Goal: Task Accomplishment & Management: Use online tool/utility

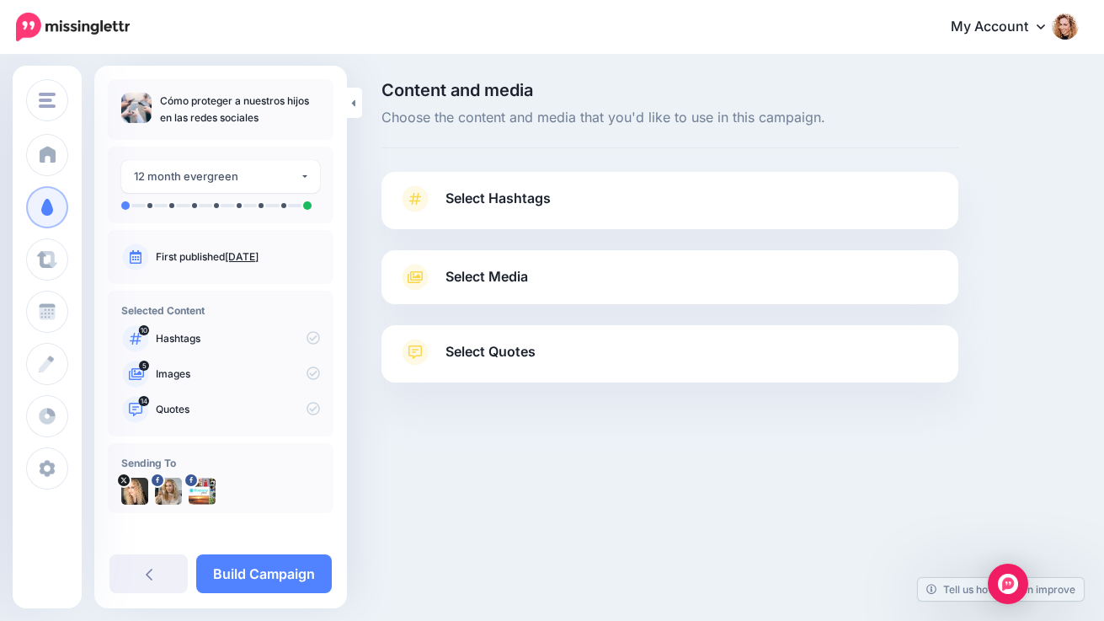
click at [471, 274] on span "Select Media" at bounding box center [486, 276] width 83 height 23
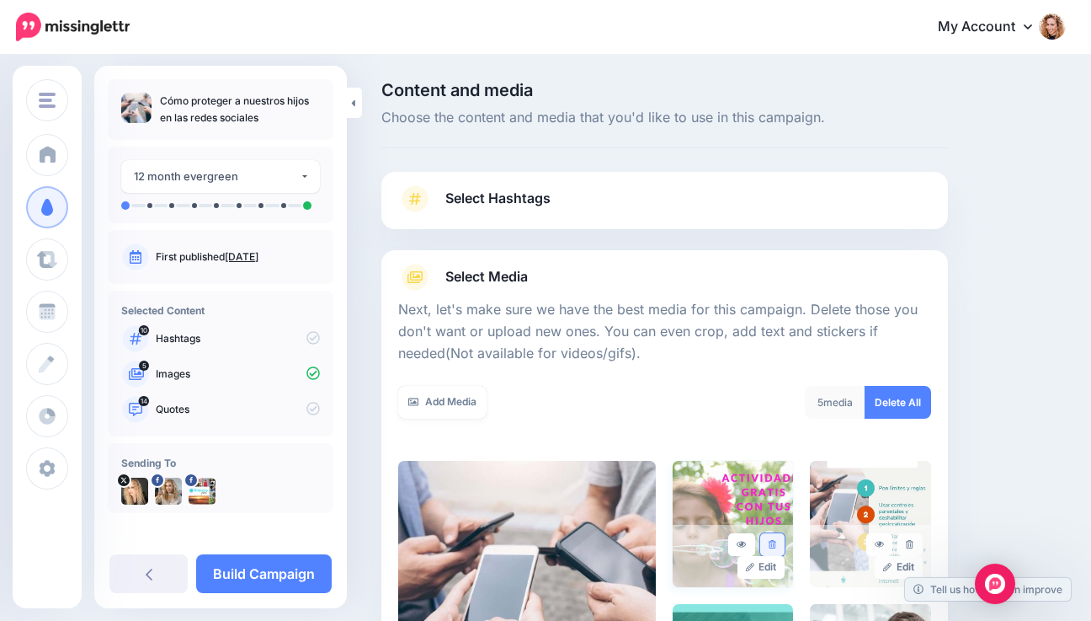
click at [776, 541] on icon at bounding box center [773, 544] width 8 height 9
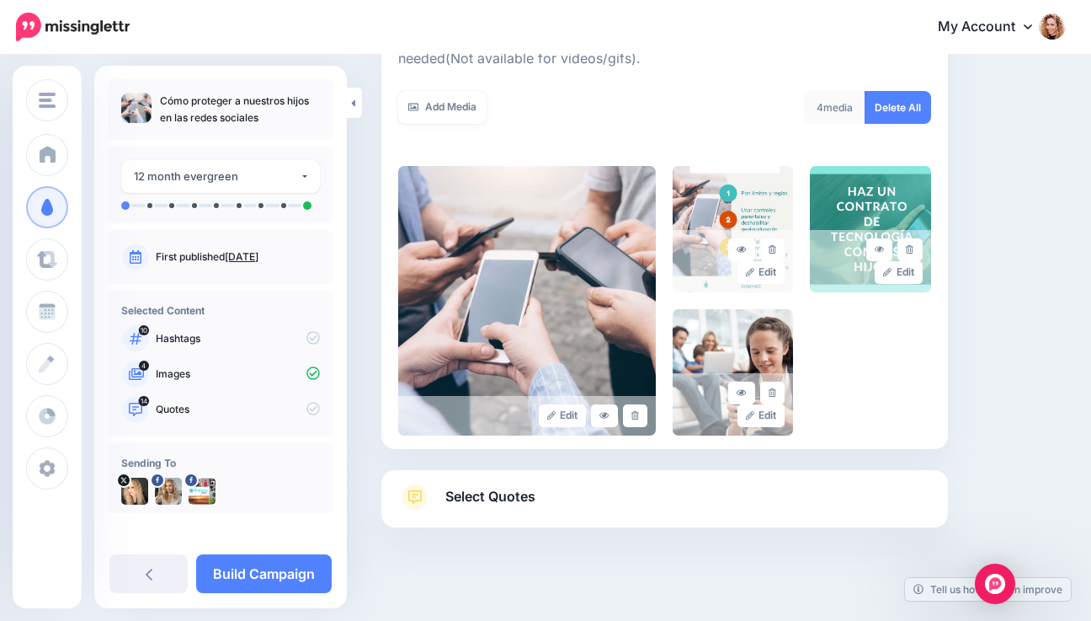
scroll to position [310, 0]
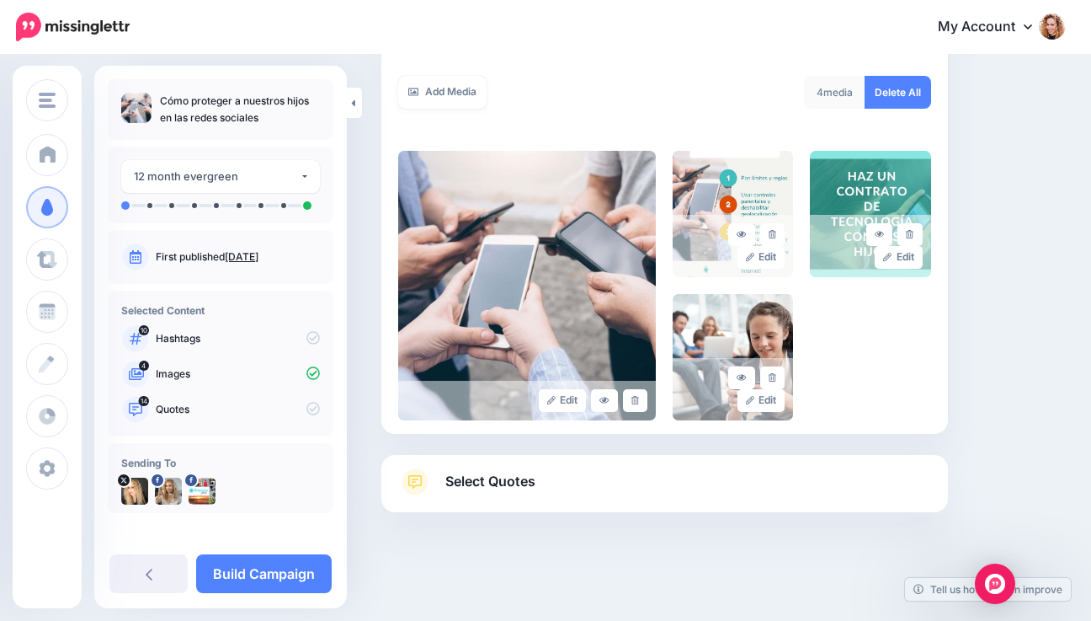
click at [877, 483] on link "Select Quotes" at bounding box center [664, 490] width 533 height 44
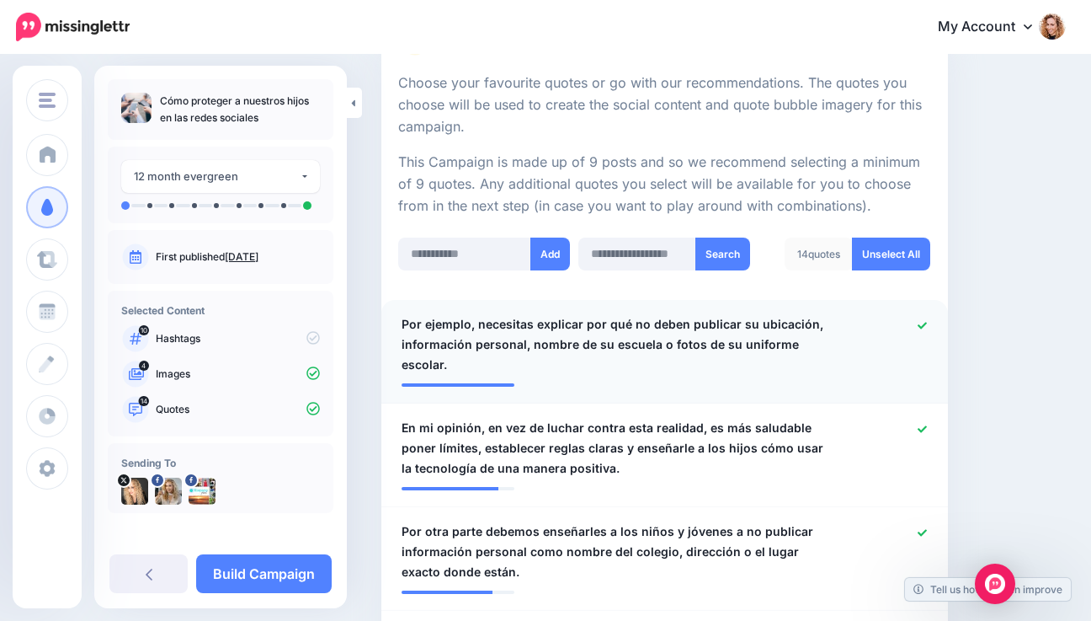
click at [927, 323] on div at bounding box center [894, 344] width 92 height 61
click at [927, 528] on icon at bounding box center [922, 532] width 9 height 9
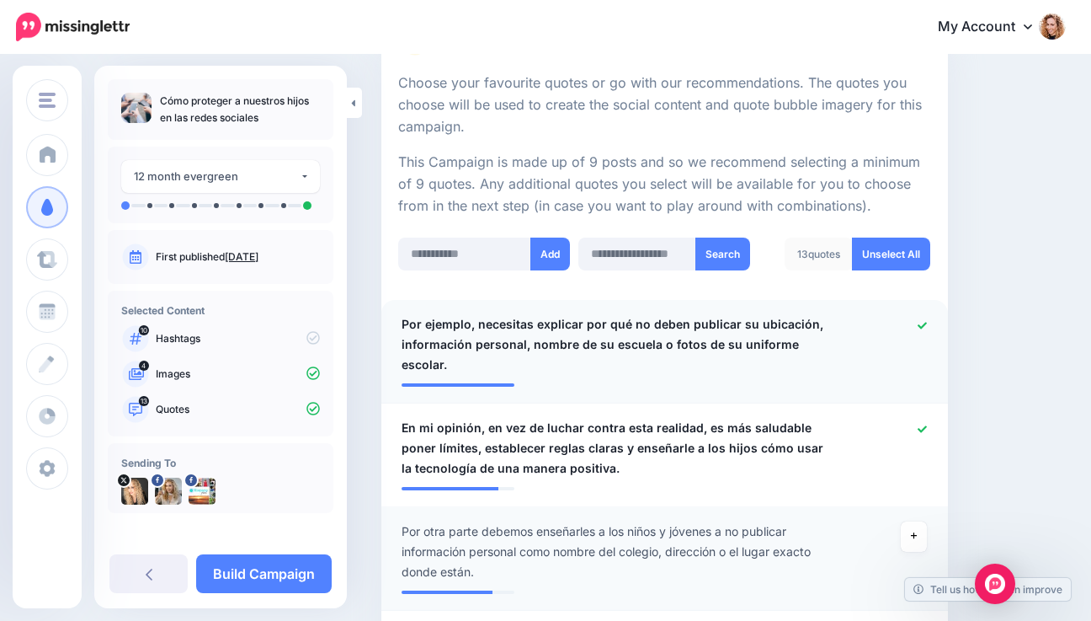
click at [927, 326] on icon at bounding box center [922, 325] width 9 height 9
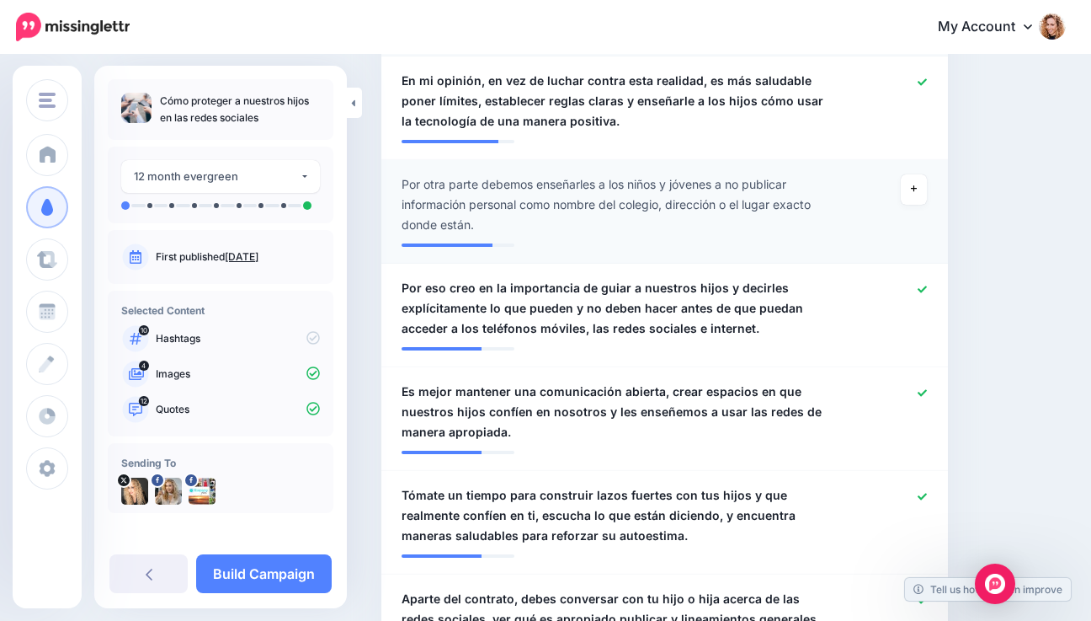
scroll to position [625, 0]
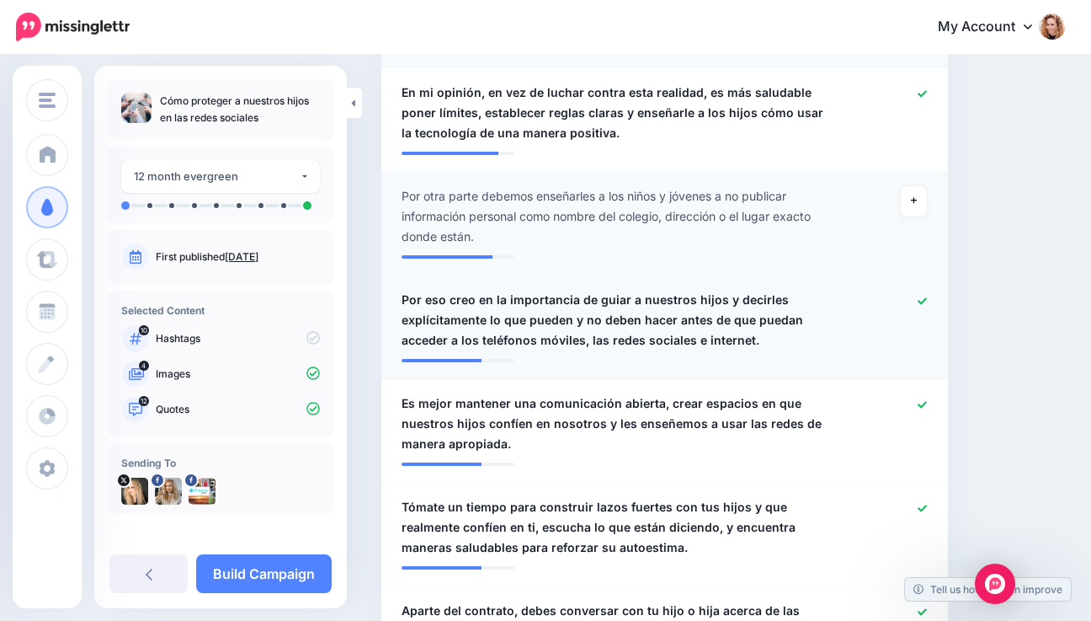
click at [468, 301] on span "Por eso creo en la importancia de guiar a nuestros hijos y decirles explícitame…" at bounding box center [619, 320] width 434 height 61
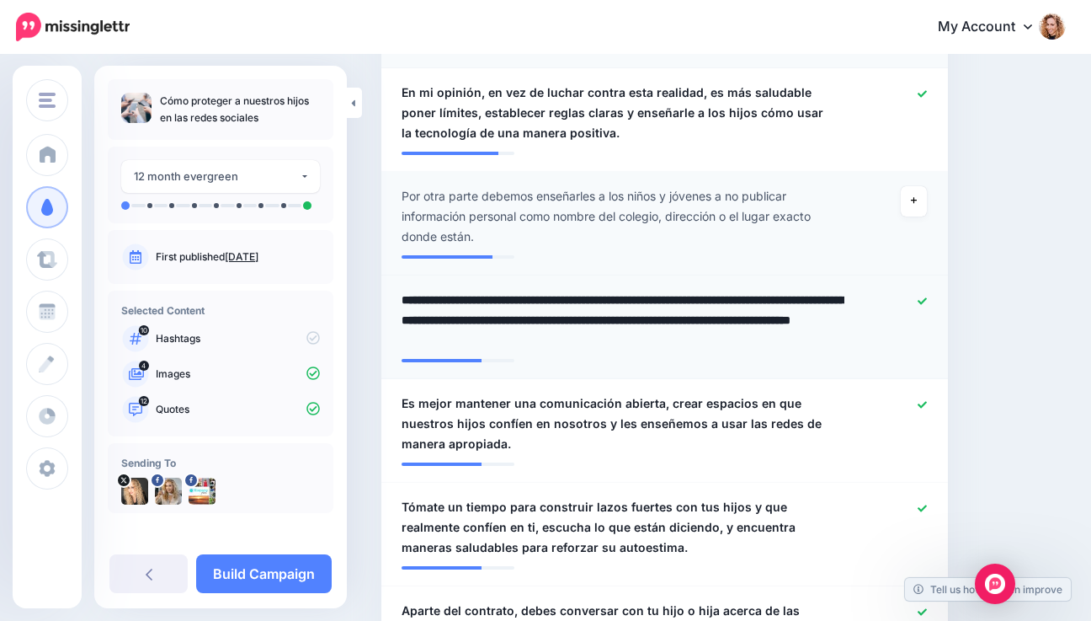
drag, startPoint x: 453, startPoint y: 301, endPoint x: 394, endPoint y: 296, distance: 59.2
click at [394, 296] on div "**********" at bounding box center [618, 320] width 459 height 61
type textarea "**********"
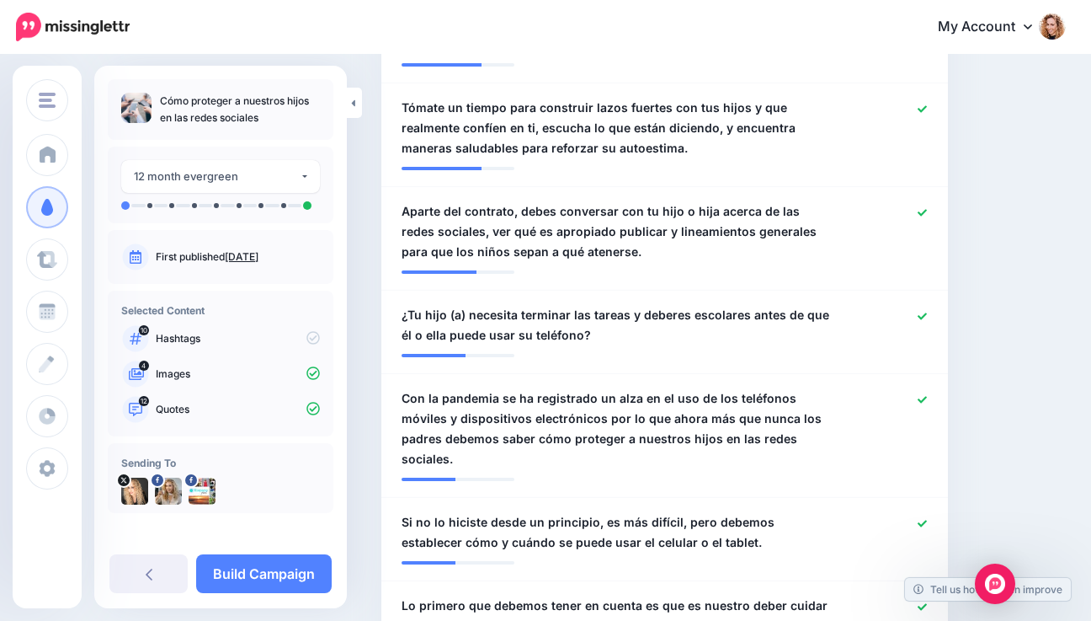
scroll to position [1028, 0]
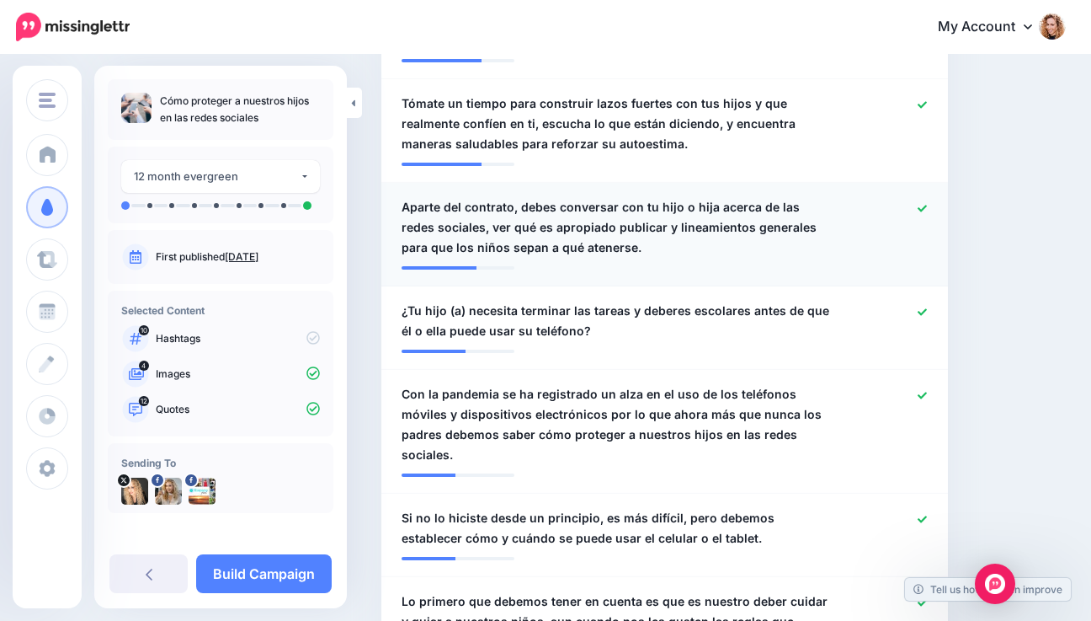
click at [927, 209] on icon at bounding box center [922, 208] width 9 height 7
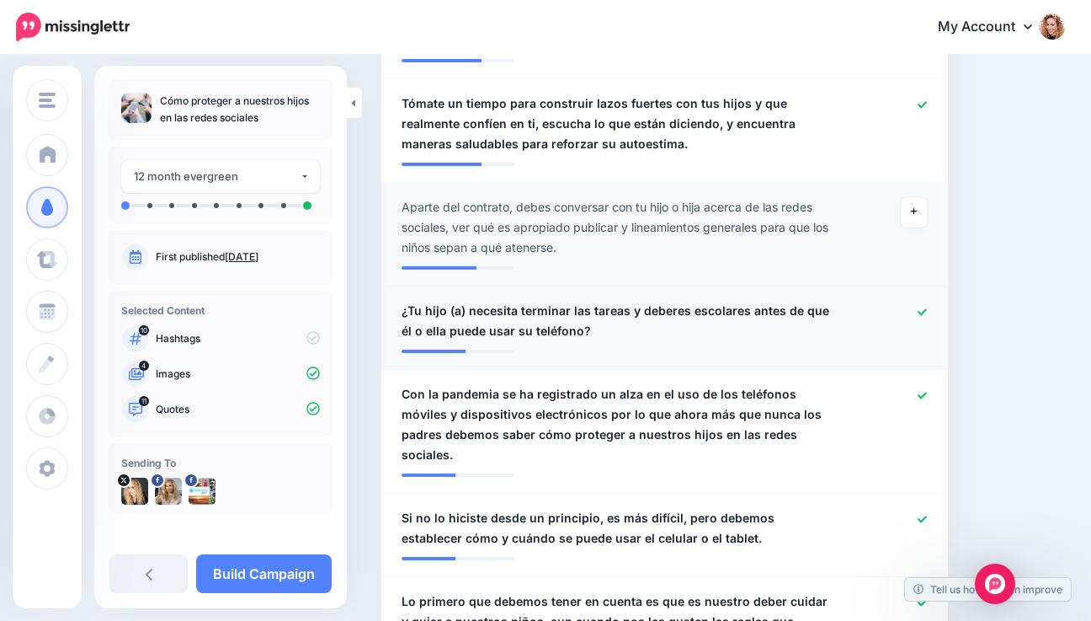
click at [927, 311] on icon at bounding box center [922, 311] width 9 height 9
click at [611, 414] on span "Con la pandemia se ha registrado un alza en el uso de los teléfonos móviles y d…" at bounding box center [619, 424] width 434 height 81
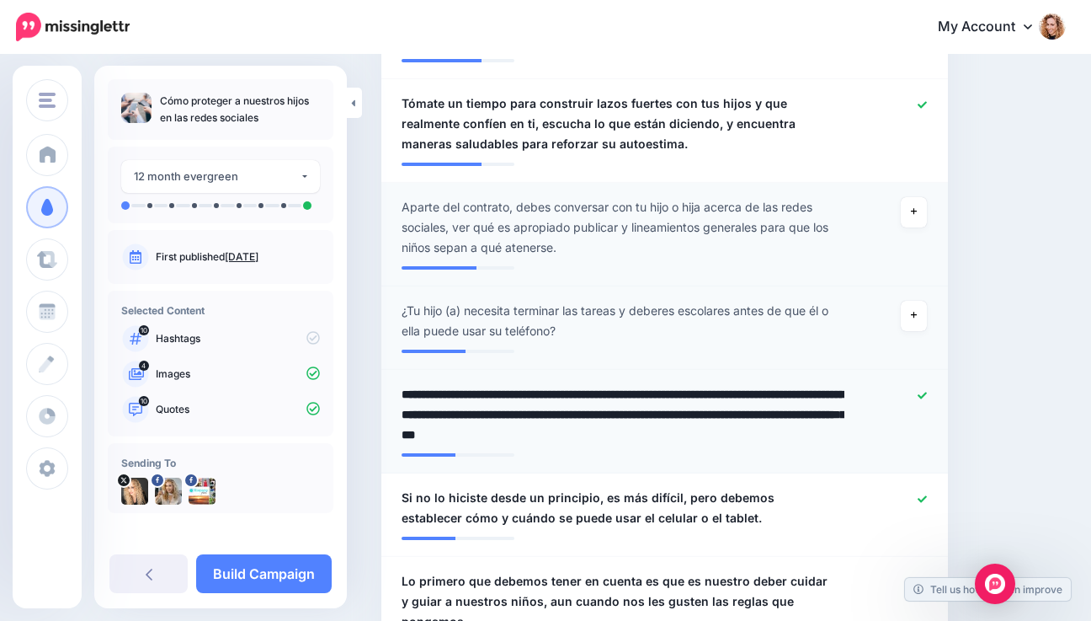
drag, startPoint x: 611, startPoint y: 415, endPoint x: 393, endPoint y: 391, distance: 219.5
click at [393, 391] on div "**********" at bounding box center [618, 414] width 459 height 61
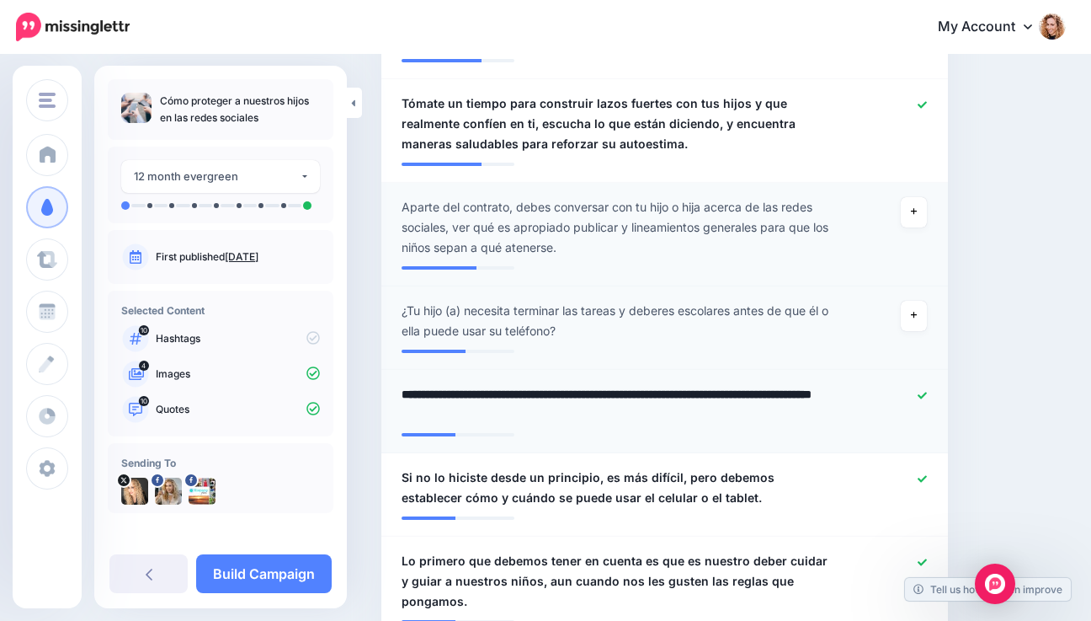
type textarea "**********"
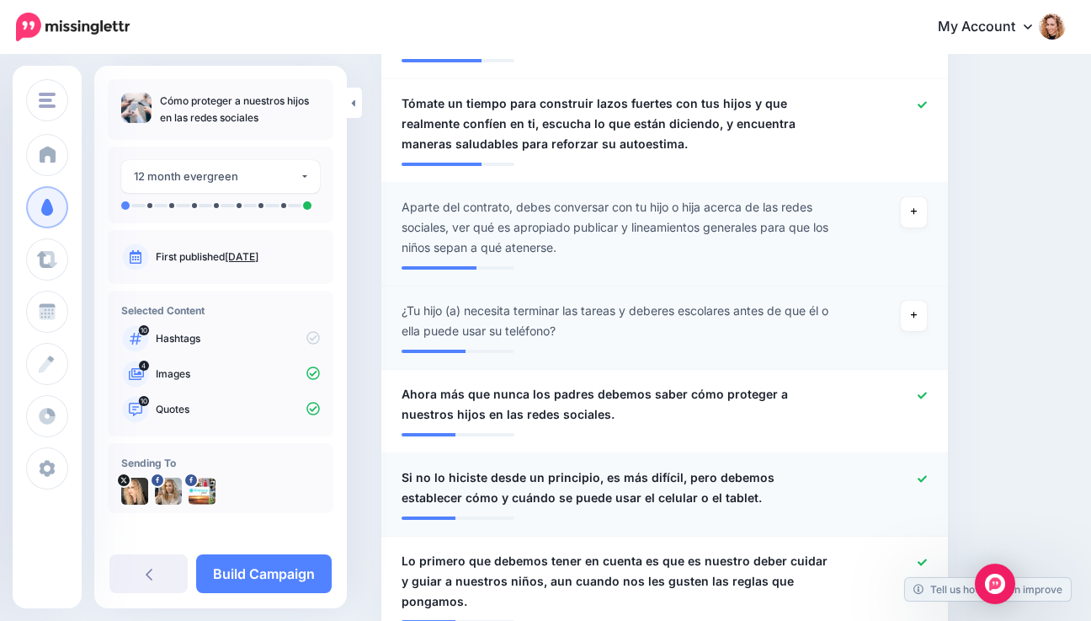
click at [927, 479] on icon at bounding box center [922, 478] width 9 height 7
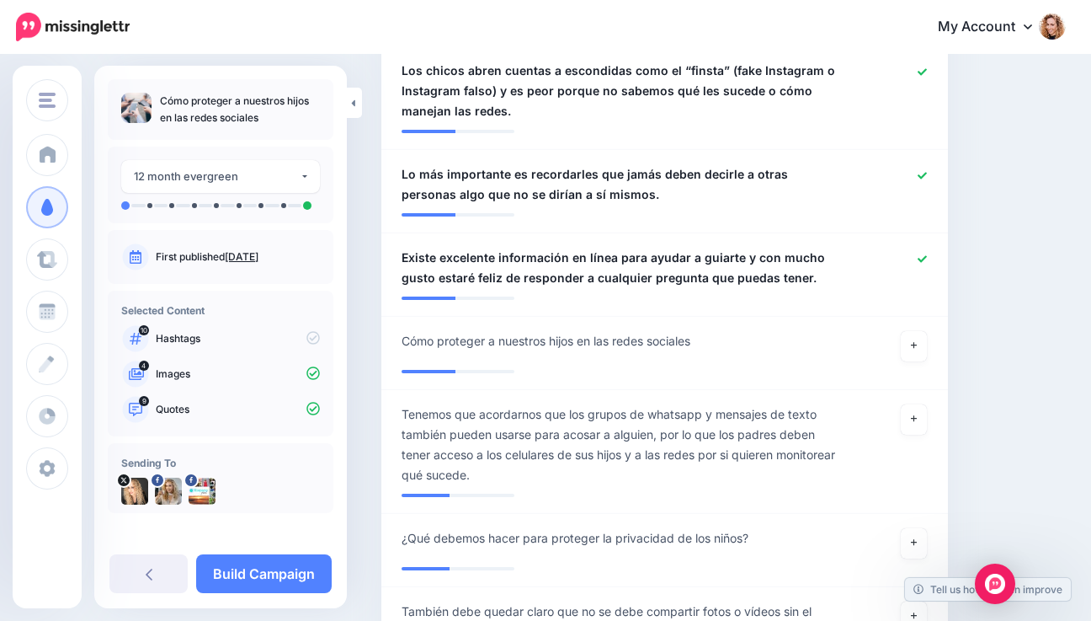
scroll to position [1626, 0]
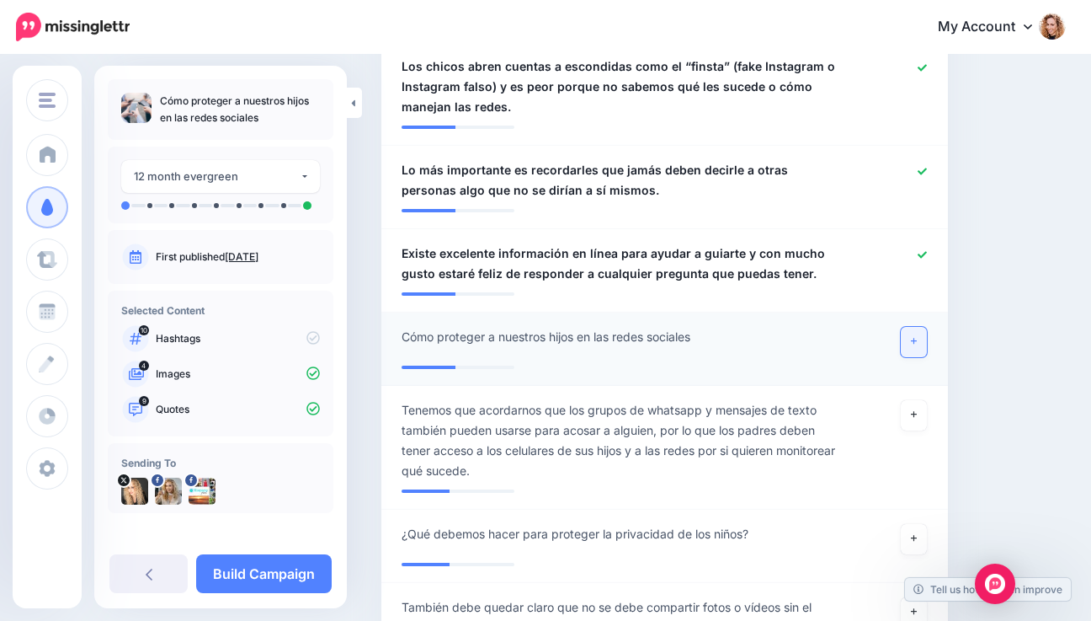
click at [918, 337] on icon at bounding box center [914, 341] width 7 height 9
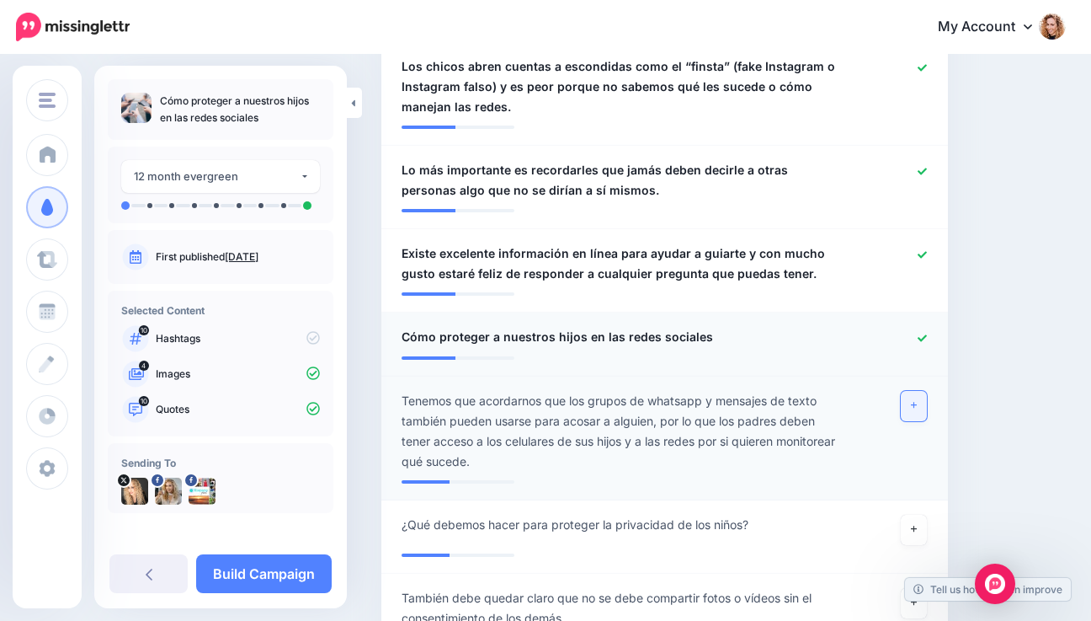
click at [918, 401] on icon at bounding box center [914, 405] width 7 height 9
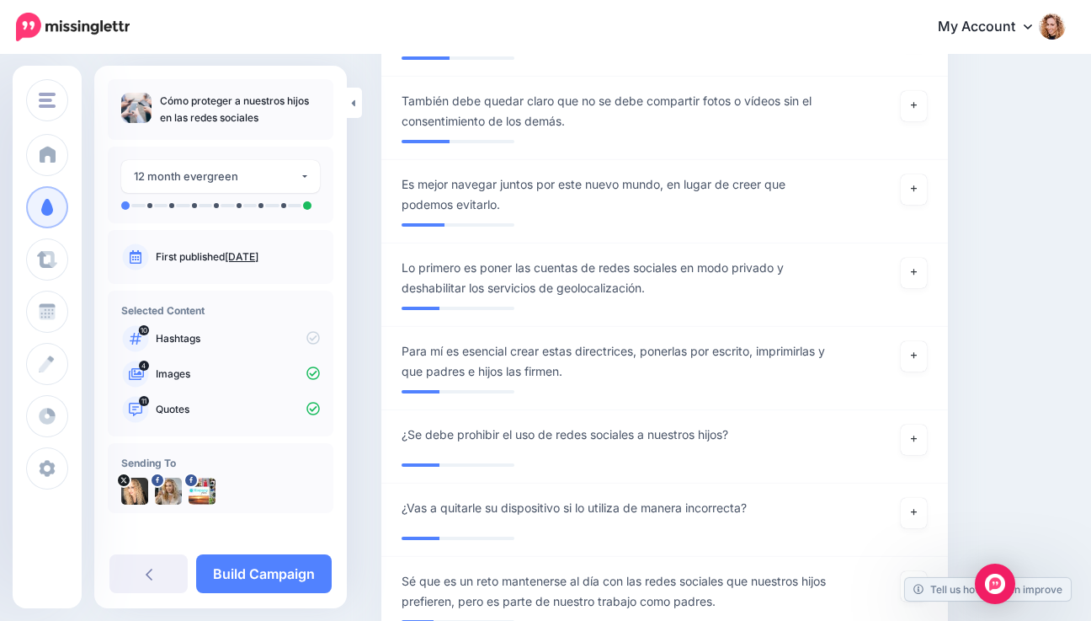
scroll to position [2139, 0]
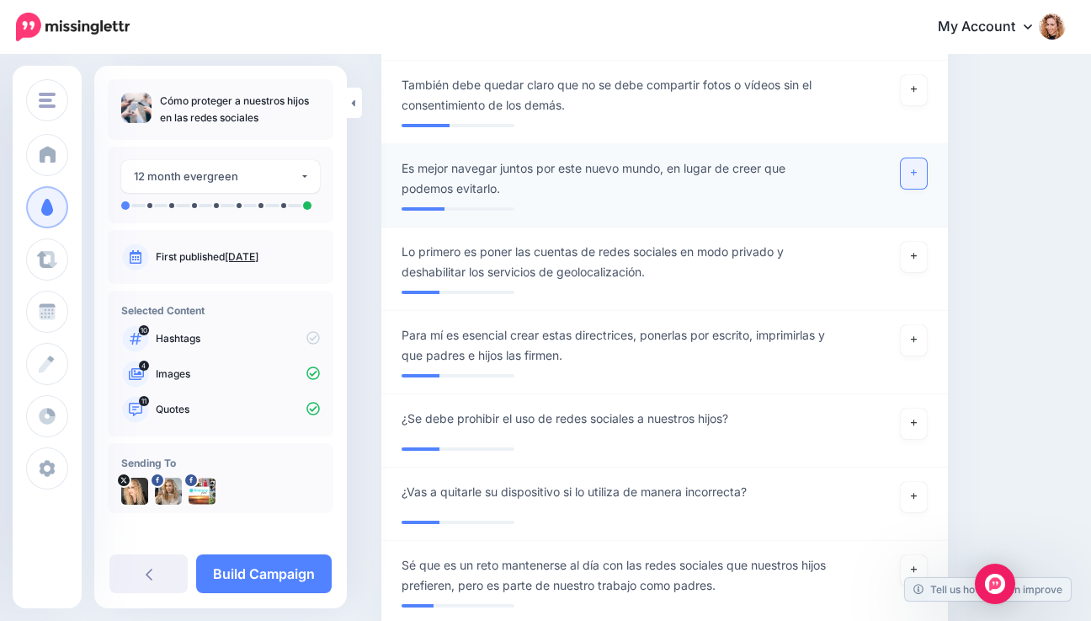
click at [918, 168] on icon at bounding box center [914, 172] width 7 height 9
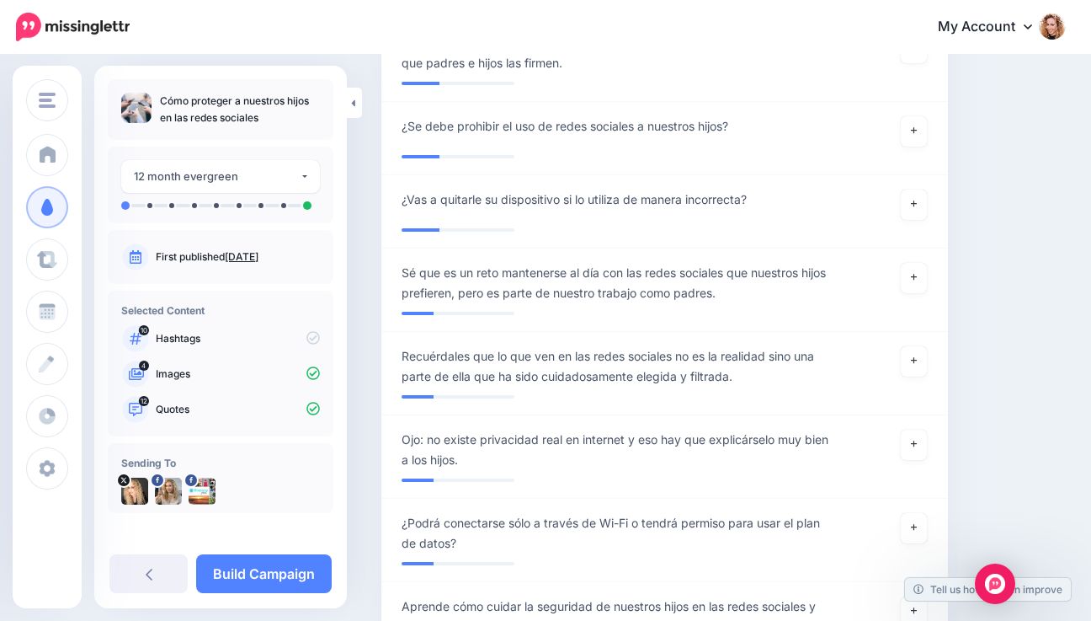
scroll to position [2443, 0]
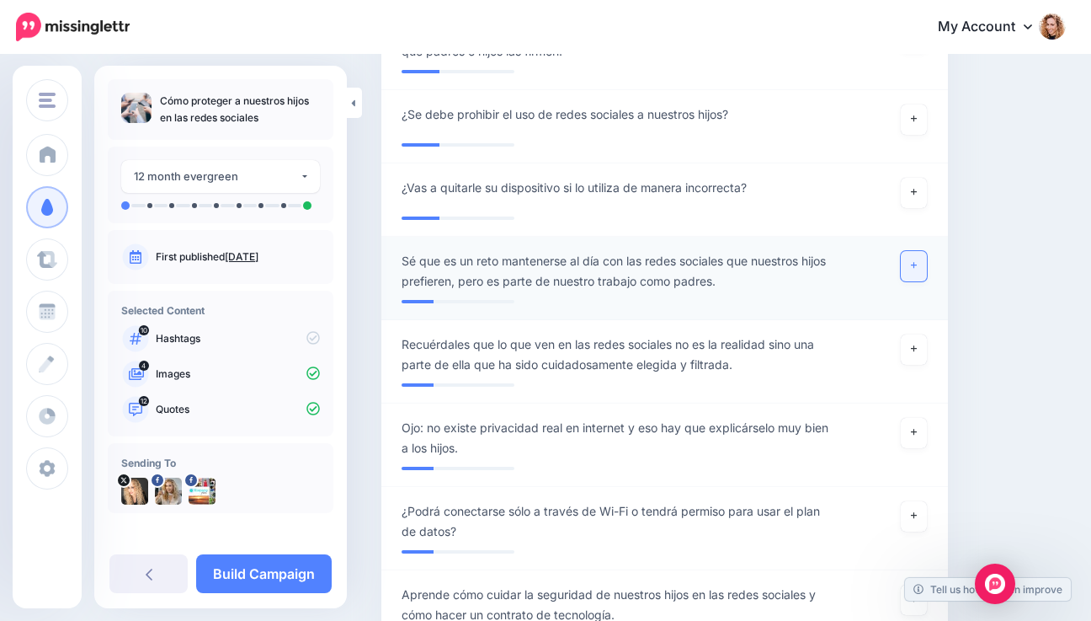
click at [918, 263] on icon at bounding box center [914, 266] width 7 height 7
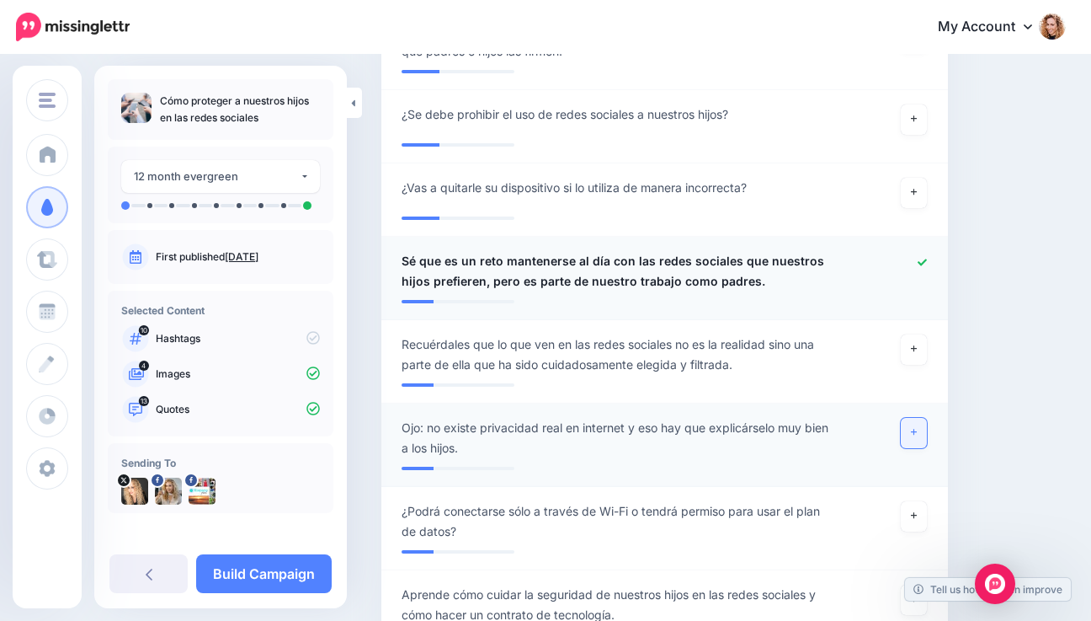
click at [920, 418] on link at bounding box center [914, 433] width 27 height 30
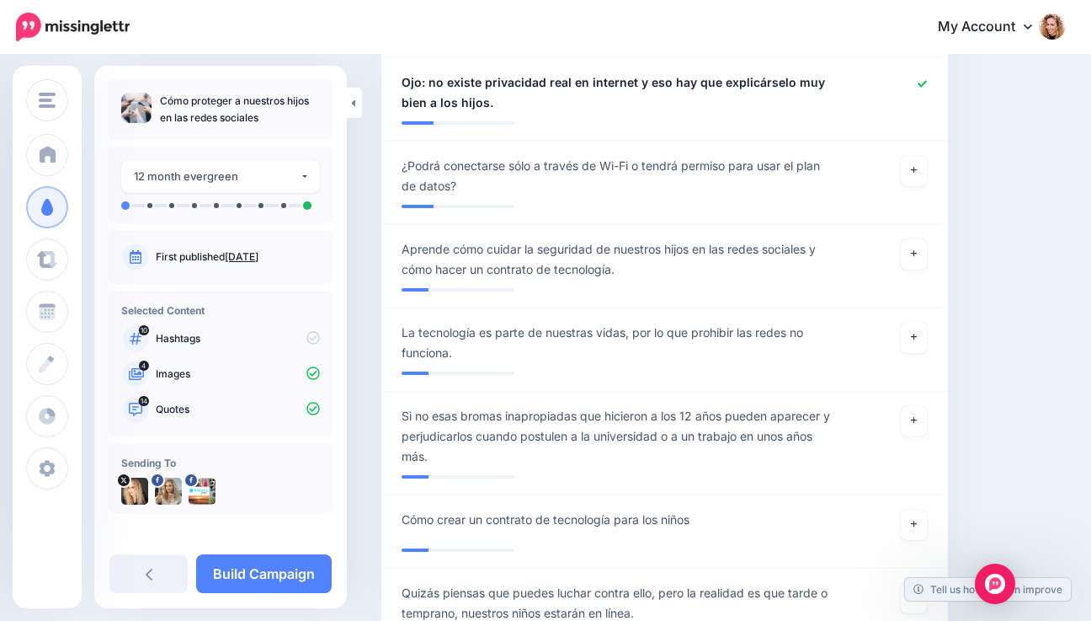
scroll to position [2792, 0]
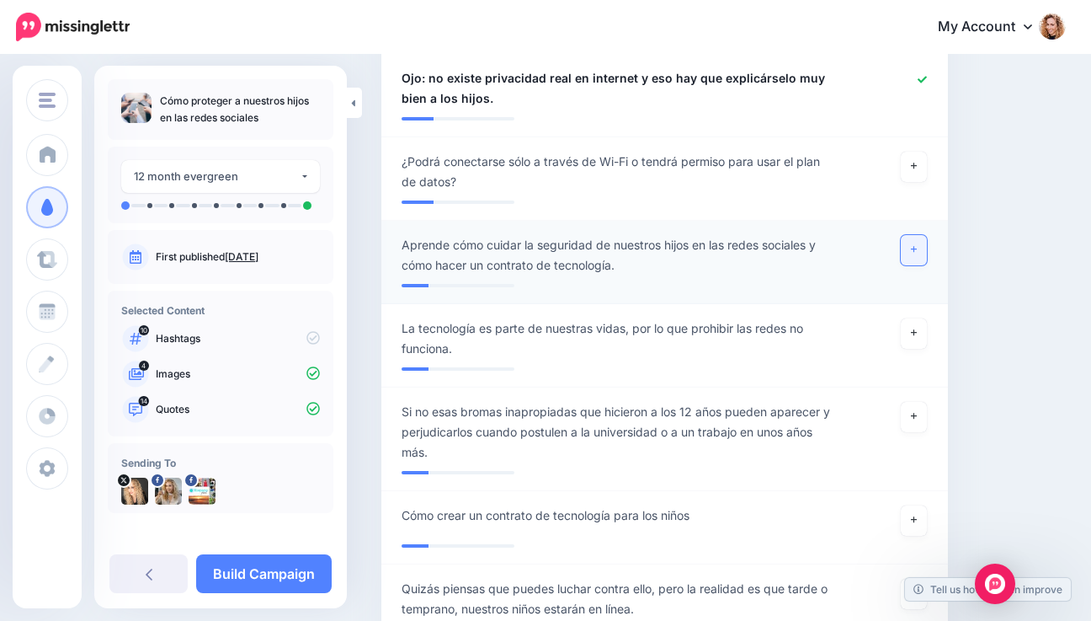
click at [918, 247] on icon at bounding box center [914, 250] width 7 height 7
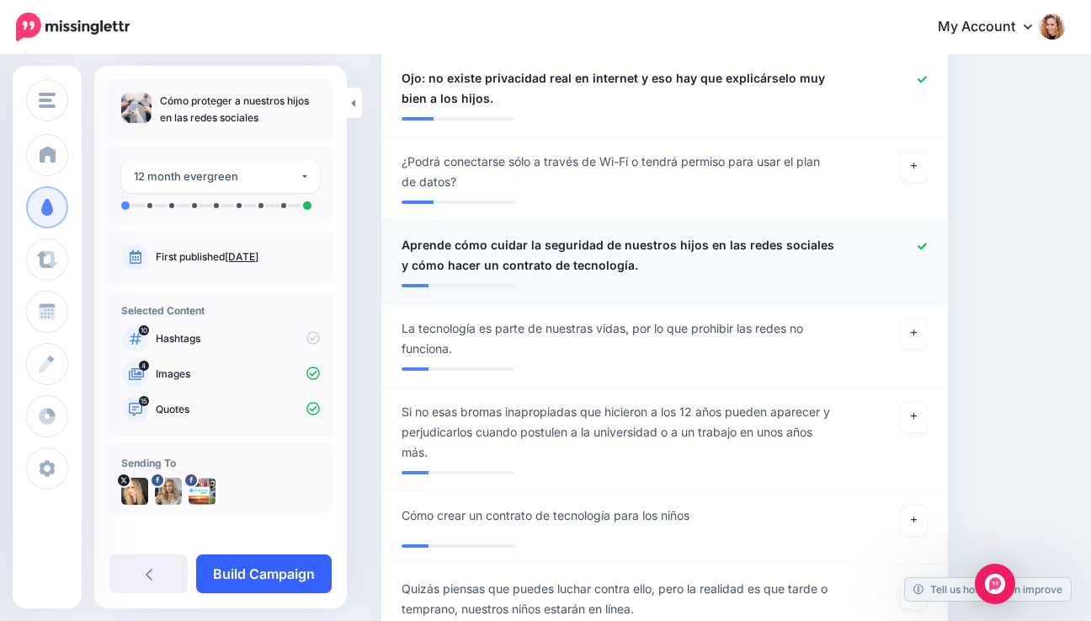
click at [283, 572] on link "Build Campaign" at bounding box center [264, 573] width 136 height 39
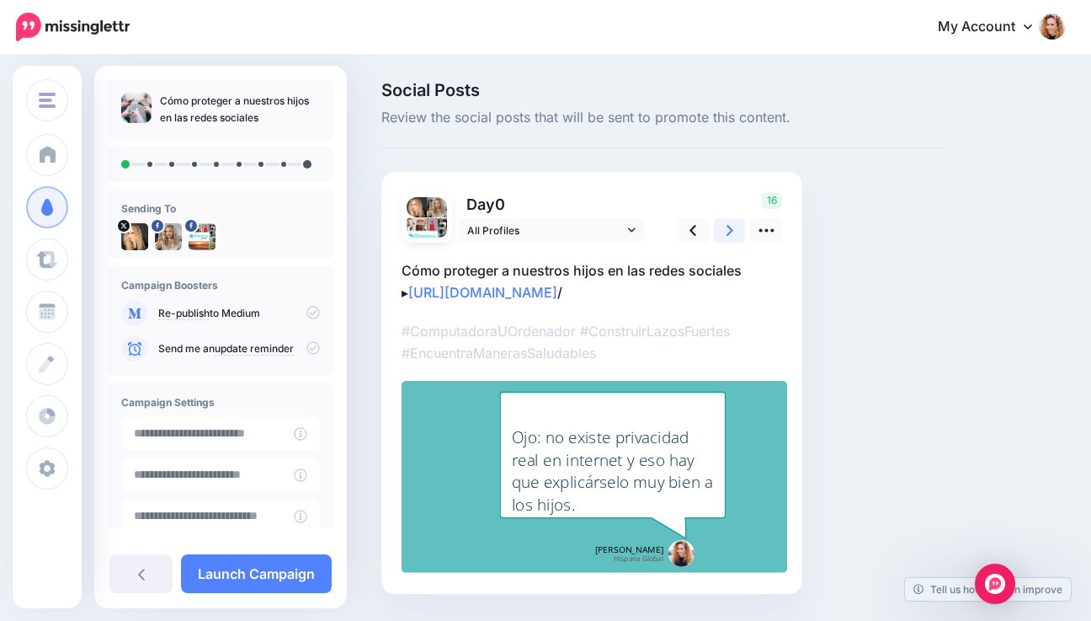
click at [728, 230] on icon at bounding box center [730, 230] width 7 height 18
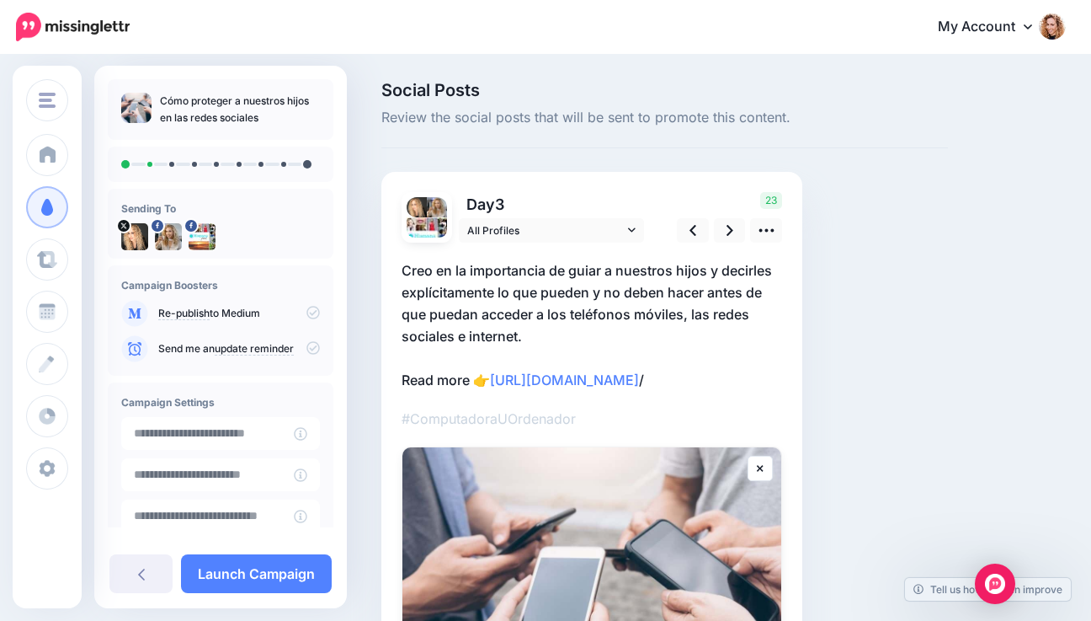
click at [465, 372] on p "Creo en la importancia de guiar a nuestros hijos y decirles explícitamente lo q…" at bounding box center [592, 324] width 381 height 131
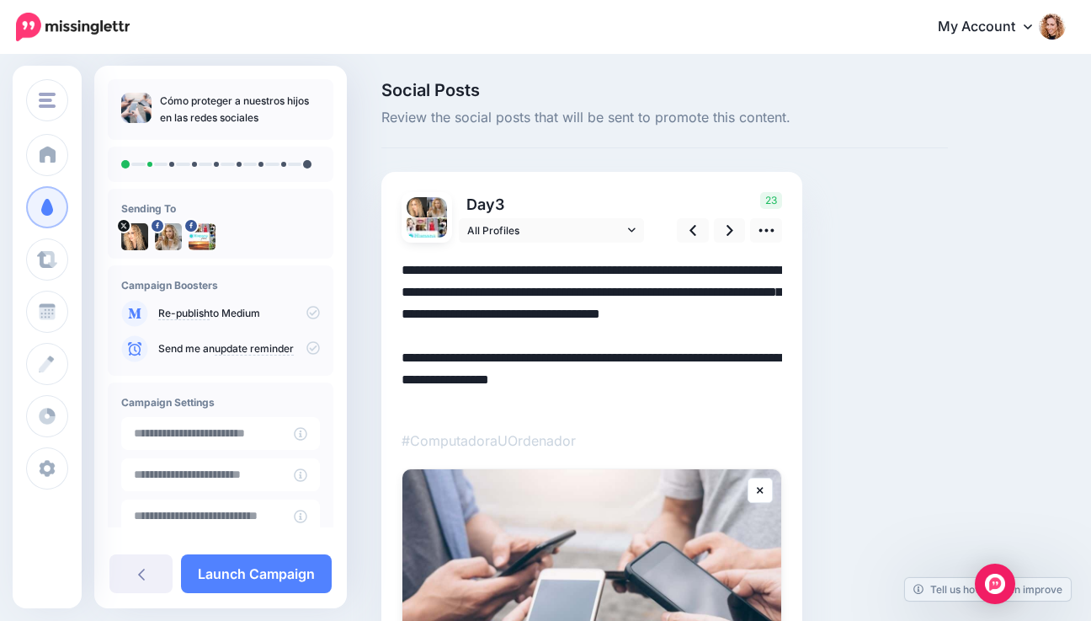
drag, startPoint x: 470, startPoint y: 378, endPoint x: 376, endPoint y: 376, distance: 94.3
click at [376, 376] on div "Social Posts Review the social posts that will be sent to promote this content.…" at bounding box center [665, 494] width 592 height 824
click at [728, 226] on icon at bounding box center [730, 230] width 7 height 11
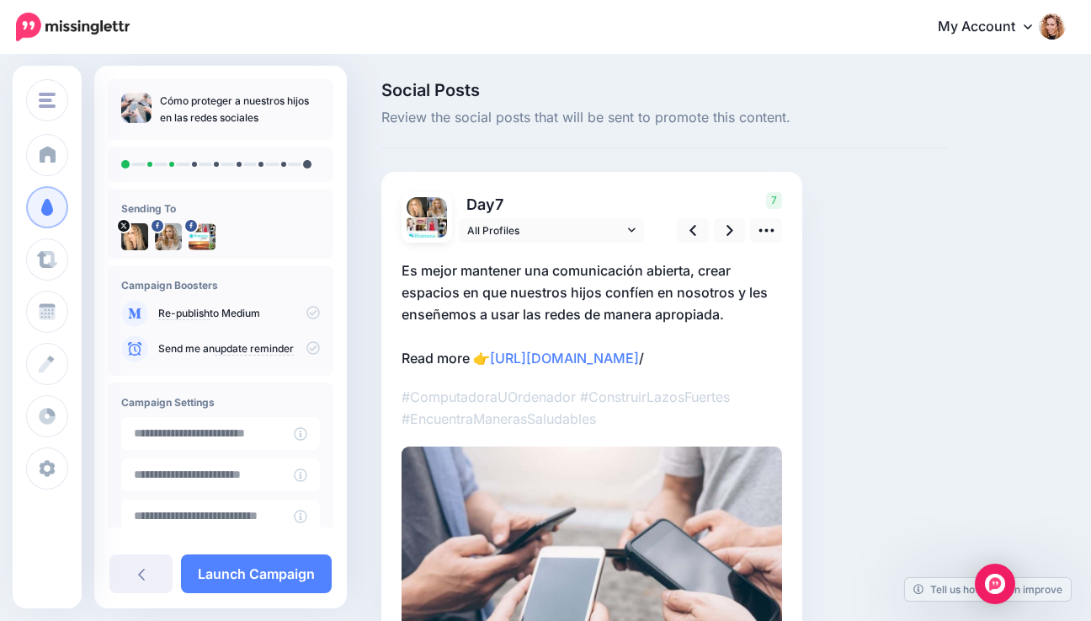
click at [468, 355] on p "Es mejor mantener una comunicación abierta, crear espacios en que nuestros hijo…" at bounding box center [592, 313] width 381 height 109
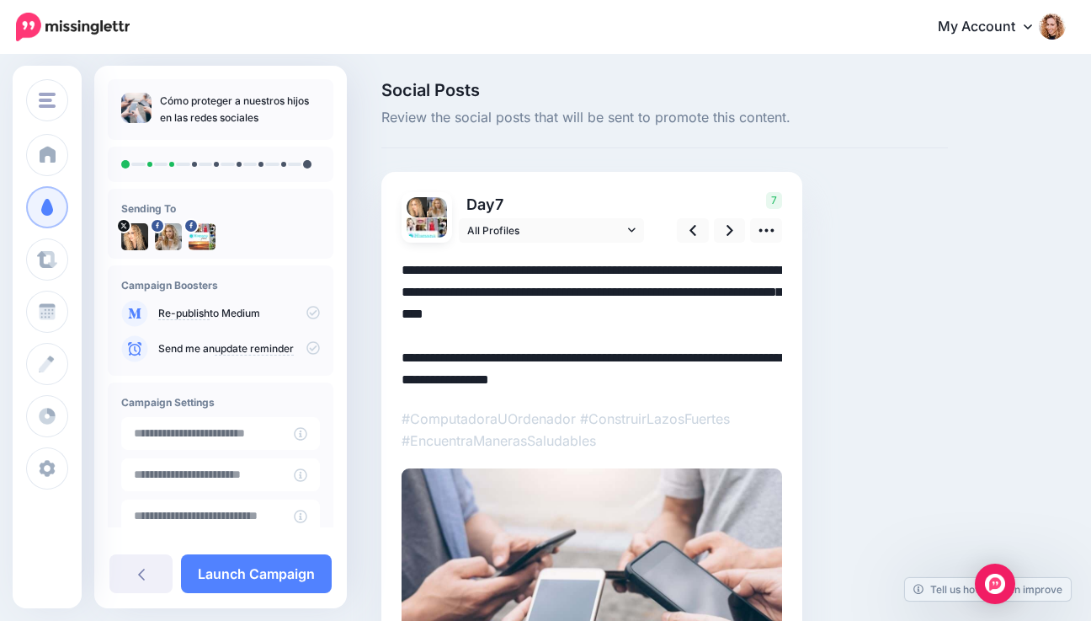
click at [468, 355] on textarea "**********" at bounding box center [592, 324] width 381 height 131
drag, startPoint x: 468, startPoint y: 355, endPoint x: 365, endPoint y: 359, distance: 102.8
click at [365, 359] on div "Social Posts Review the social posts that will be sent to promote this content.…" at bounding box center [545, 469] width 1091 height 827
click at [728, 230] on icon at bounding box center [730, 230] width 7 height 18
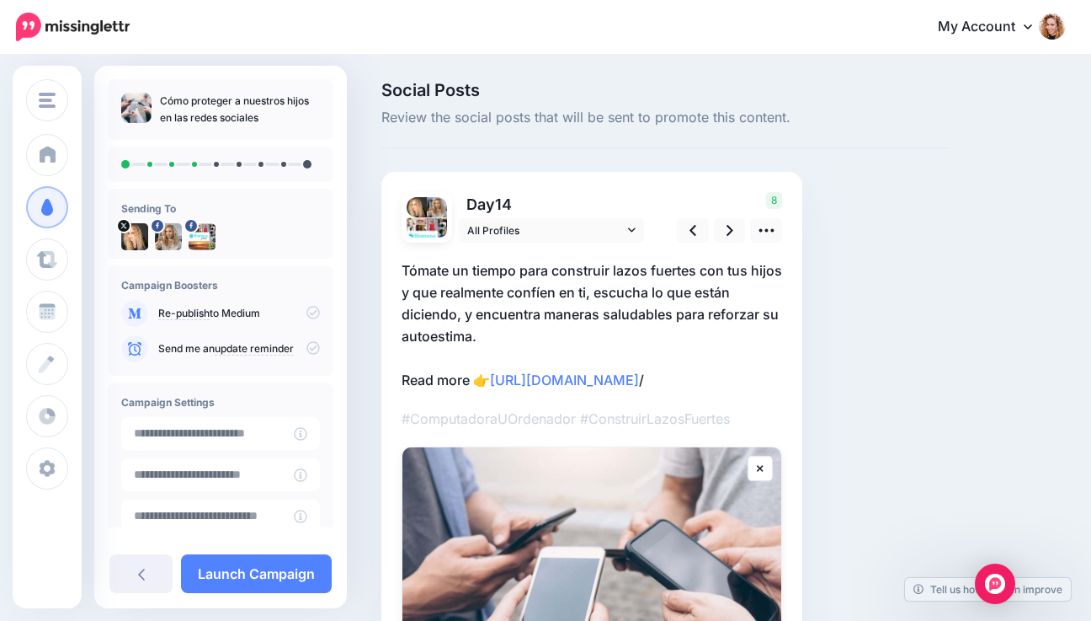
click at [456, 376] on p "Tómate un tiempo para construir lazos fuertes con tus hijos y que realmente con…" at bounding box center [592, 324] width 381 height 131
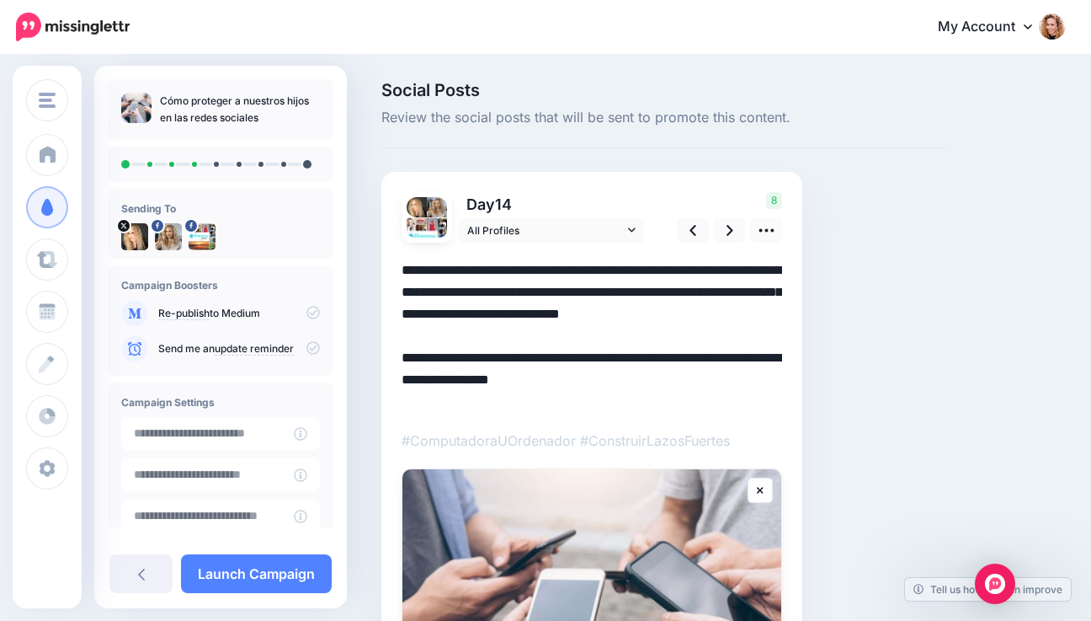
drag, startPoint x: 468, startPoint y: 376, endPoint x: 377, endPoint y: 381, distance: 91.1
click at [377, 381] on div "Social Posts Review the social posts that will be sent to promote this content.…" at bounding box center [665, 494] width 592 height 824
click at [737, 228] on link at bounding box center [730, 230] width 32 height 24
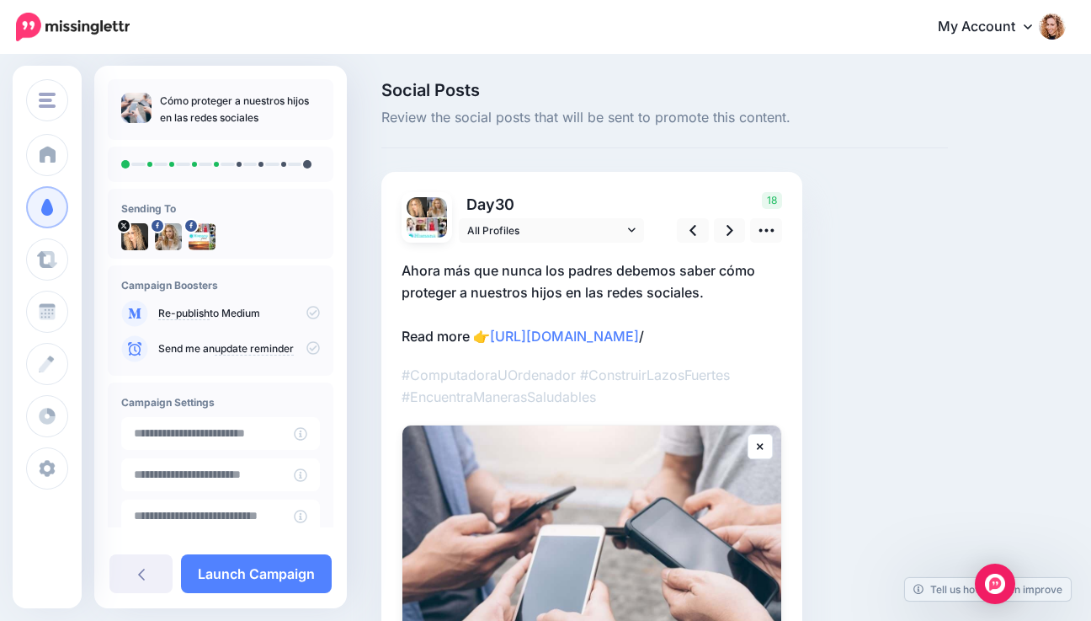
click at [444, 334] on p "Ahora más que nunca los padres debemos saber cómo proteger a nuestros hijos en …" at bounding box center [592, 303] width 381 height 88
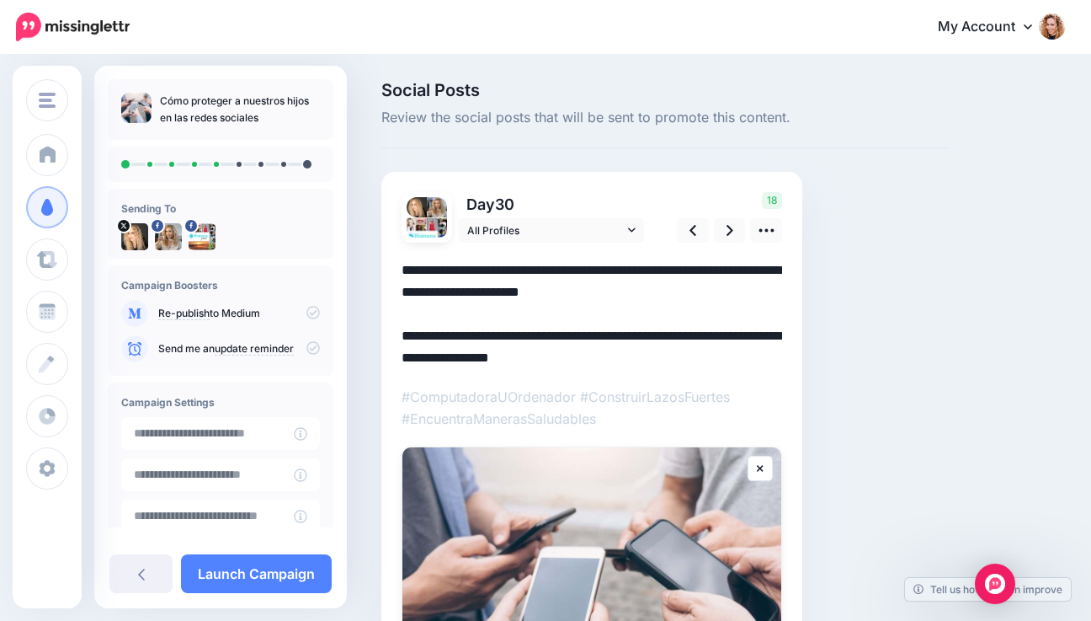
drag, startPoint x: 468, startPoint y: 339, endPoint x: 370, endPoint y: 339, distance: 98.5
click at [370, 339] on div "Social Posts Review the social posts that will be sent to promote this content.…" at bounding box center [665, 483] width 592 height 802
click at [730, 230] on icon at bounding box center [730, 230] width 7 height 11
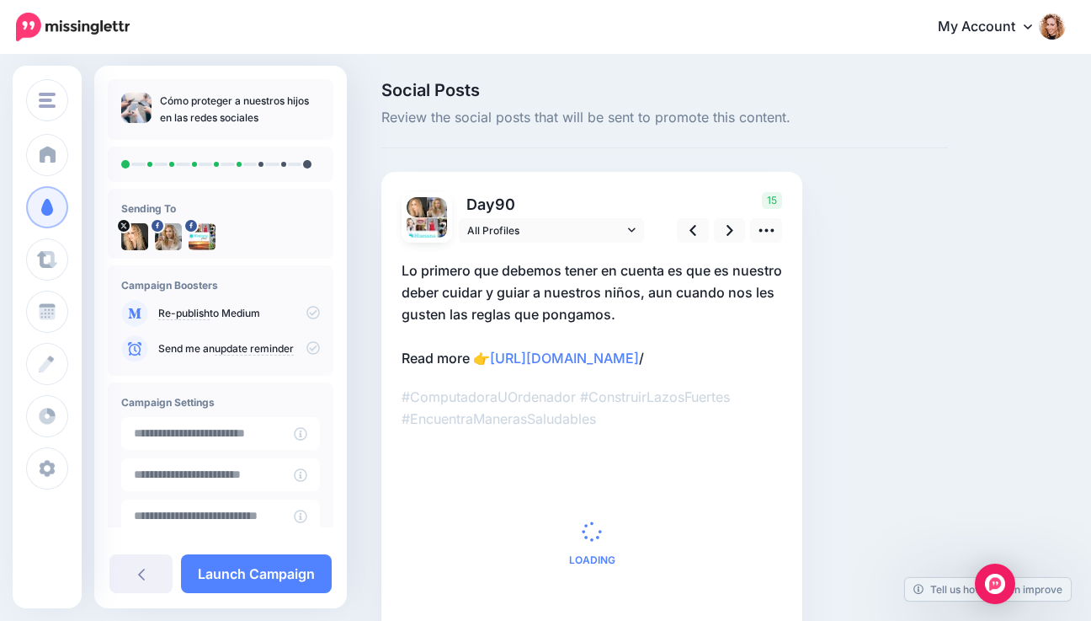
click at [462, 354] on p "Lo primero que debemos tener en cuenta es que es nuestro deber cuidar y guiar a…" at bounding box center [592, 313] width 381 height 109
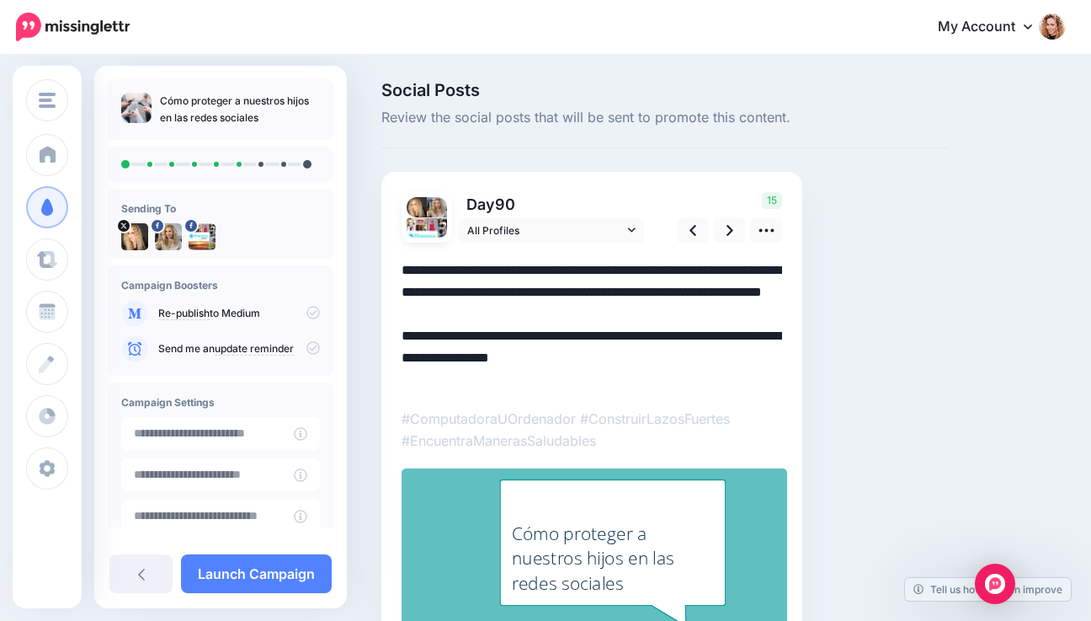
drag, startPoint x: 472, startPoint y: 355, endPoint x: 376, endPoint y: 357, distance: 96.0
click at [376, 357] on div "Social Posts Review the social posts that will be sent to promote this content.…" at bounding box center [665, 407] width 592 height 650
click at [725, 232] on link at bounding box center [730, 230] width 32 height 24
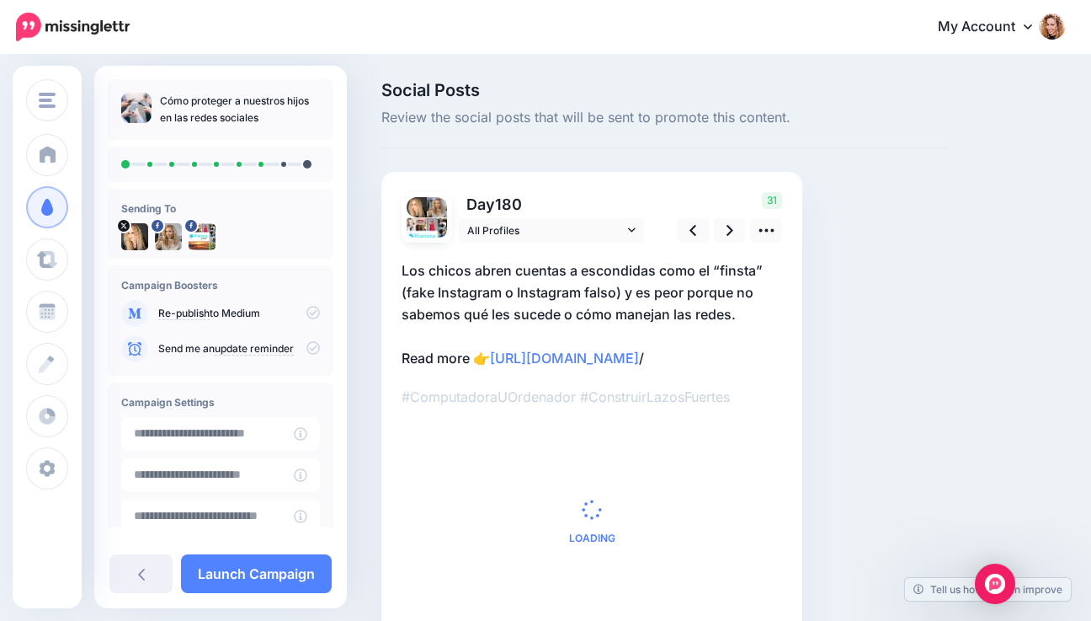
click at [467, 357] on p "Los chicos abren cuentas a escondidas como el “finsta” (fake Instagram o Instag…" at bounding box center [592, 313] width 381 height 109
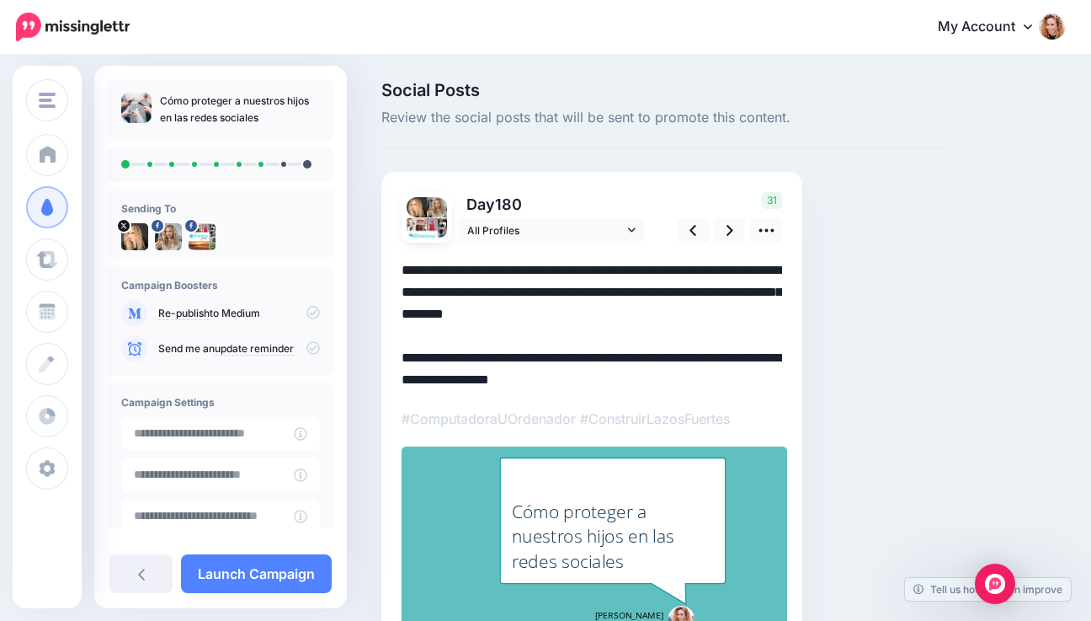
click at [469, 354] on textarea "**********" at bounding box center [592, 324] width 381 height 131
drag, startPoint x: 445, startPoint y: 355, endPoint x: 391, endPoint y: 357, distance: 54.8
click at [391, 357] on div "Day 180 All Profiles" at bounding box center [591, 416] width 421 height 488
click at [726, 232] on link at bounding box center [730, 230] width 32 height 24
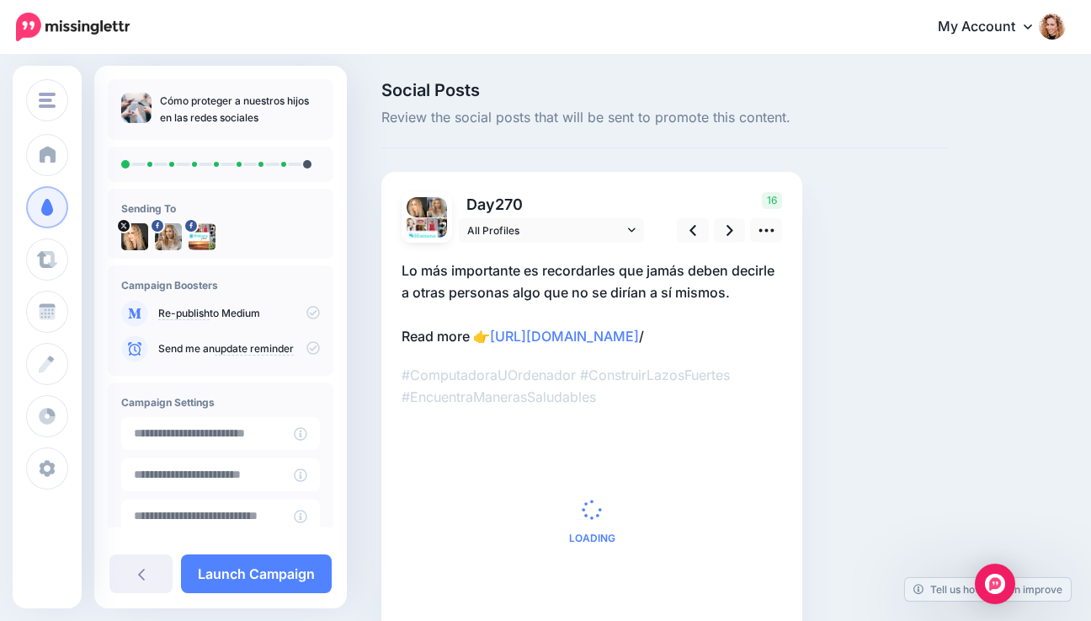
click at [461, 335] on p "Lo más importante es recordarles que jamás deben decirle a otras personas algo …" at bounding box center [592, 303] width 381 height 88
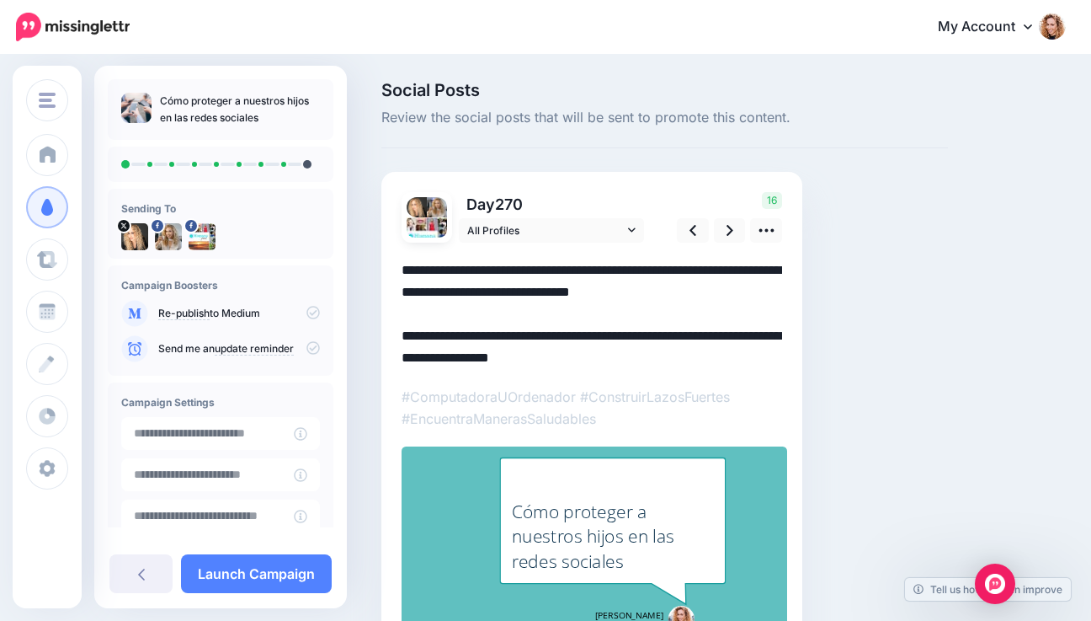
drag, startPoint x: 471, startPoint y: 333, endPoint x: 386, endPoint y: 336, distance: 85.1
click at [386, 336] on div "Day 270 All Profiles" at bounding box center [591, 416] width 421 height 488
click at [727, 231] on icon at bounding box center [730, 230] width 7 height 18
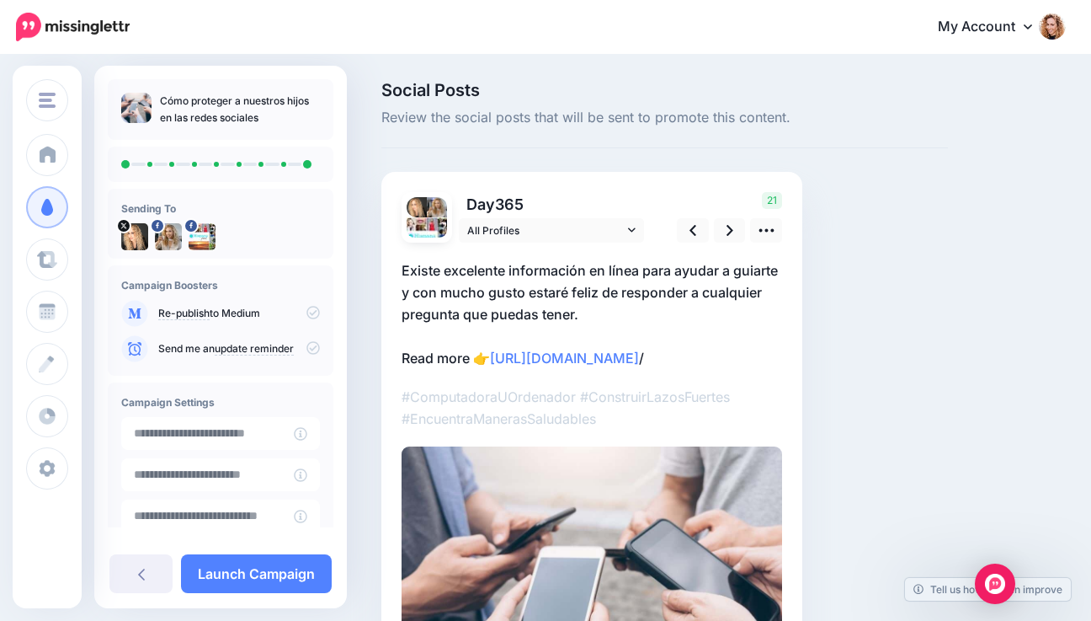
click at [466, 360] on p "Existe excelente información en línea para ayudar a guiarte y con mucho gusto e…" at bounding box center [592, 313] width 381 height 109
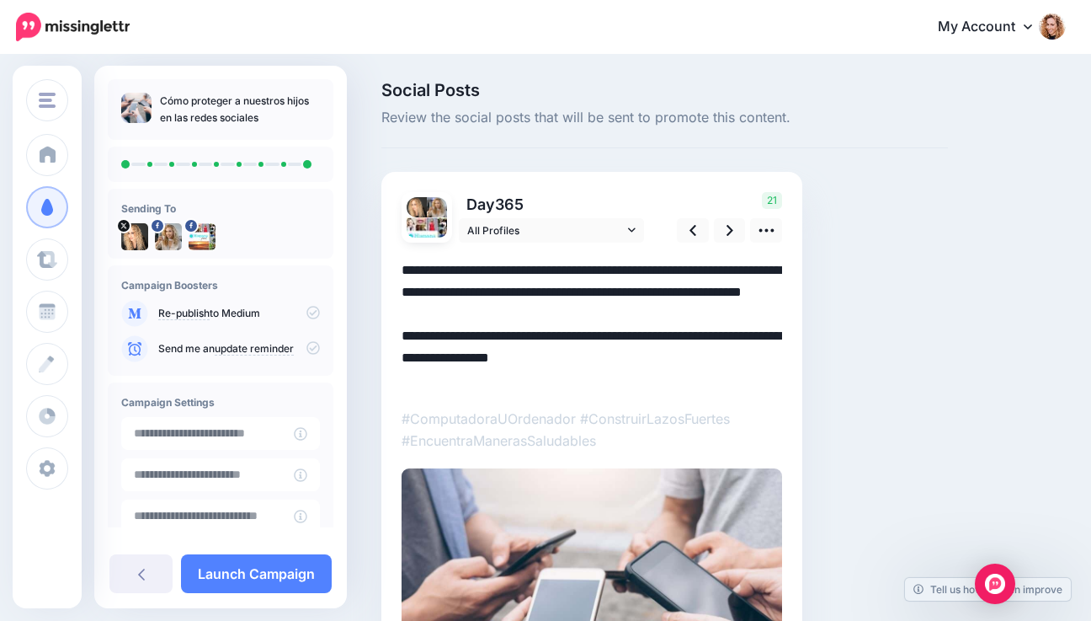
click at [468, 356] on textarea "**********" at bounding box center [592, 324] width 381 height 131
drag, startPoint x: 467, startPoint y: 356, endPoint x: 382, endPoint y: 353, distance: 85.1
click at [382, 353] on div "Day 365 All Profiles" at bounding box center [591, 490] width 421 height 636
type textarea "**********"
click at [727, 232] on icon at bounding box center [730, 230] width 7 height 18
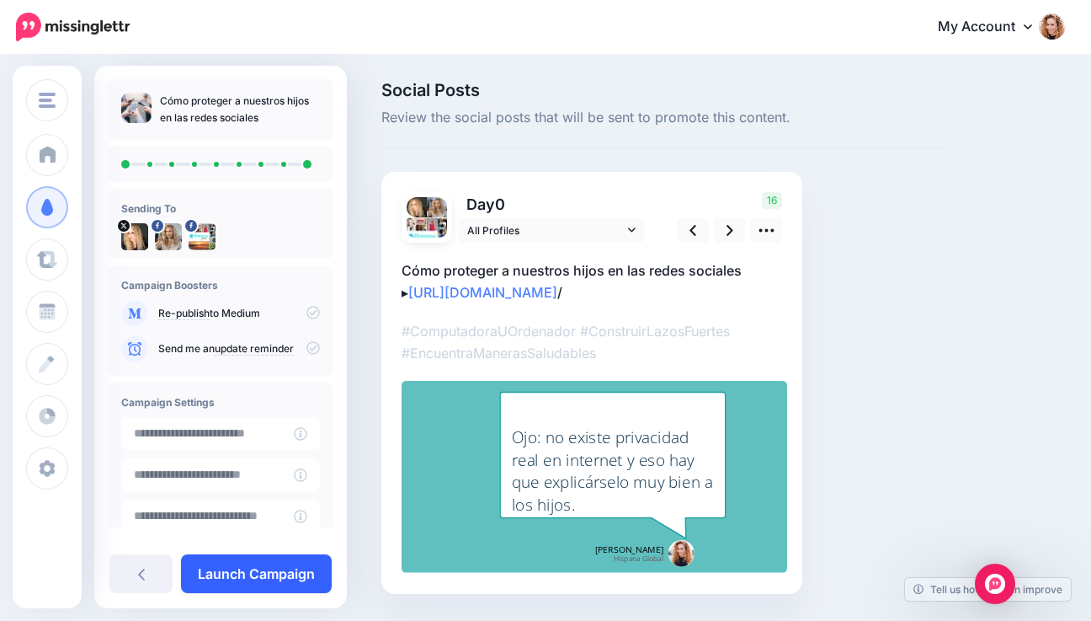
click at [260, 578] on link "Launch Campaign" at bounding box center [256, 573] width 151 height 39
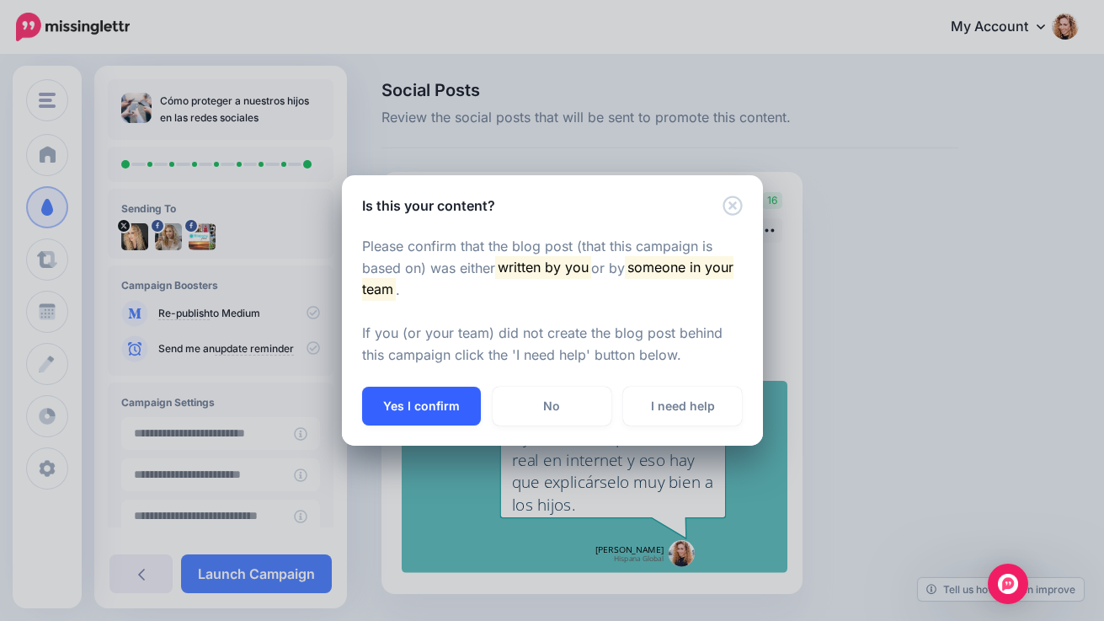
click at [445, 404] on button "Yes I confirm" at bounding box center [421, 405] width 119 height 39
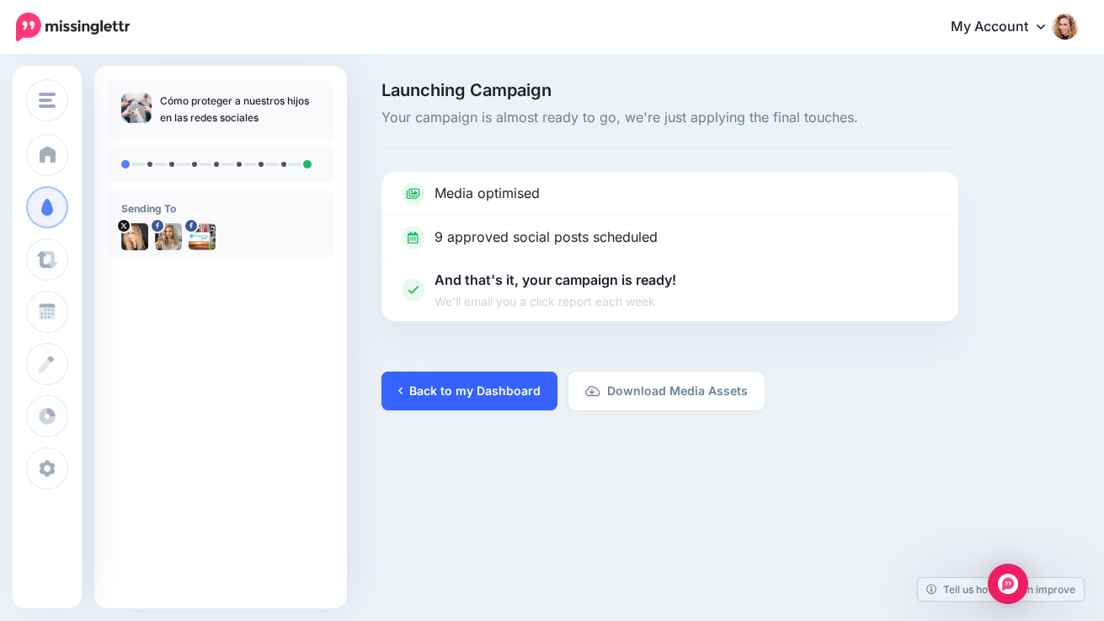
click at [452, 390] on link "Back to my Dashboard" at bounding box center [469, 390] width 176 height 39
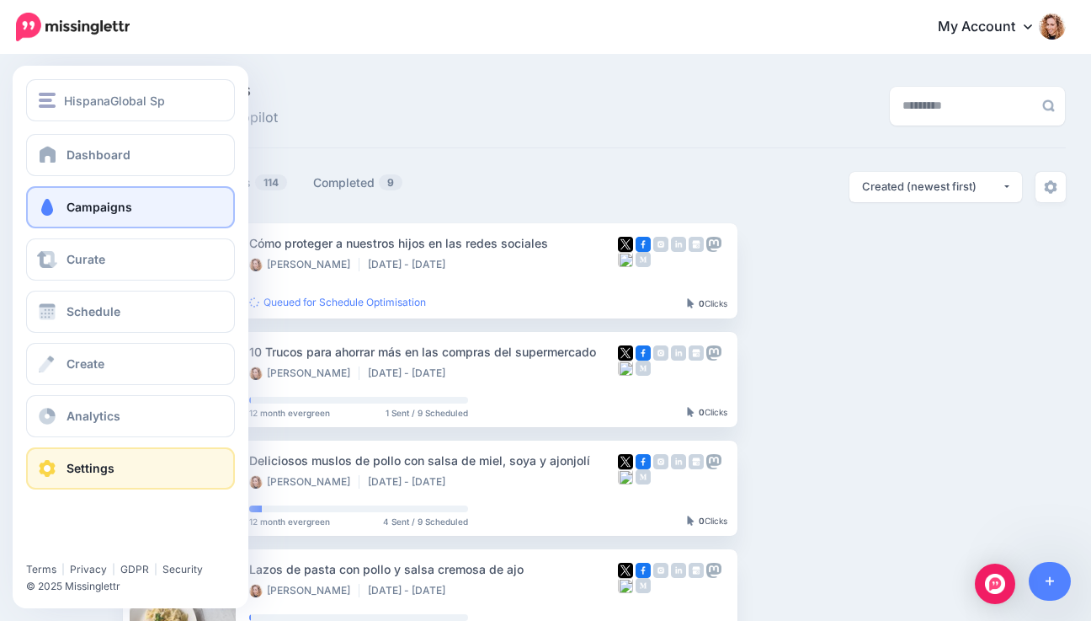
click at [41, 475] on span at bounding box center [47, 468] width 22 height 17
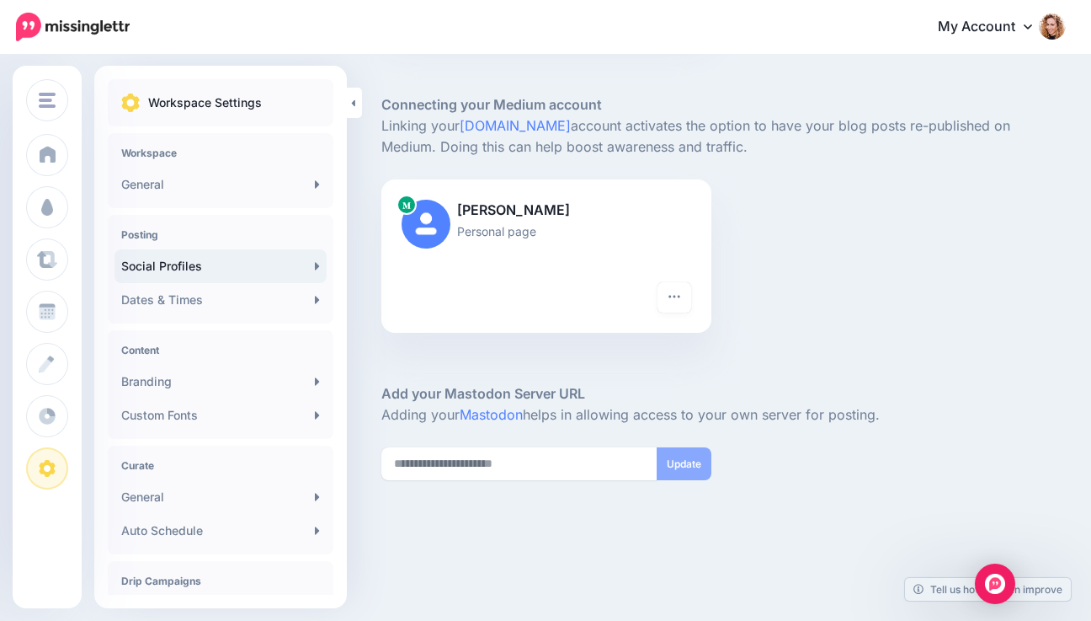
scroll to position [574, 0]
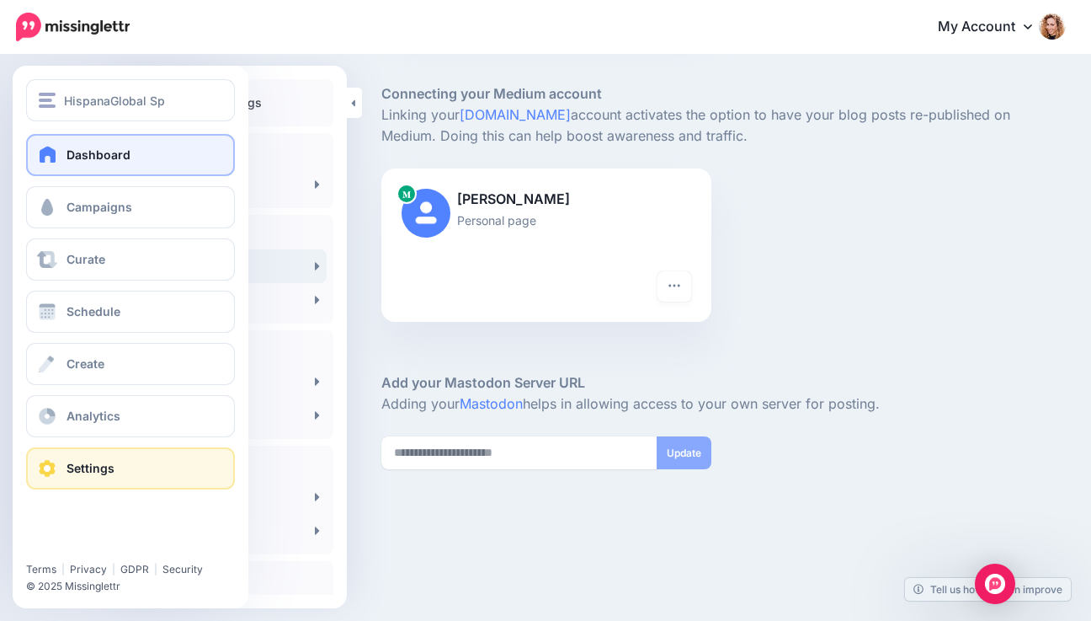
click at [138, 152] on link "Dashboard" at bounding box center [130, 155] width 209 height 42
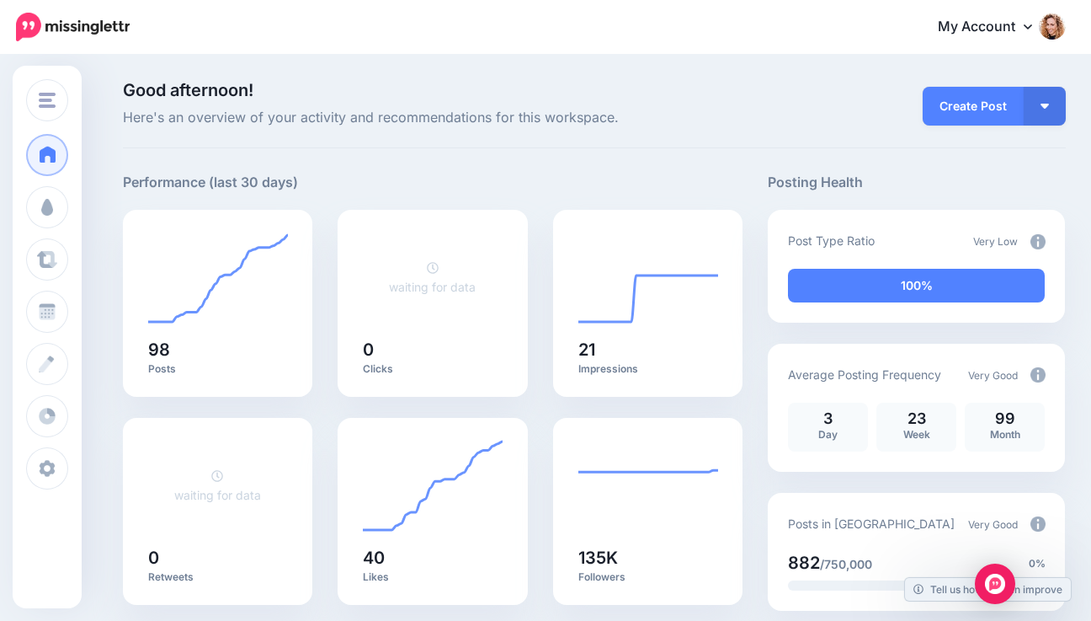
click at [1032, 28] on icon at bounding box center [1028, 25] width 8 height 13
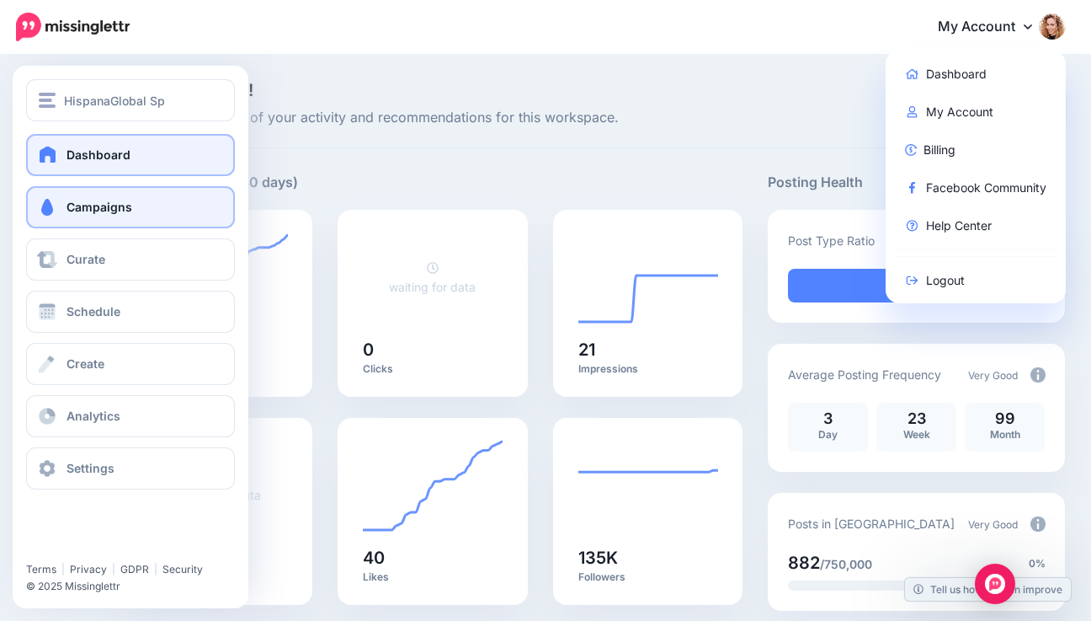
click at [65, 215] on link "Campaigns" at bounding box center [130, 207] width 209 height 42
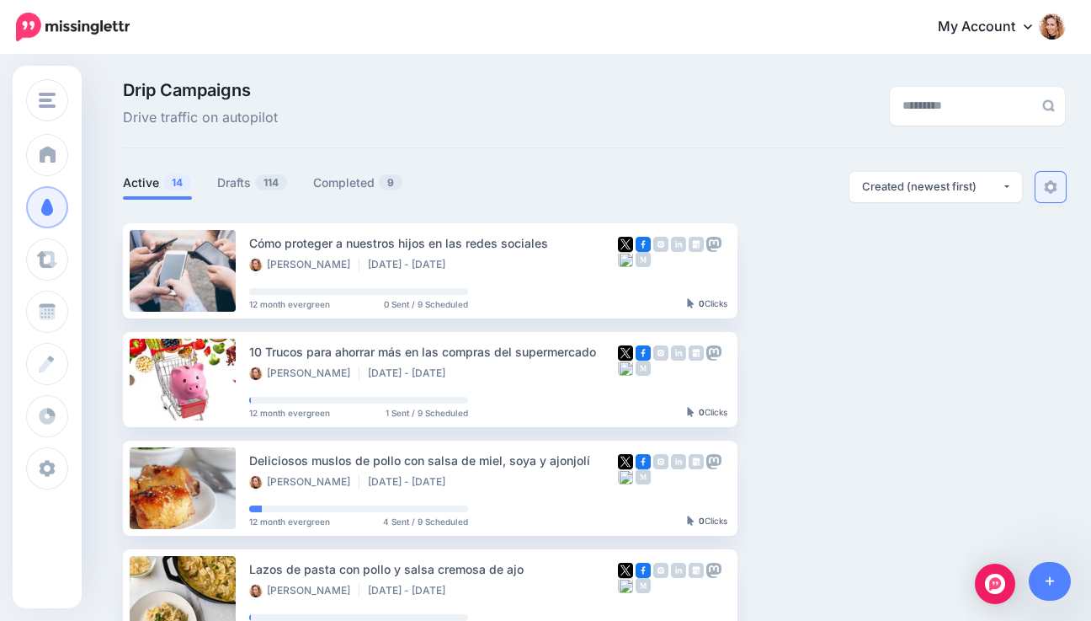
click at [1053, 185] on img at bounding box center [1050, 186] width 13 height 13
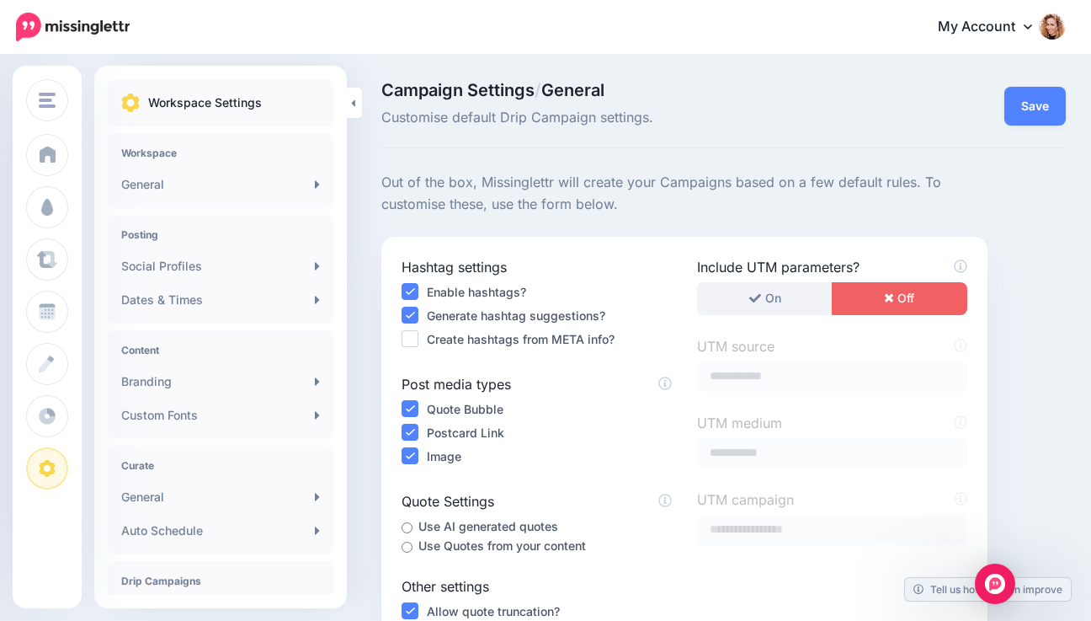
click at [411, 316] on ins at bounding box center [410, 315] width 17 height 17
click at [1045, 107] on button "Save" at bounding box center [1035, 106] width 61 height 39
click at [313, 379] on link "Branding" at bounding box center [221, 382] width 212 height 34
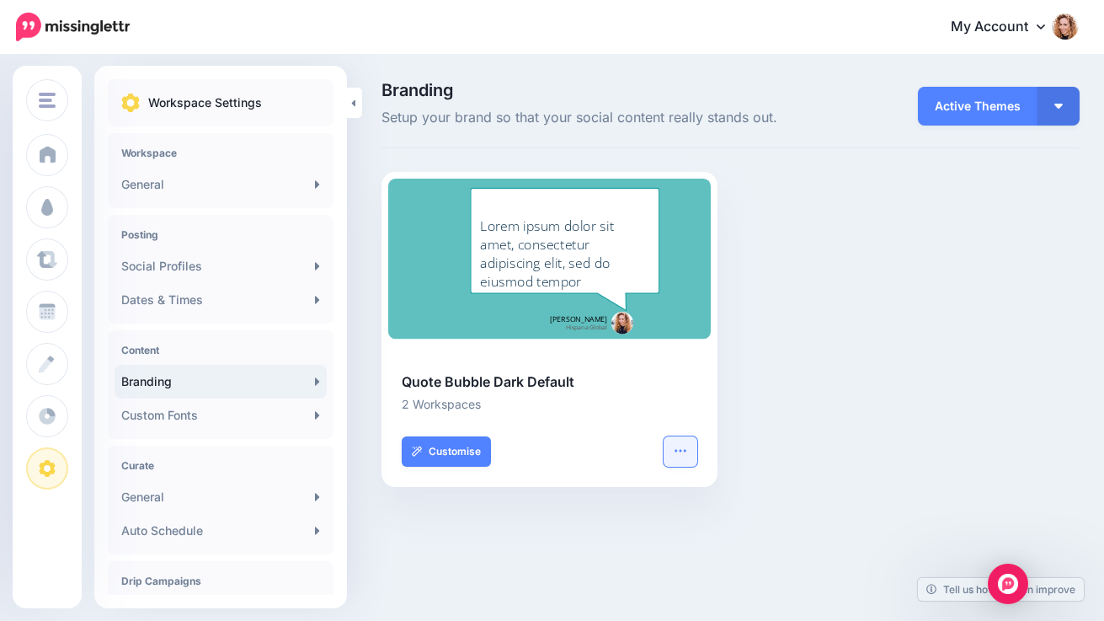
click at [682, 451] on icon "button" at bounding box center [680, 450] width 13 height 13
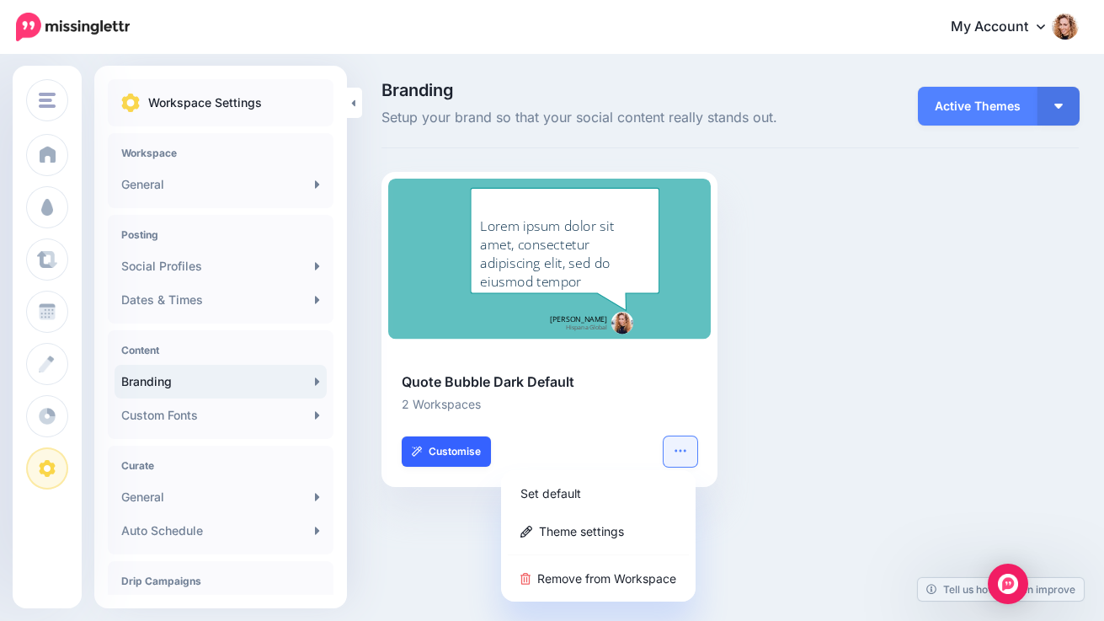
click at [435, 450] on link "Customise" at bounding box center [446, 451] width 89 height 30
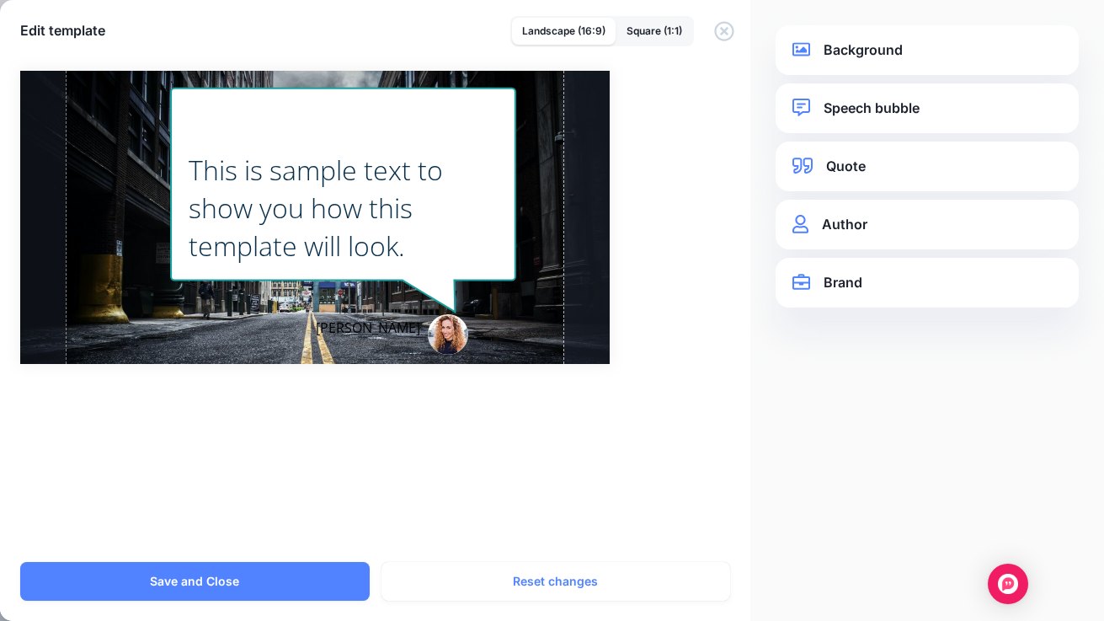
click at [855, 108] on link "Speech bubble" at bounding box center [926, 108] width 269 height 23
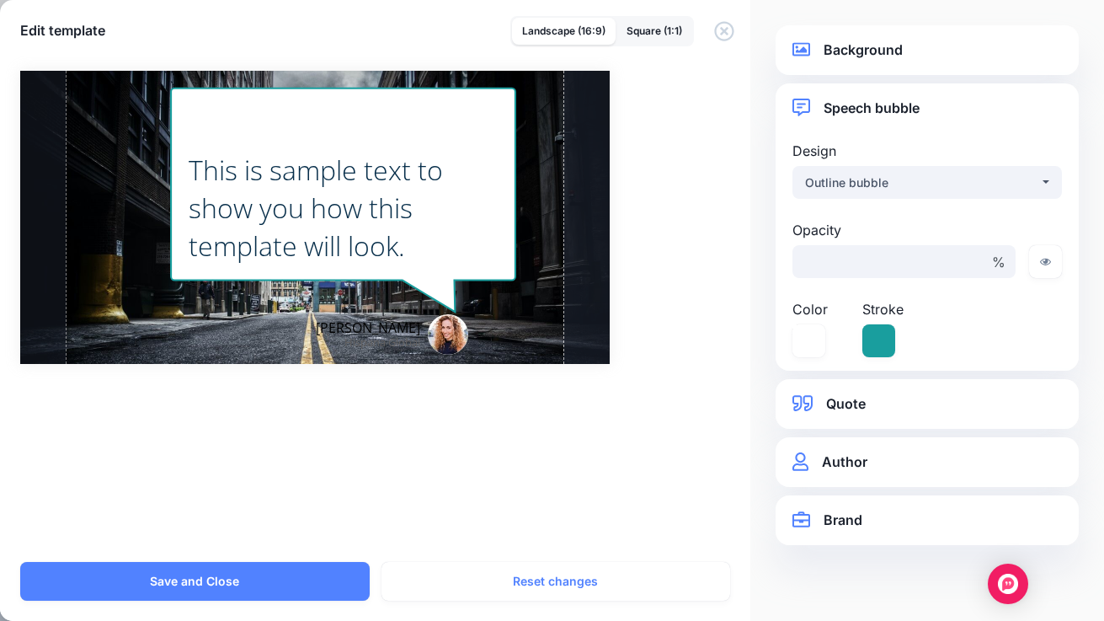
click at [838, 447] on div "**********" at bounding box center [927, 462] width 303 height 50
click at [837, 466] on link "Author" at bounding box center [926, 461] width 269 height 23
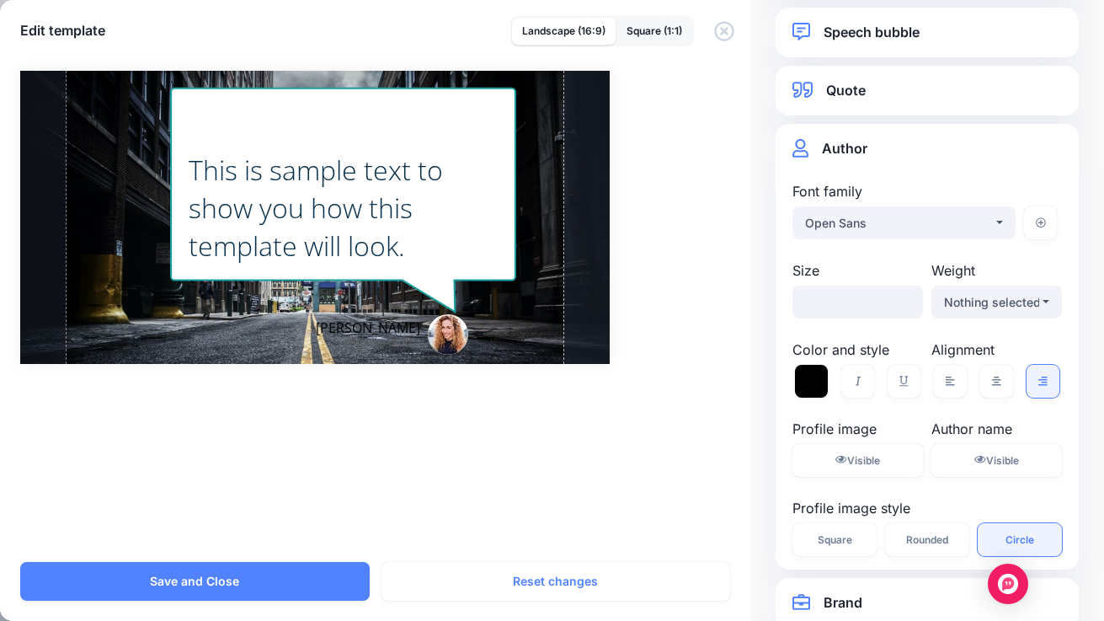
scroll to position [77, 0]
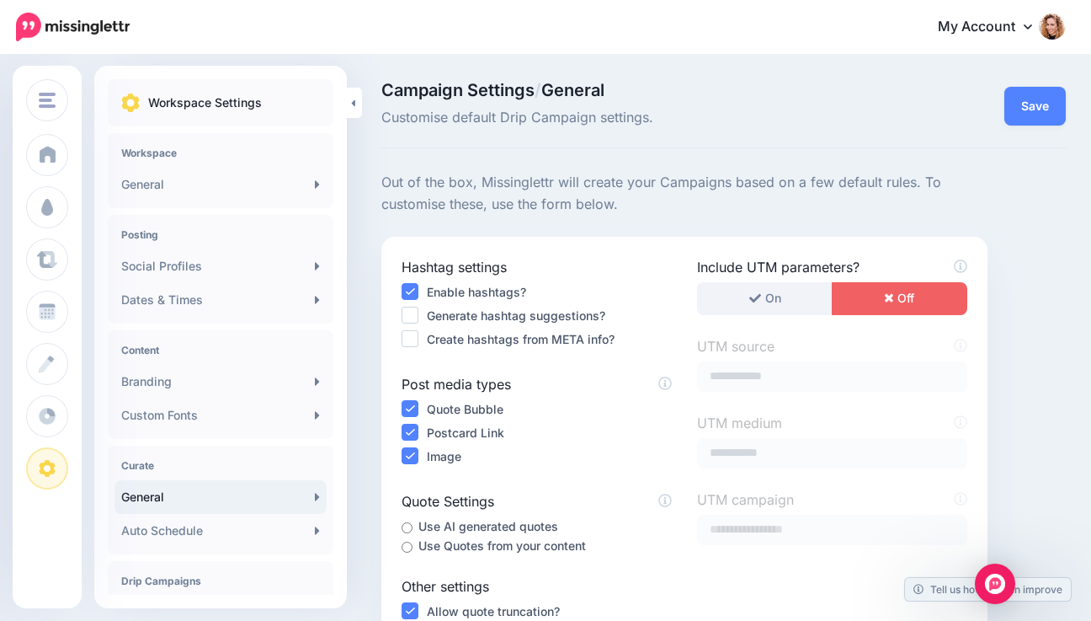
click at [285, 501] on link "General" at bounding box center [221, 497] width 212 height 34
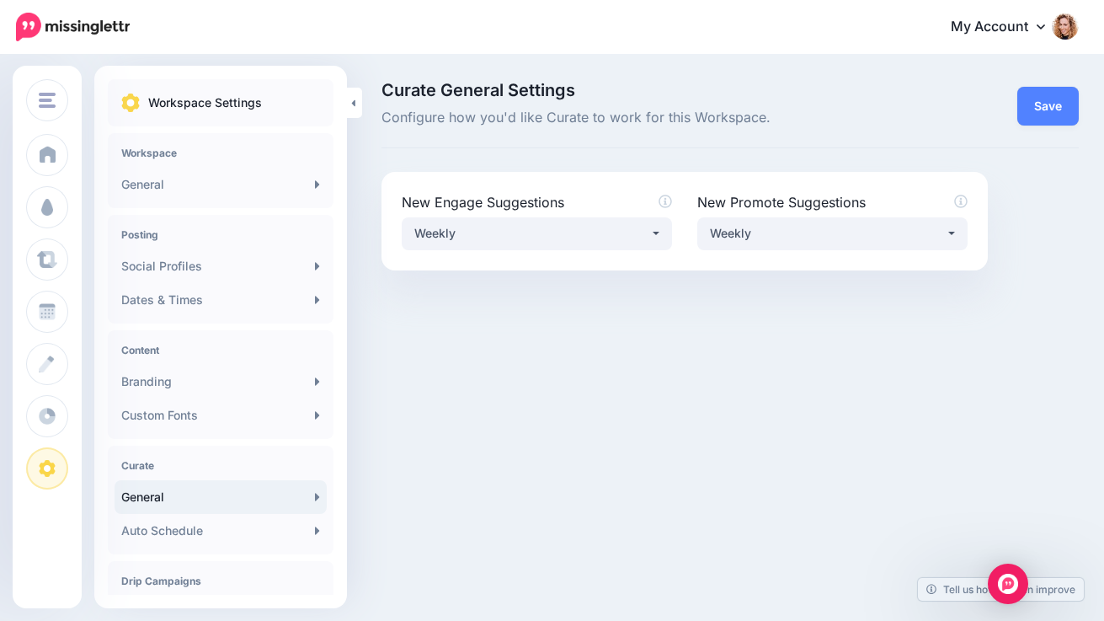
click at [239, 468] on h4 "Curate" at bounding box center [220, 465] width 199 height 13
click at [243, 385] on link "Branding" at bounding box center [221, 382] width 212 height 34
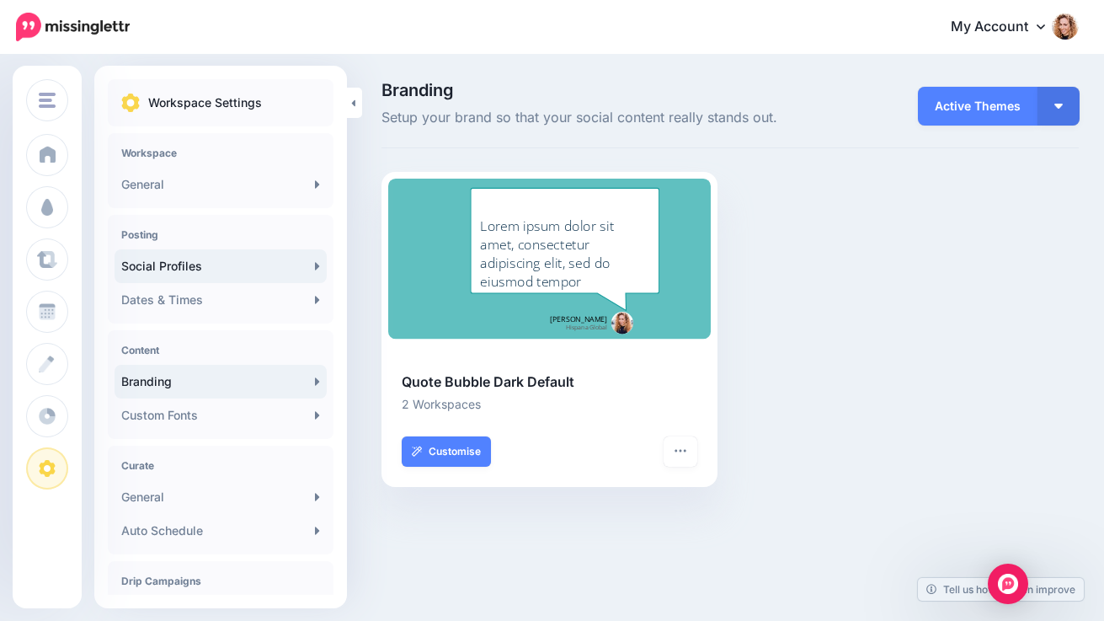
click at [253, 271] on link "Social Profiles" at bounding box center [221, 266] width 212 height 34
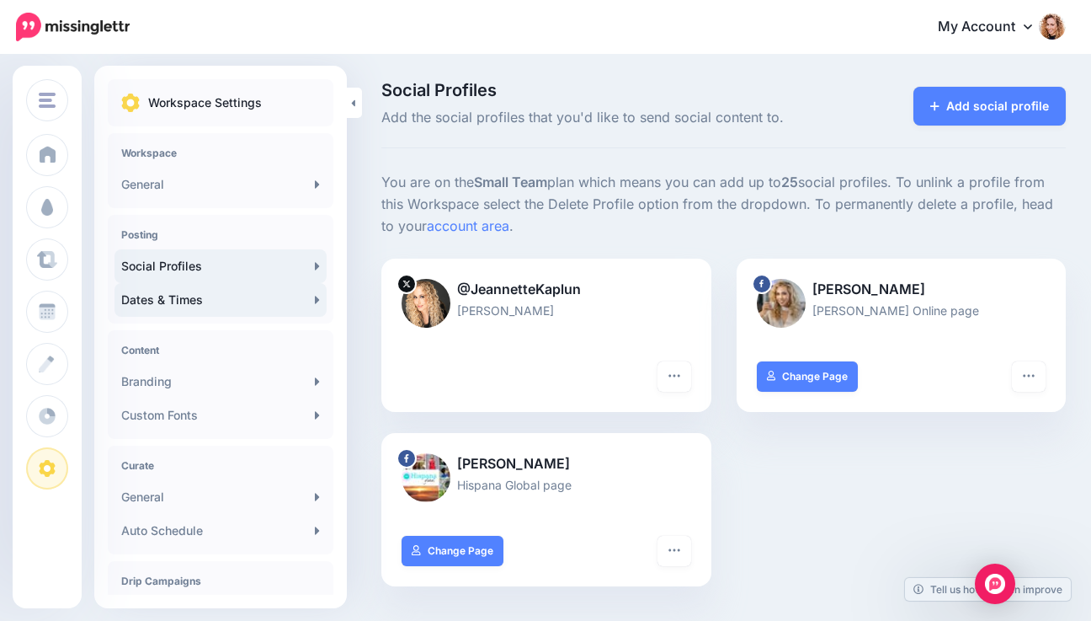
click at [229, 301] on link "Dates & Times" at bounding box center [221, 300] width 212 height 34
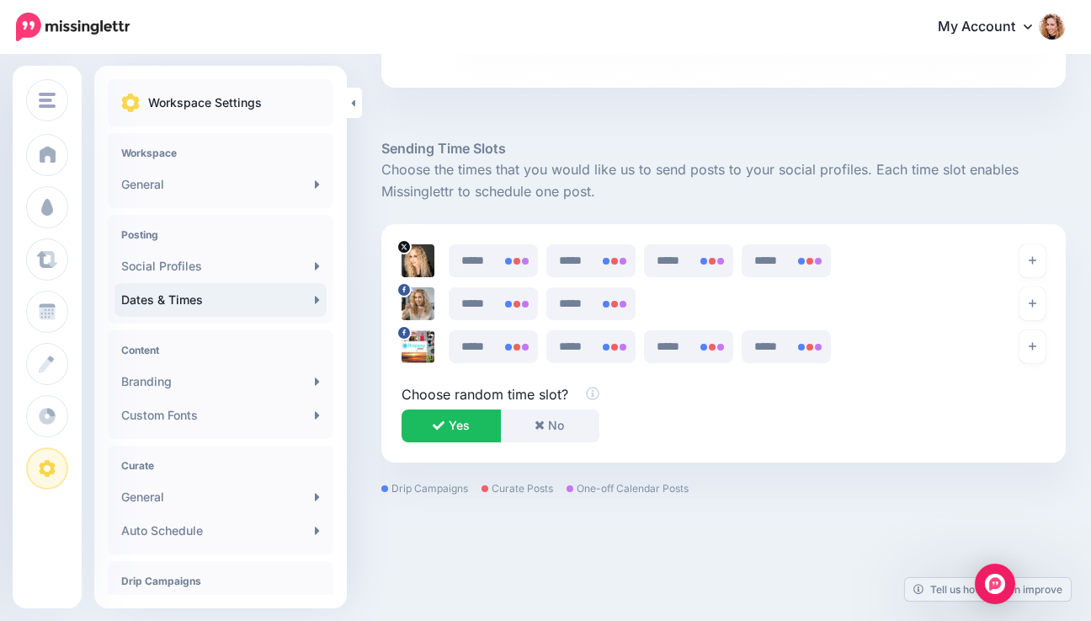
scroll to position [796, 0]
click at [243, 186] on link "General" at bounding box center [221, 185] width 212 height 34
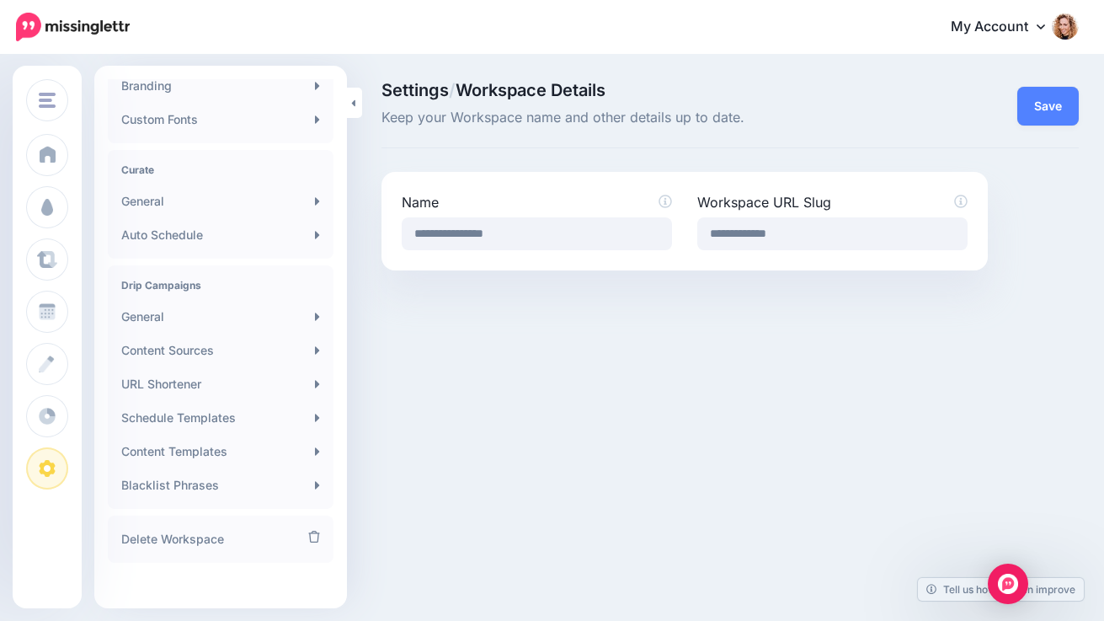
scroll to position [305, 0]
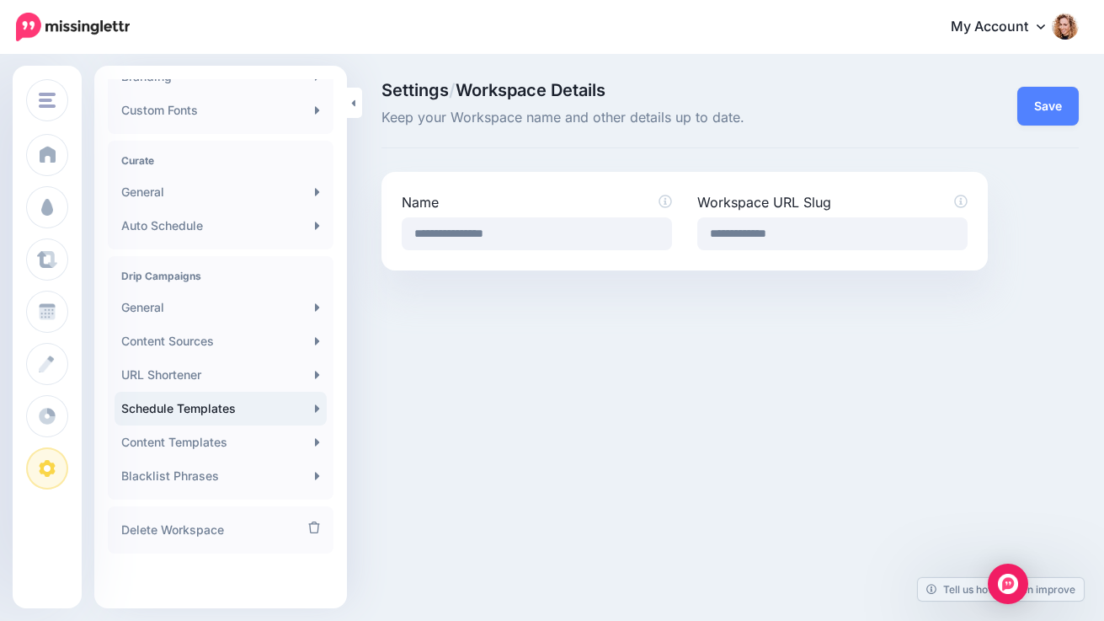
click at [275, 413] on link "Schedule Templates" at bounding box center [221, 409] width 212 height 34
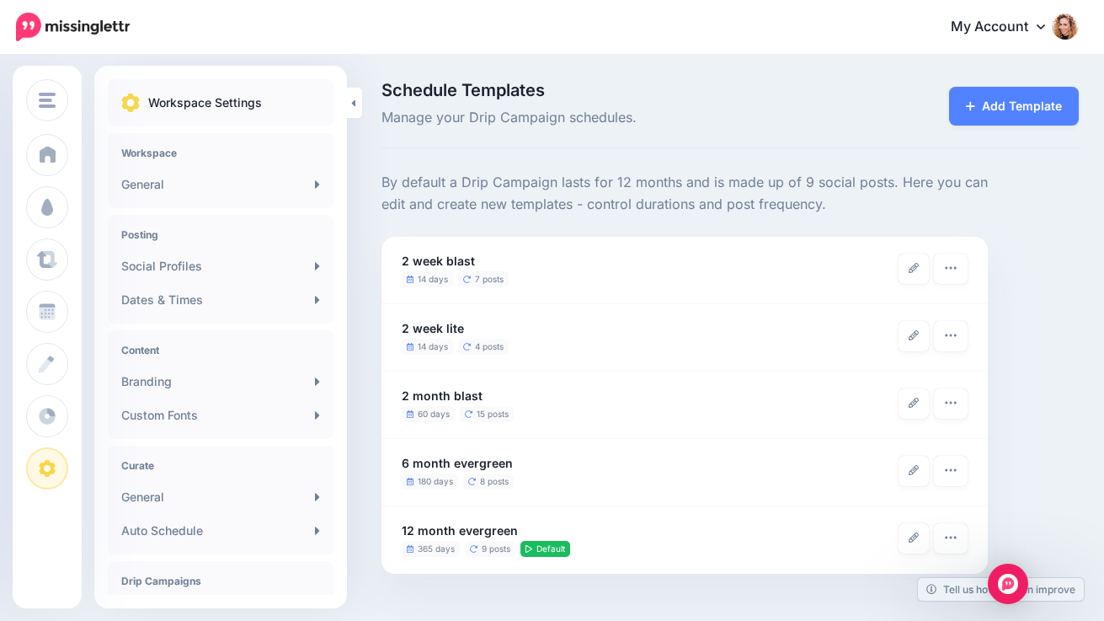
scroll to position [305, 0]
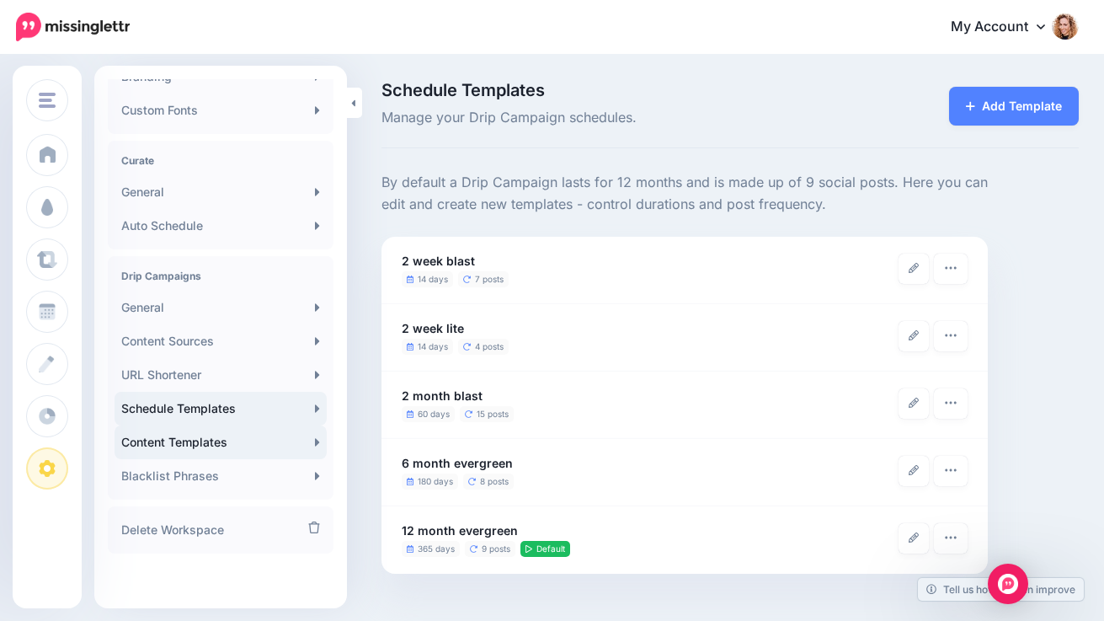
click at [234, 452] on link "Content Templates" at bounding box center [221, 442] width 212 height 34
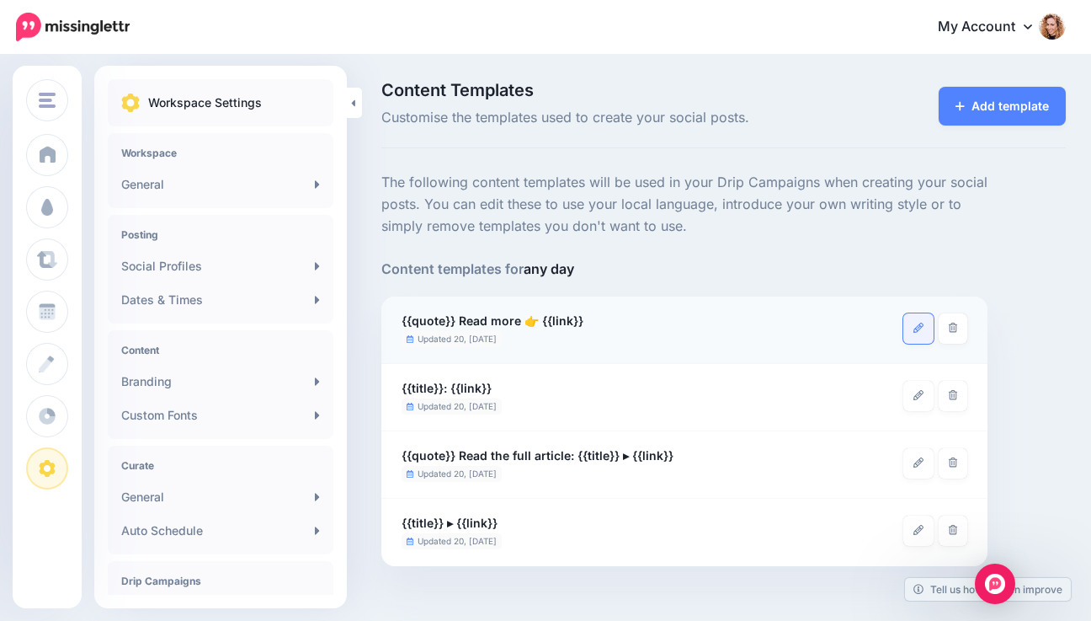
click at [914, 327] on icon at bounding box center [919, 328] width 10 height 10
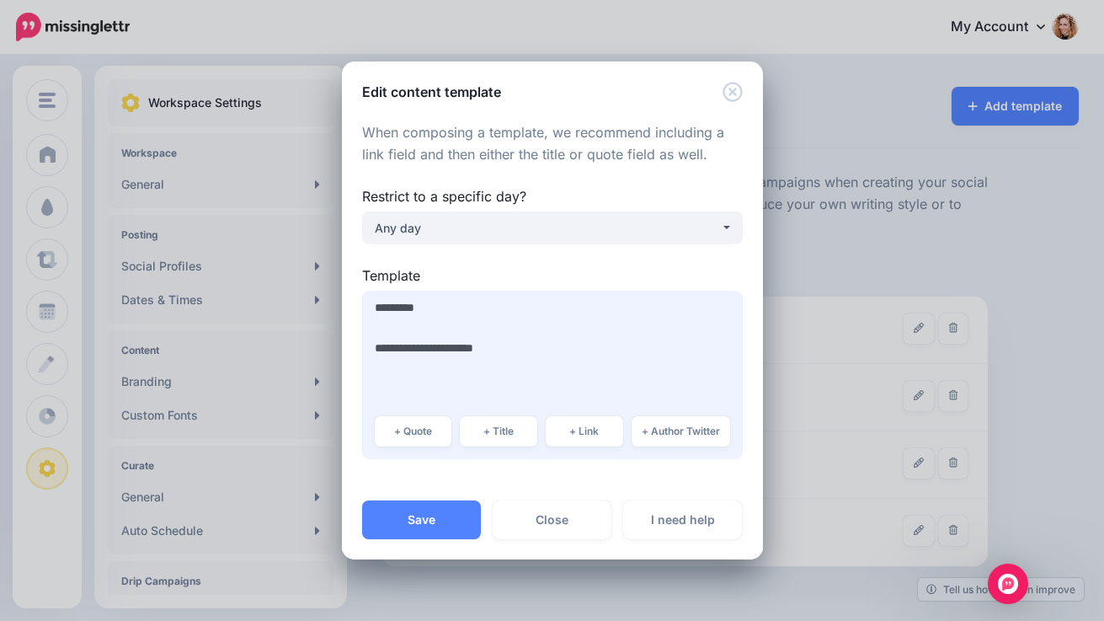
drag, startPoint x: 434, startPoint y: 349, endPoint x: 349, endPoint y: 343, distance: 85.3
click at [349, 343] on div "When composing a template, we recommend including a link field and then either …" at bounding box center [552, 301] width 421 height 399
type textarea "**********"
click at [430, 522] on button "Save" at bounding box center [421, 519] width 119 height 39
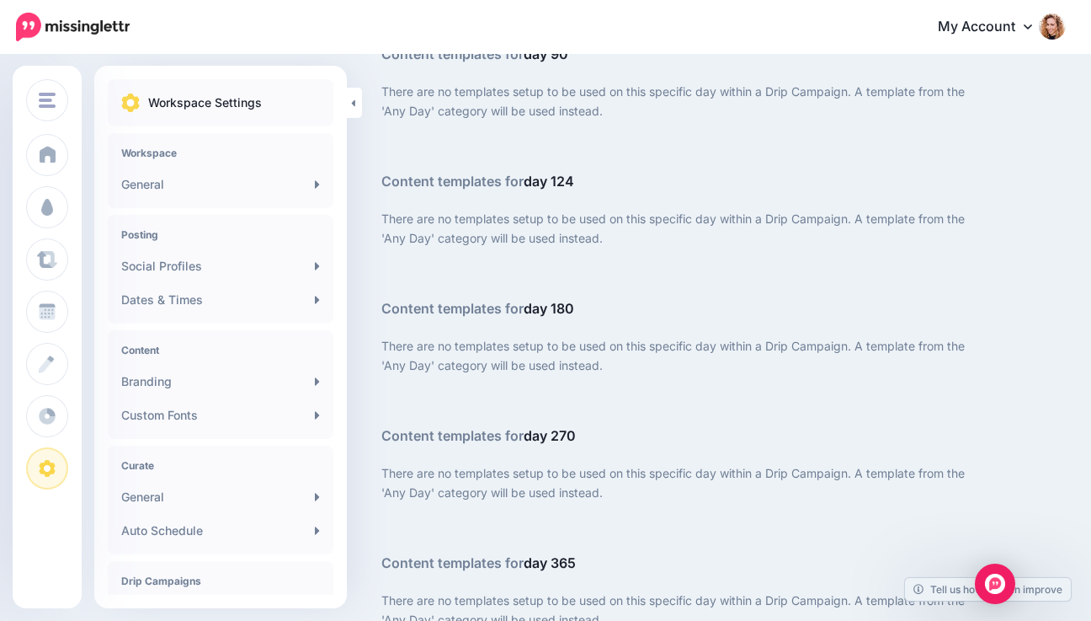
scroll to position [3325, 0]
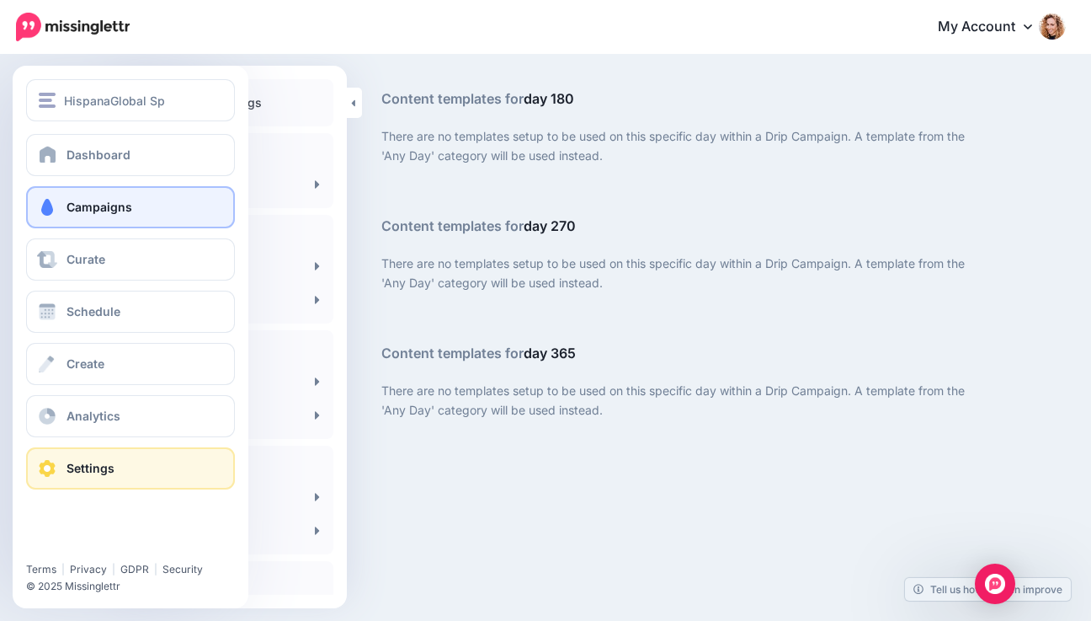
click at [47, 209] on span at bounding box center [47, 207] width 22 height 17
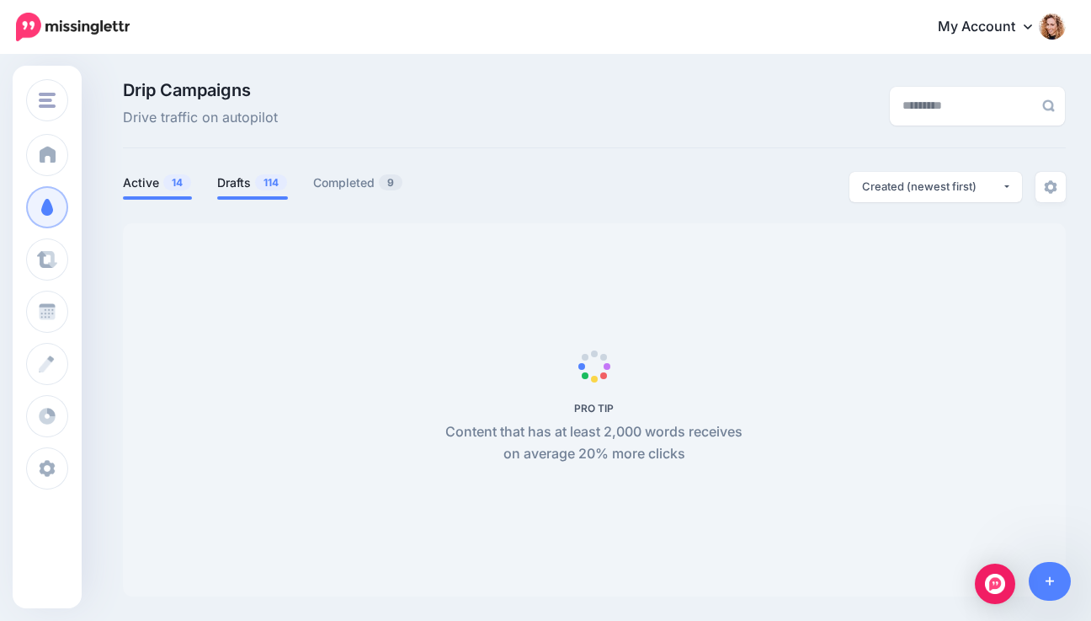
click at [248, 179] on link "Drafts 114" at bounding box center [252, 183] width 71 height 20
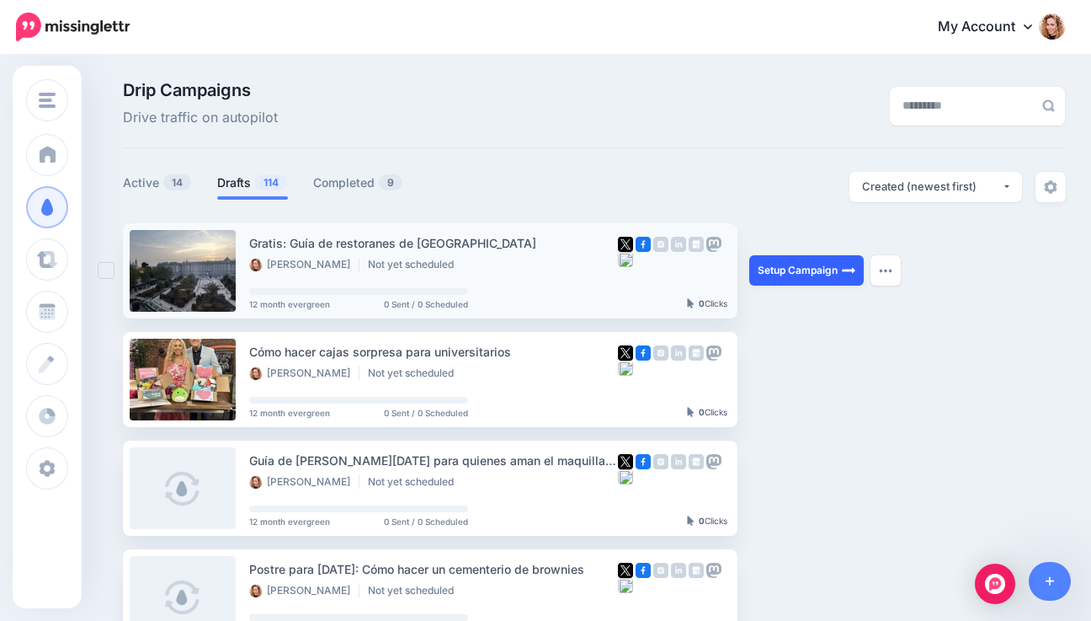
click at [844, 268] on link "Setup Campaign" at bounding box center [806, 270] width 115 height 30
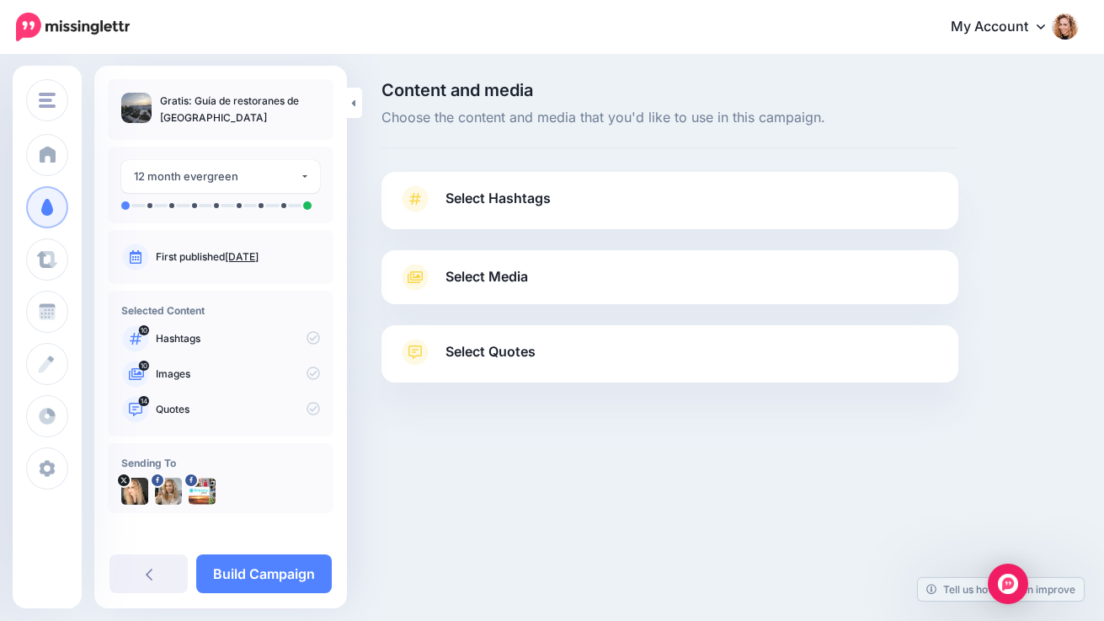
click at [686, 278] on link "Select Media" at bounding box center [669, 277] width 543 height 27
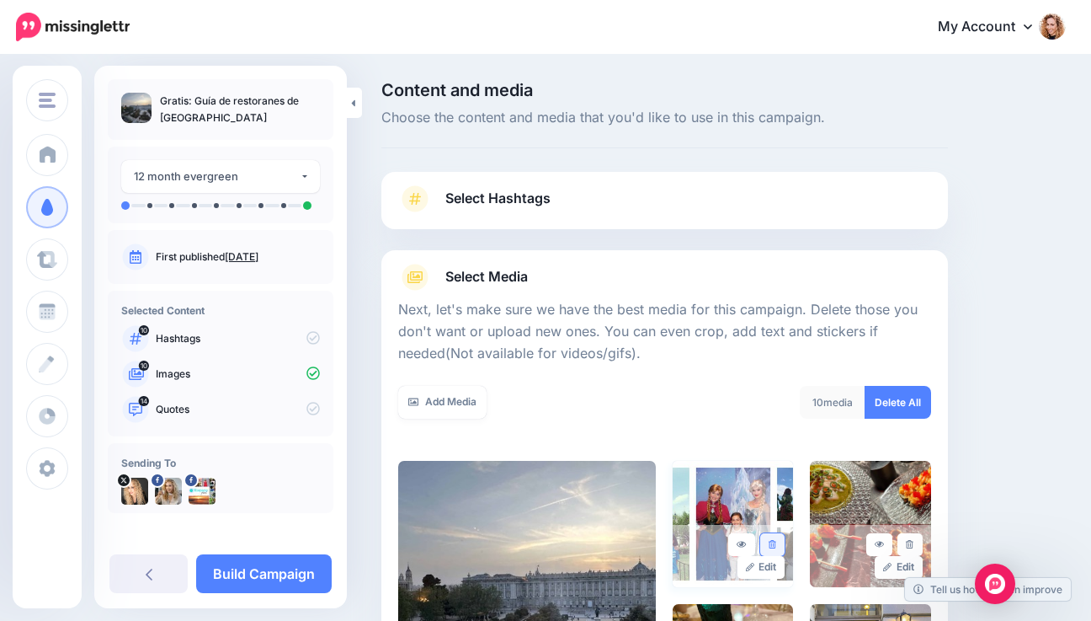
click at [776, 544] on icon at bounding box center [773, 544] width 8 height 9
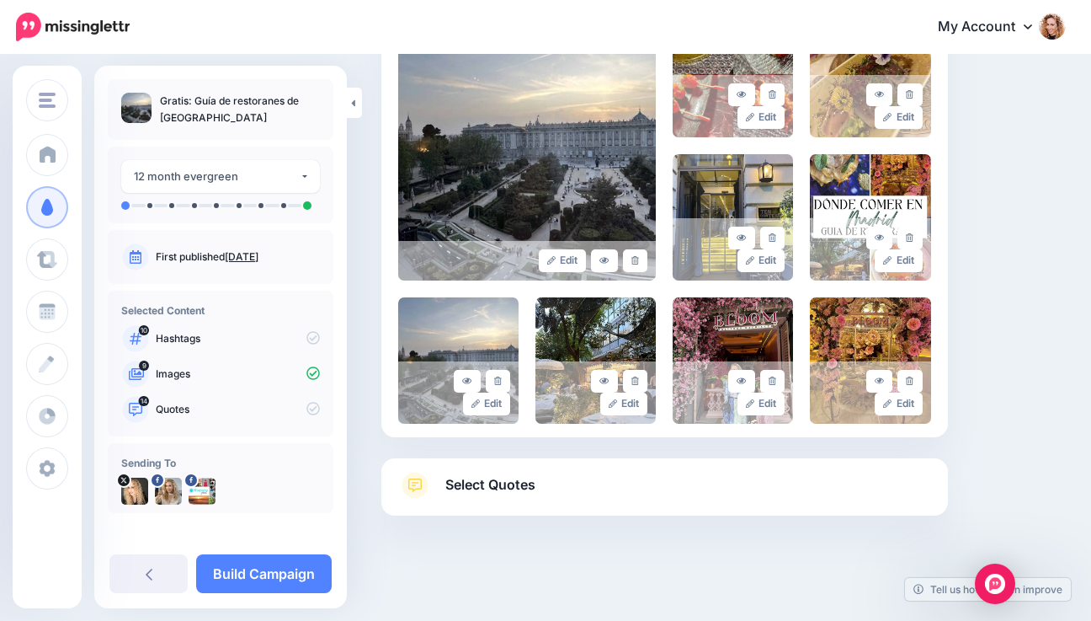
scroll to position [453, 0]
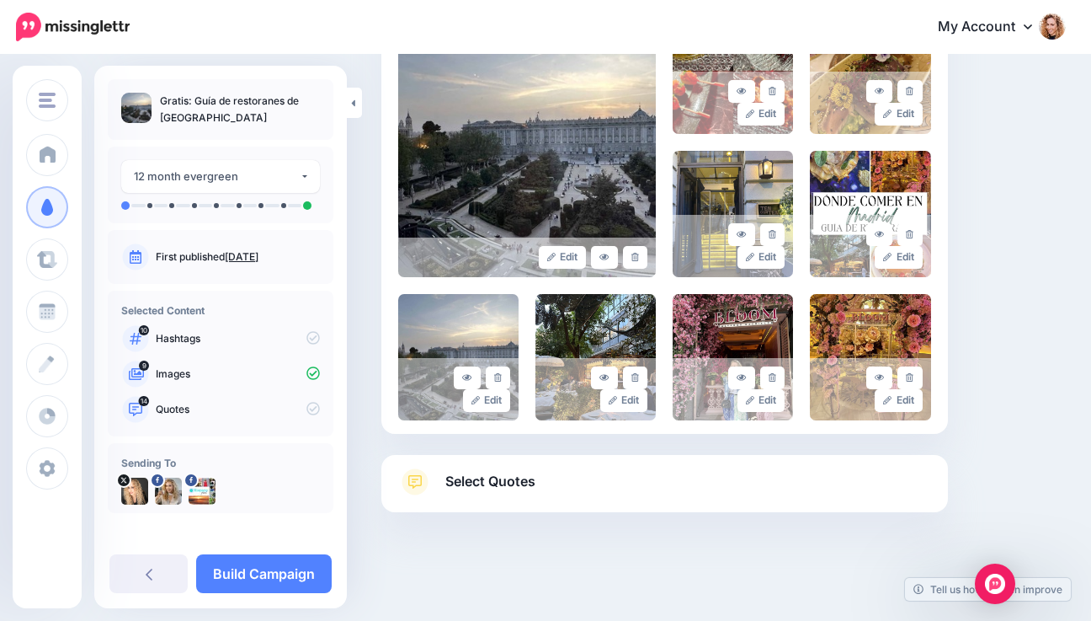
click at [850, 481] on link "Select Quotes" at bounding box center [664, 490] width 533 height 44
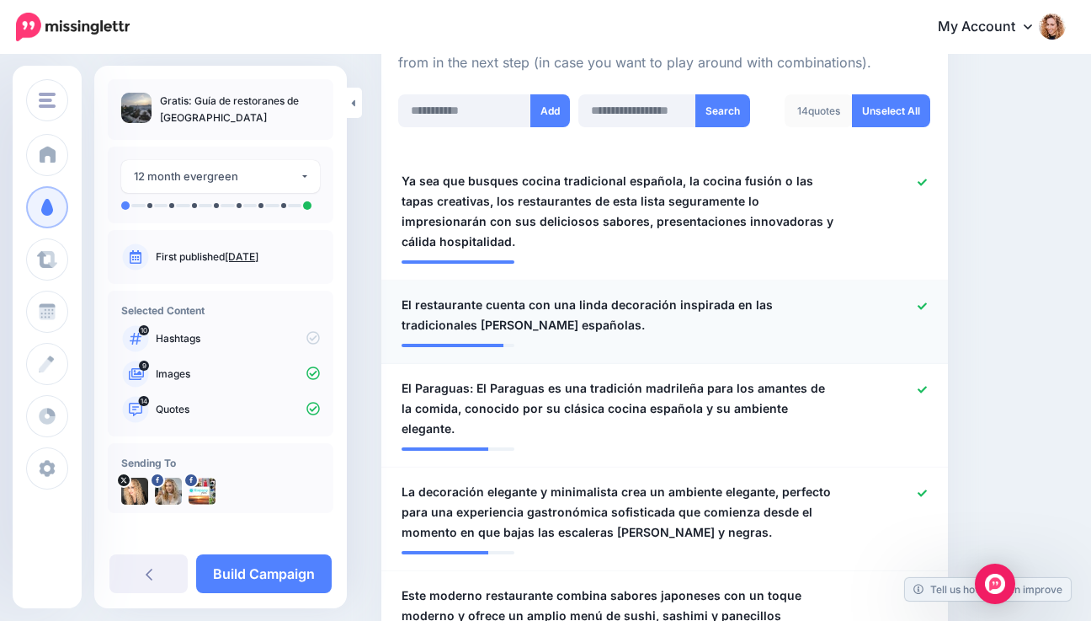
click at [927, 301] on icon at bounding box center [922, 305] width 9 height 9
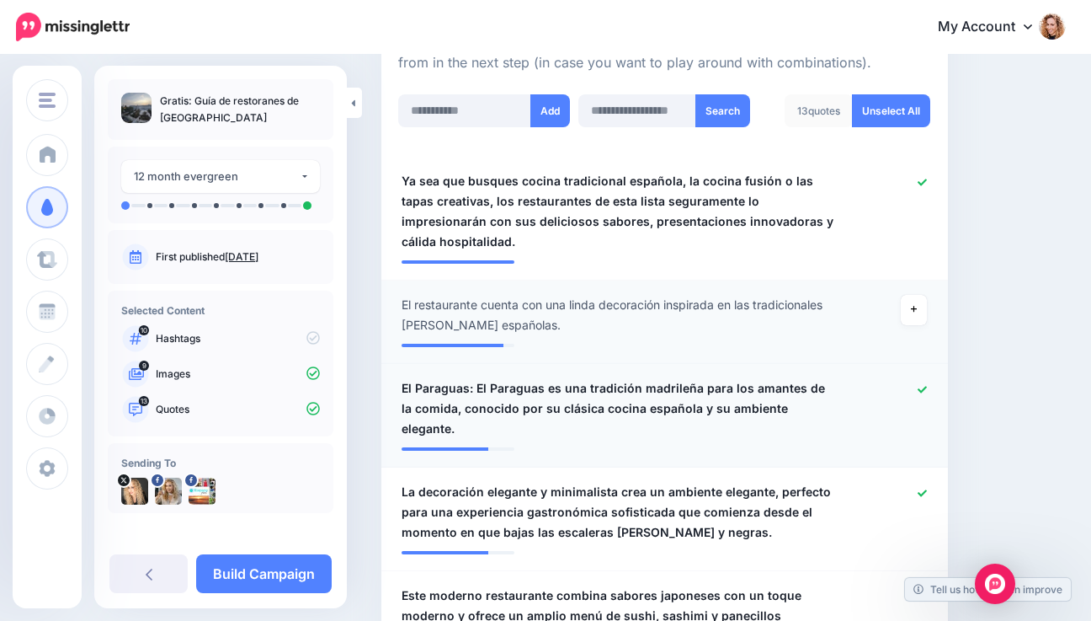
click at [466, 378] on span "El Paraguas: El Paraguas es una tradición madrileña para los amantes de la comi…" at bounding box center [619, 408] width 434 height 61
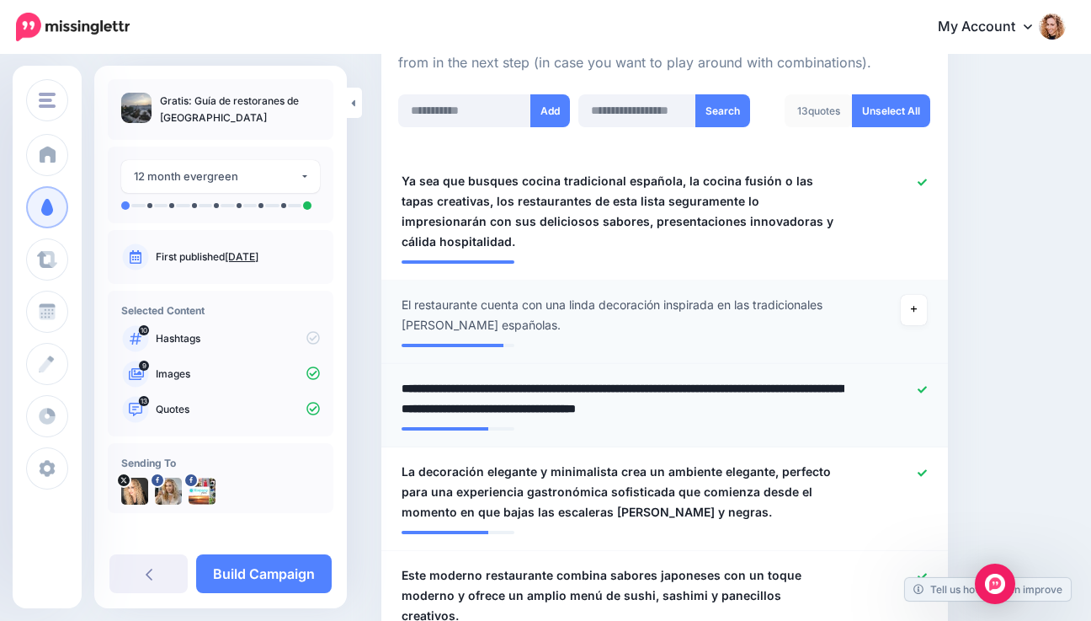
drag, startPoint x: 475, startPoint y: 370, endPoint x: 397, endPoint y: 370, distance: 77.5
click at [397, 378] on div "**********" at bounding box center [618, 398] width 459 height 40
type textarea "**********"
click at [927, 468] on icon at bounding box center [922, 472] width 9 height 9
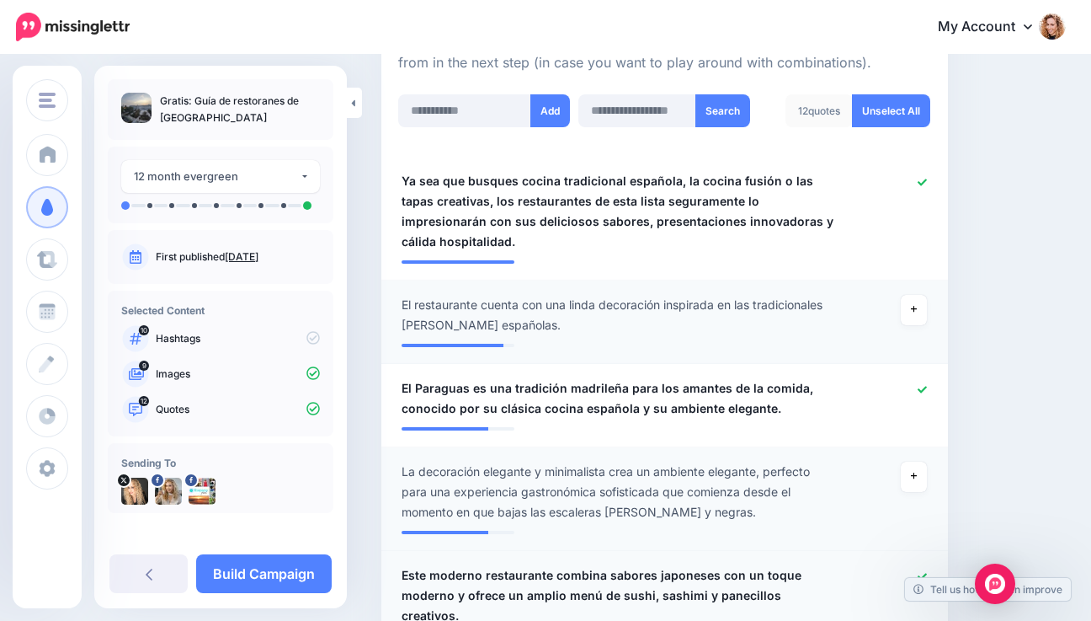
click at [927, 573] on icon at bounding box center [922, 576] width 9 height 7
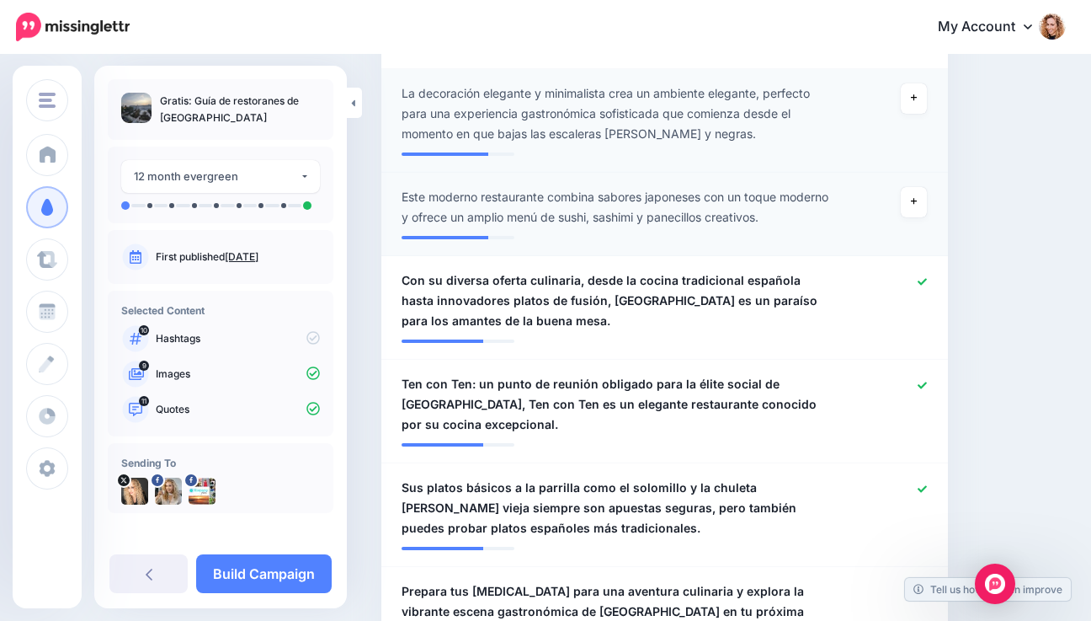
scroll to position [843, 0]
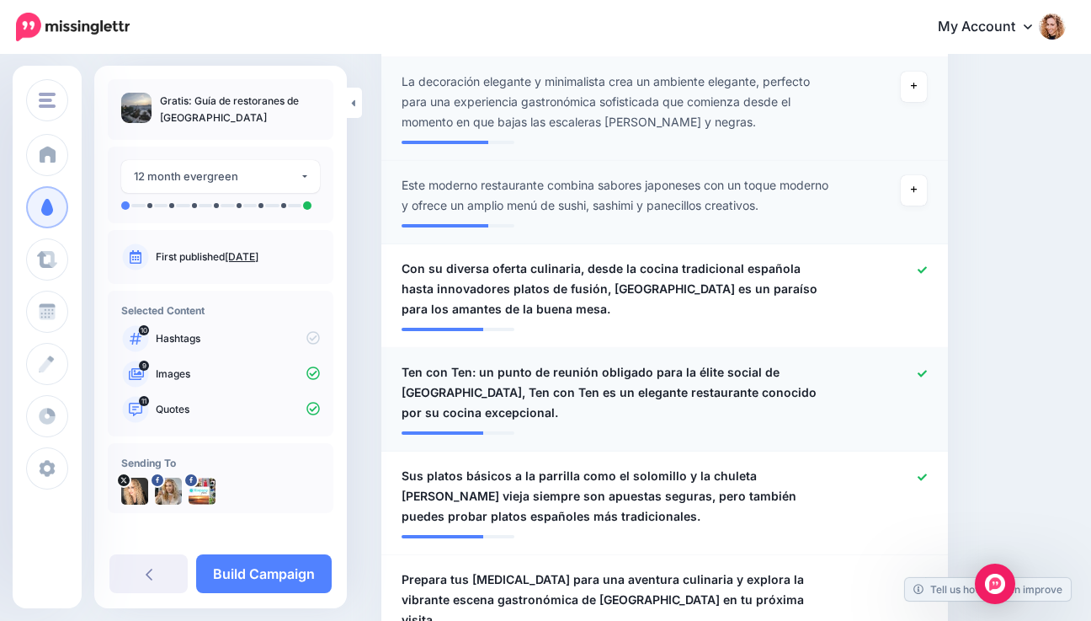
click at [927, 369] on icon at bounding box center [922, 373] width 9 height 9
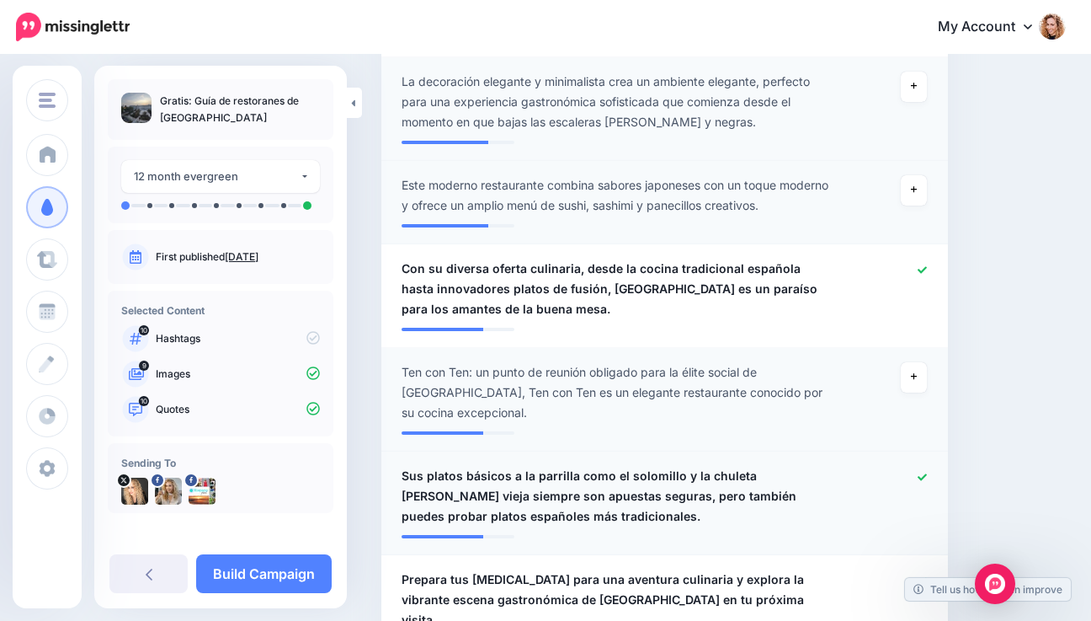
click at [927, 473] on icon at bounding box center [922, 476] width 9 height 7
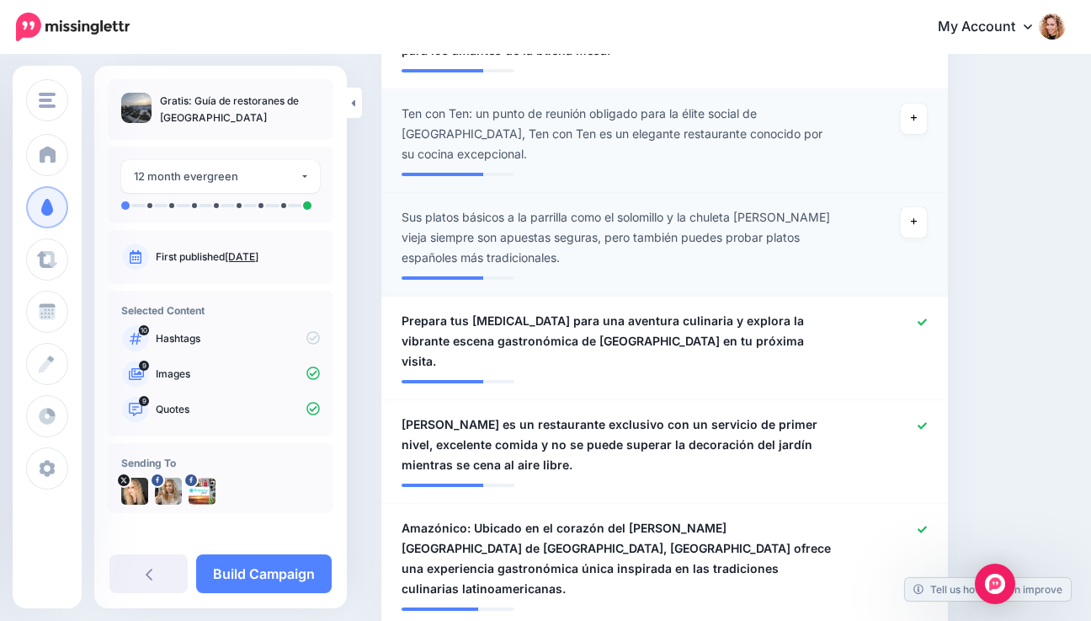
scroll to position [1107, 0]
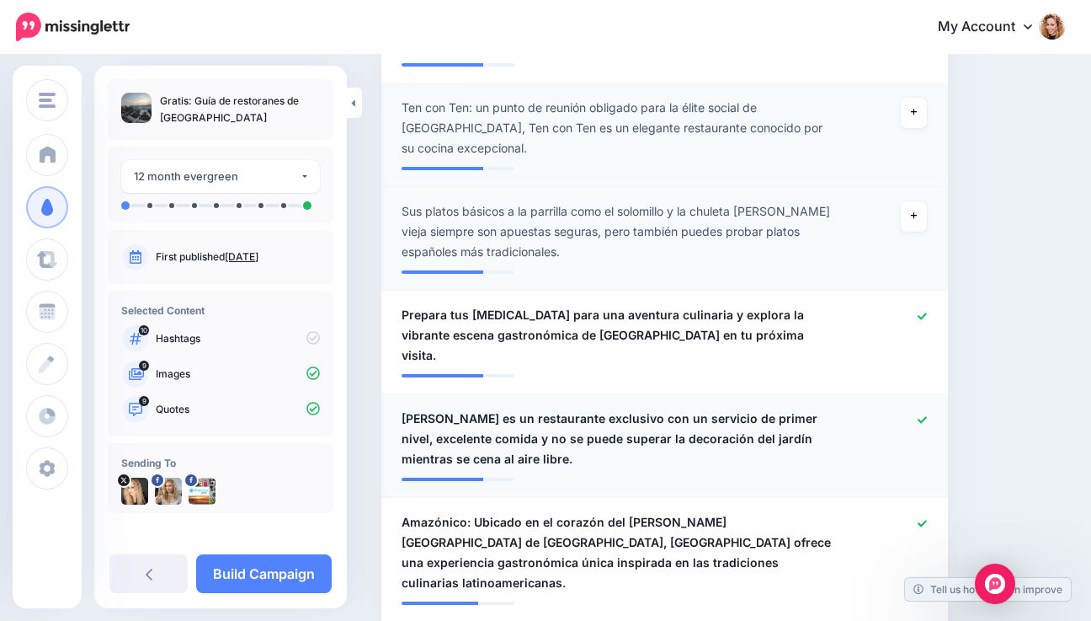
click at [927, 415] on icon at bounding box center [922, 419] width 9 height 9
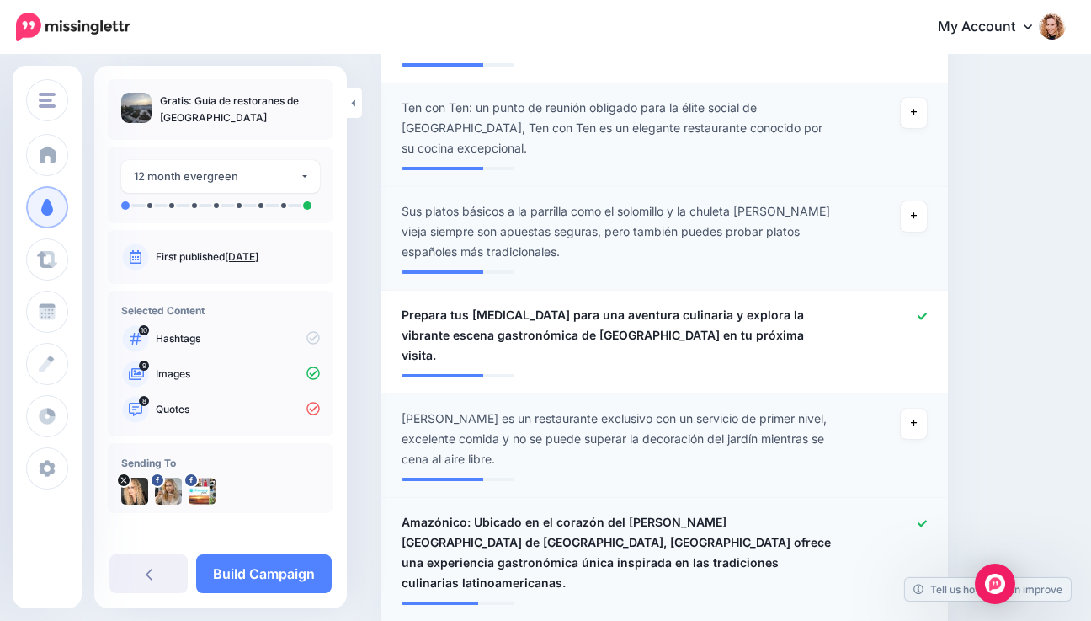
click at [927, 519] on icon at bounding box center [922, 523] width 9 height 9
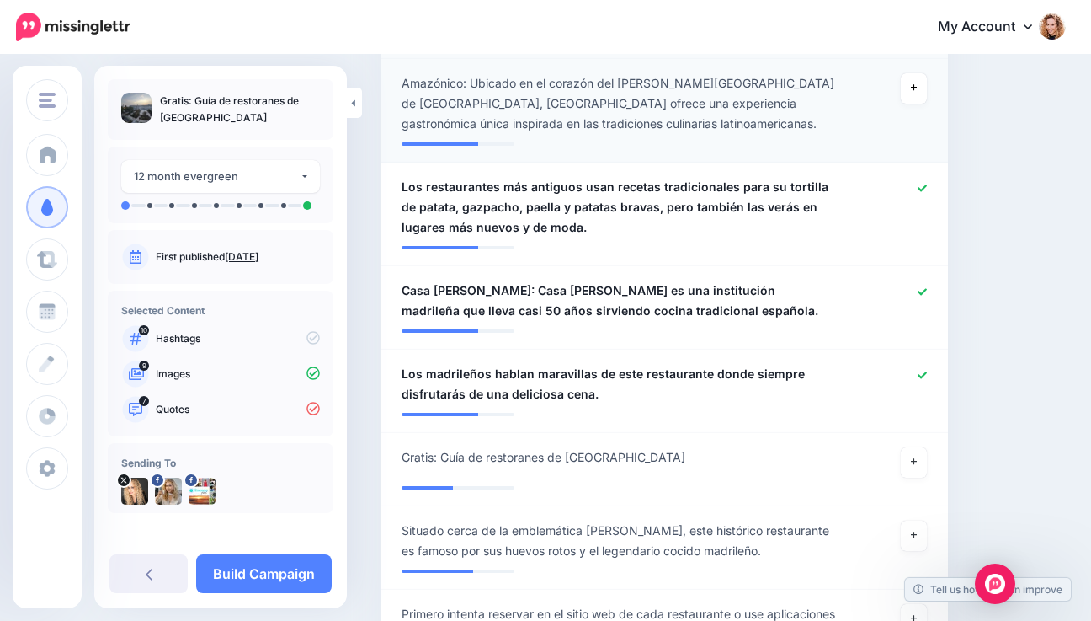
scroll to position [1552, 0]
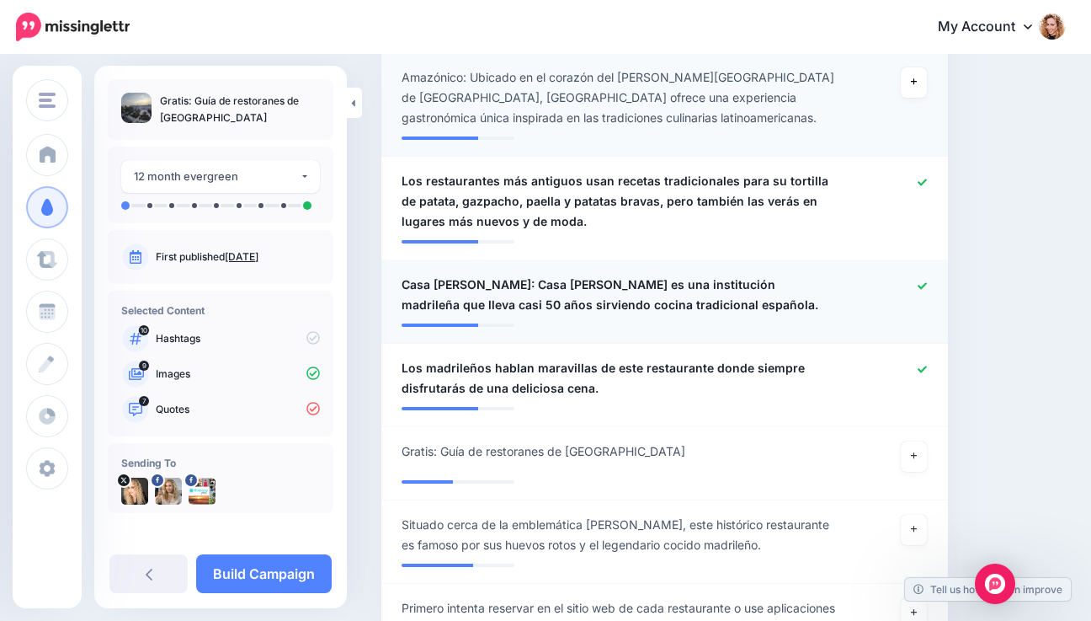
click at [927, 281] on icon at bounding box center [922, 285] width 9 height 9
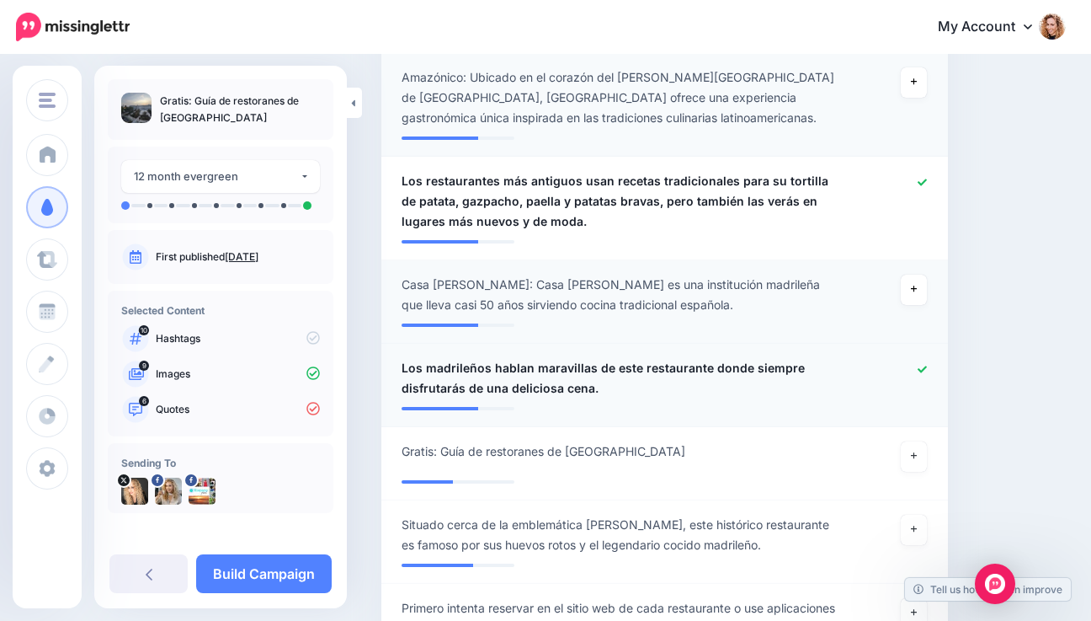
click at [927, 365] on icon at bounding box center [922, 368] width 9 height 7
click at [928, 441] on link at bounding box center [914, 456] width 27 height 30
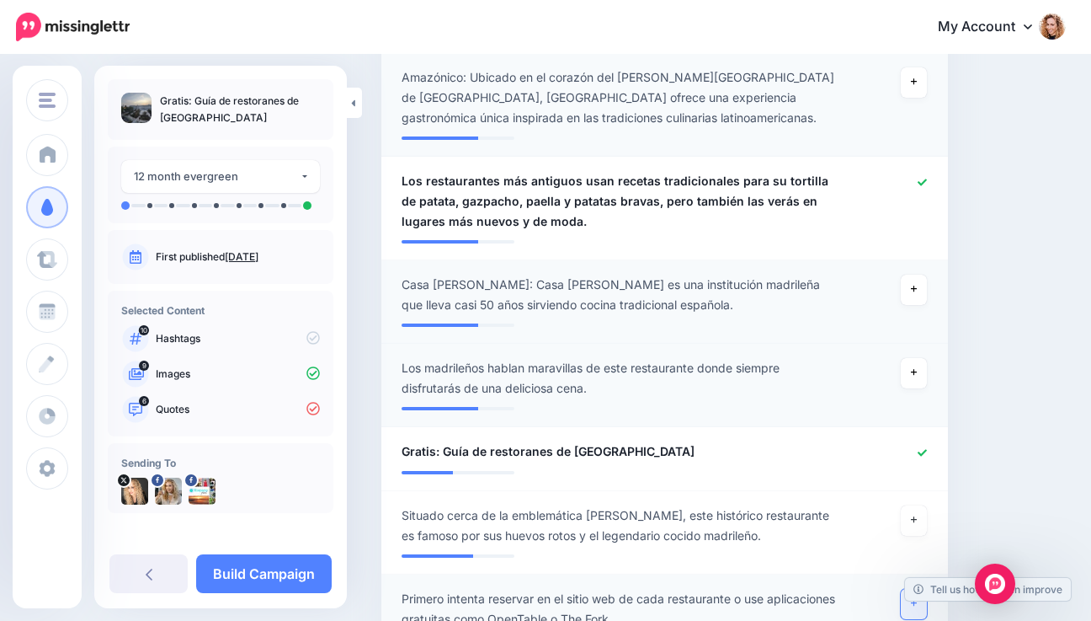
click at [918, 600] on icon at bounding box center [914, 603] width 7 height 7
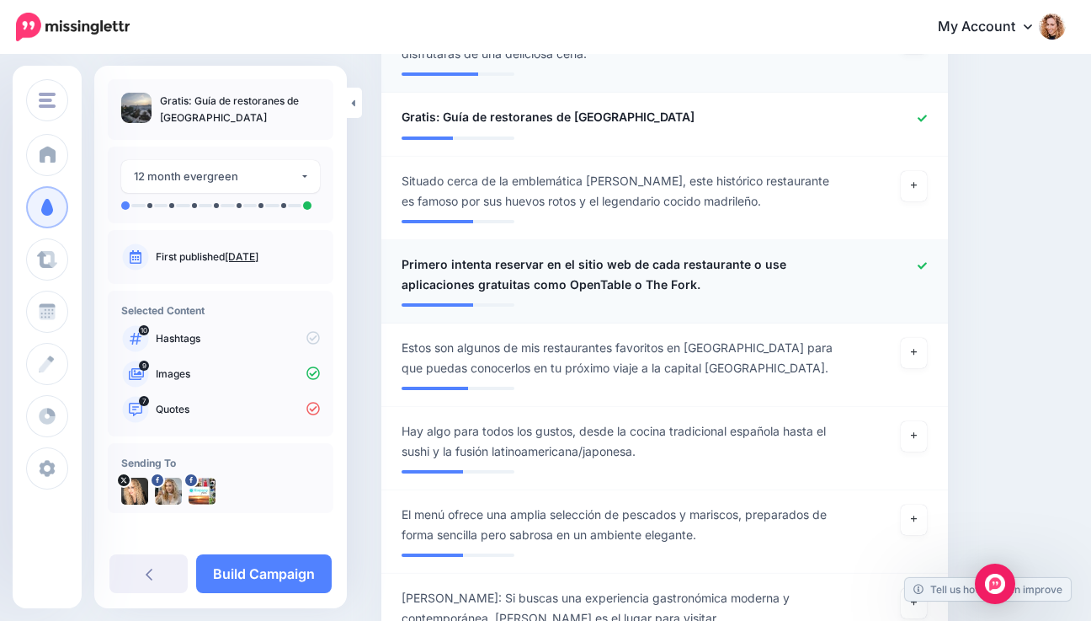
scroll to position [1880, 0]
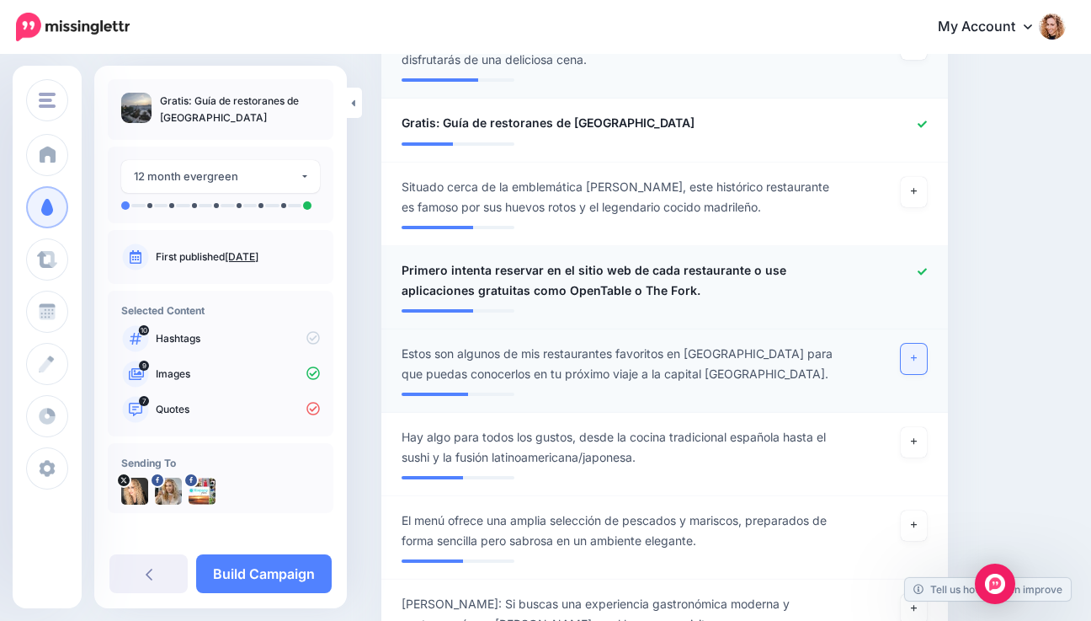
click at [920, 344] on link at bounding box center [914, 359] width 27 height 30
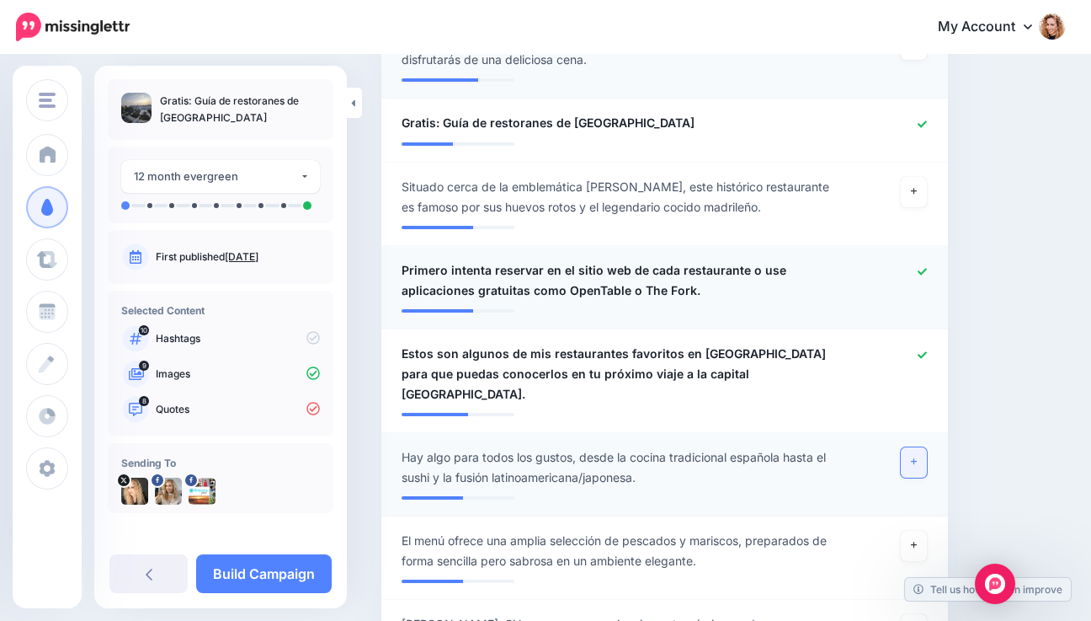
click at [918, 457] on icon at bounding box center [914, 461] width 7 height 9
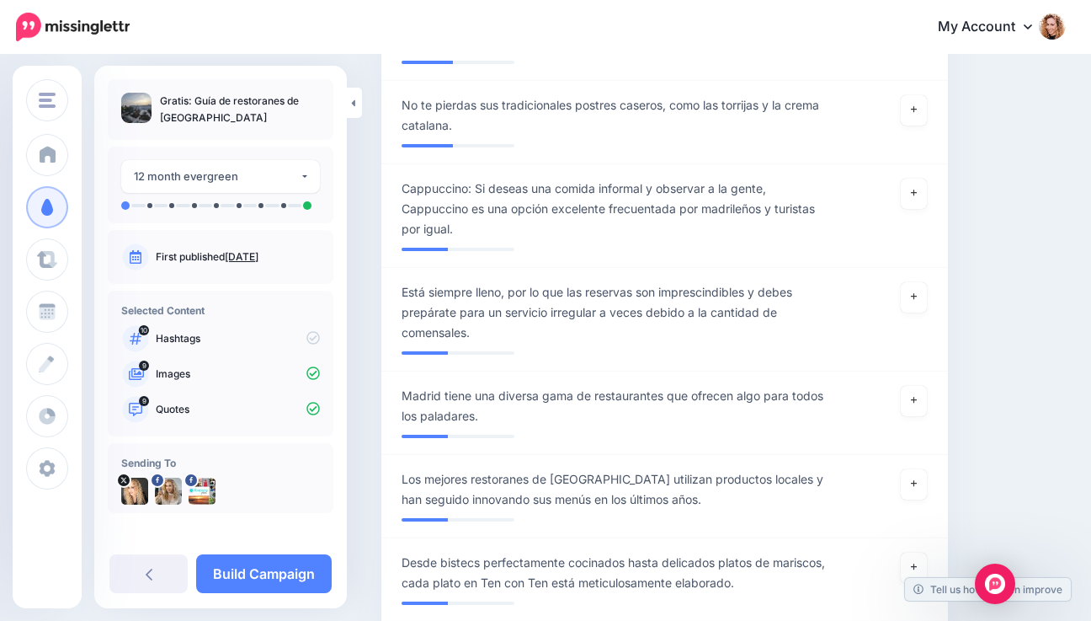
scroll to position [2667, 0]
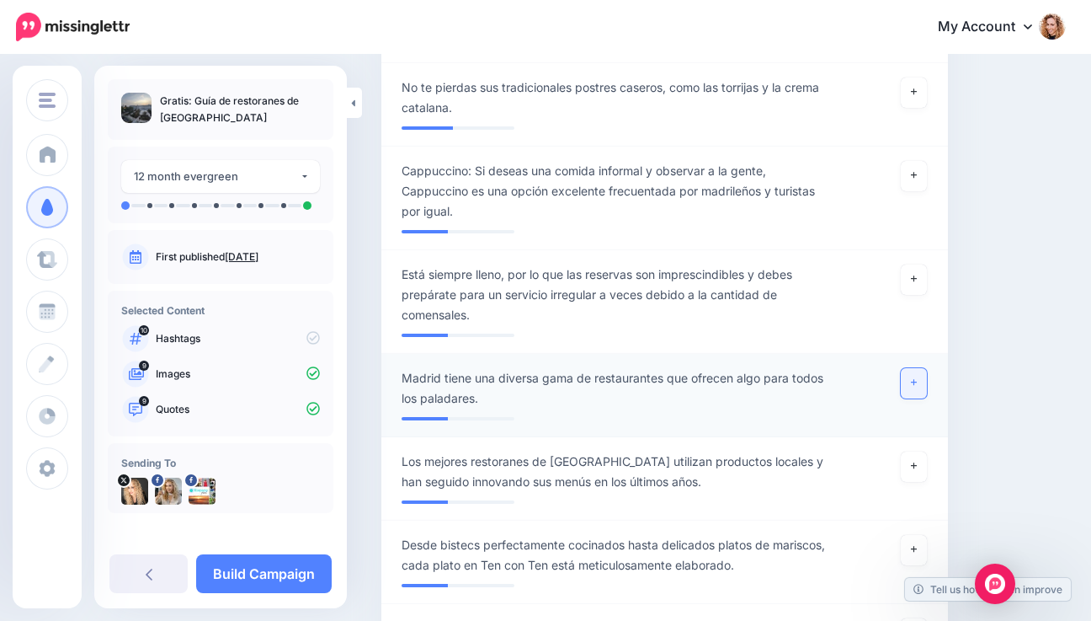
click at [918, 378] on icon at bounding box center [914, 382] width 7 height 9
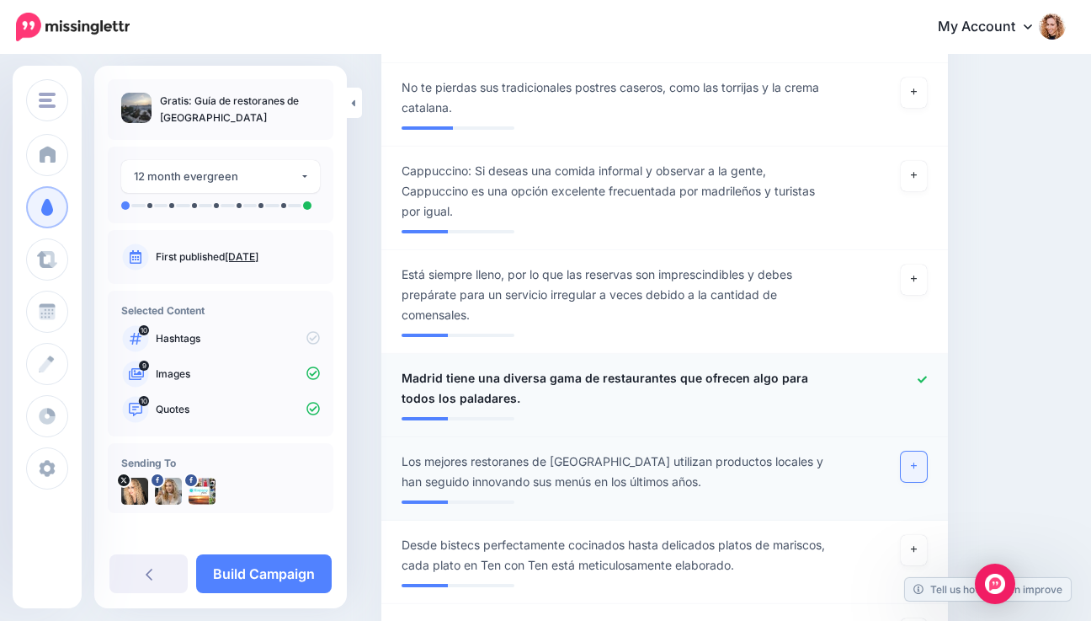
click at [918, 463] on icon at bounding box center [914, 466] width 7 height 7
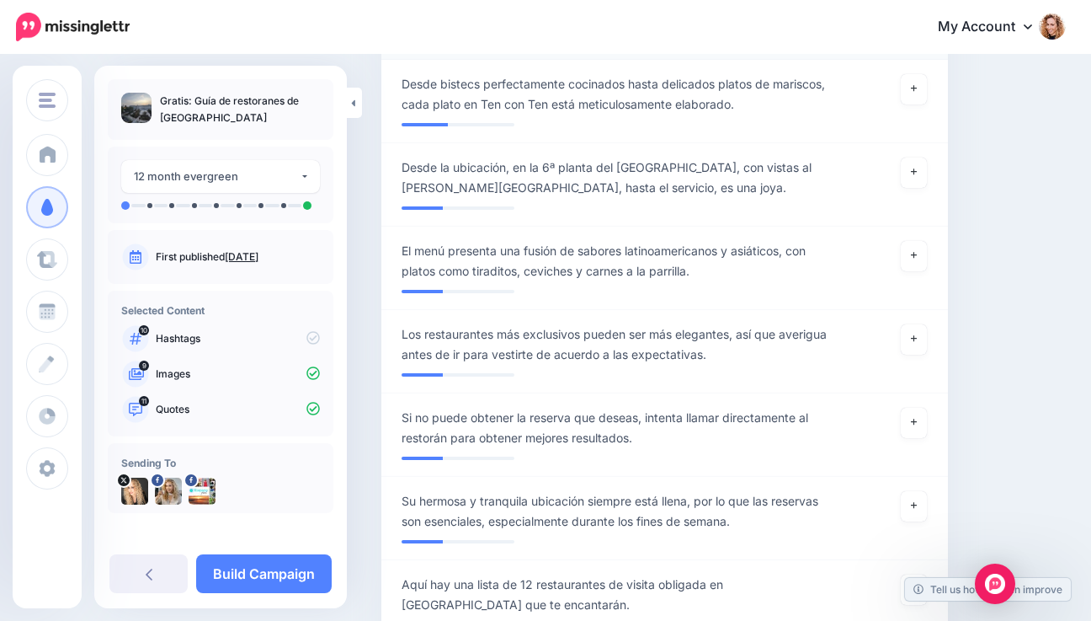
scroll to position [3139, 0]
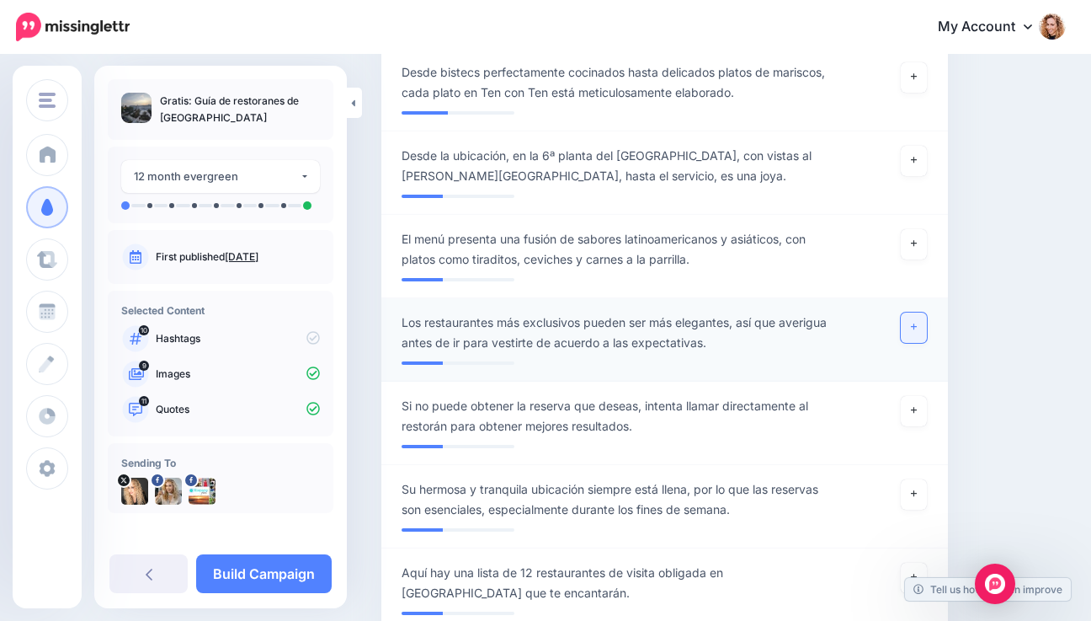
click at [918, 324] on icon at bounding box center [914, 327] width 7 height 7
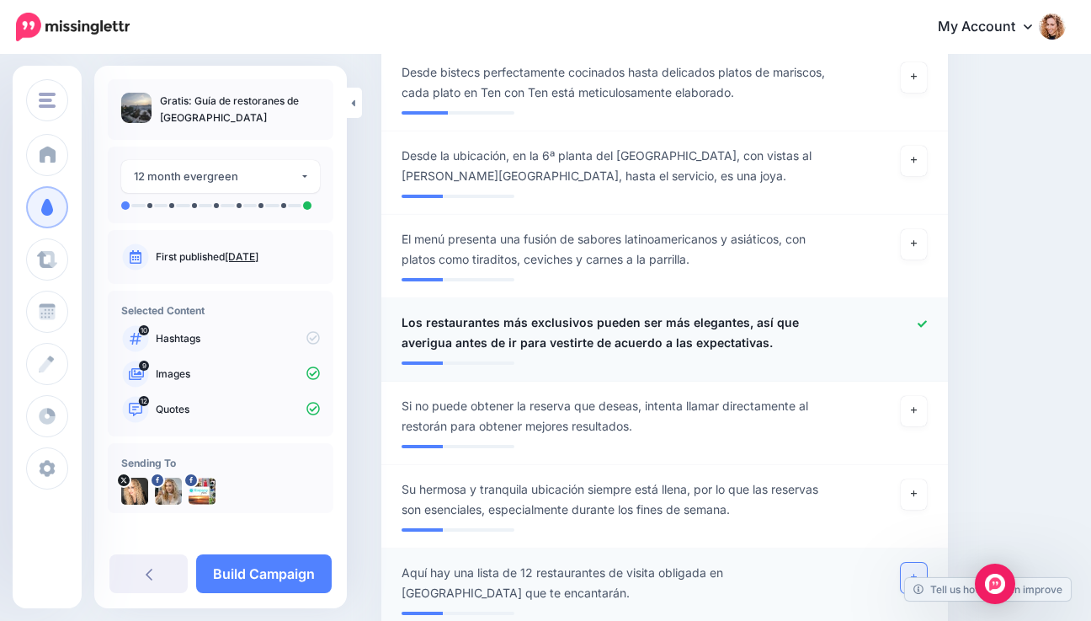
click at [918, 574] on icon at bounding box center [914, 577] width 7 height 7
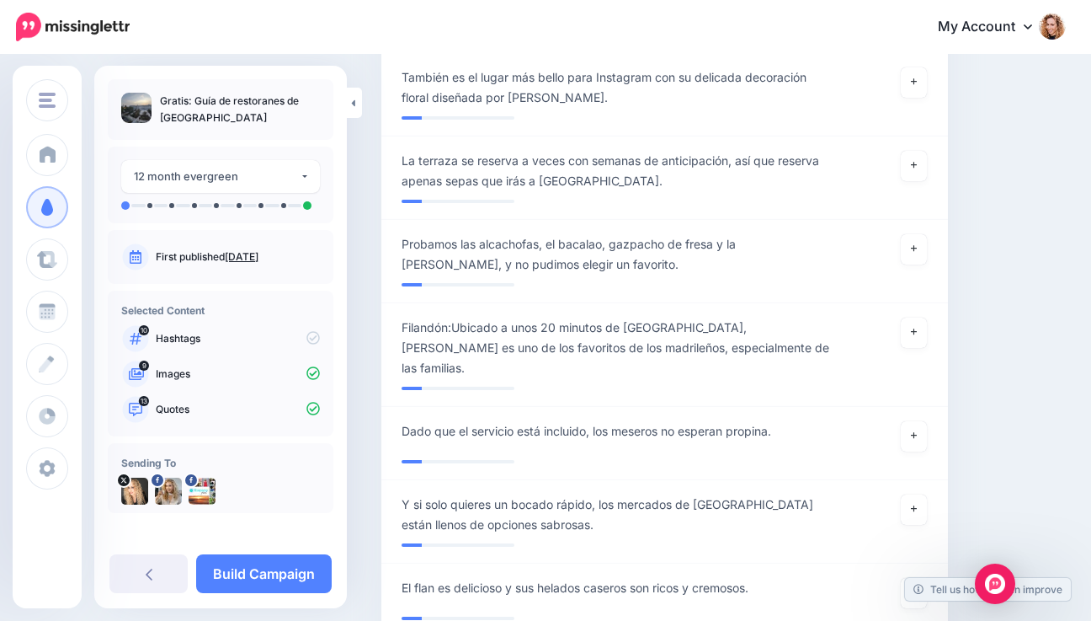
scroll to position [5371, 0]
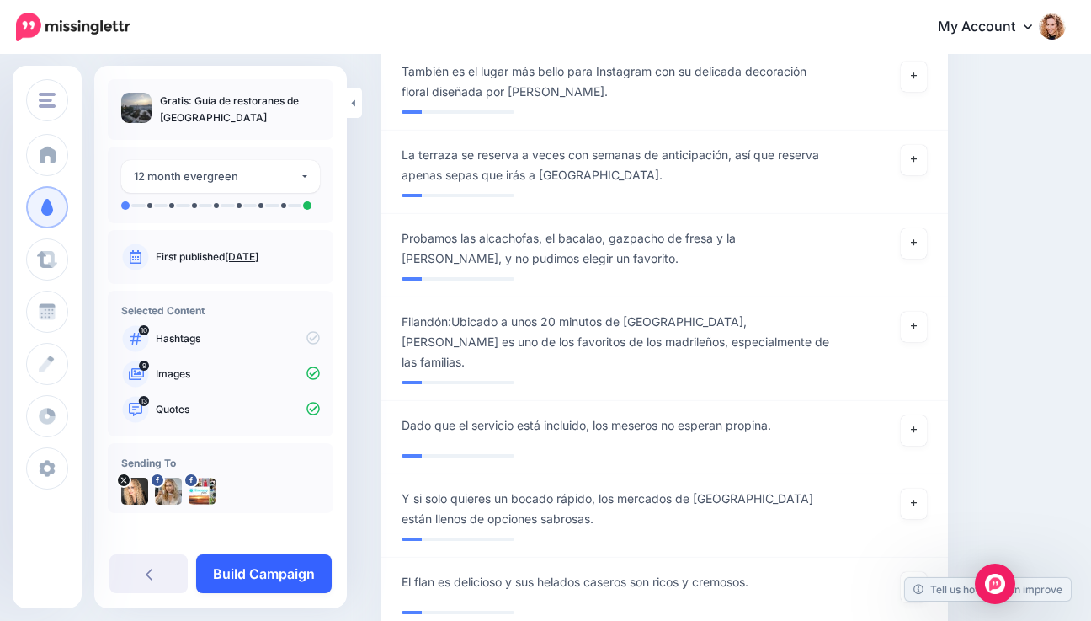
click at [260, 572] on link "Build Campaign" at bounding box center [264, 573] width 136 height 39
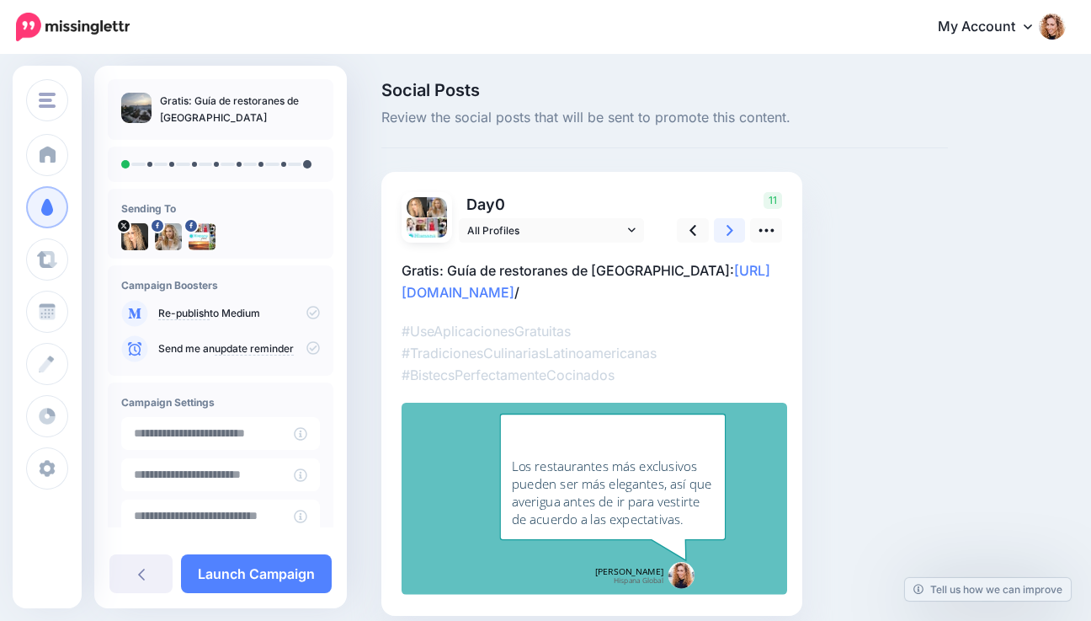
click at [728, 230] on icon at bounding box center [730, 230] width 7 height 18
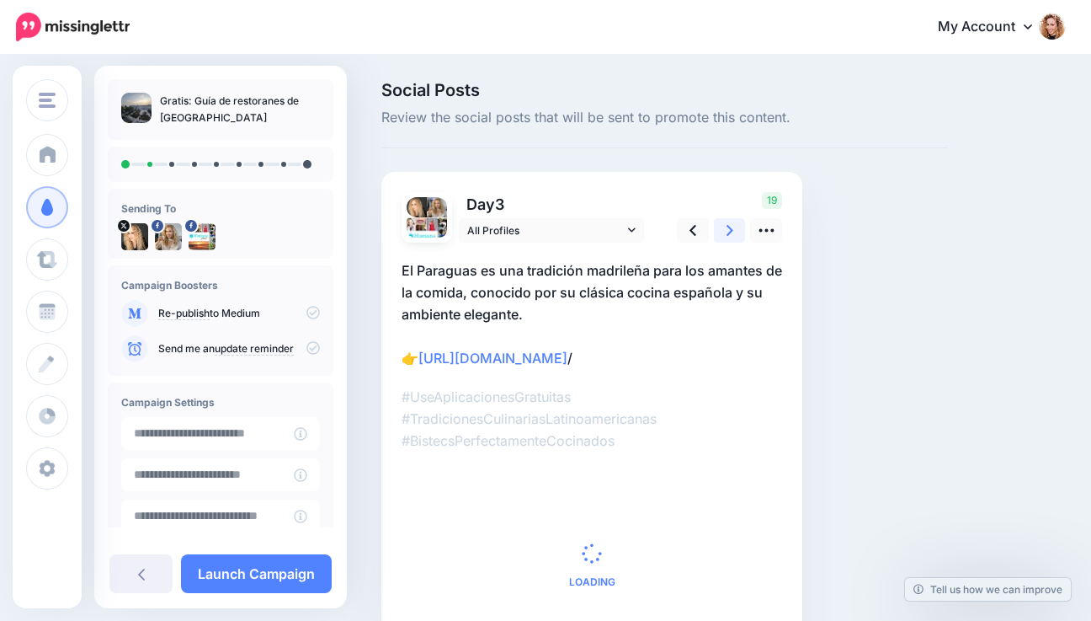
click at [728, 230] on icon at bounding box center [730, 230] width 7 height 18
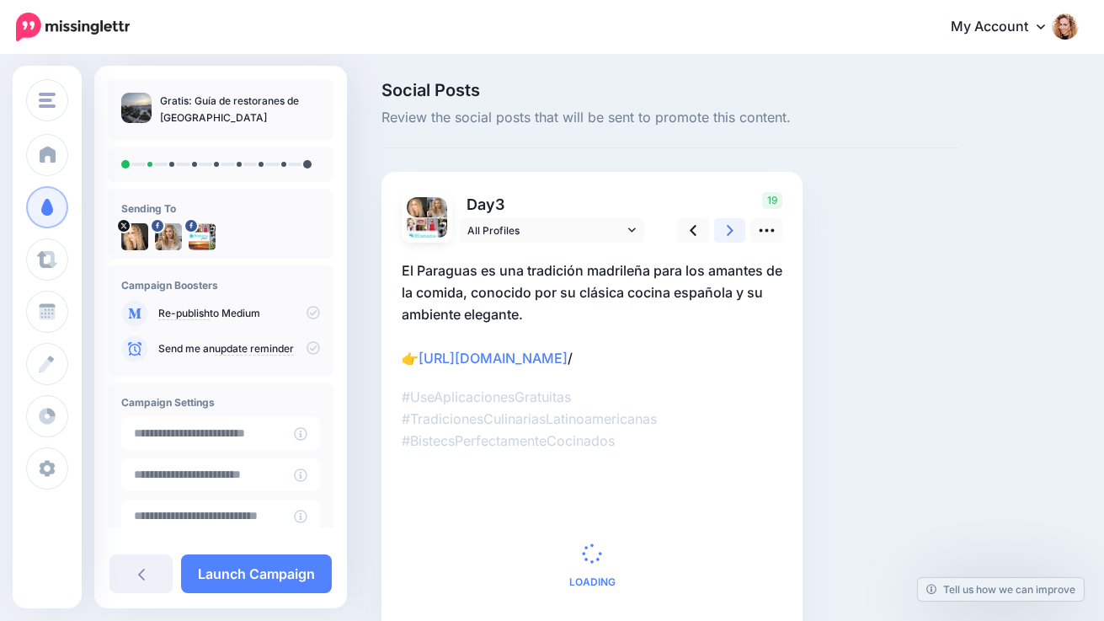
click at [728, 230] on icon at bounding box center [730, 230] width 7 height 18
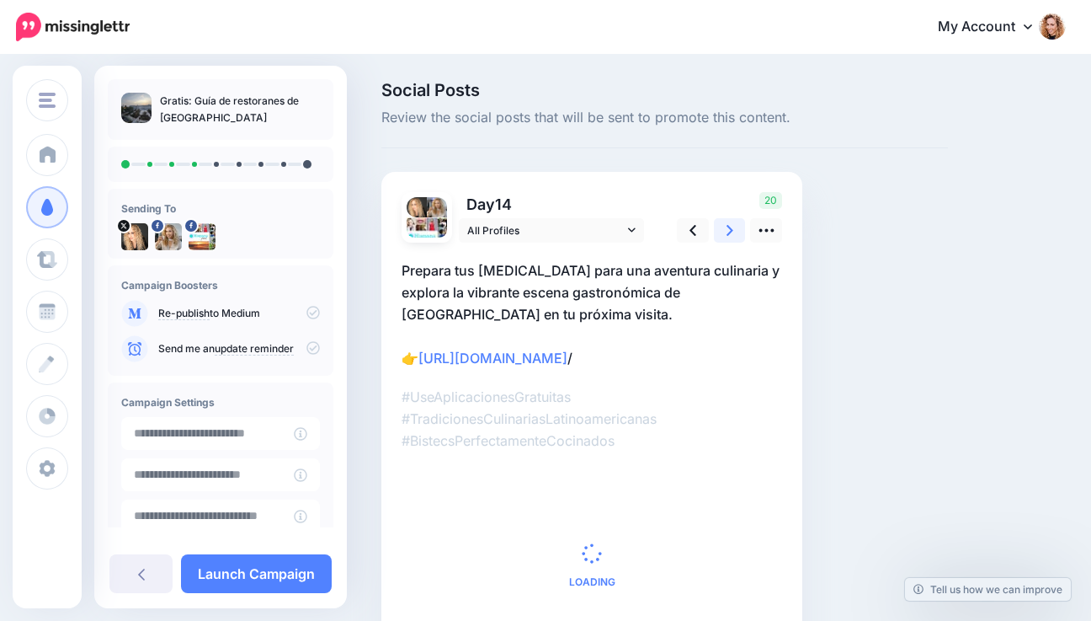
click at [728, 230] on icon at bounding box center [730, 230] width 7 height 18
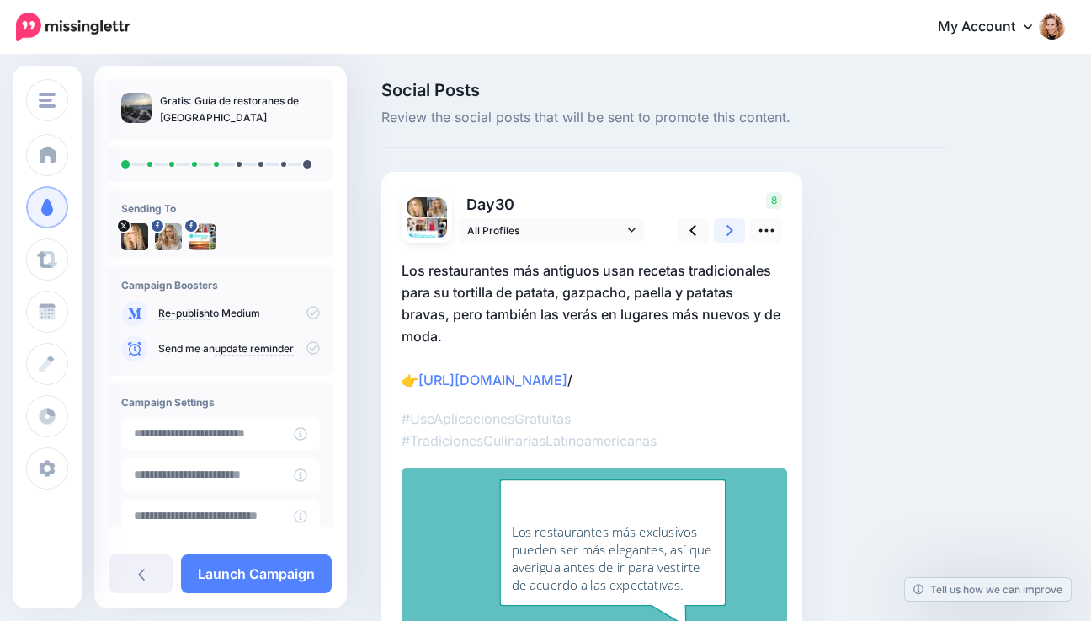
click at [728, 230] on icon at bounding box center [730, 230] width 7 height 18
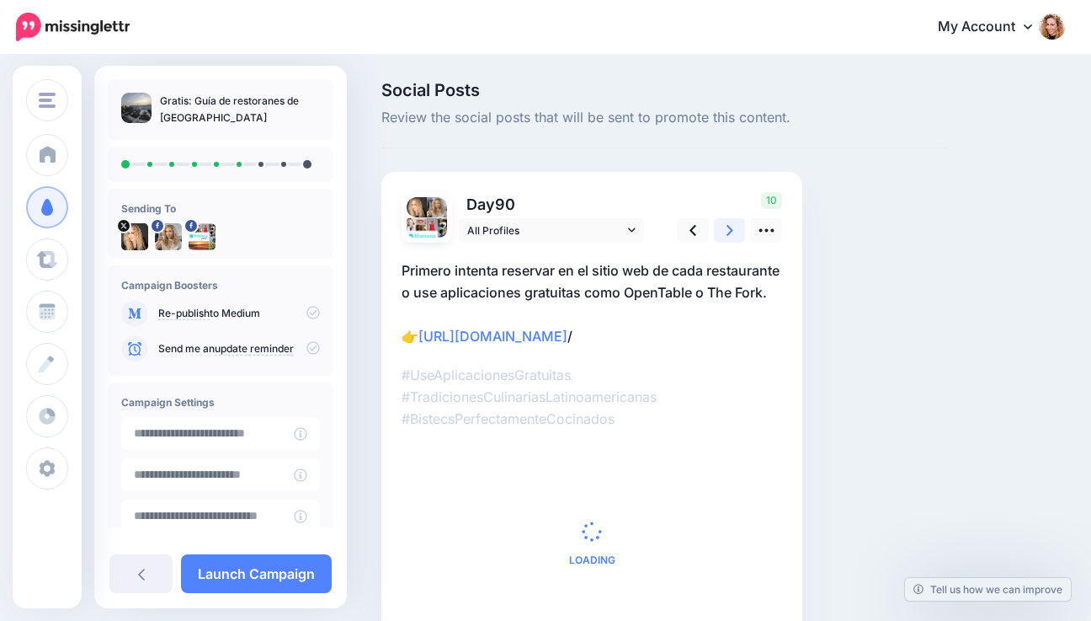
click at [728, 230] on icon at bounding box center [730, 230] width 7 height 18
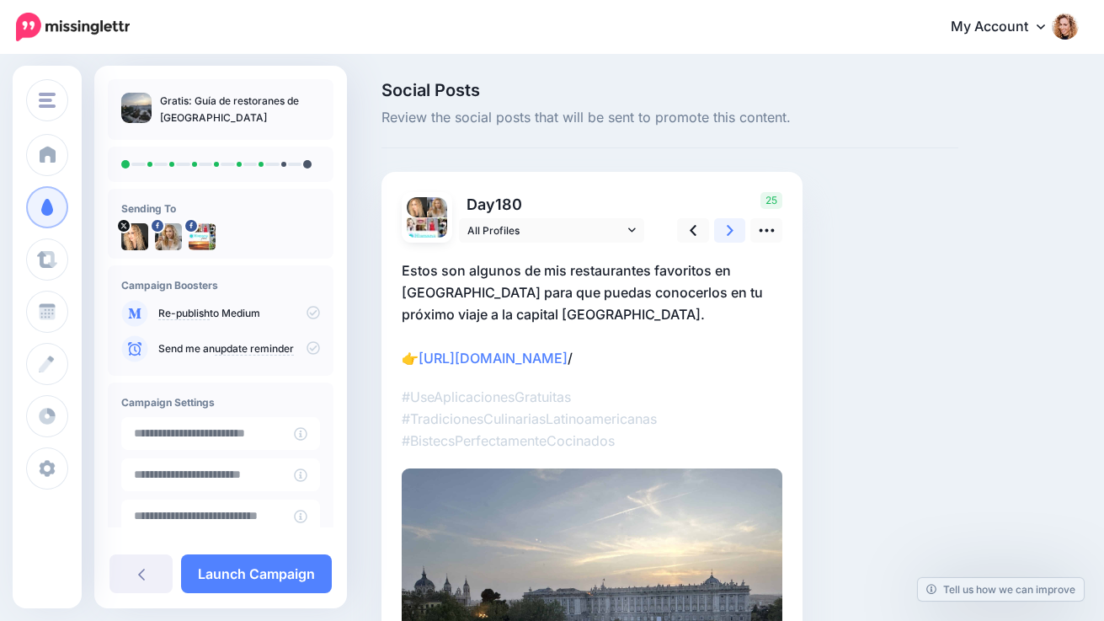
click at [728, 230] on icon at bounding box center [730, 230] width 7 height 18
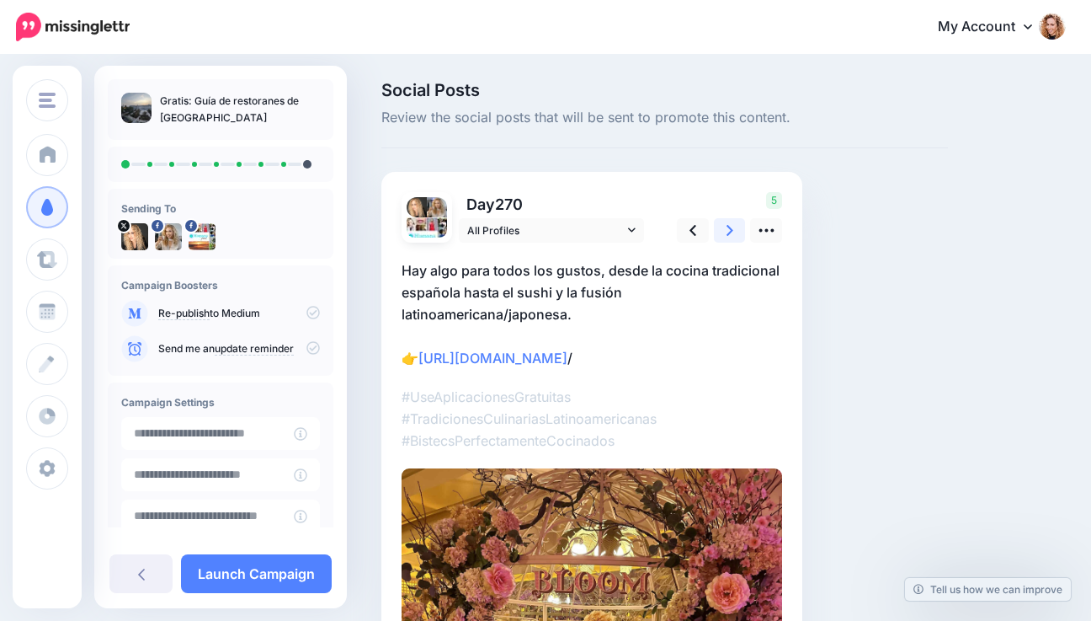
click at [728, 230] on icon at bounding box center [730, 230] width 7 height 18
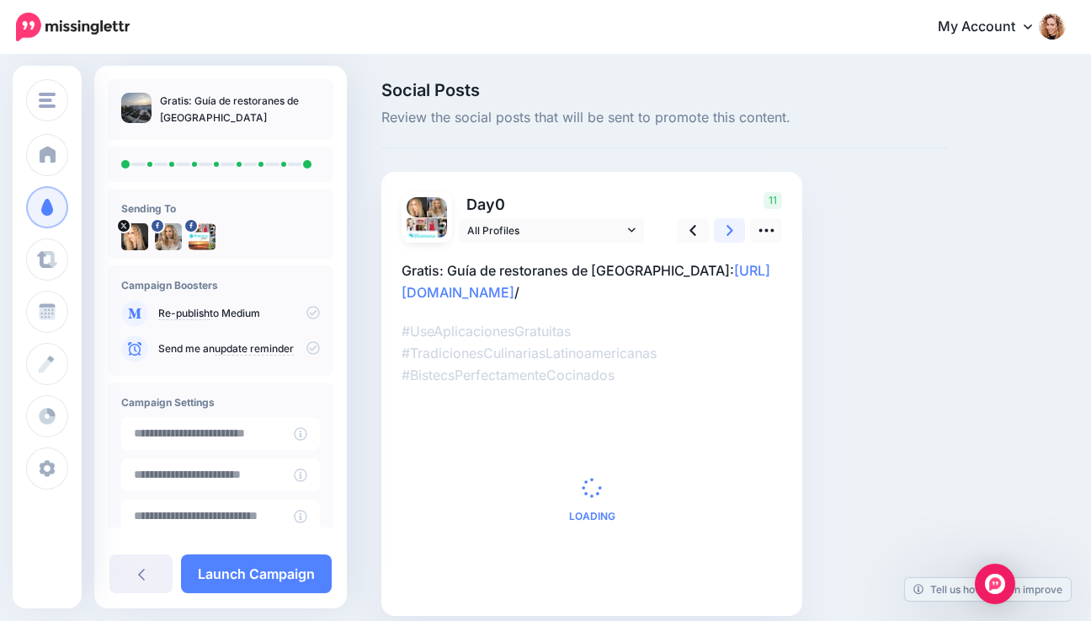
click at [728, 230] on icon at bounding box center [730, 230] width 7 height 18
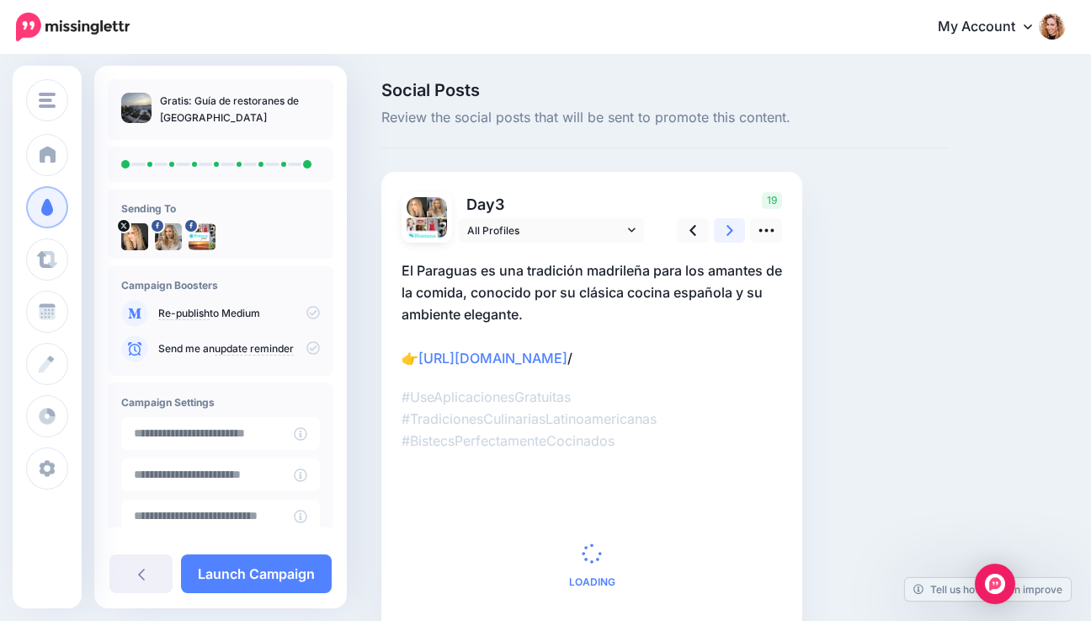
click at [728, 230] on icon at bounding box center [730, 230] width 7 height 18
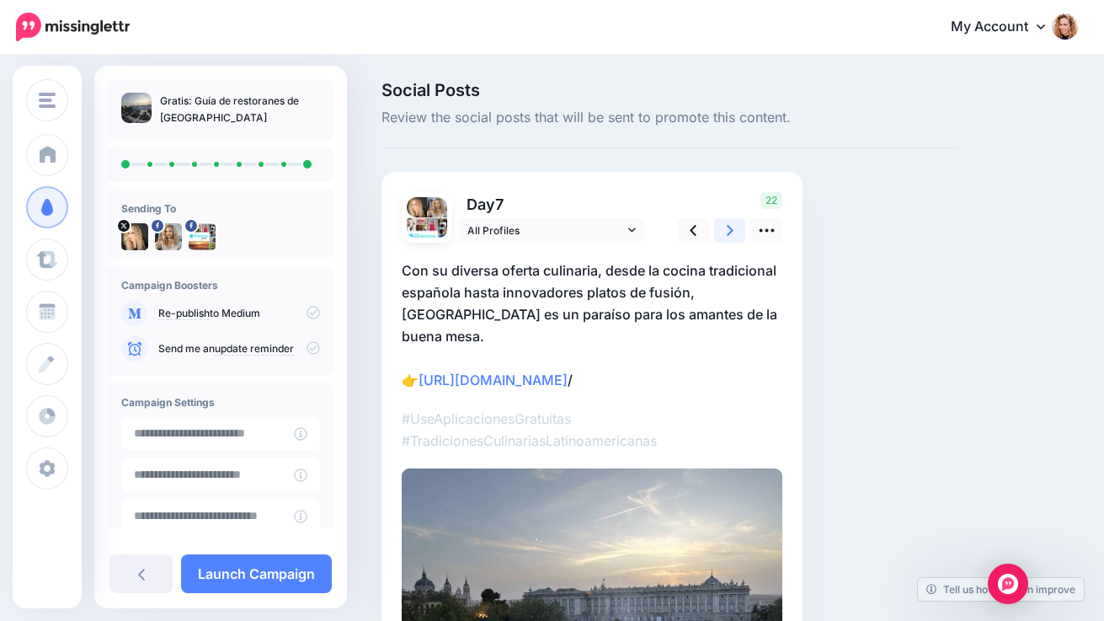
click at [728, 230] on icon at bounding box center [730, 230] width 7 height 18
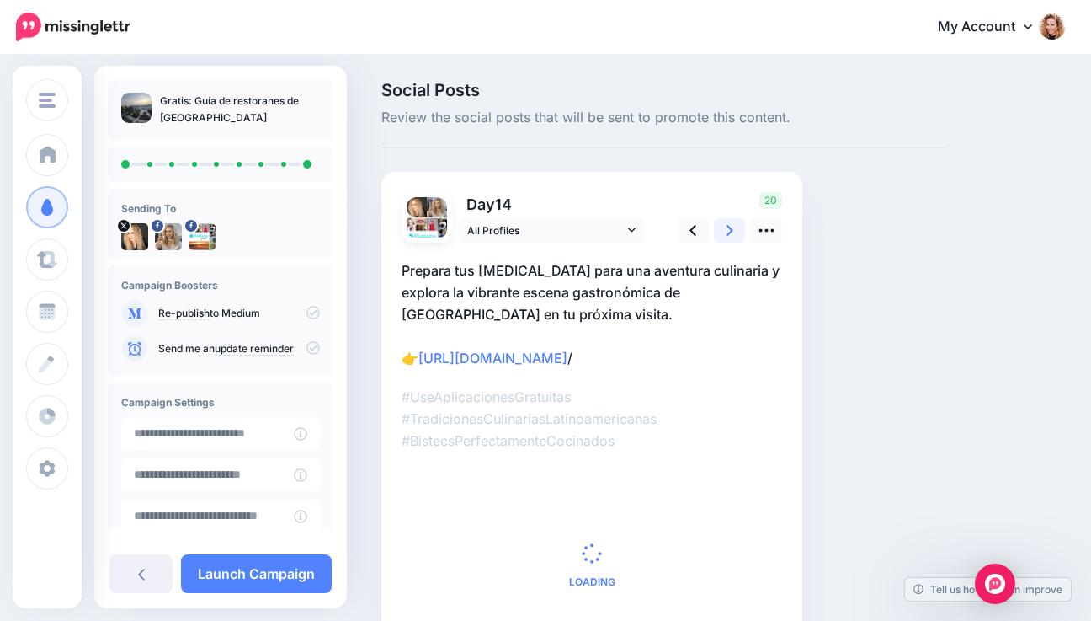
click at [728, 230] on icon at bounding box center [730, 230] width 7 height 18
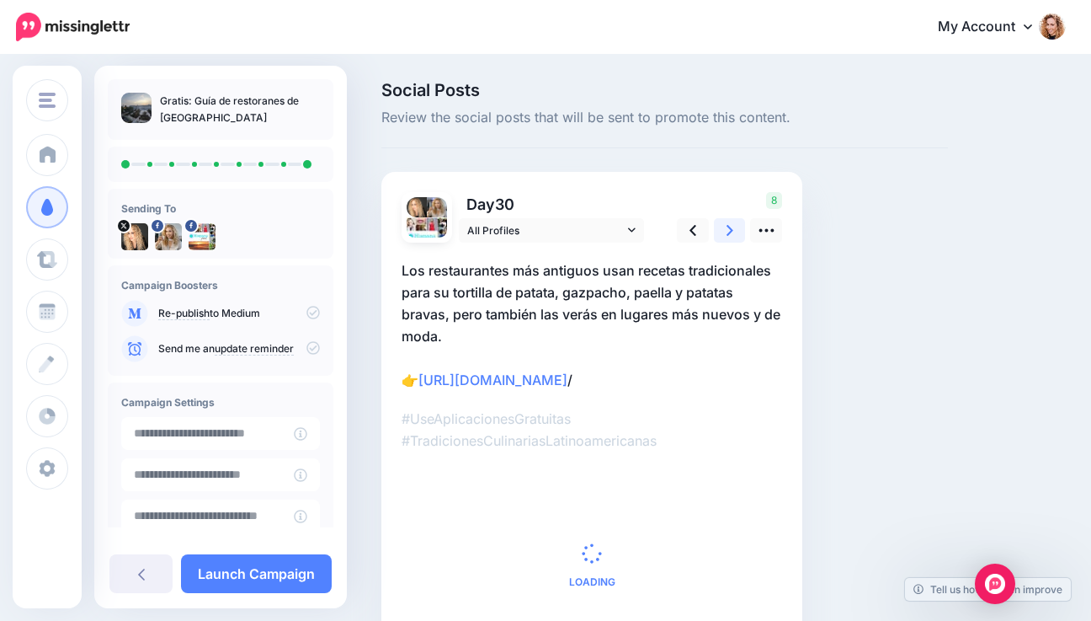
click at [728, 230] on icon at bounding box center [730, 230] width 7 height 18
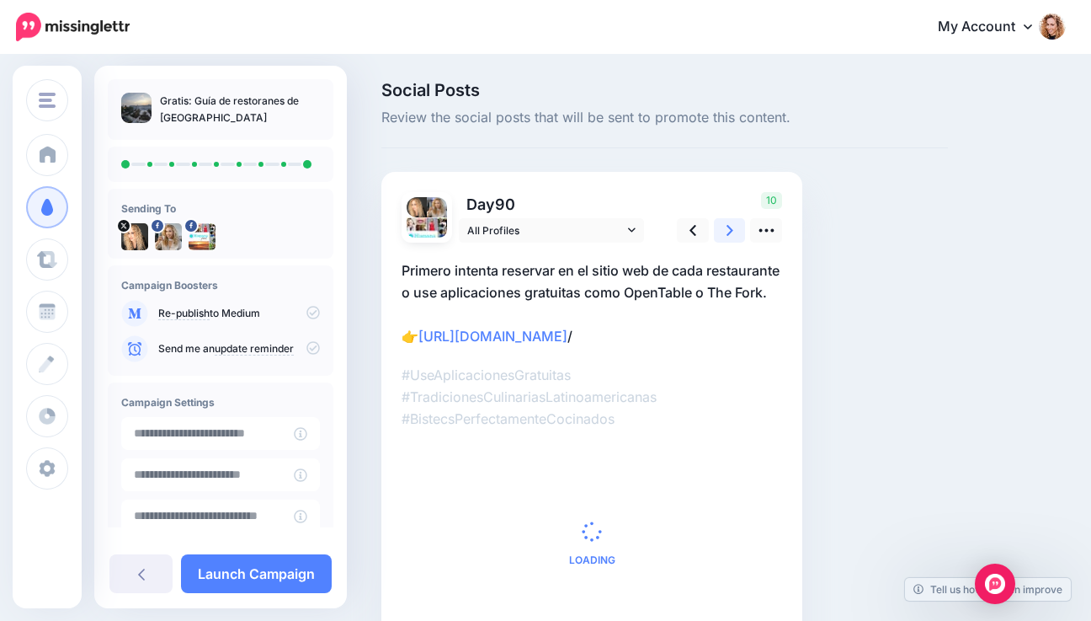
click at [728, 230] on icon at bounding box center [730, 230] width 7 height 18
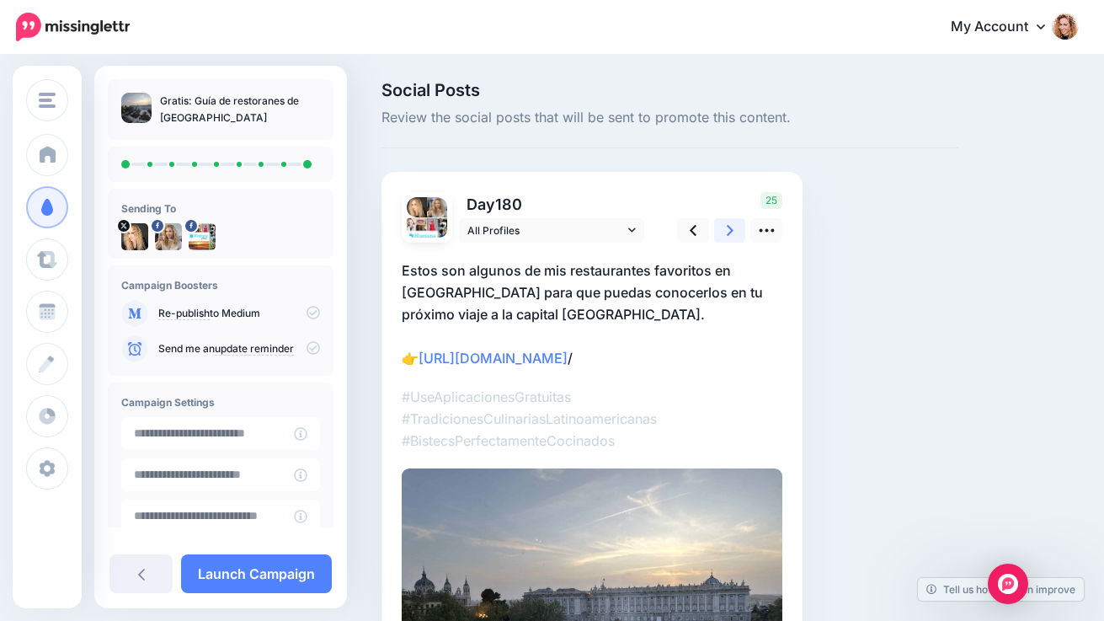
click at [728, 230] on icon at bounding box center [730, 230] width 7 height 18
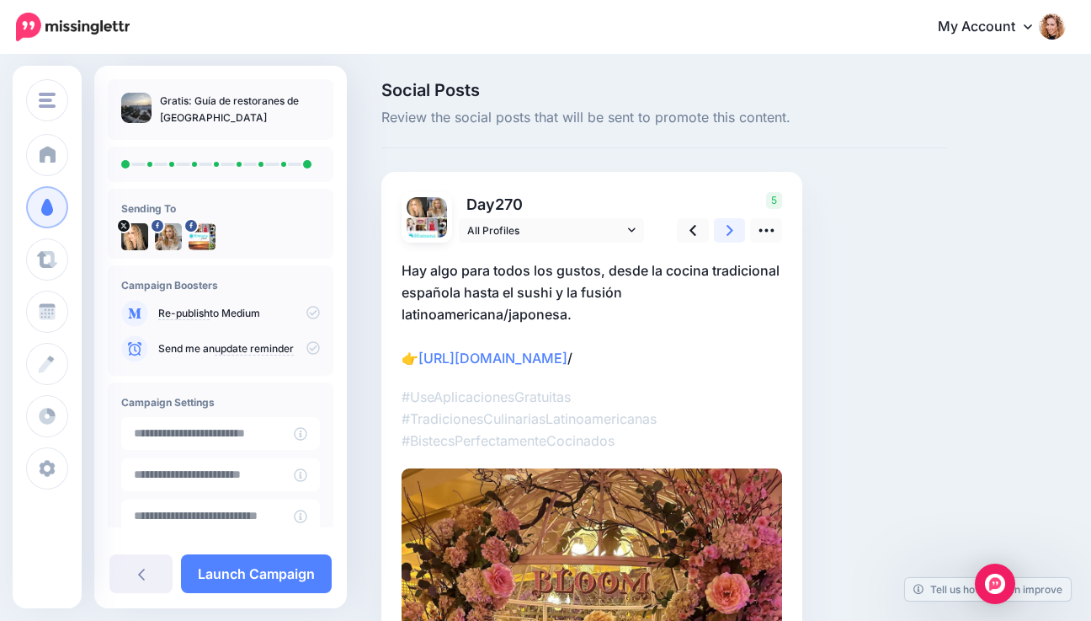
click at [728, 230] on icon at bounding box center [730, 230] width 7 height 18
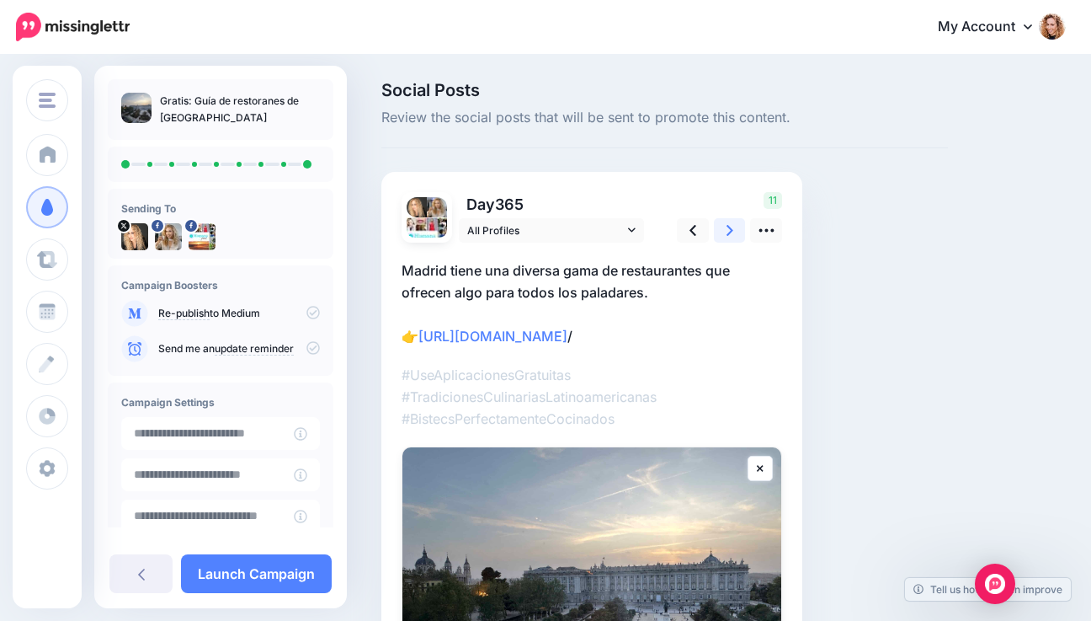
click at [728, 230] on icon at bounding box center [730, 230] width 7 height 18
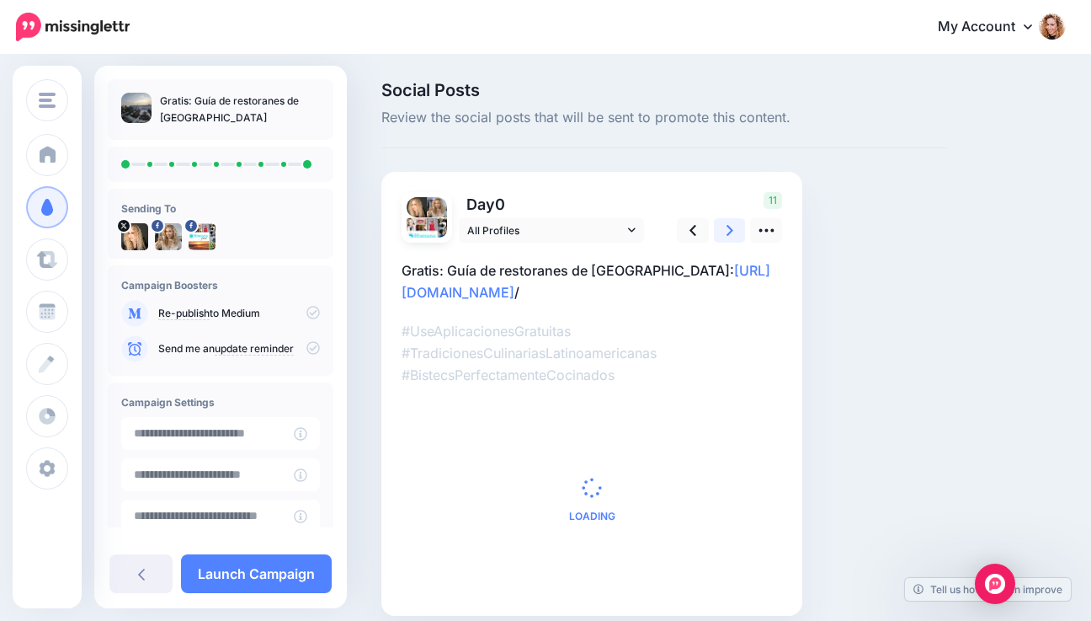
click at [728, 230] on icon at bounding box center [730, 230] width 7 height 18
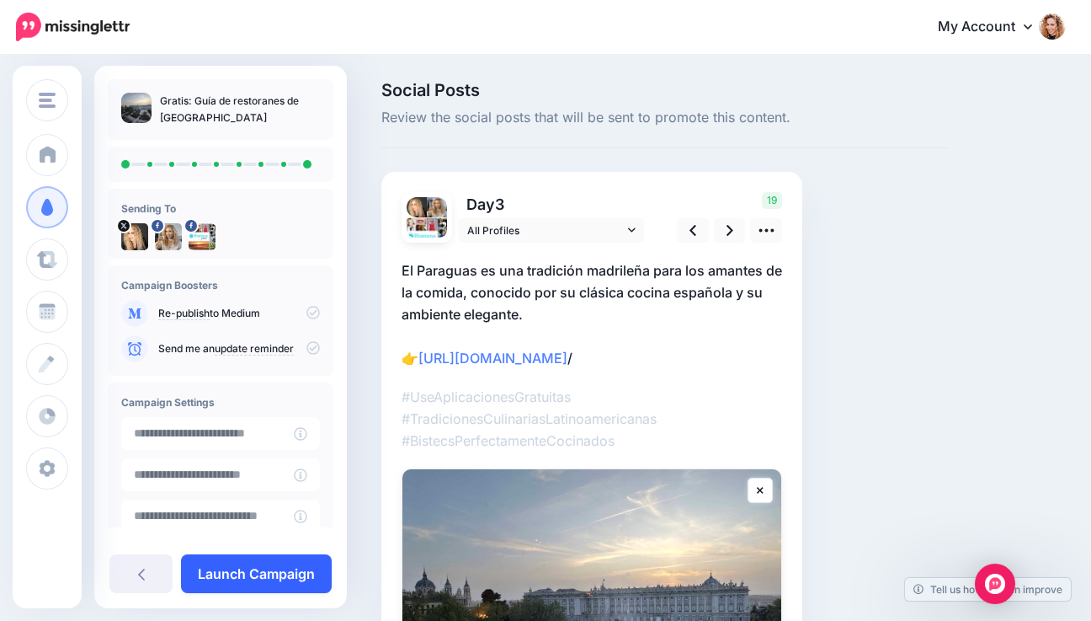
click at [287, 572] on link "Launch Campaign" at bounding box center [256, 573] width 151 height 39
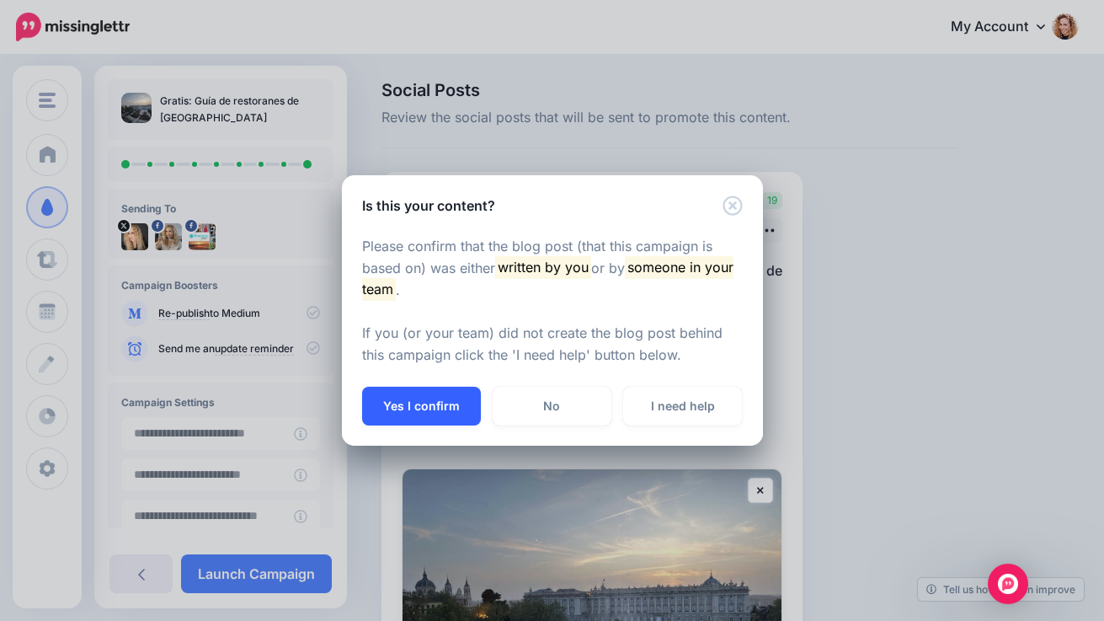
click at [444, 398] on button "Yes I confirm" at bounding box center [421, 405] width 119 height 39
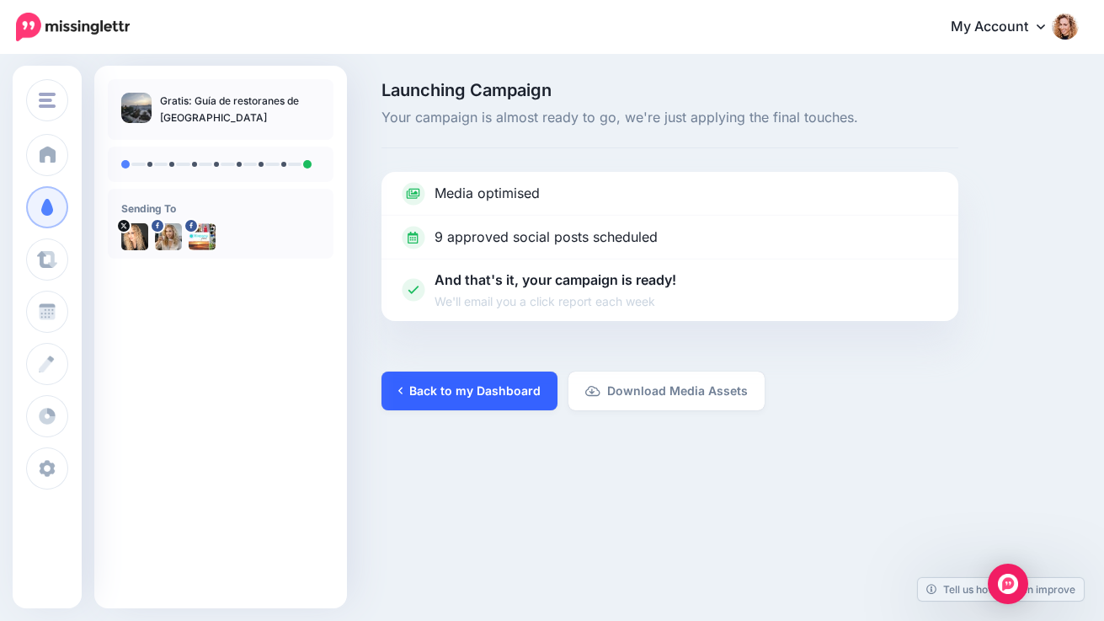
click at [427, 383] on link "Back to my Dashboard" at bounding box center [469, 390] width 176 height 39
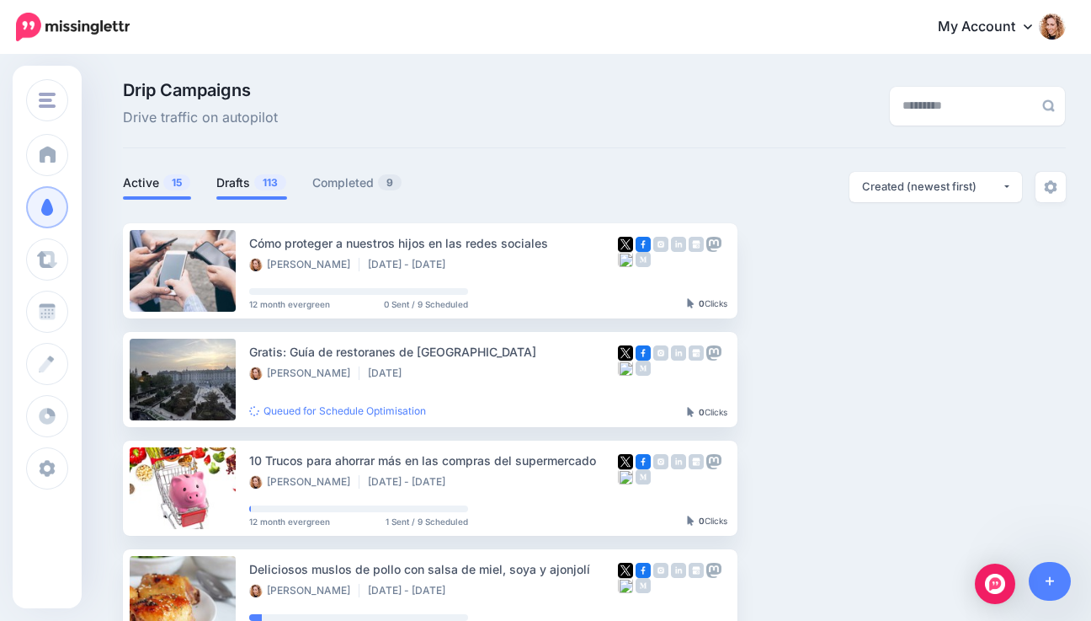
click at [270, 183] on span "113" at bounding box center [270, 182] width 32 height 16
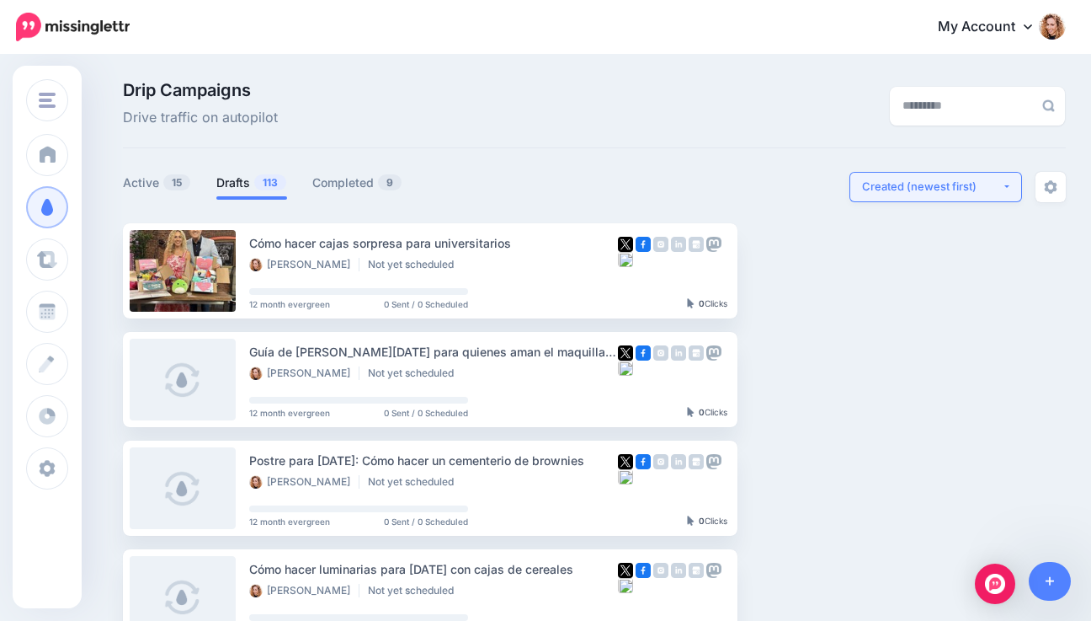
click at [966, 189] on div "Created (newest first)" at bounding box center [932, 187] width 140 height 16
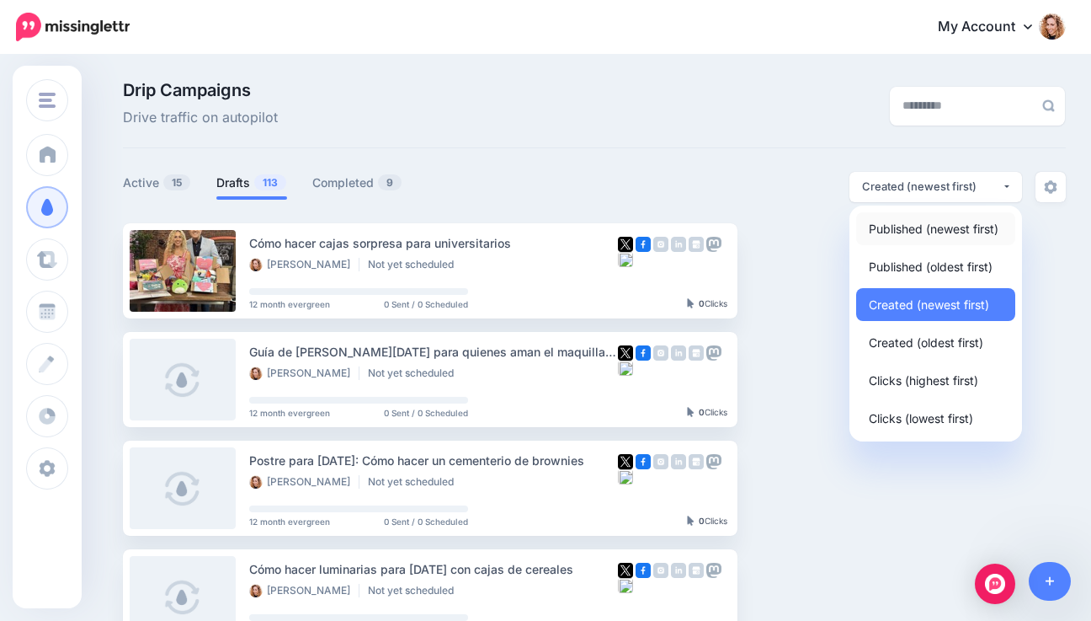
click at [937, 237] on span "Published (newest first)" at bounding box center [934, 228] width 130 height 20
select select "**********"
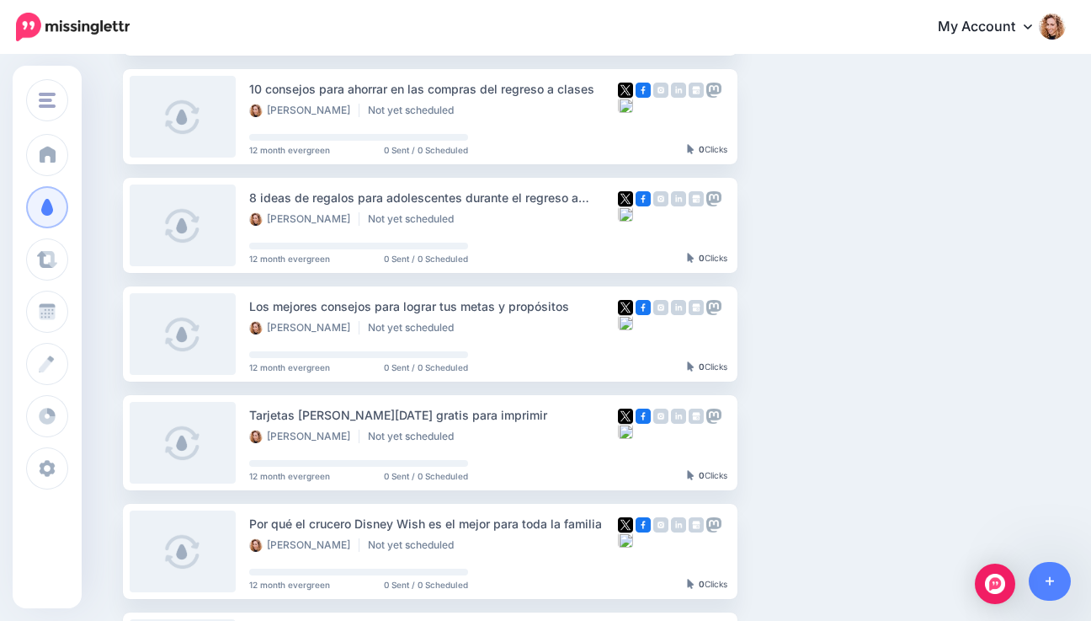
scroll to position [600, 0]
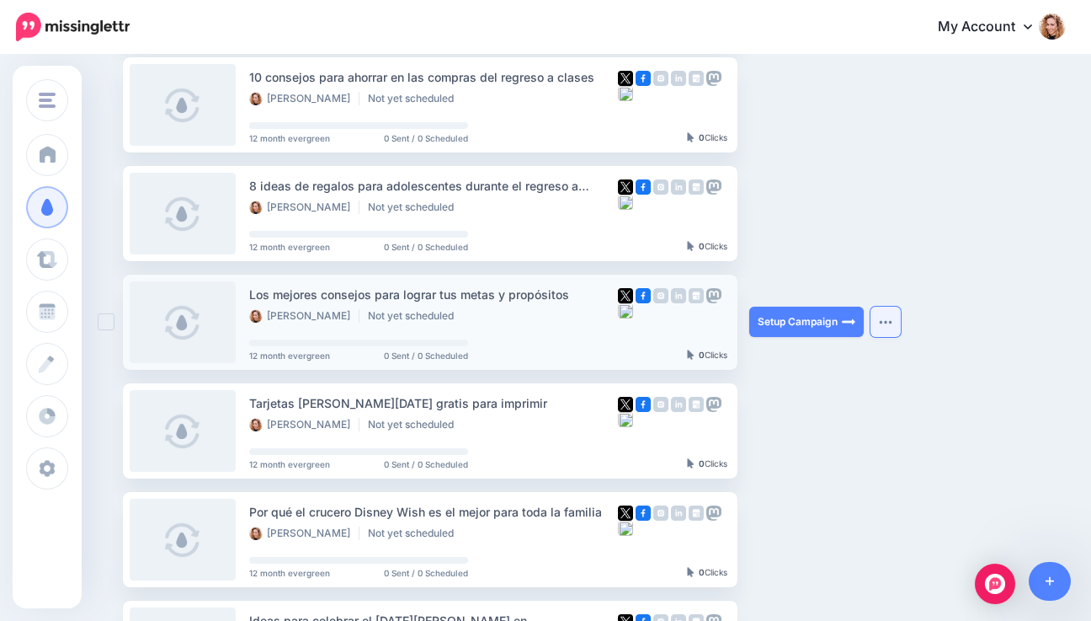
click at [892, 317] on button "button" at bounding box center [886, 322] width 30 height 30
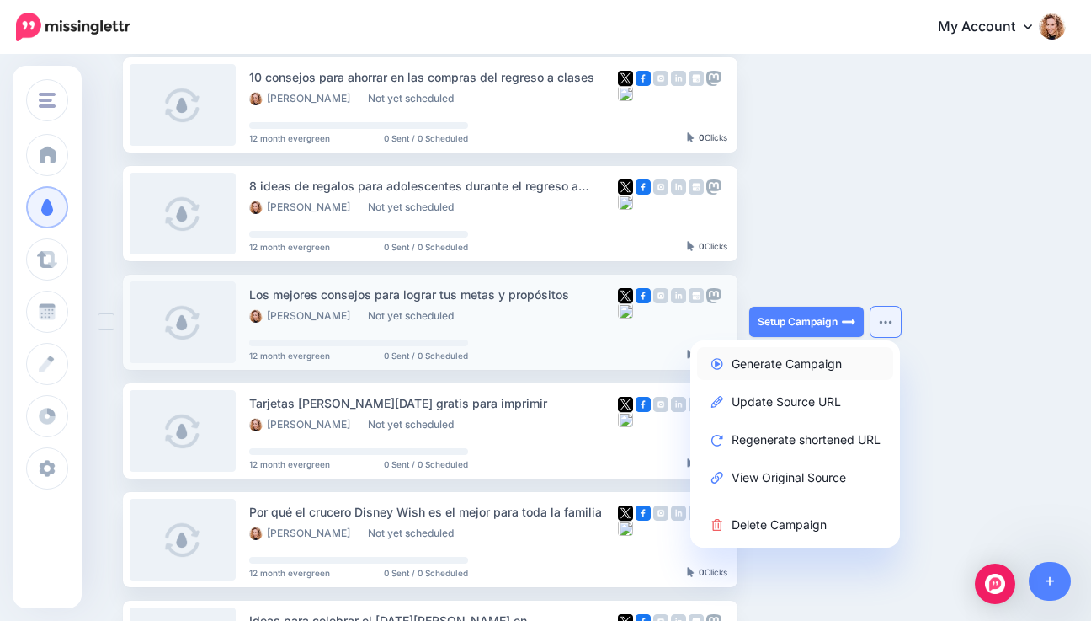
click at [789, 365] on link "Generate Campaign" at bounding box center [795, 363] width 196 height 33
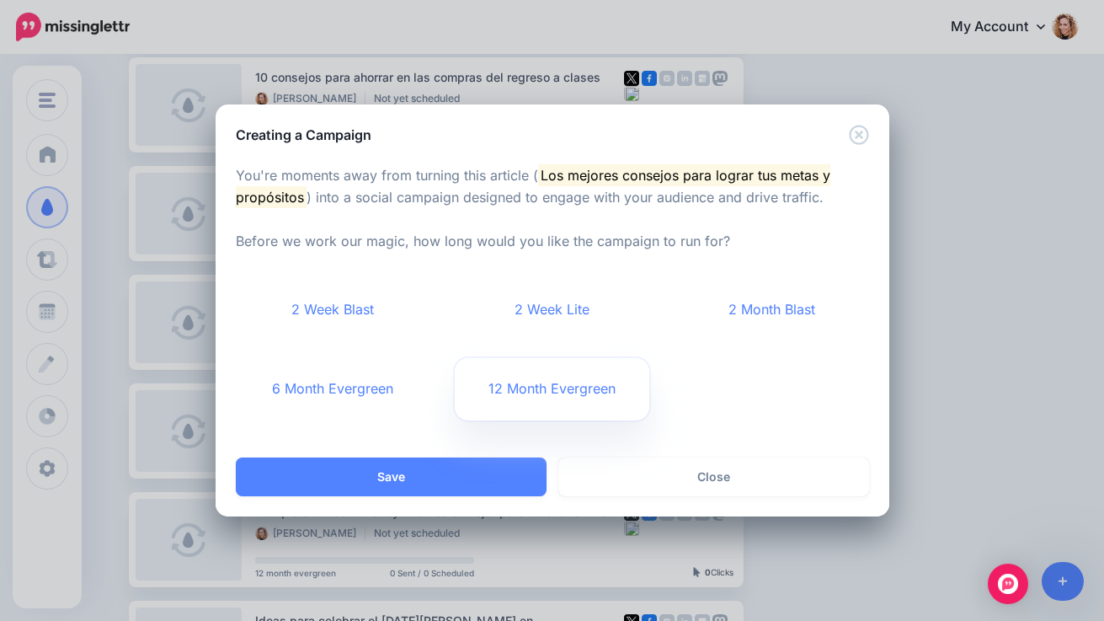
click at [502, 385] on link "12 Month Evergreen" at bounding box center [552, 389] width 195 height 62
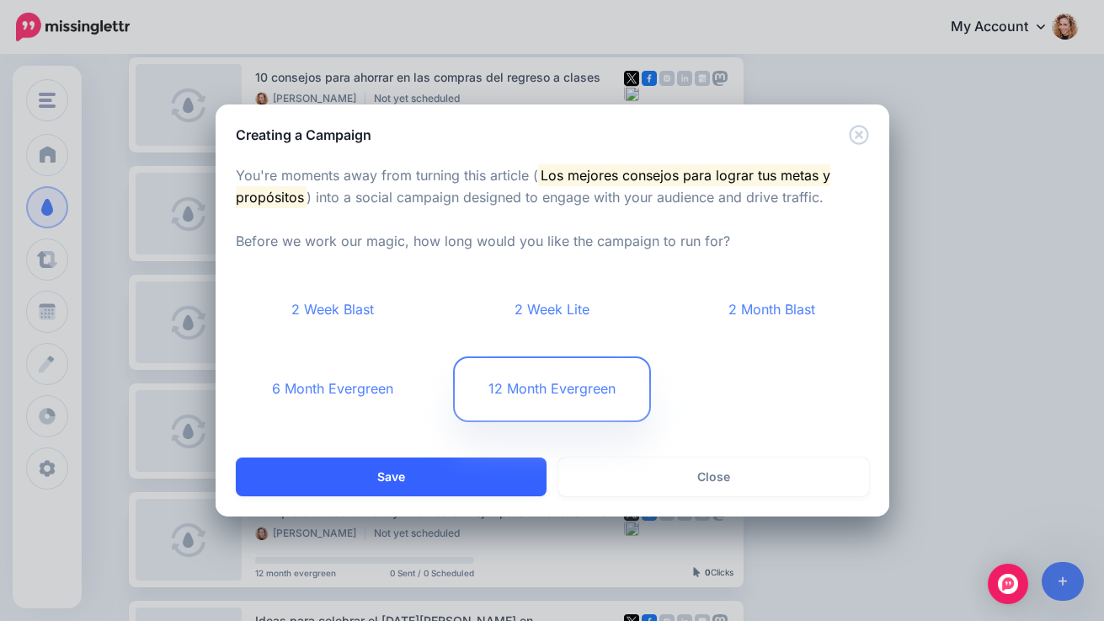
click at [440, 476] on button "Save" at bounding box center [391, 476] width 311 height 39
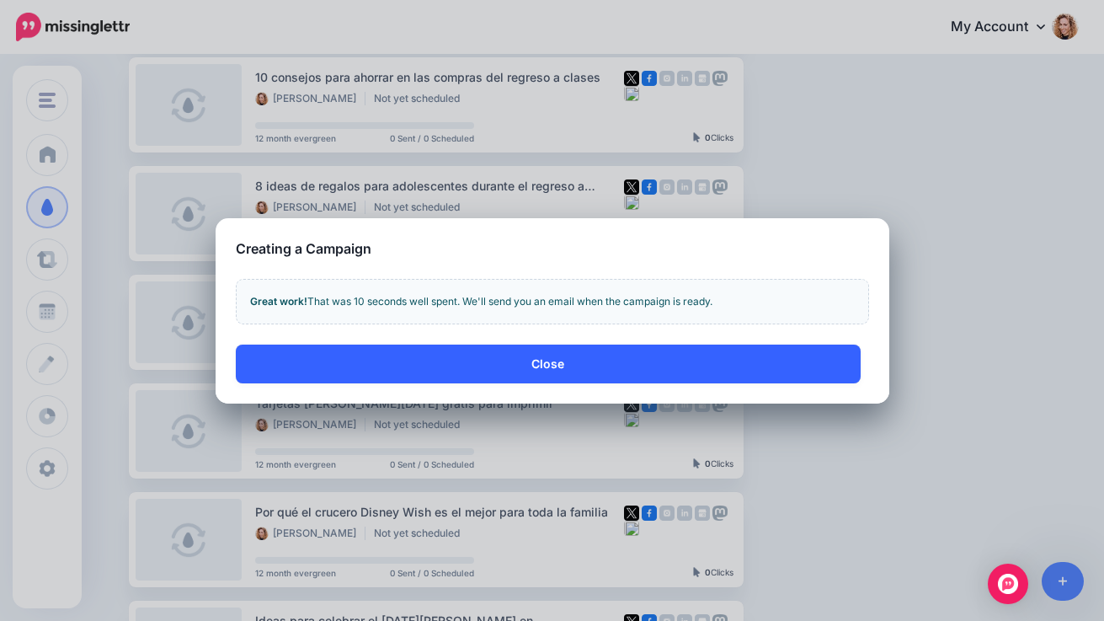
click at [526, 366] on button "Close" at bounding box center [548, 363] width 625 height 39
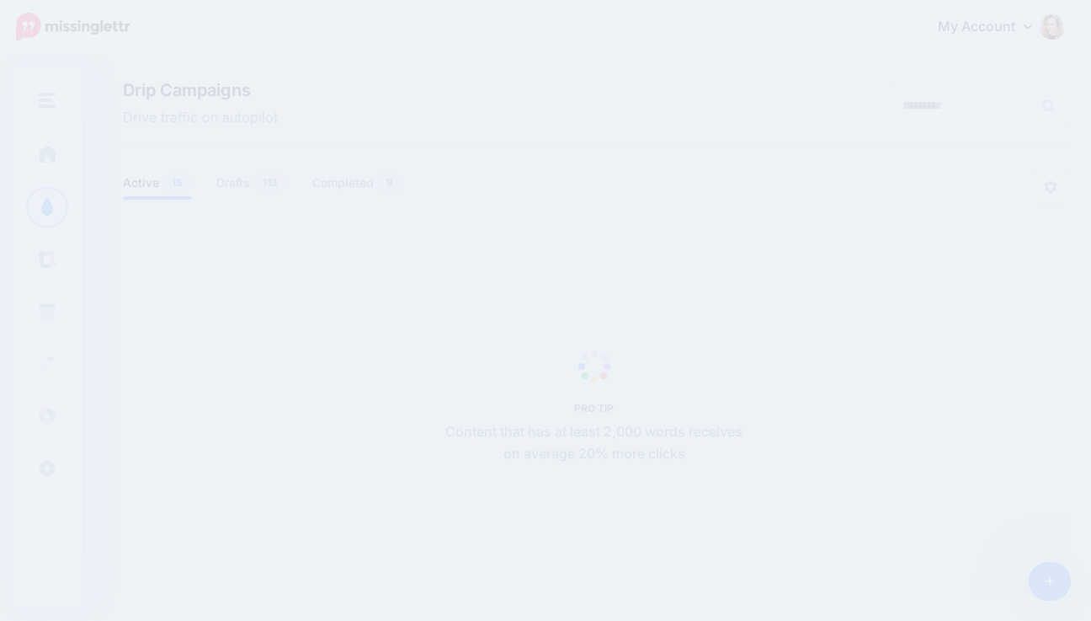
scroll to position [145, 0]
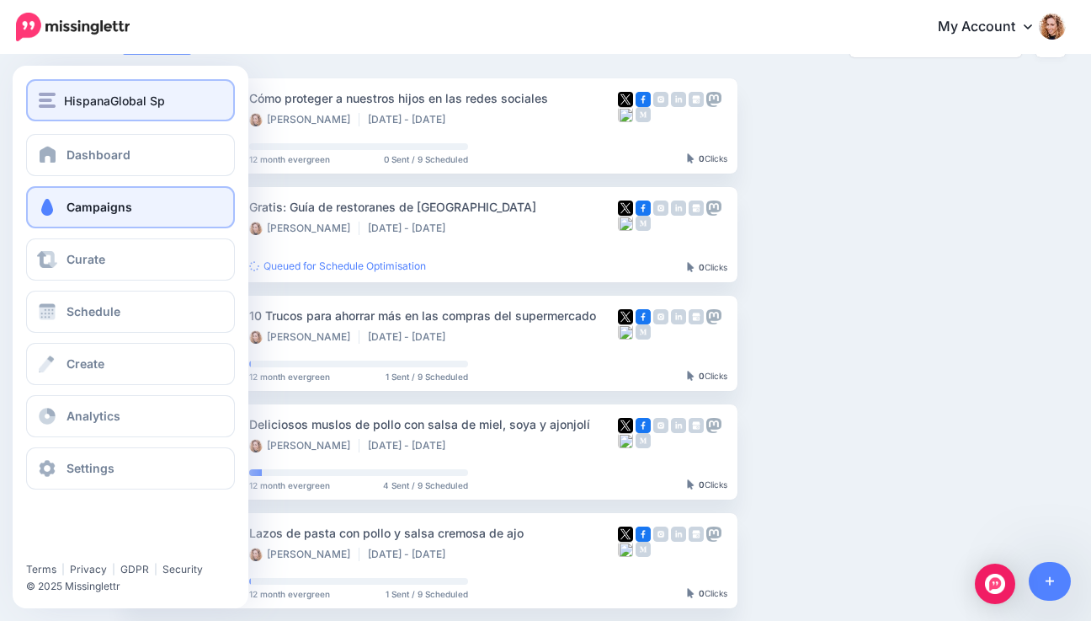
click at [70, 99] on span "HispanaGlobal Sp" at bounding box center [114, 100] width 101 height 19
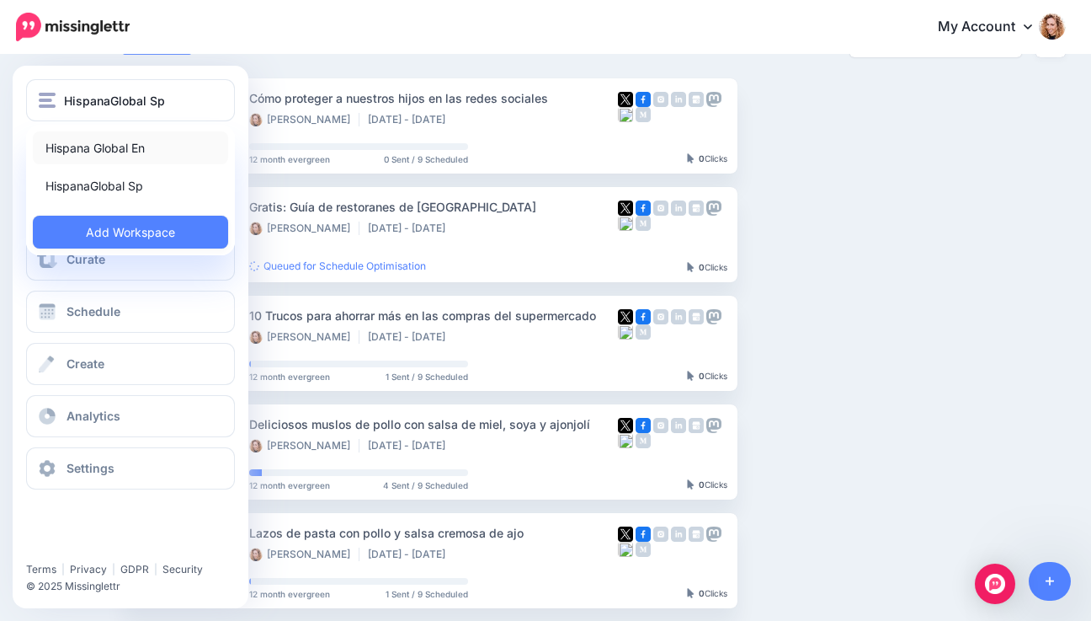
click at [76, 150] on link "Hispana Global En" at bounding box center [130, 147] width 195 height 33
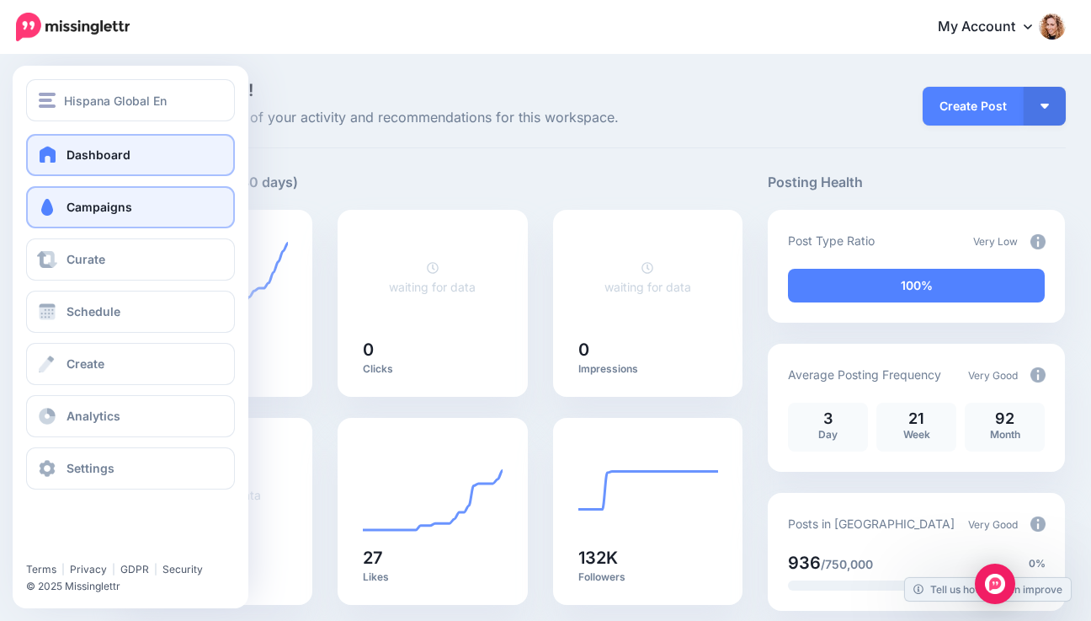
click at [53, 212] on span at bounding box center [47, 207] width 22 height 17
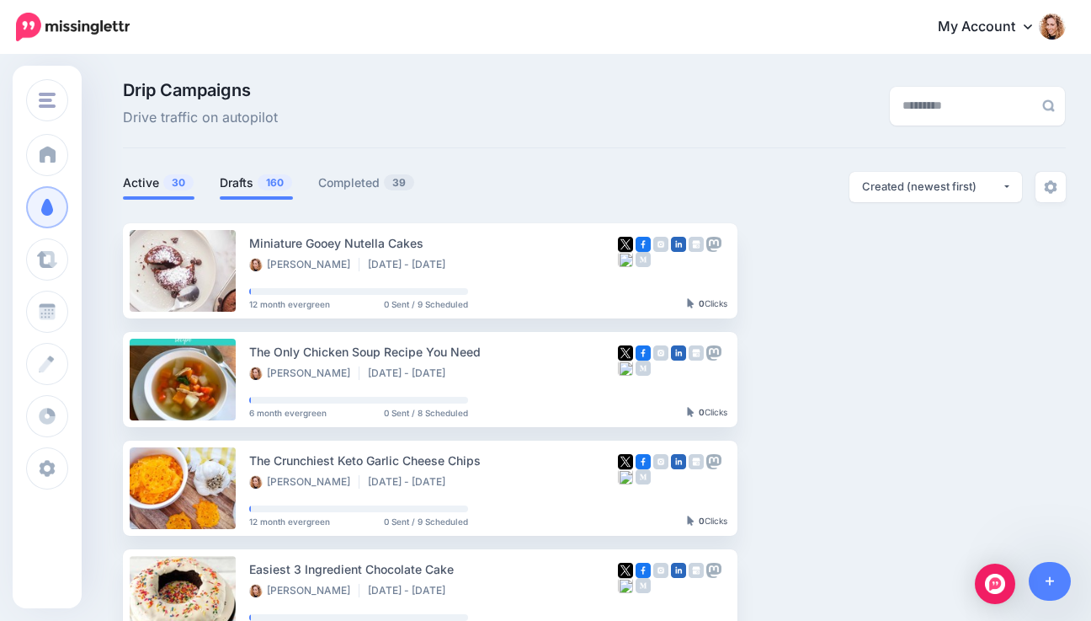
click at [248, 182] on link "Drafts 160" at bounding box center [256, 183] width 73 height 20
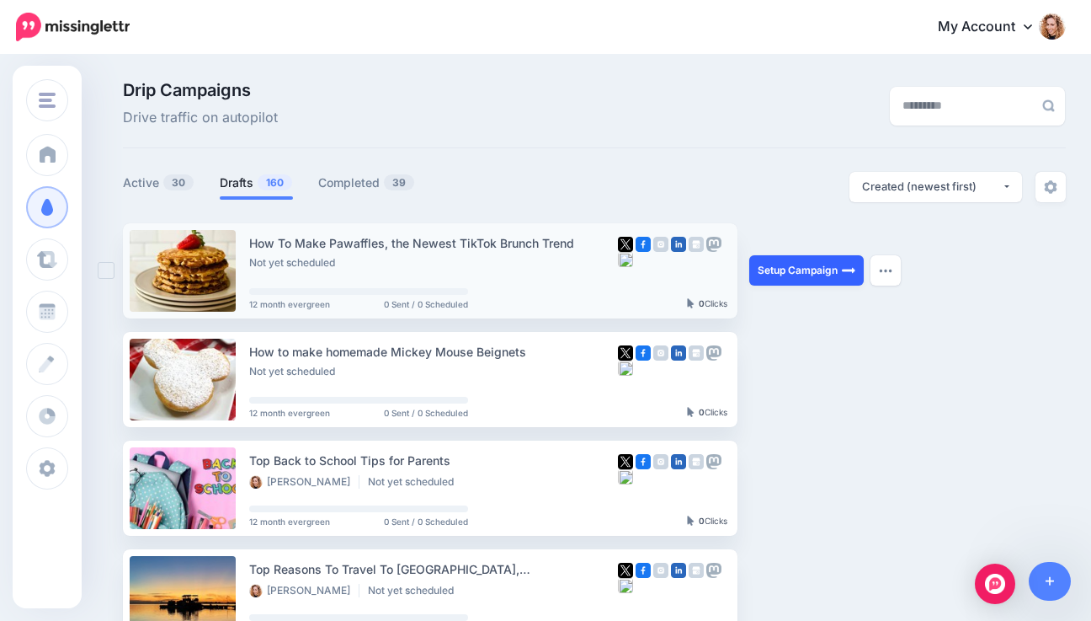
click at [833, 267] on link "Setup Campaign" at bounding box center [806, 270] width 115 height 30
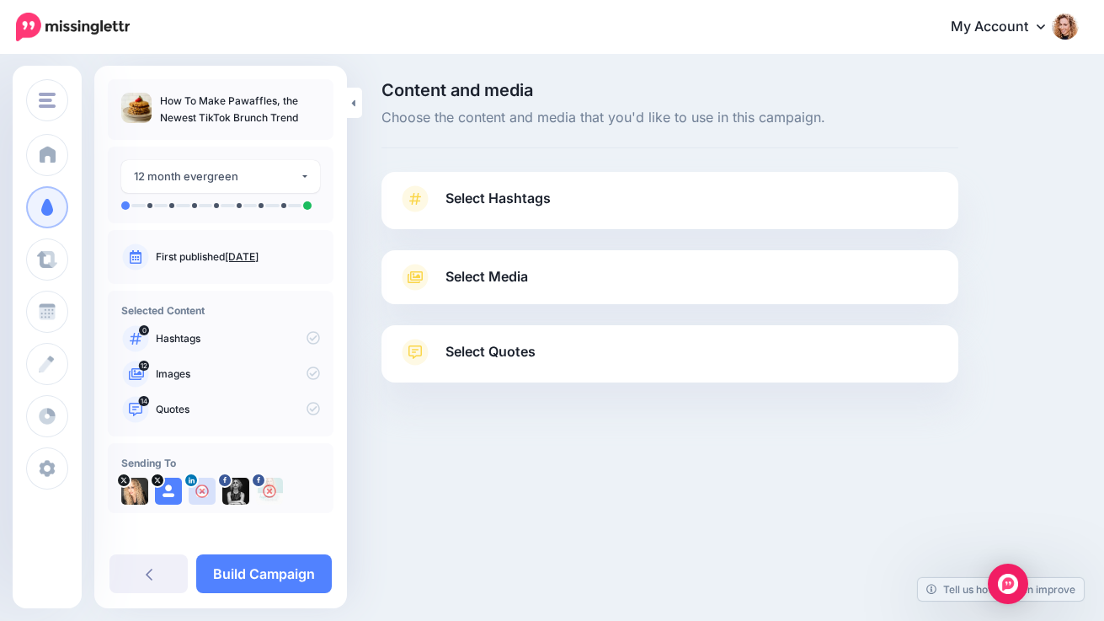
click at [679, 201] on link "Select Hashtags" at bounding box center [669, 207] width 543 height 44
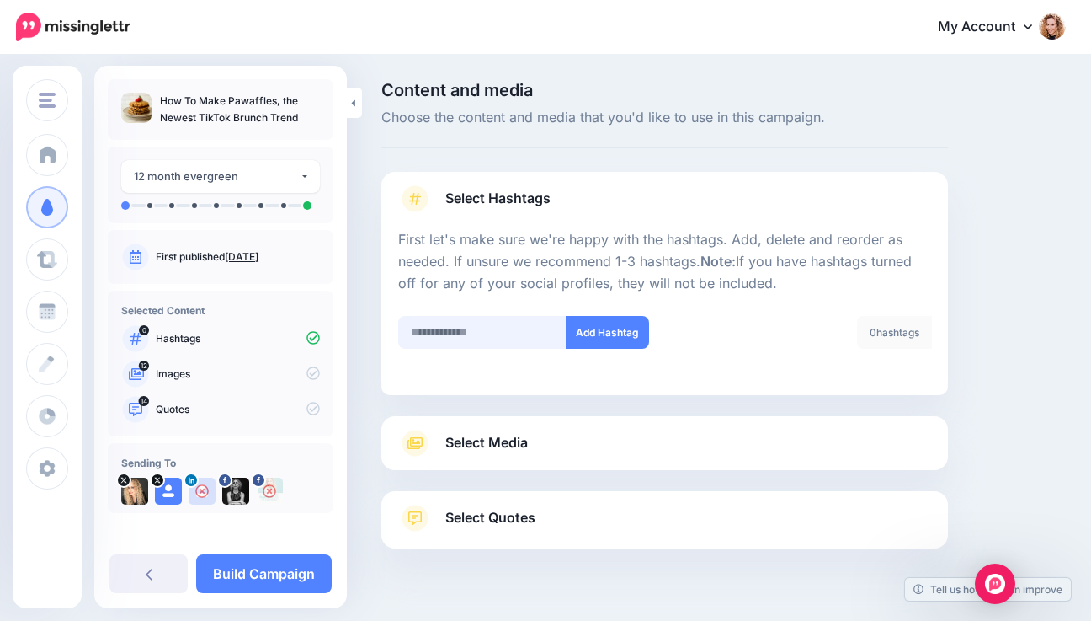
click at [472, 333] on input "text" at bounding box center [482, 332] width 168 height 33
type input "*"
type input "******"
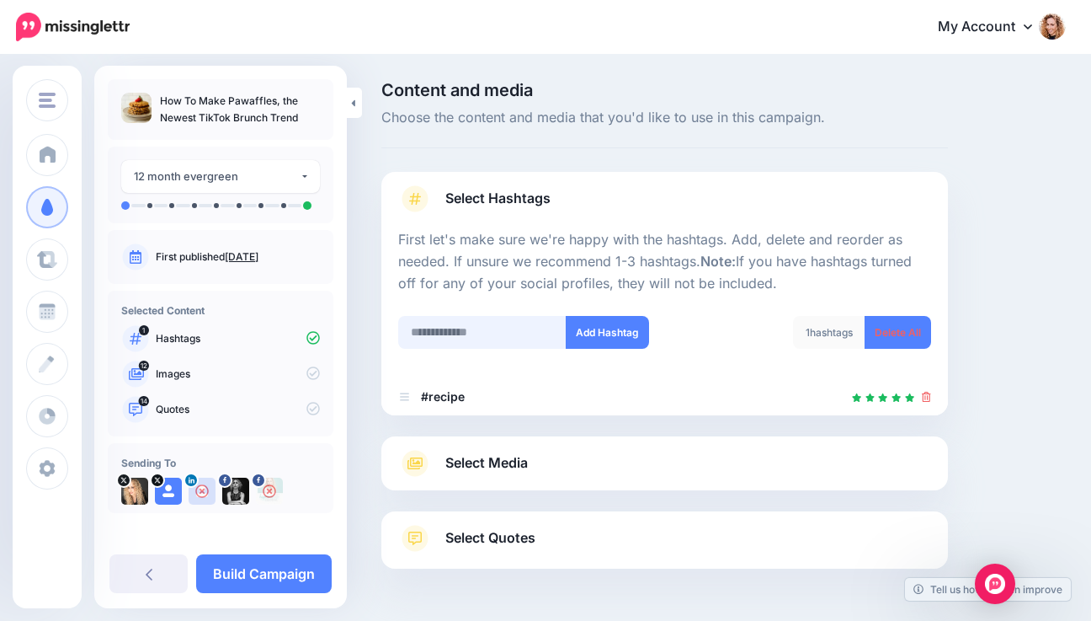
scroll to position [56, 0]
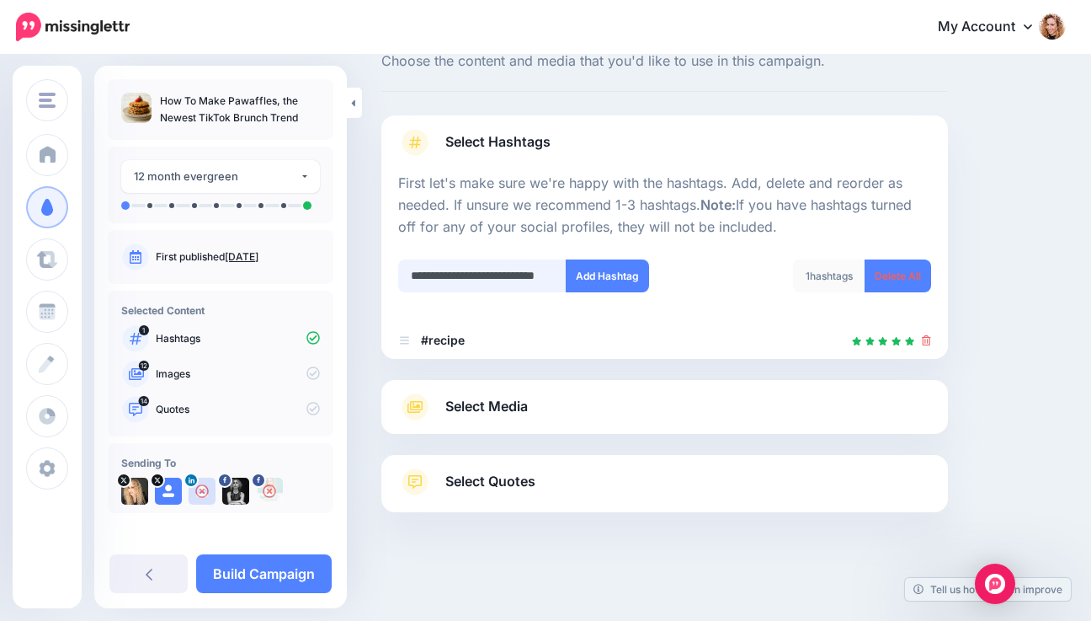
click at [475, 274] on input "**********" at bounding box center [482, 275] width 168 height 33
type input "******"
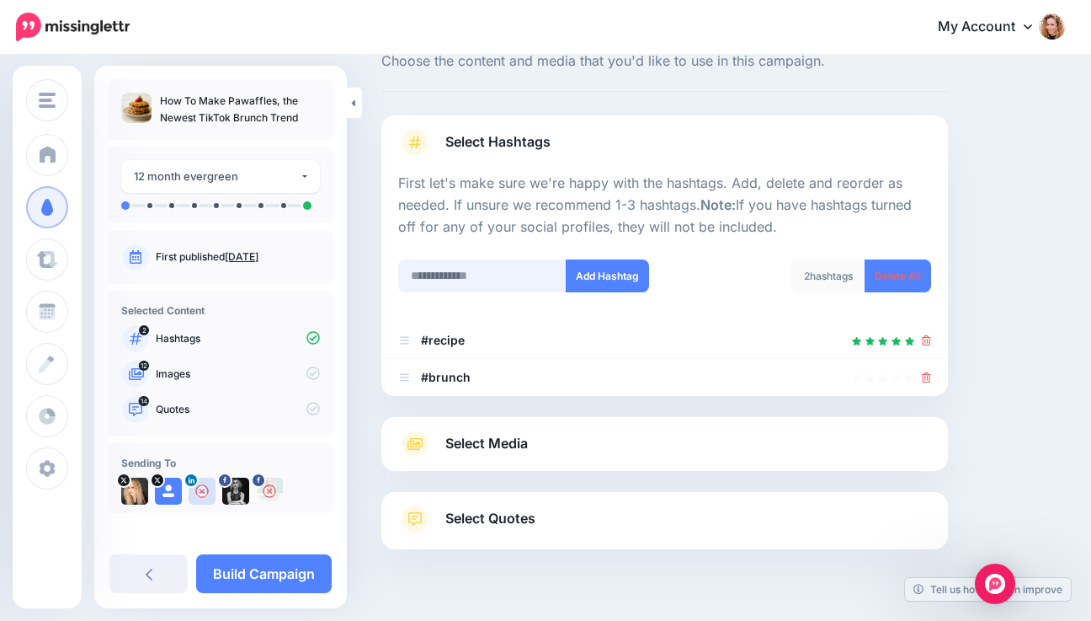
scroll to position [93, 0]
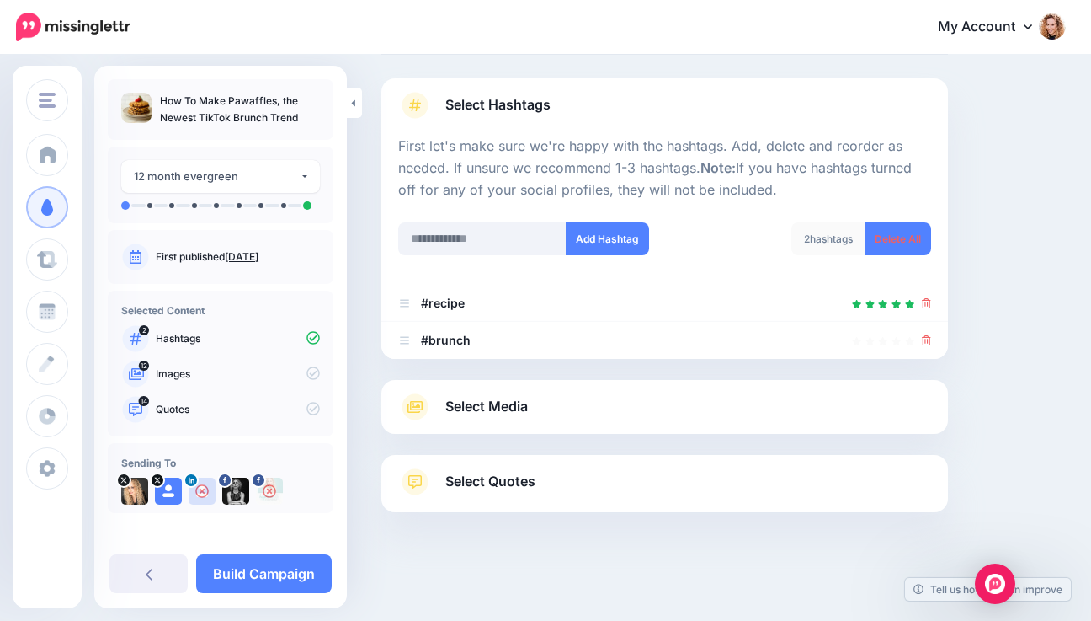
click at [515, 405] on span "Select Media" at bounding box center [486, 406] width 83 height 23
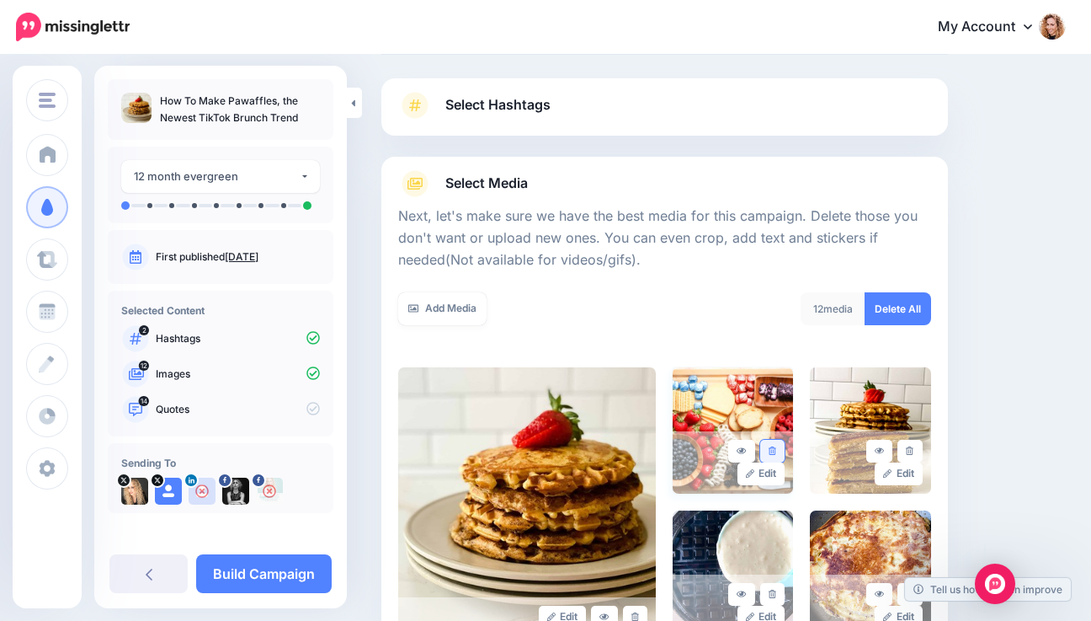
click at [776, 453] on icon at bounding box center [773, 450] width 8 height 9
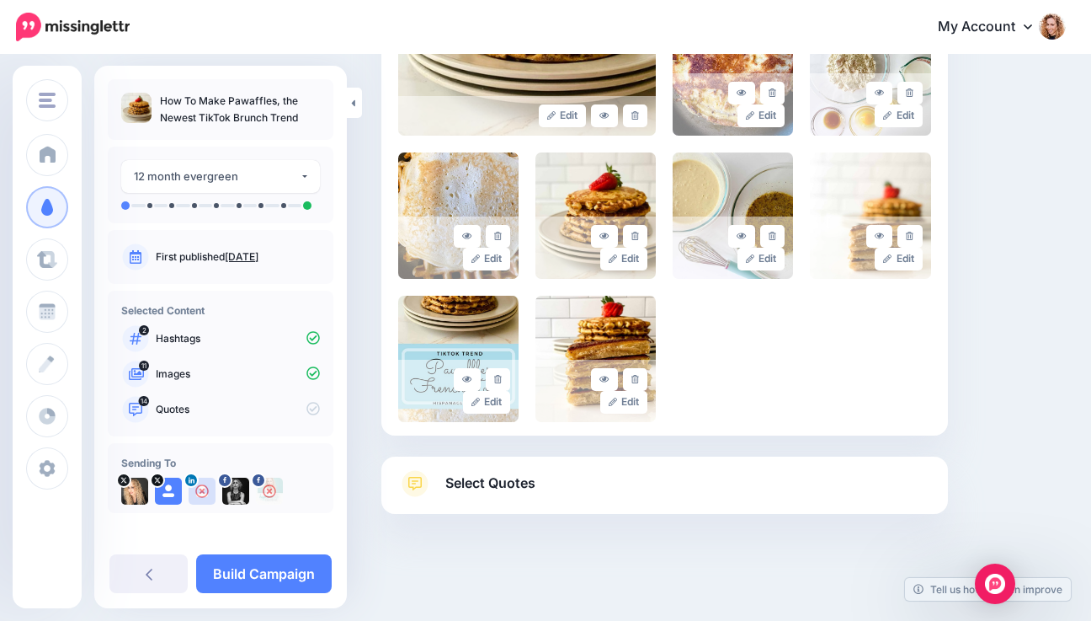
scroll to position [594, 0]
click at [734, 485] on link "Select Quotes" at bounding box center [664, 493] width 533 height 44
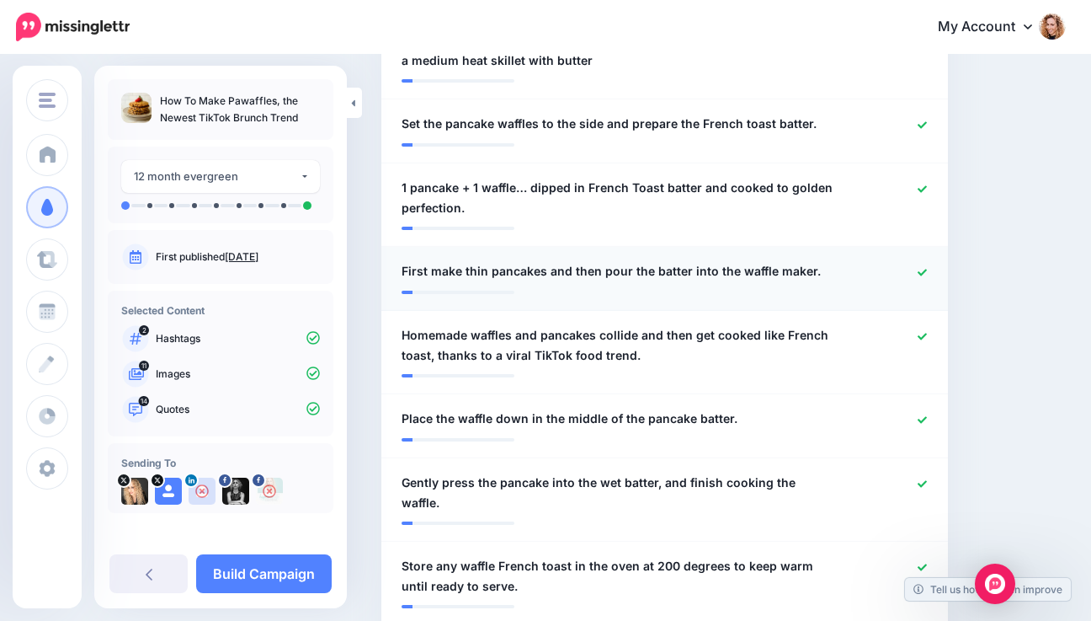
click at [927, 273] on icon at bounding box center [922, 272] width 9 height 7
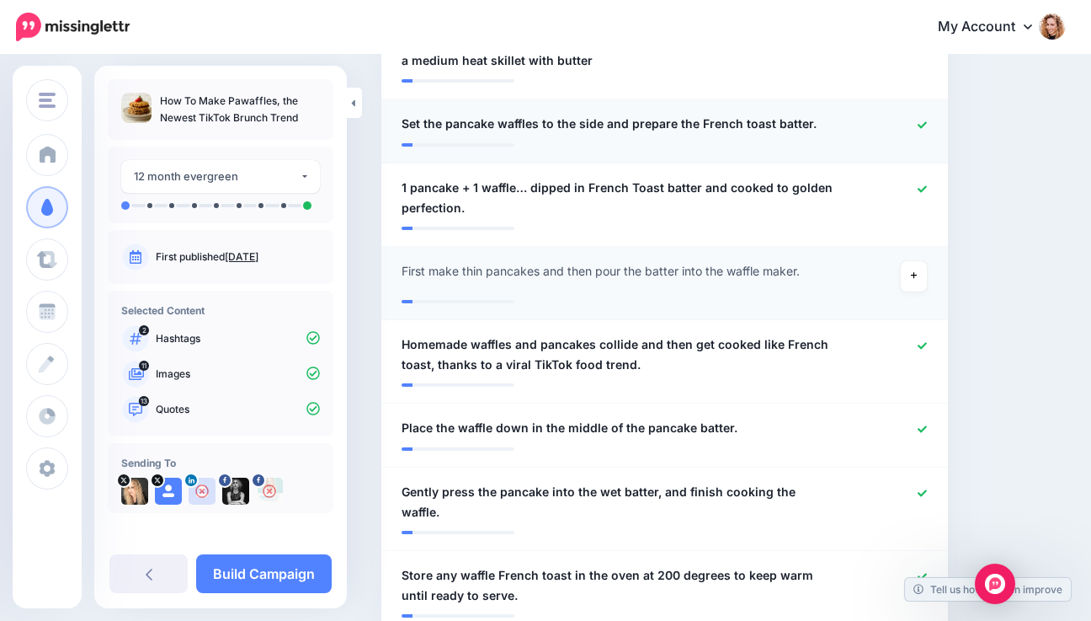
click at [927, 124] on icon at bounding box center [922, 124] width 9 height 9
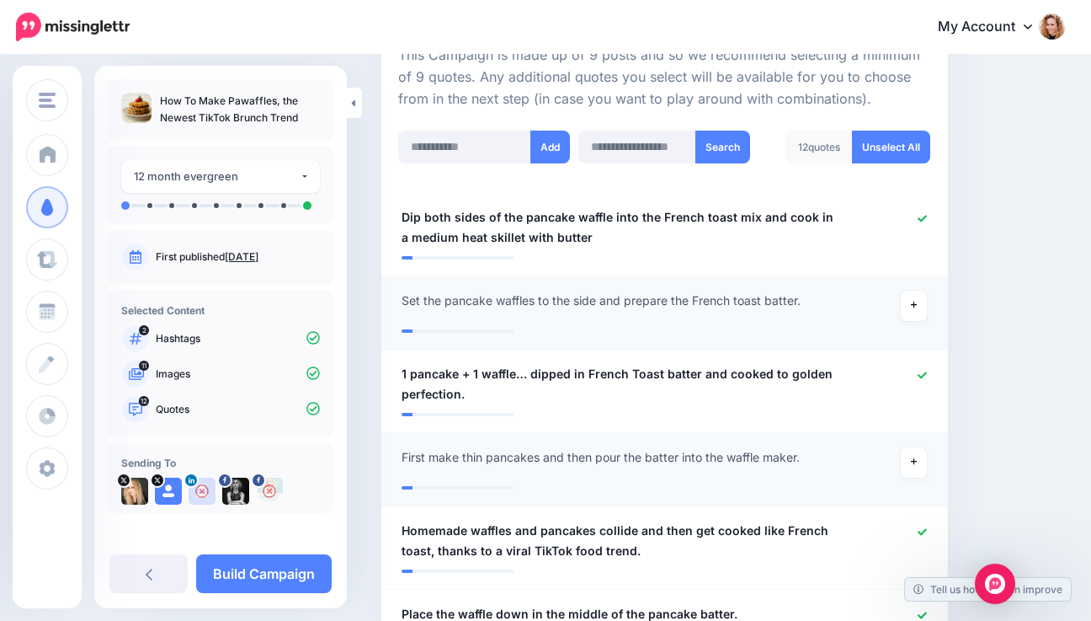
scroll to position [391, 0]
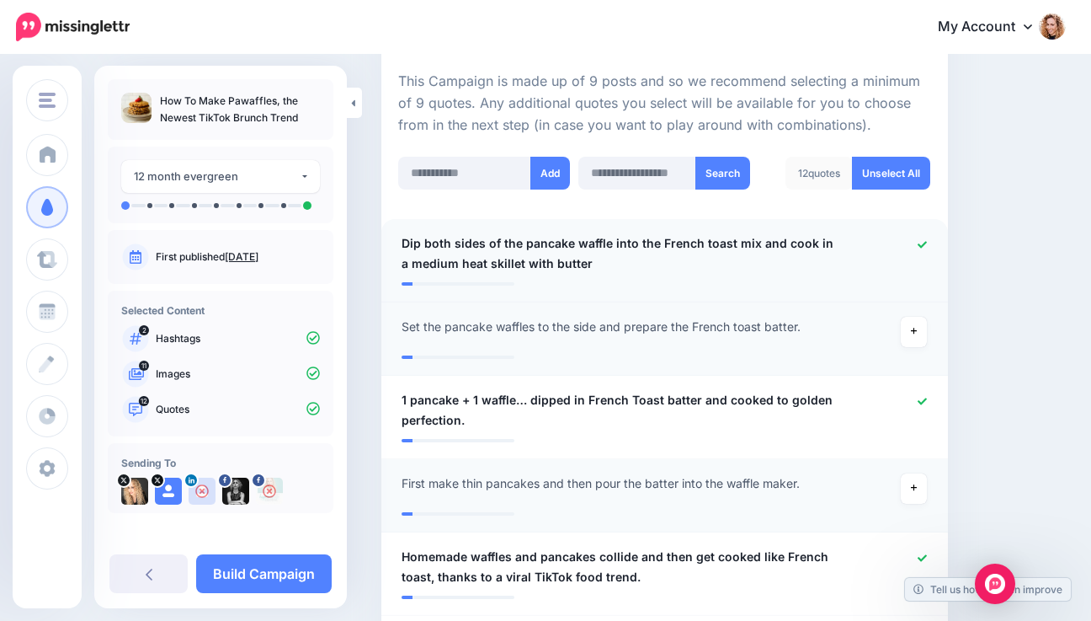
click at [938, 248] on div at bounding box center [894, 253] width 92 height 40
click at [927, 241] on icon at bounding box center [922, 244] width 9 height 9
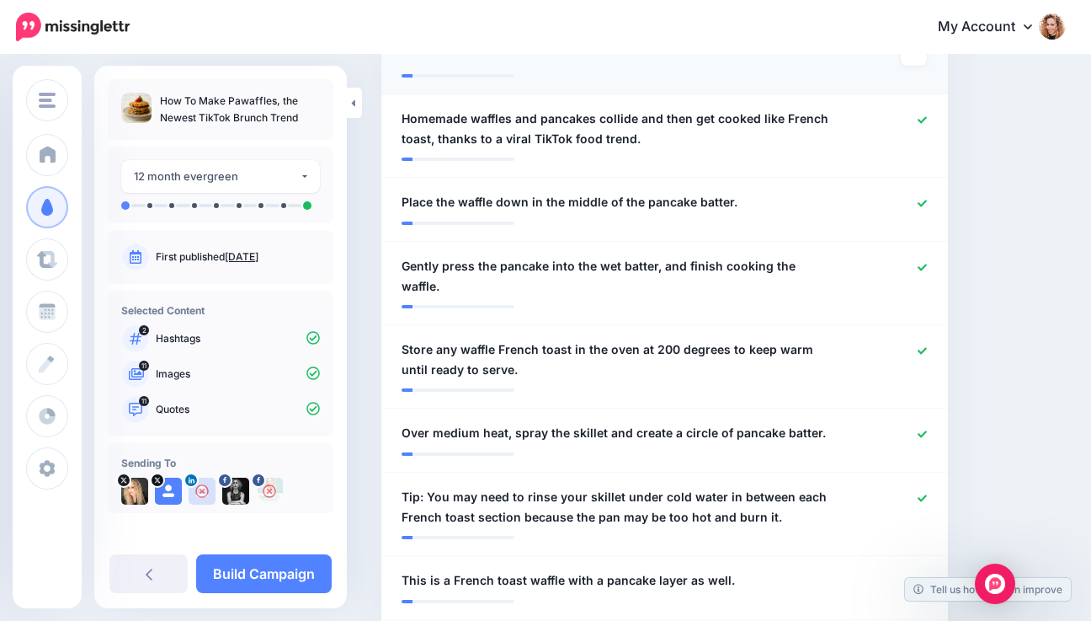
scroll to position [849, 0]
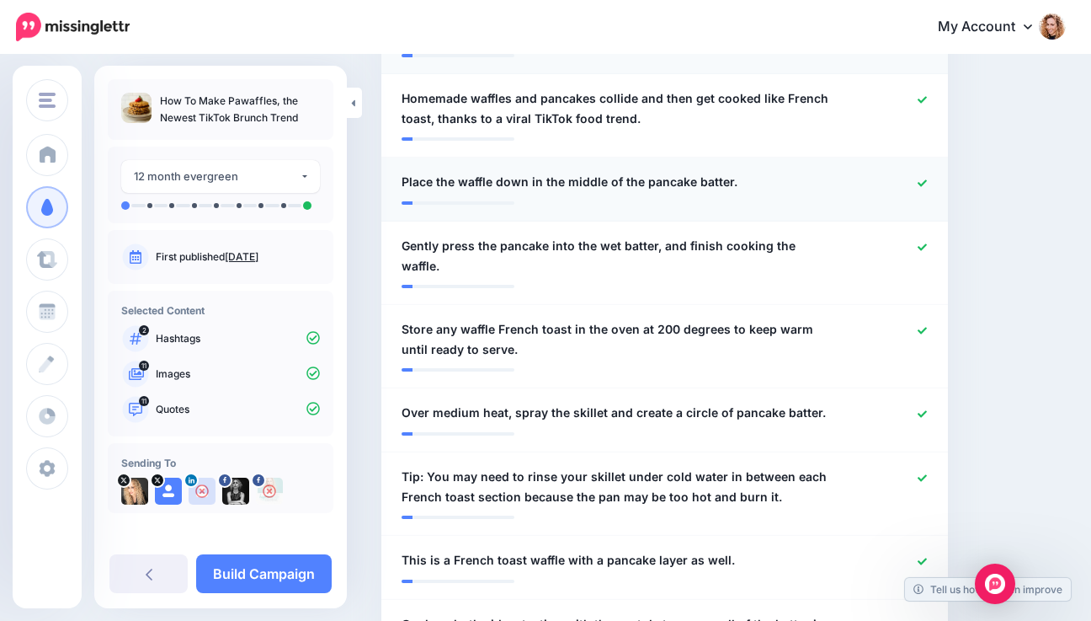
click at [927, 184] on icon at bounding box center [922, 183] width 9 height 9
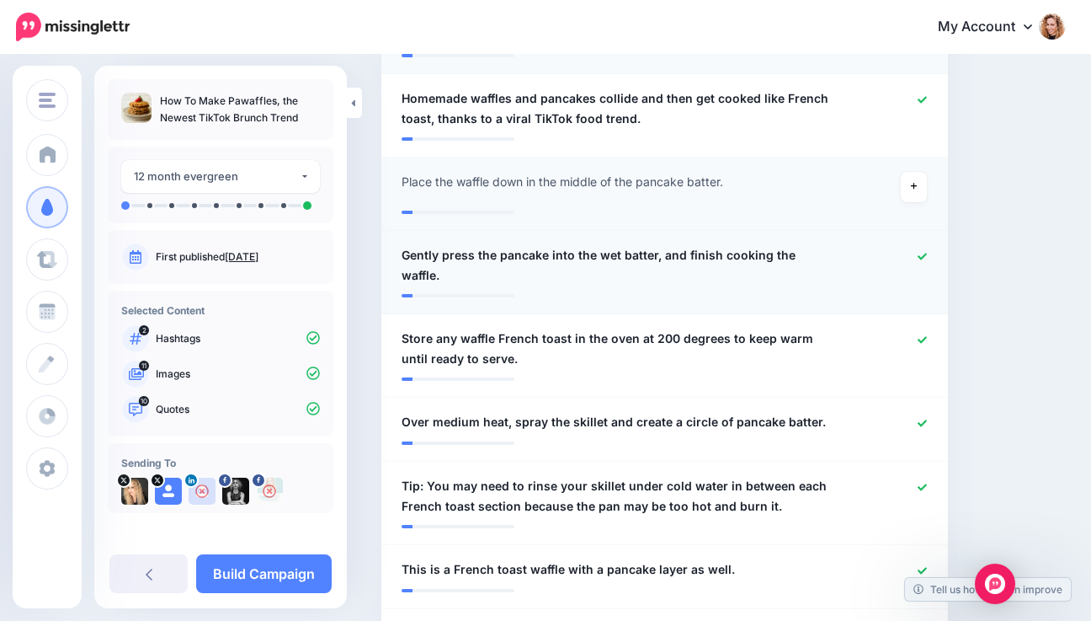
click at [930, 248] on div at bounding box center [894, 265] width 92 height 40
click at [927, 336] on icon at bounding box center [922, 339] width 9 height 7
click at [927, 257] on icon at bounding box center [922, 256] width 9 height 7
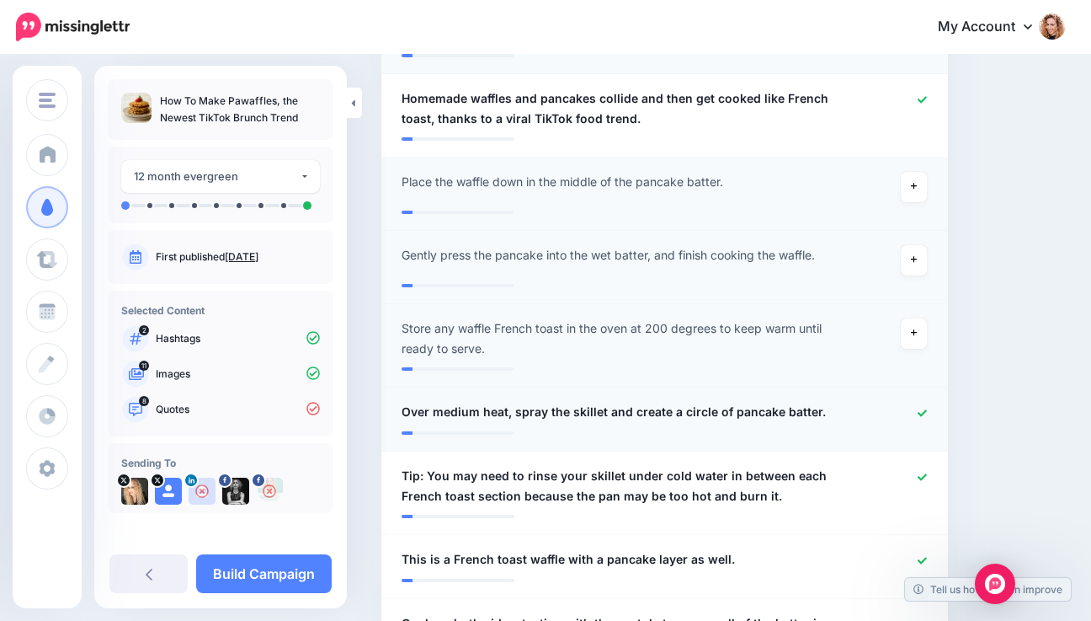
click at [927, 413] on icon at bounding box center [922, 412] width 9 height 7
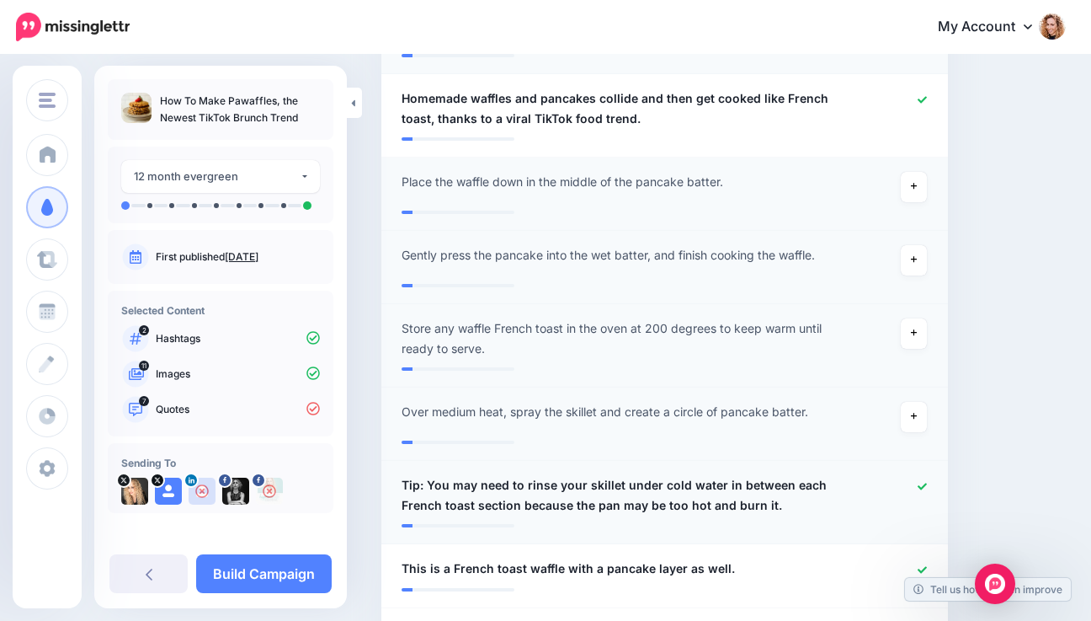
click at [926, 485] on div at bounding box center [894, 495] width 92 height 40
click at [927, 488] on icon at bounding box center [922, 485] width 9 height 7
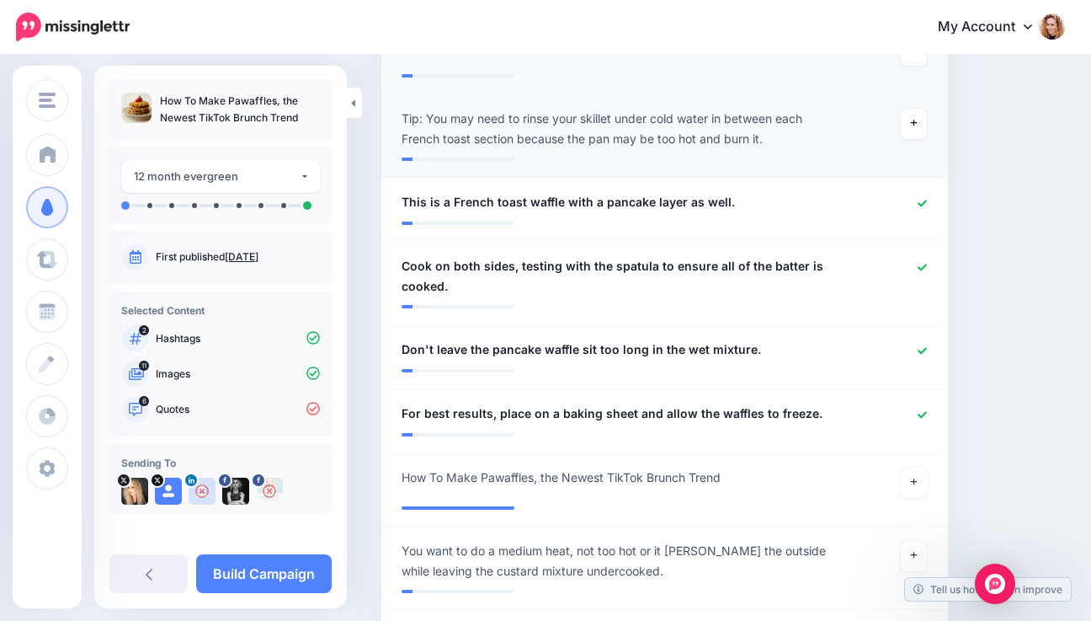
scroll to position [1221, 0]
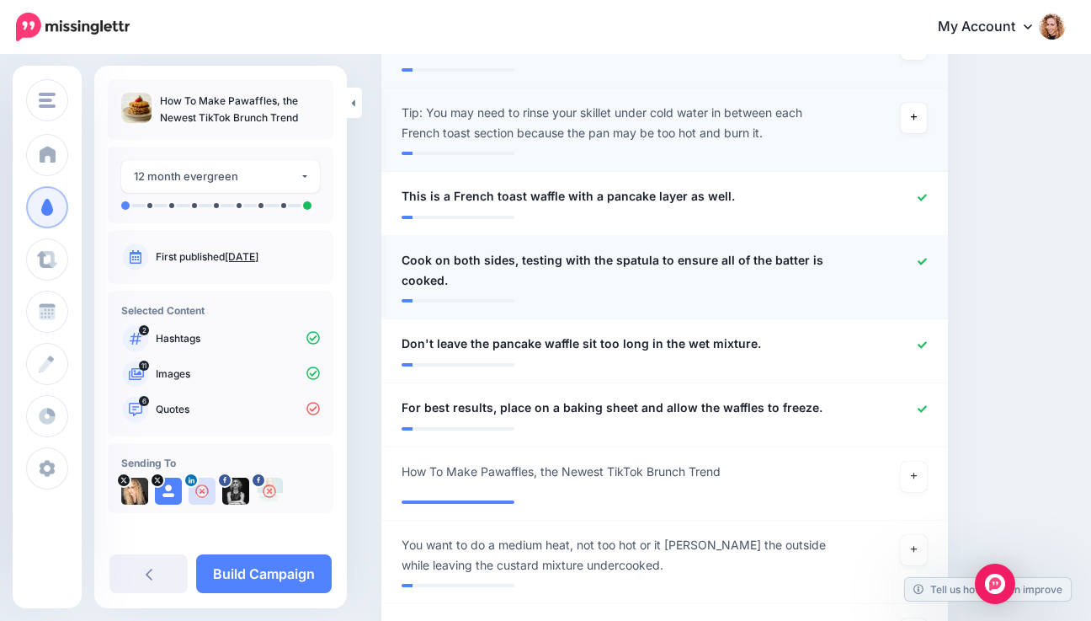
click at [927, 262] on icon at bounding box center [922, 261] width 9 height 9
click at [927, 345] on icon at bounding box center [922, 344] width 9 height 7
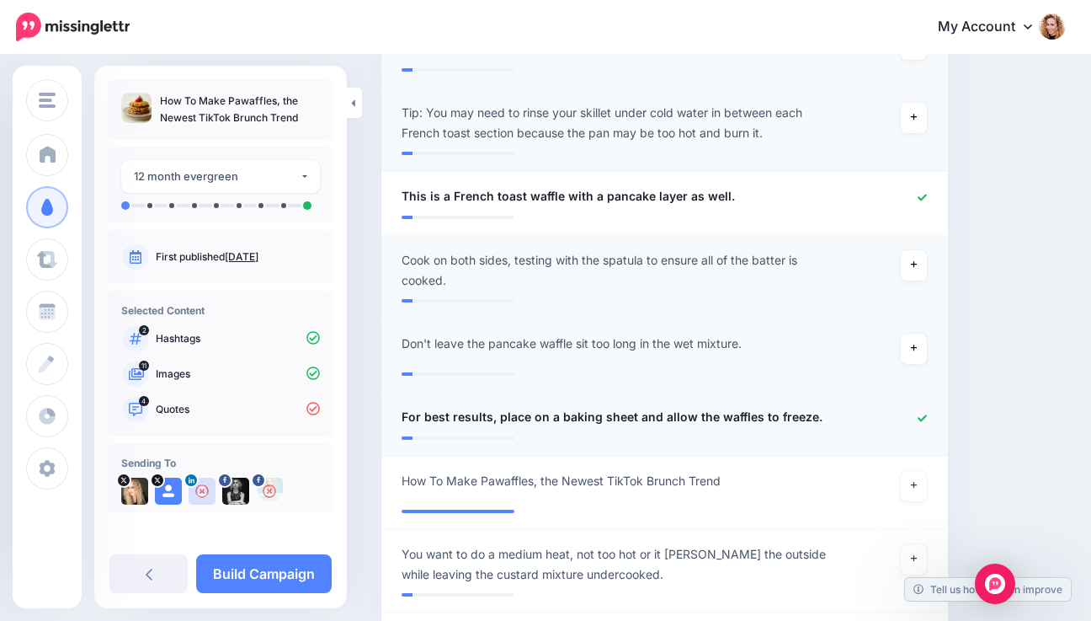
click at [927, 419] on icon at bounding box center [922, 417] width 9 height 7
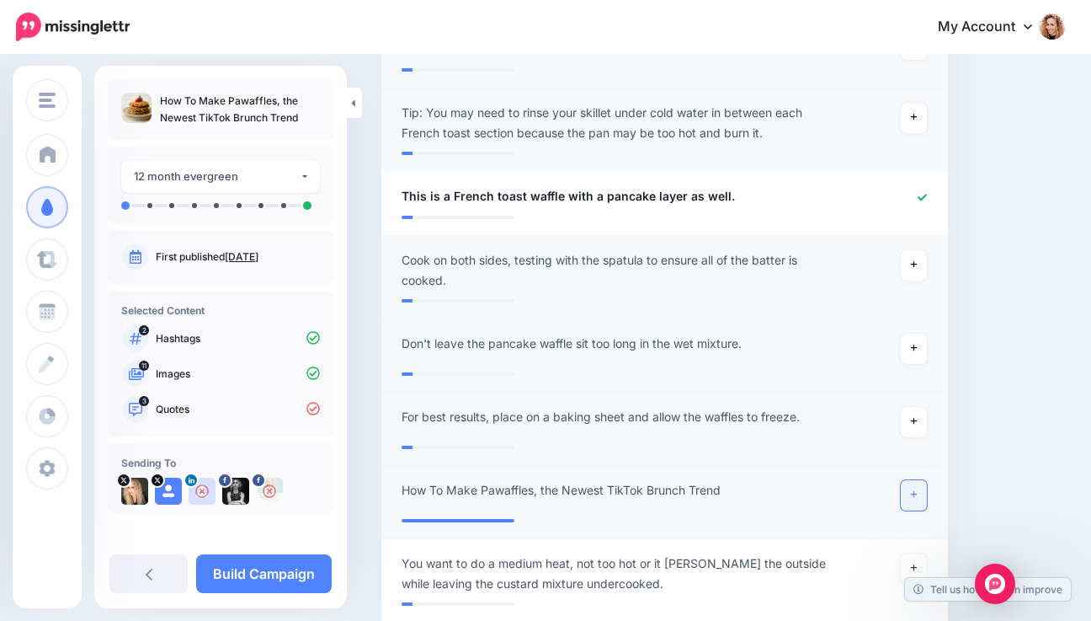
click at [928, 494] on link at bounding box center [914, 495] width 27 height 30
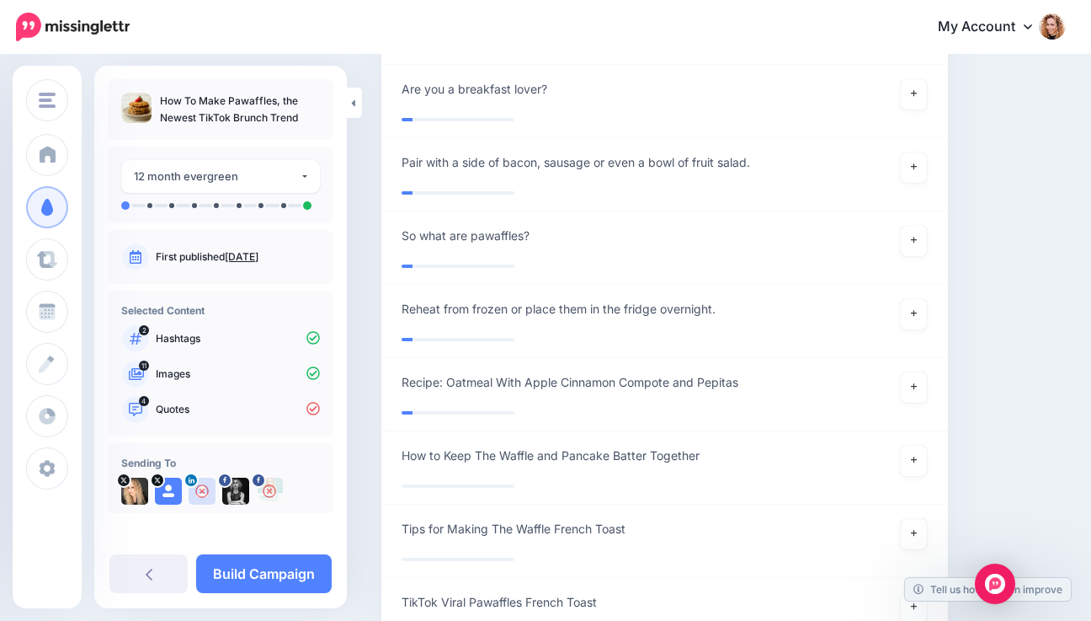
scroll to position [2071, 0]
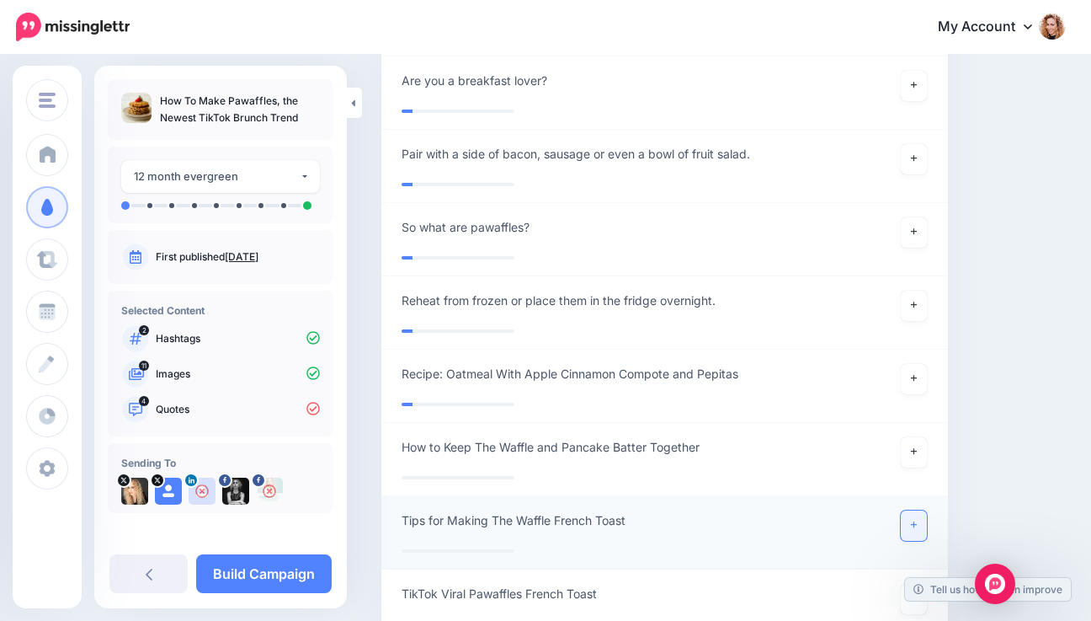
click at [918, 524] on icon at bounding box center [914, 524] width 7 height 9
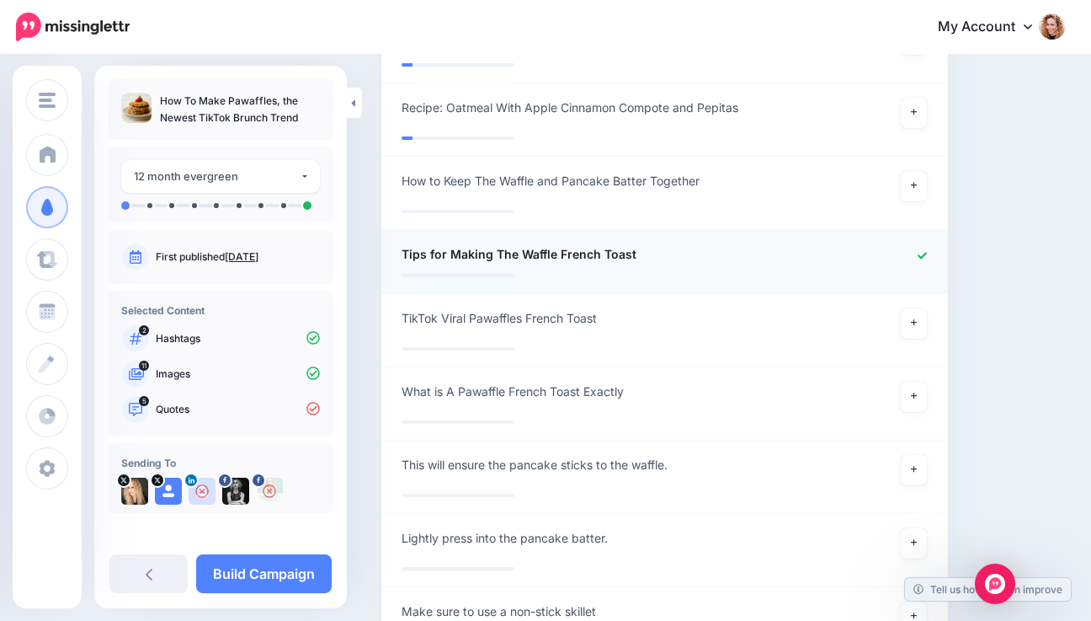
scroll to position [2360, 0]
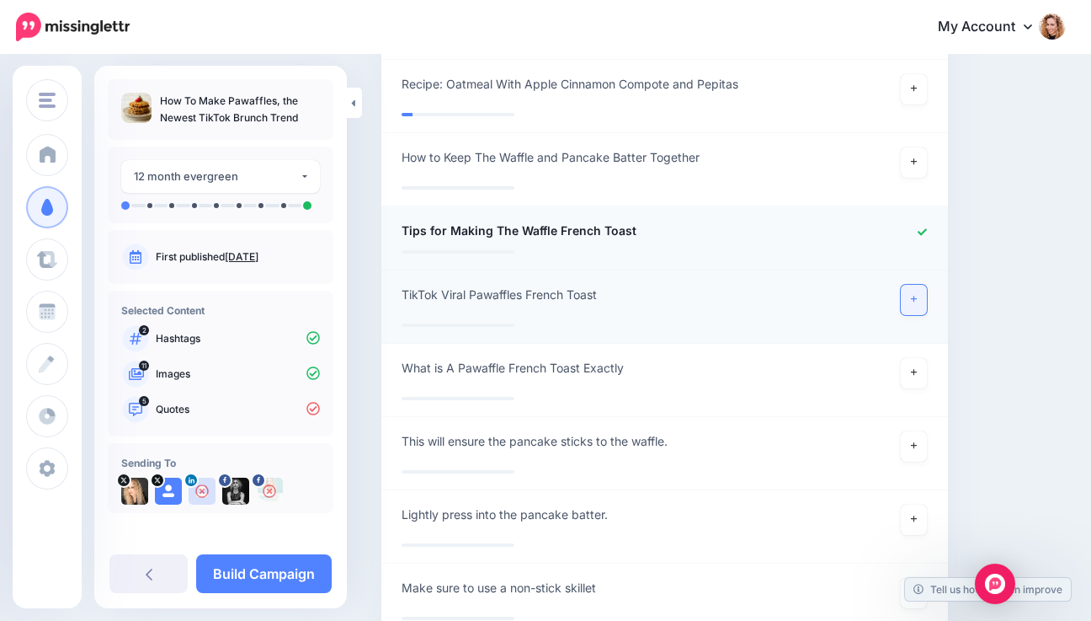
click at [928, 298] on link at bounding box center [914, 300] width 27 height 30
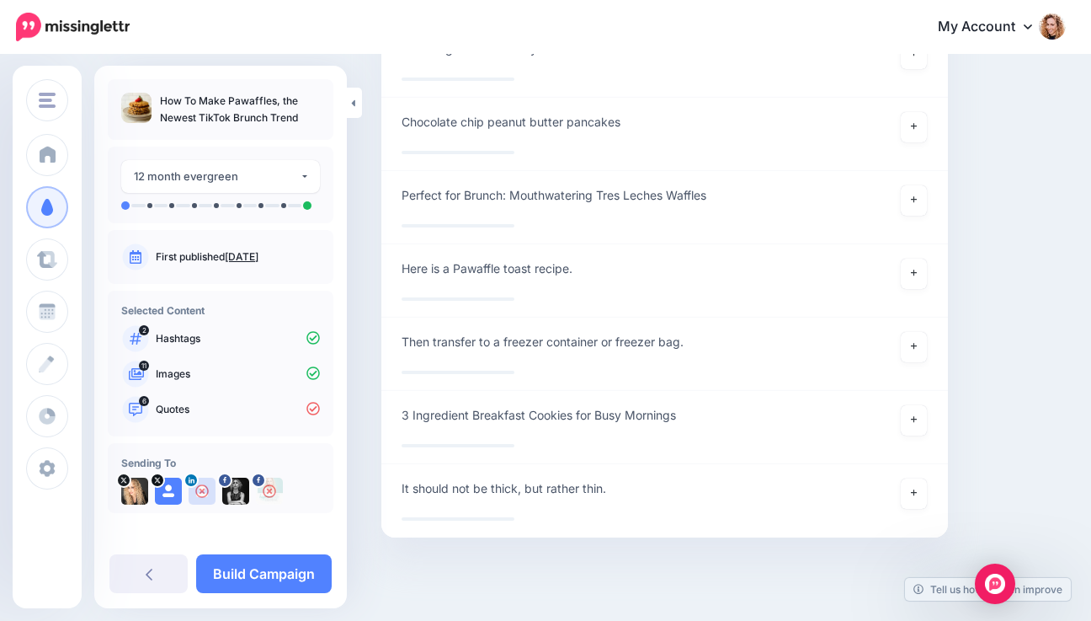
scroll to position [3185, 0]
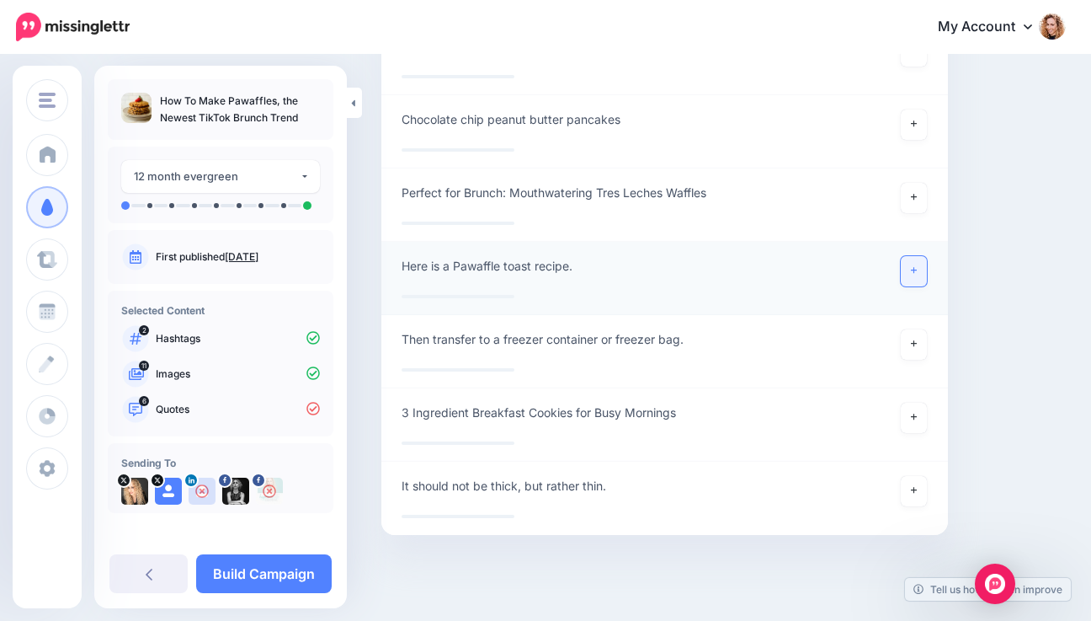
click at [918, 272] on icon at bounding box center [914, 270] width 7 height 9
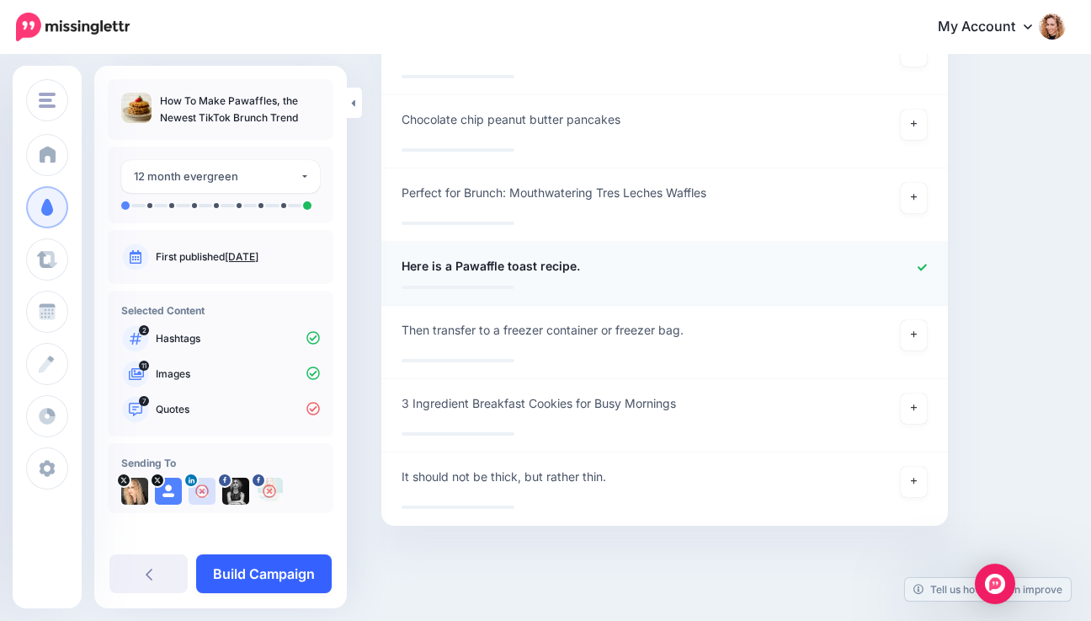
click at [285, 578] on link "Build Campaign" at bounding box center [264, 573] width 136 height 39
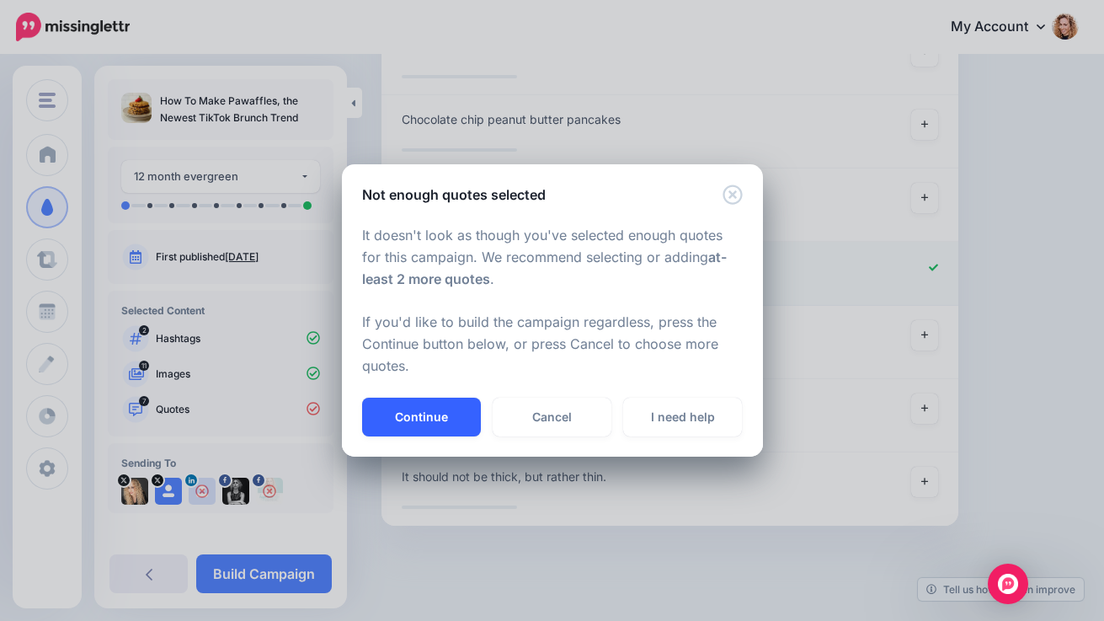
click at [425, 426] on button "Continue" at bounding box center [421, 416] width 119 height 39
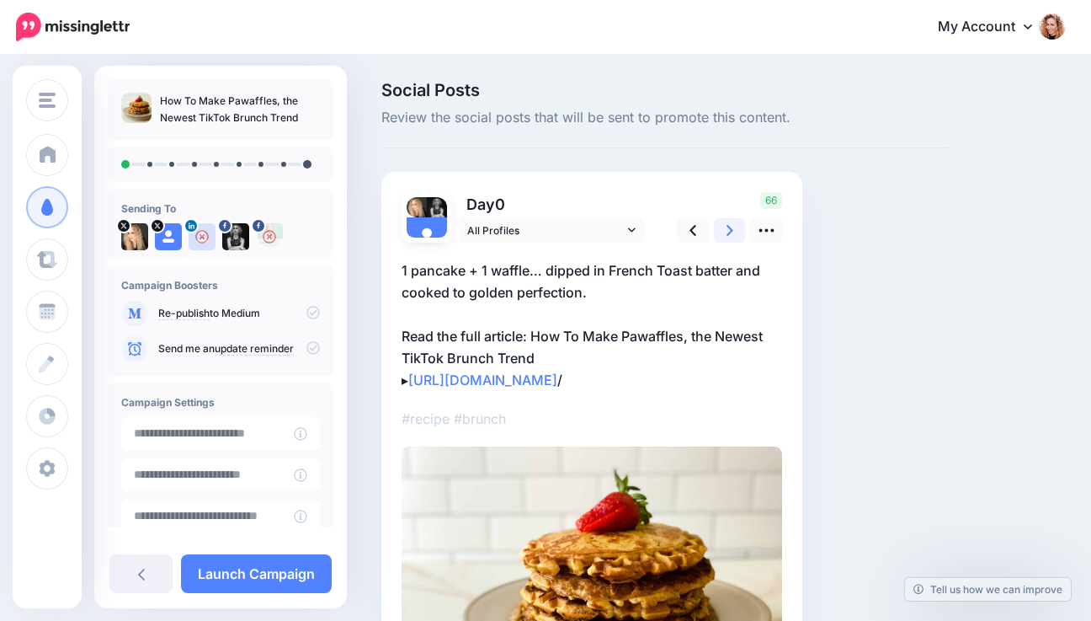
click at [731, 229] on icon at bounding box center [730, 230] width 7 height 11
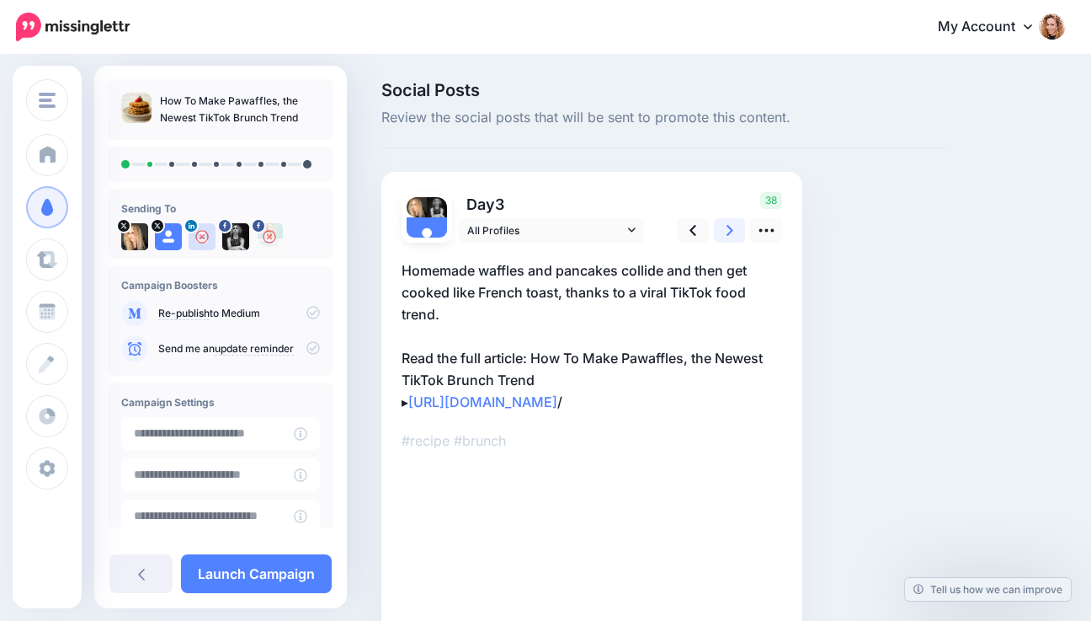
click at [731, 228] on icon at bounding box center [730, 230] width 7 height 11
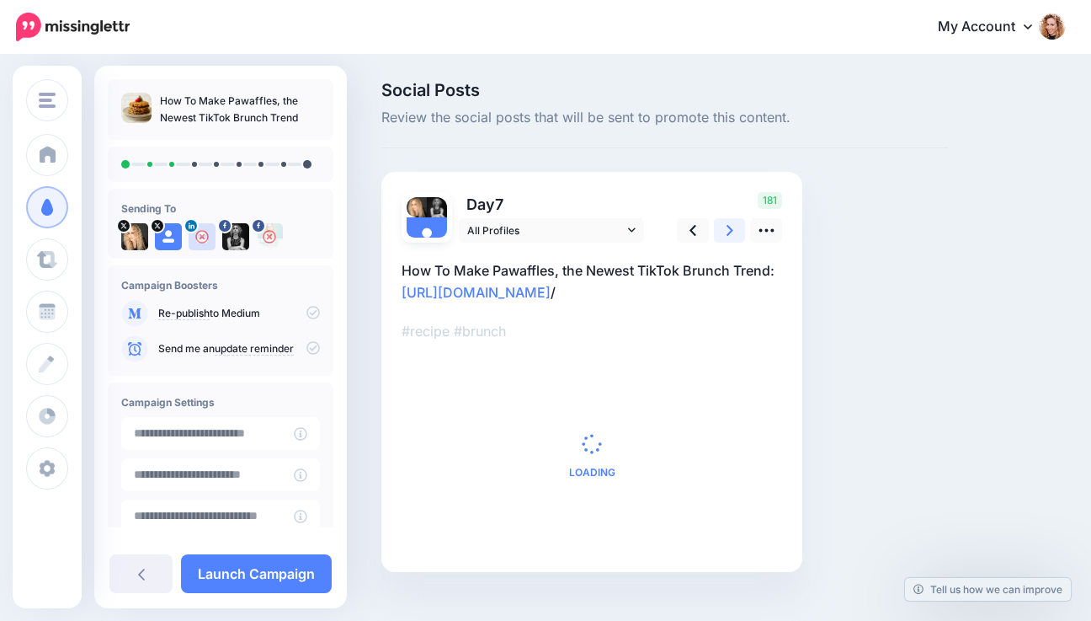
click at [731, 228] on icon at bounding box center [730, 230] width 7 height 18
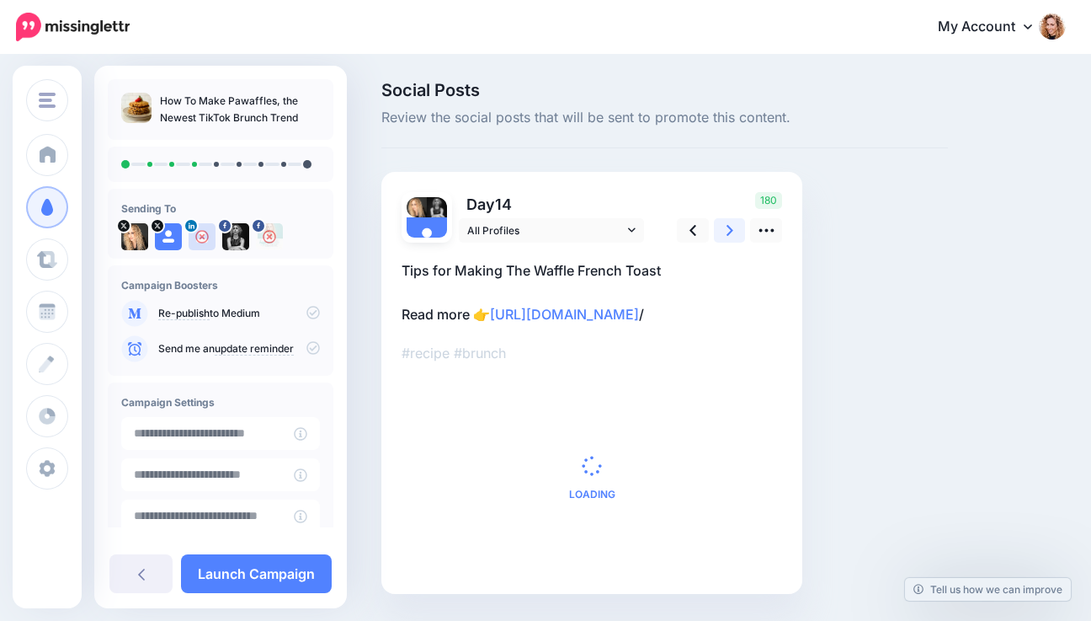
click at [731, 228] on icon at bounding box center [730, 230] width 7 height 18
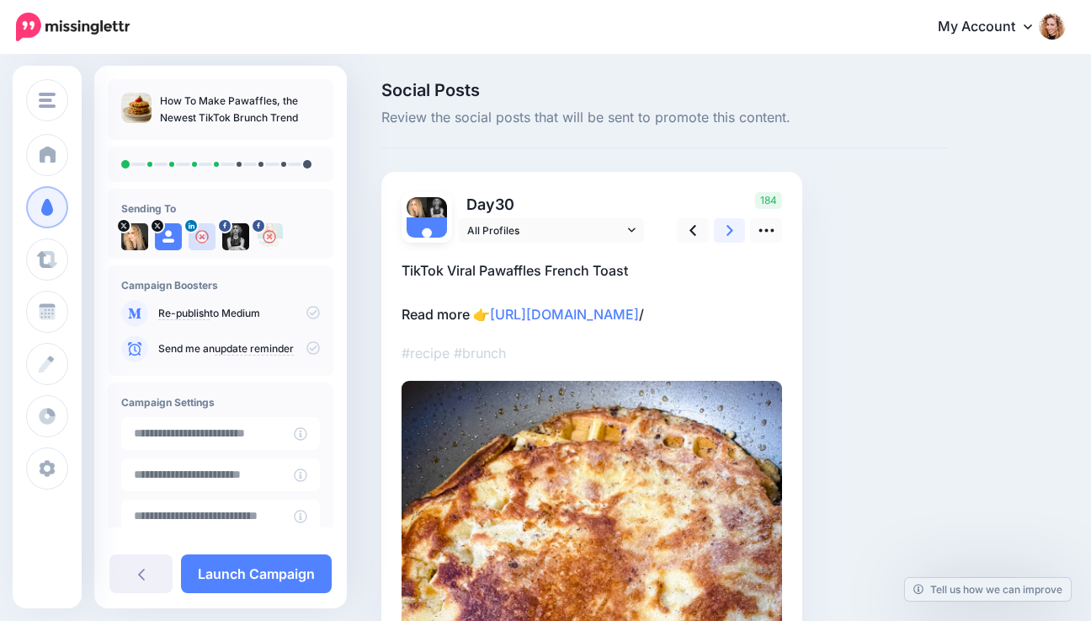
click at [731, 228] on icon at bounding box center [730, 230] width 7 height 18
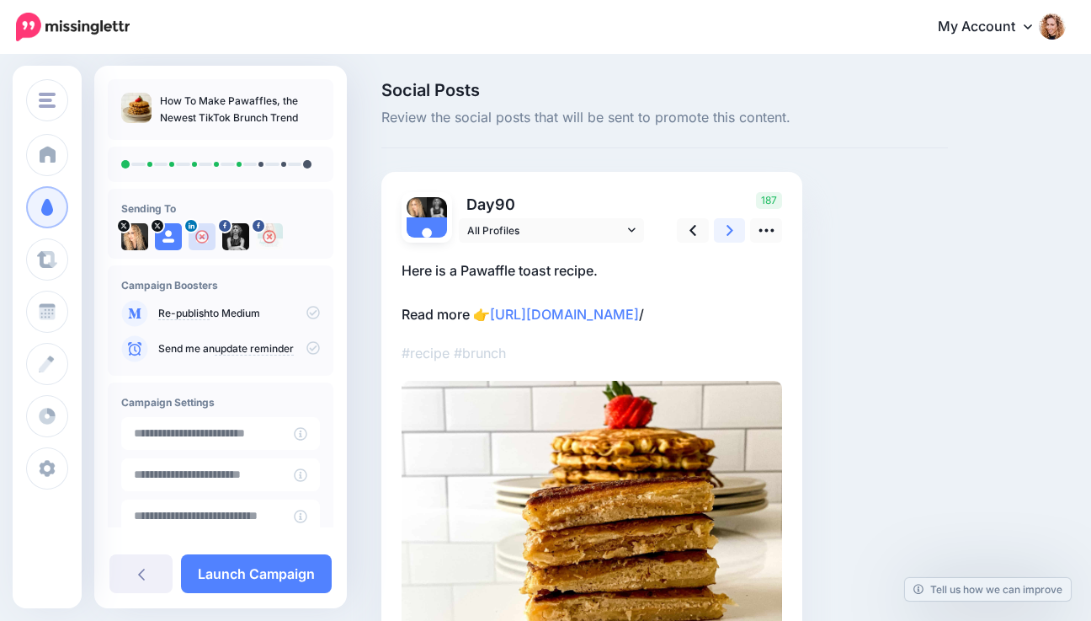
click at [731, 228] on icon at bounding box center [730, 230] width 7 height 18
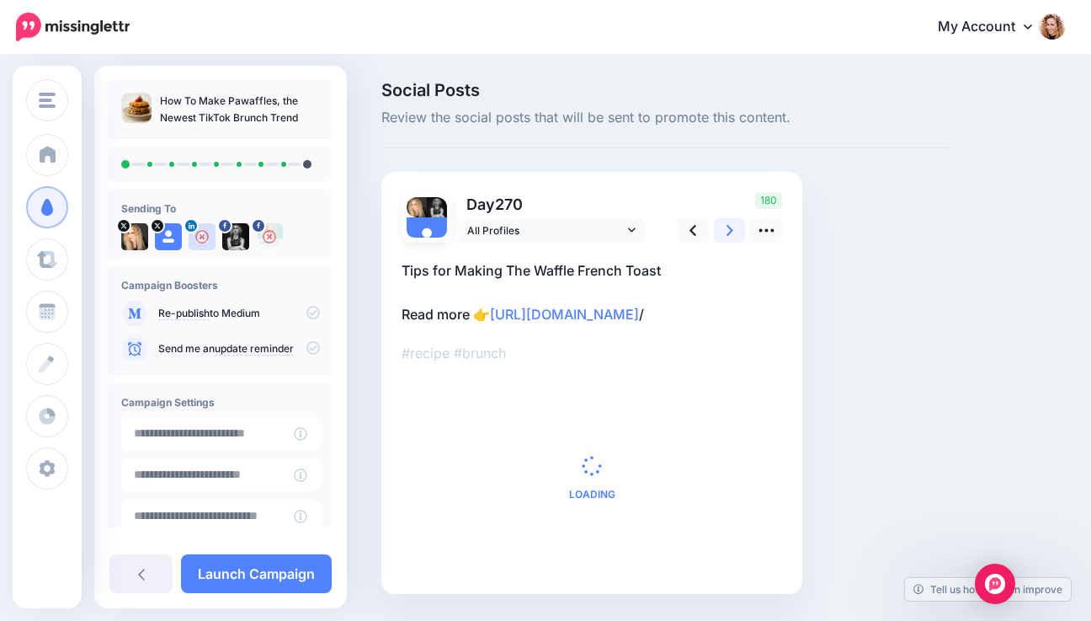
click at [731, 228] on icon at bounding box center [730, 230] width 7 height 18
click at [731, 227] on icon at bounding box center [730, 230] width 7 height 18
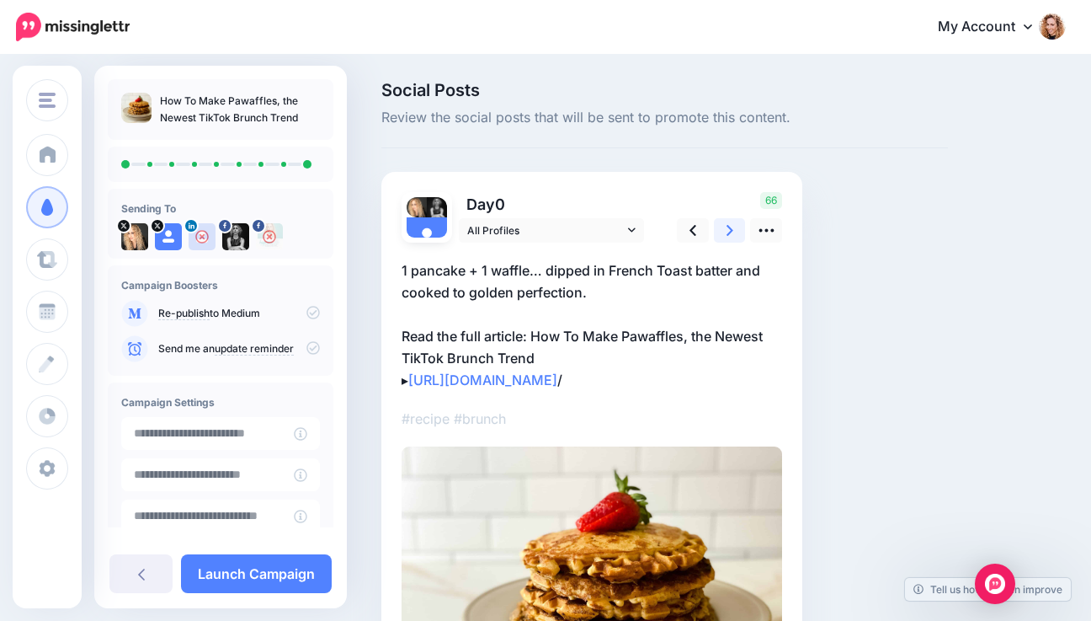
click at [731, 227] on icon at bounding box center [730, 230] width 7 height 18
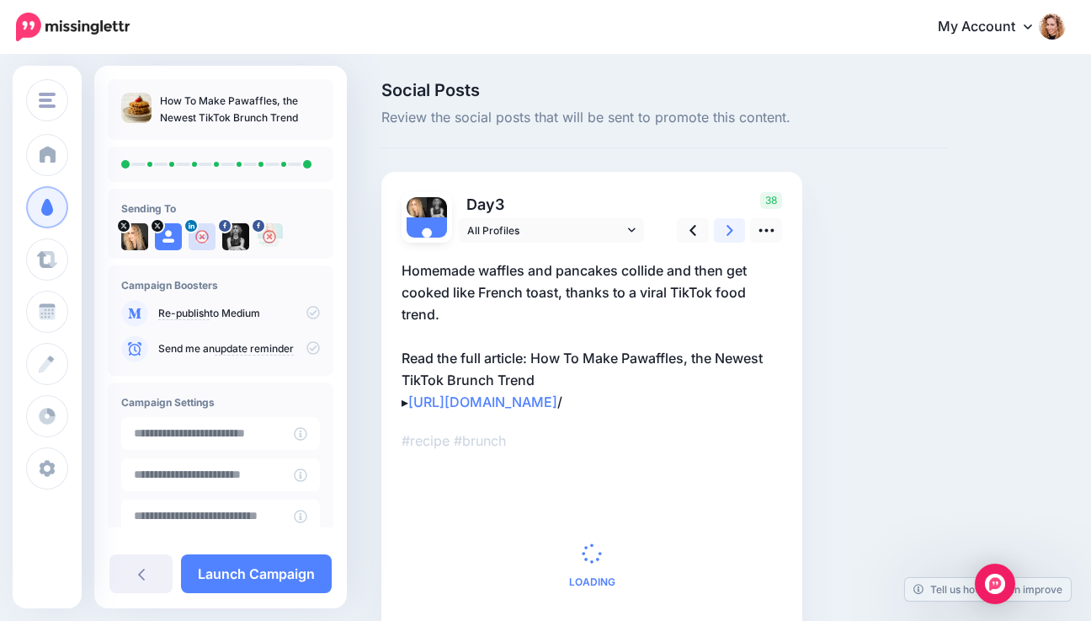
click at [731, 227] on icon at bounding box center [730, 230] width 7 height 18
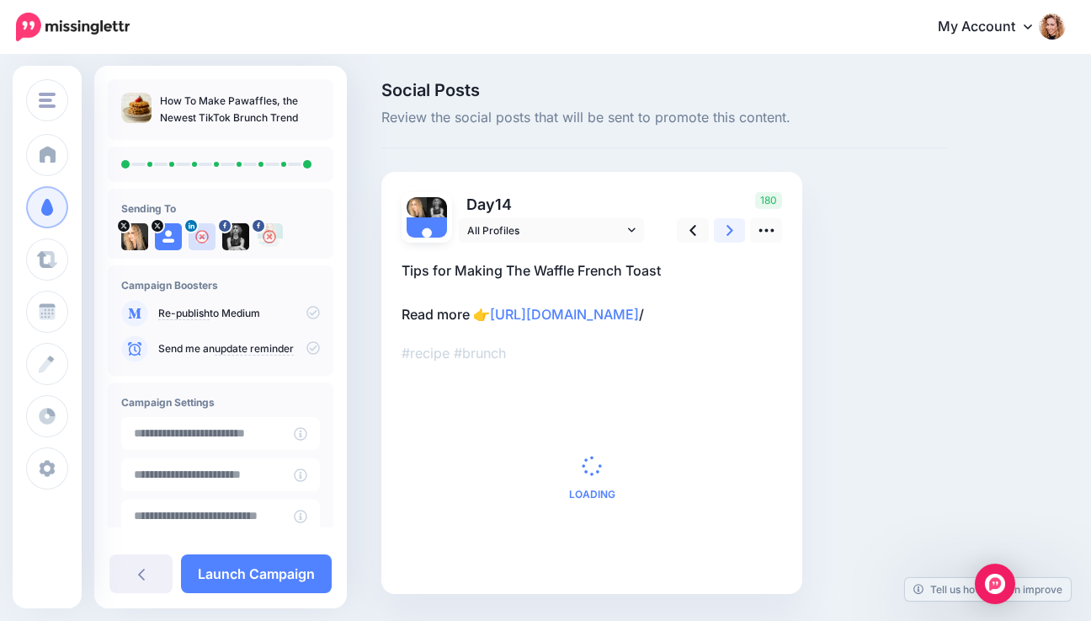
click at [731, 227] on icon at bounding box center [730, 230] width 7 height 18
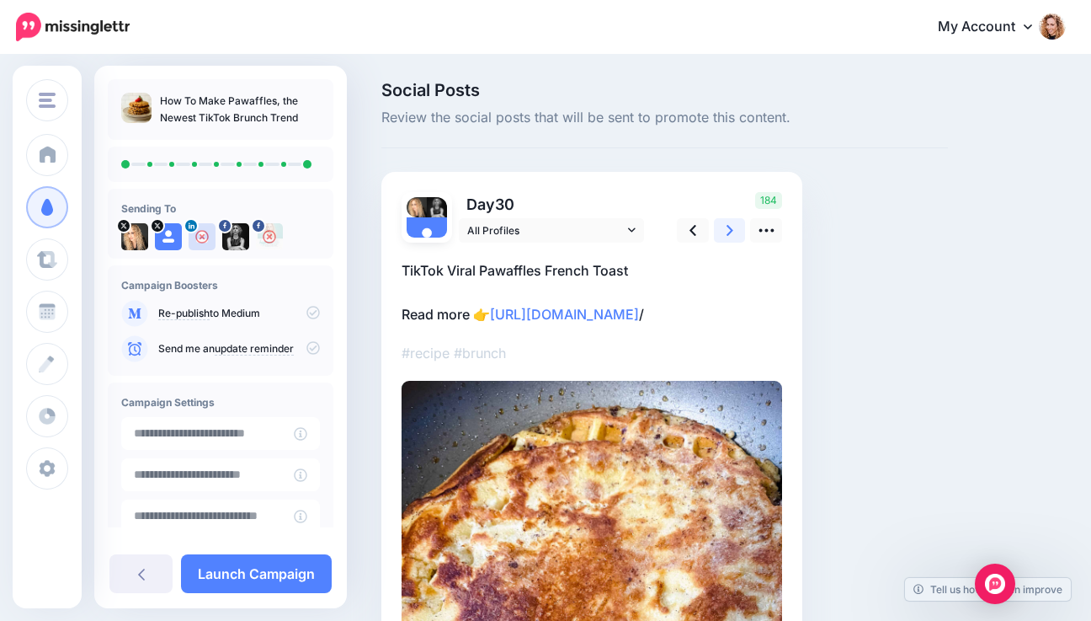
click at [730, 227] on icon at bounding box center [730, 230] width 7 height 18
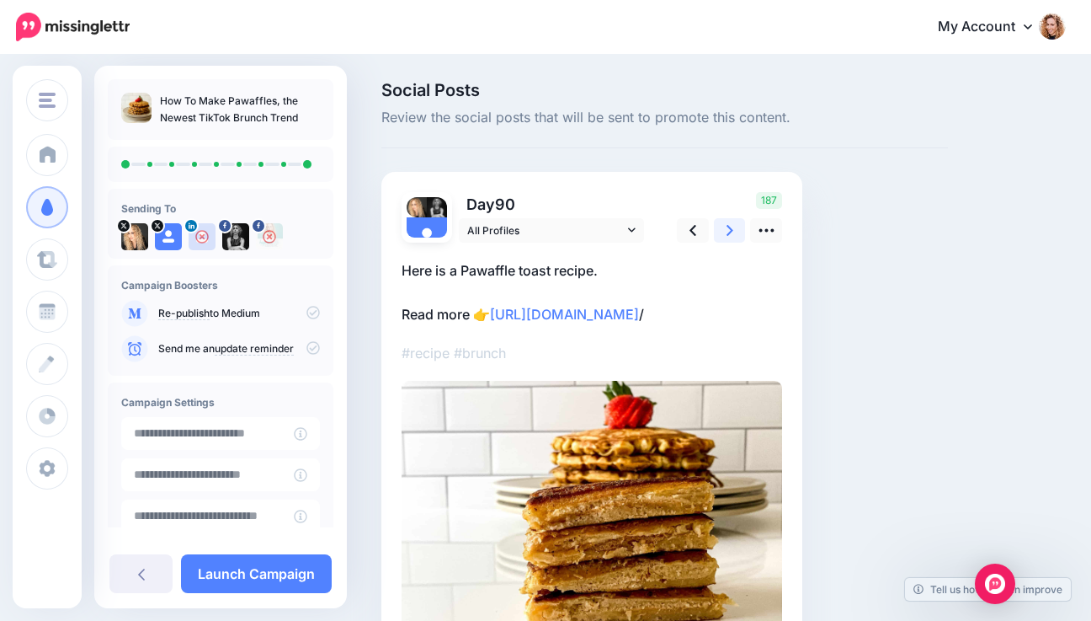
click at [728, 231] on icon at bounding box center [730, 230] width 7 height 18
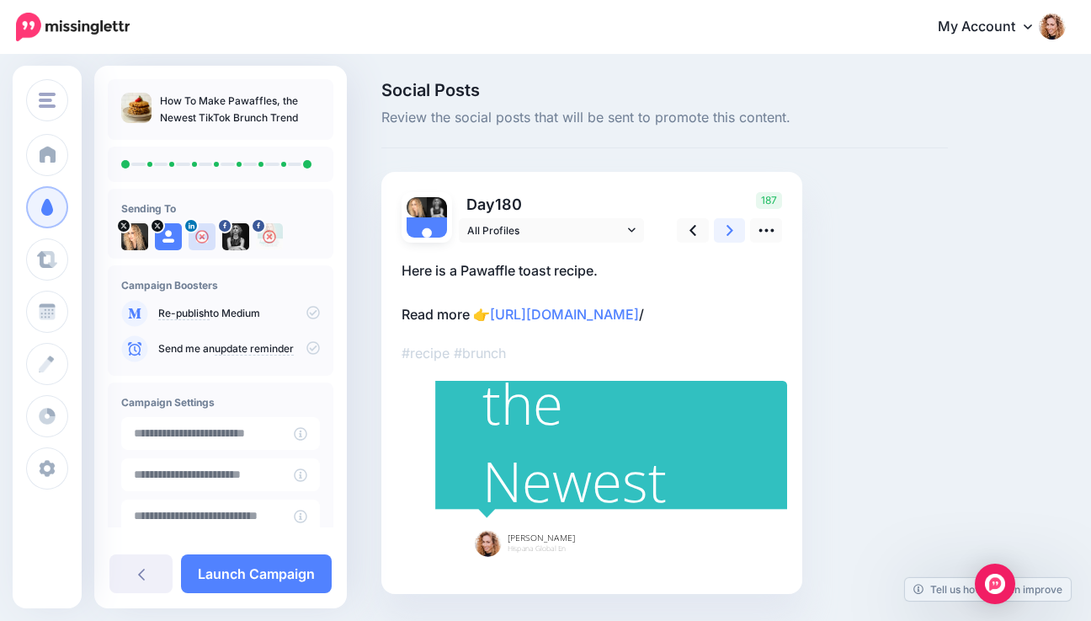
click at [728, 231] on icon at bounding box center [730, 230] width 7 height 18
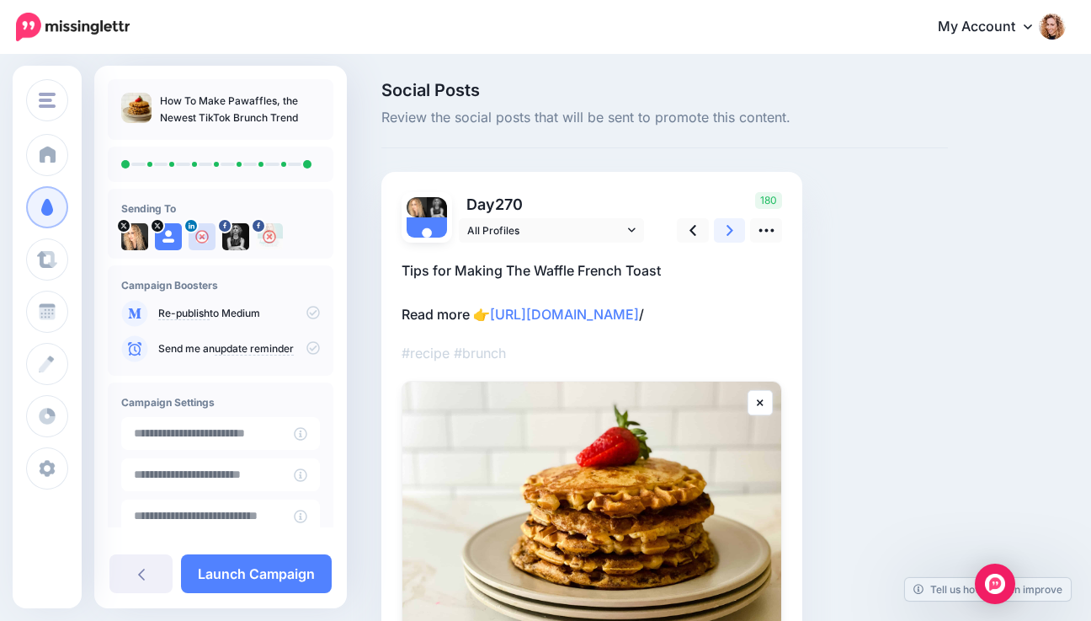
click at [728, 231] on icon at bounding box center [730, 230] width 7 height 18
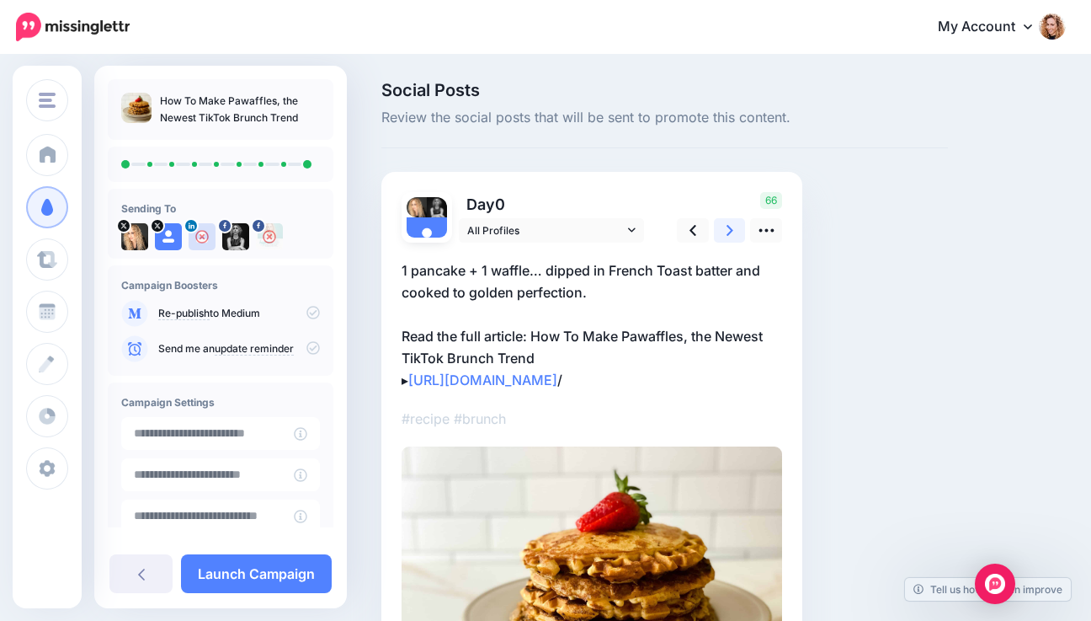
click at [728, 231] on icon at bounding box center [730, 230] width 7 height 18
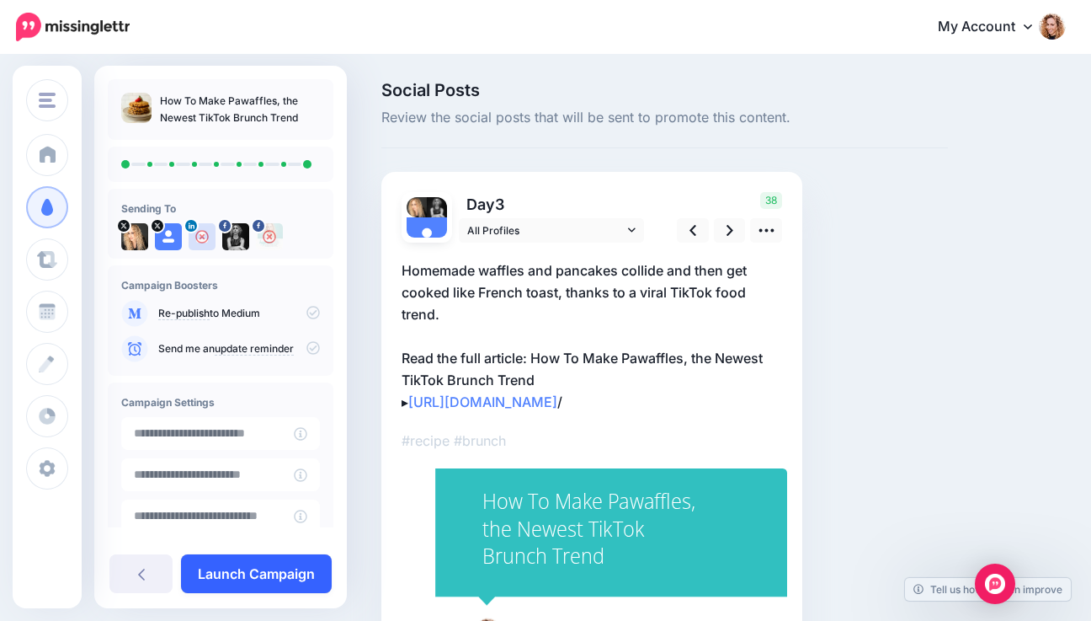
click at [260, 566] on link "Launch Campaign" at bounding box center [256, 573] width 151 height 39
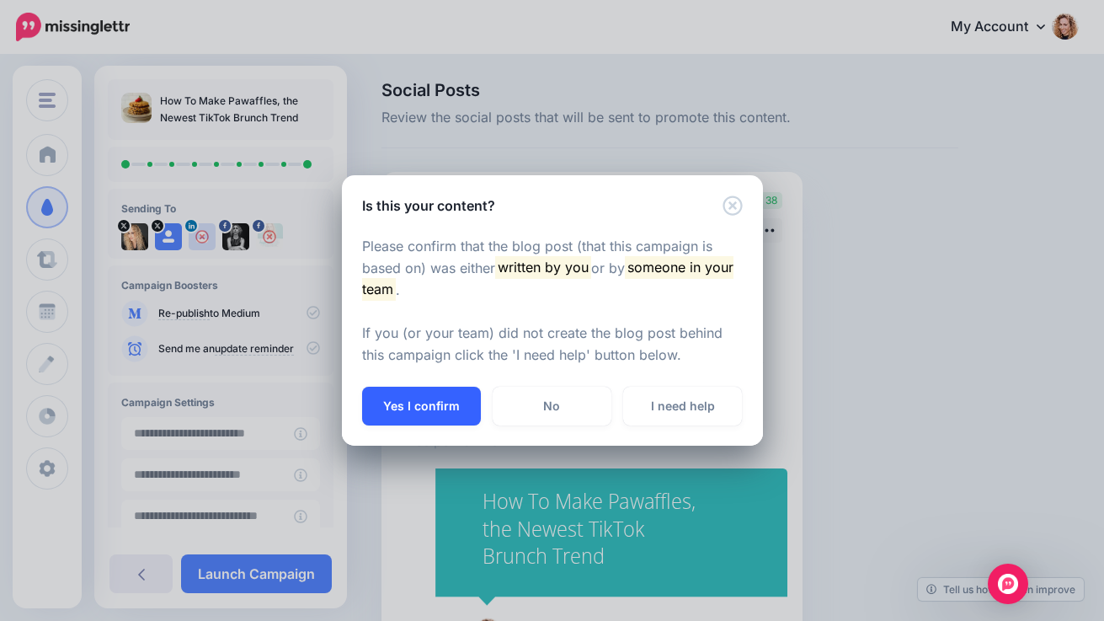
click at [436, 403] on button "Yes I confirm" at bounding box center [421, 405] width 119 height 39
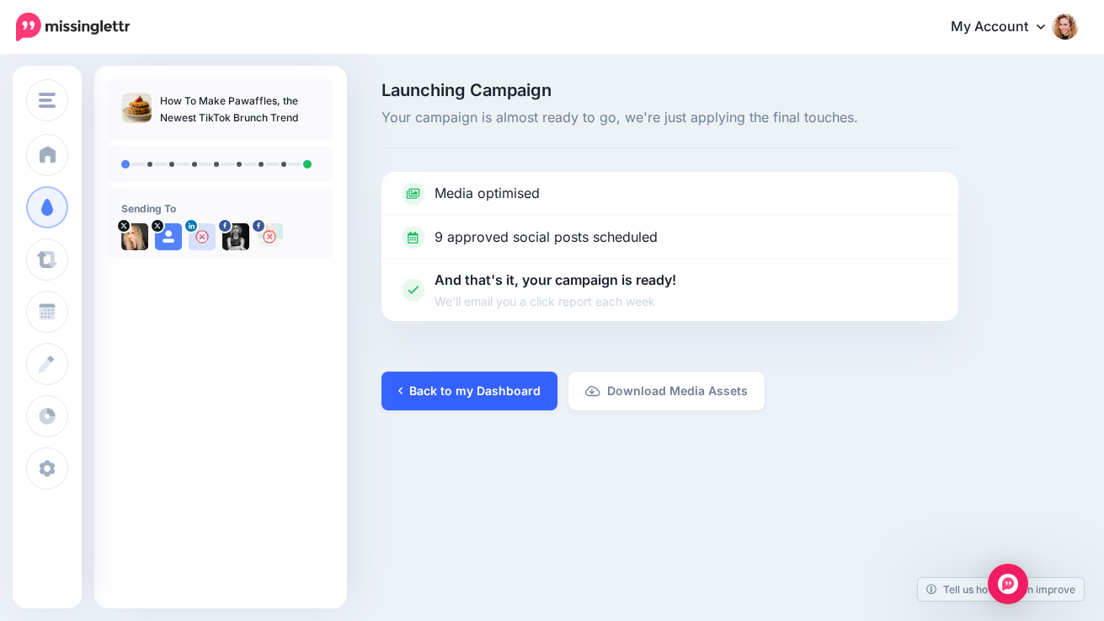
click at [482, 396] on link "Back to my Dashboard" at bounding box center [469, 390] width 176 height 39
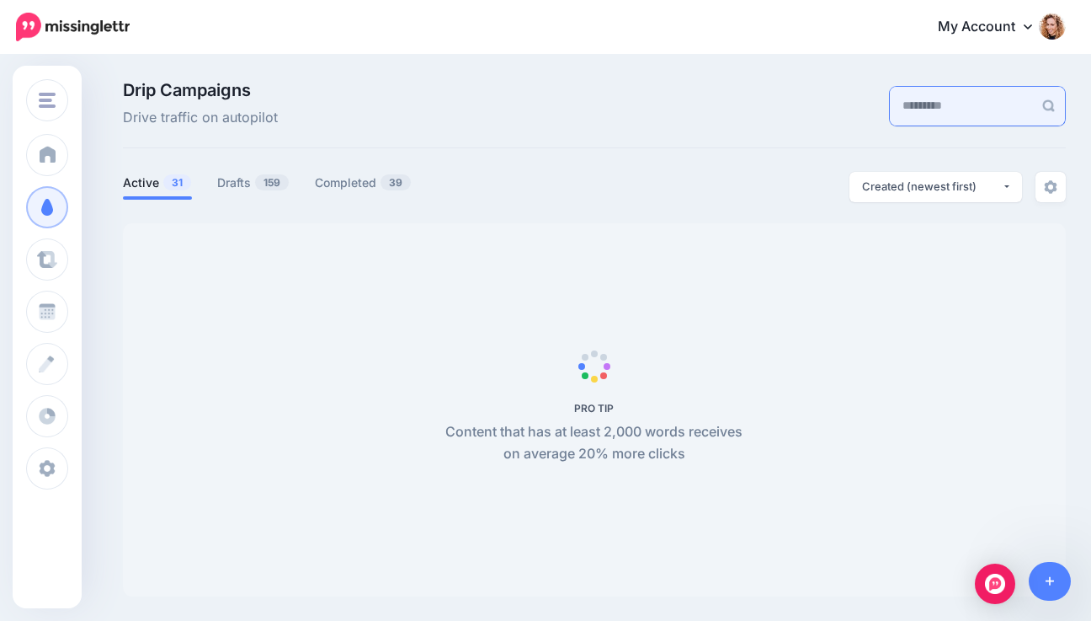
click at [959, 113] on input "text" at bounding box center [961, 106] width 143 height 39
click at [281, 185] on span "159" at bounding box center [272, 182] width 34 height 16
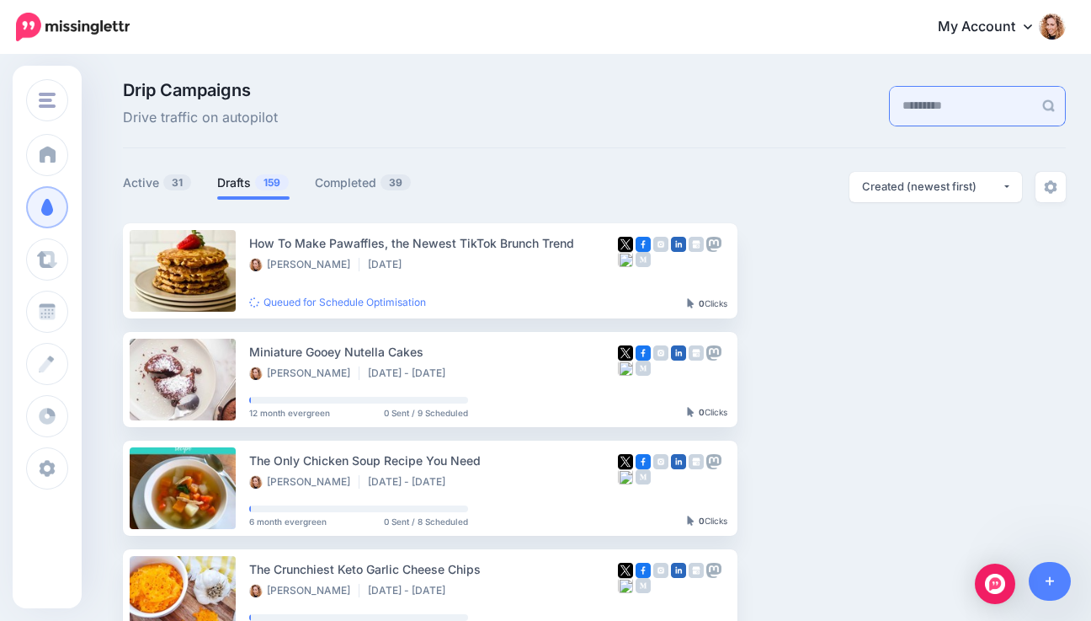
click at [903, 111] on input "text" at bounding box center [961, 106] width 143 height 39
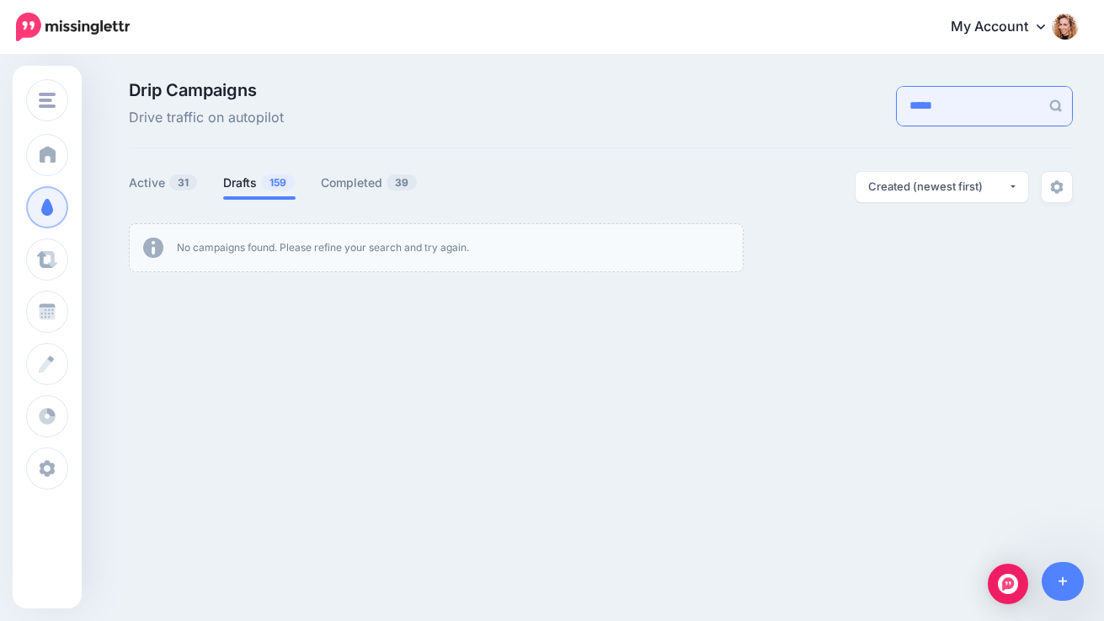
type input "*****"
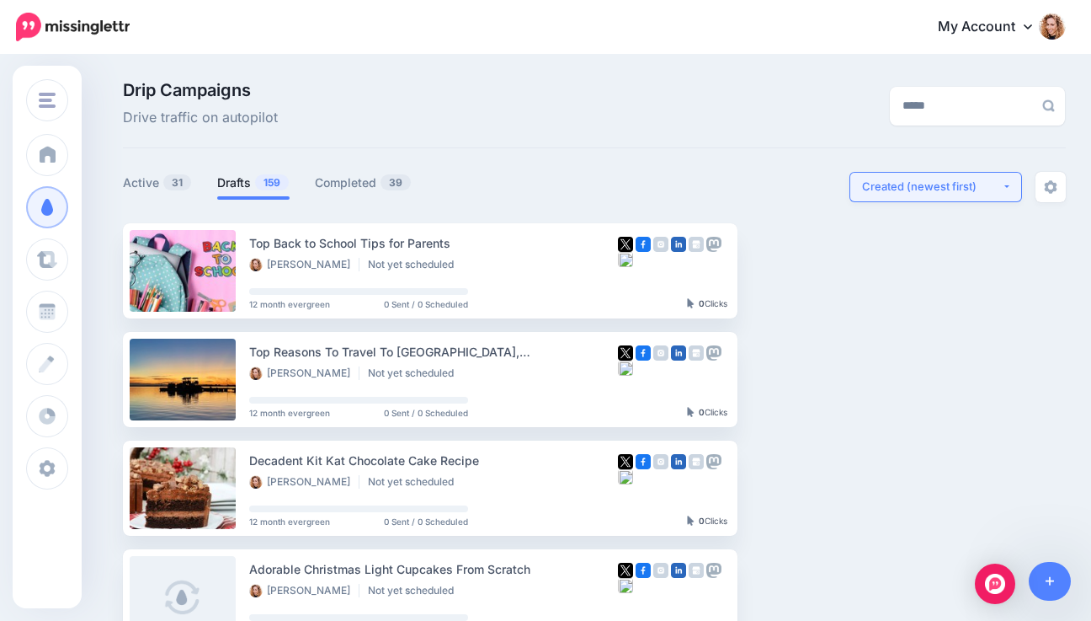
click at [986, 185] on div "Created (newest first)" at bounding box center [932, 187] width 140 height 16
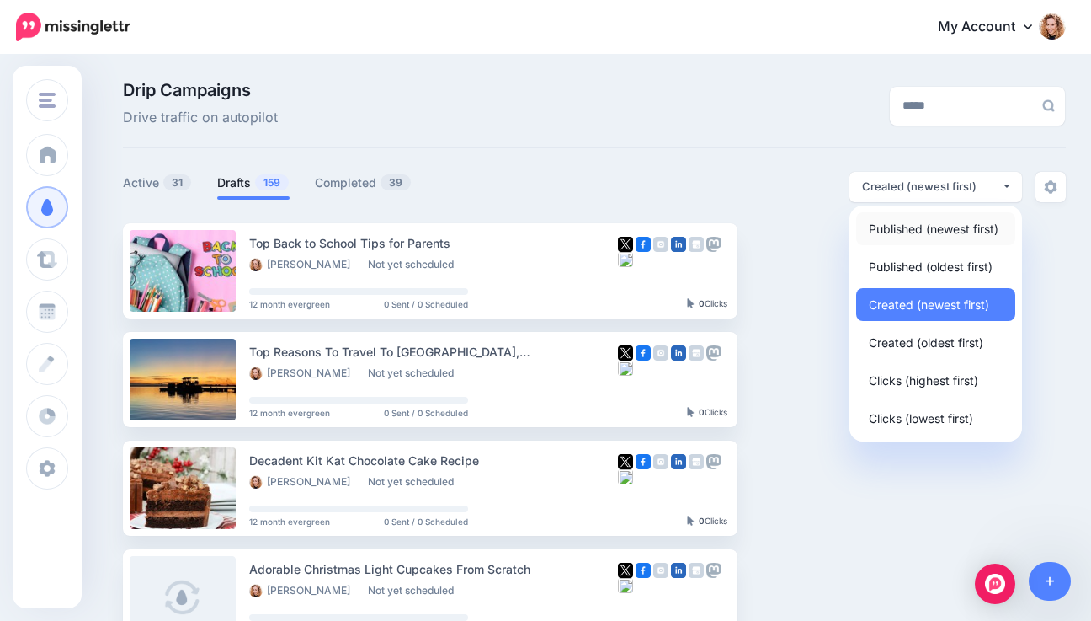
click at [958, 228] on span "Published (newest first)" at bounding box center [934, 228] width 130 height 20
select select "**********"
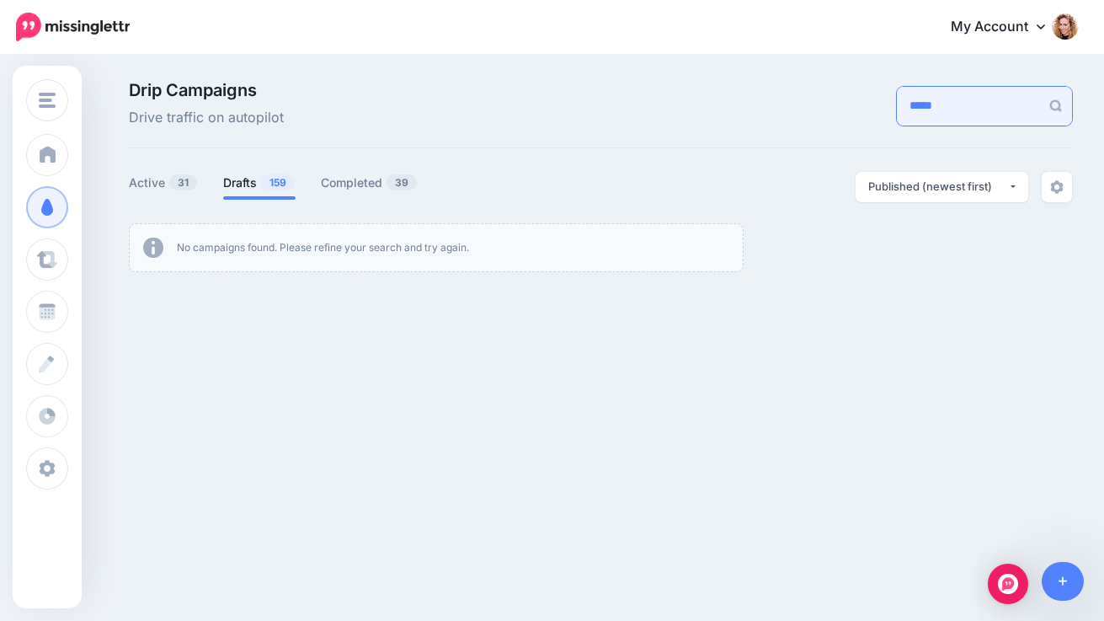
click at [1016, 109] on input "*****" at bounding box center [968, 106] width 143 height 39
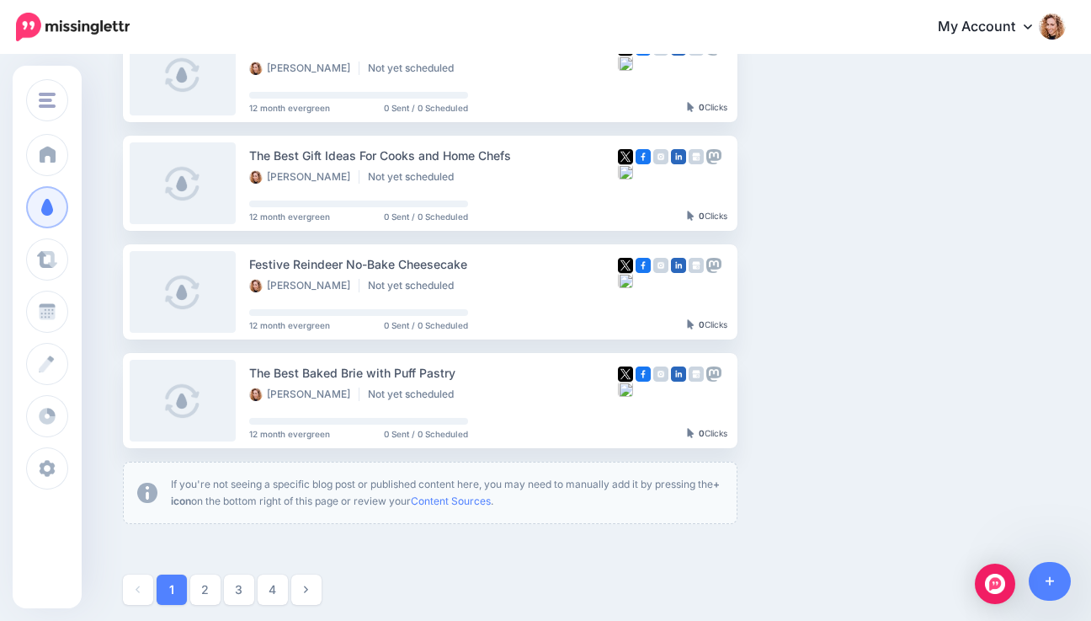
scroll to position [1001, 0]
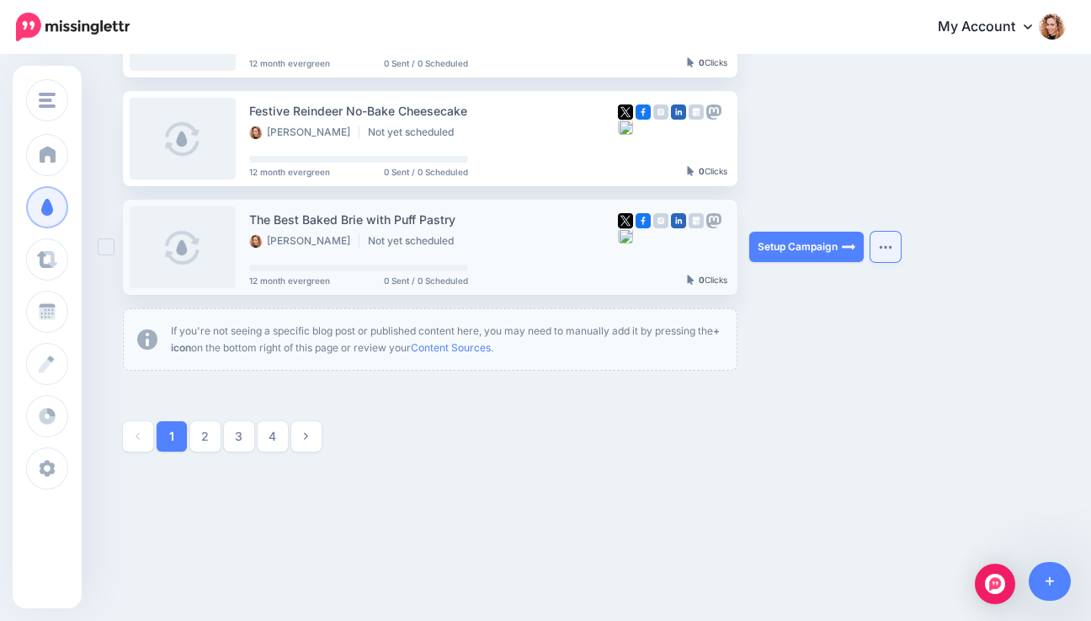
click at [891, 247] on img "button" at bounding box center [885, 246] width 13 height 5
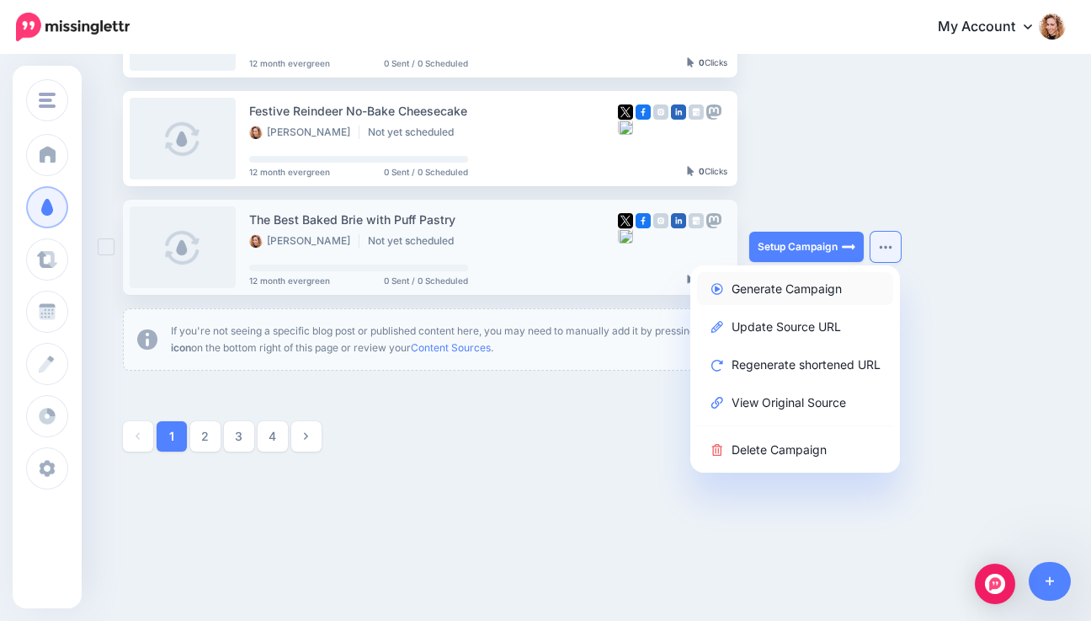
click at [797, 294] on link "Generate Campaign" at bounding box center [795, 288] width 196 height 33
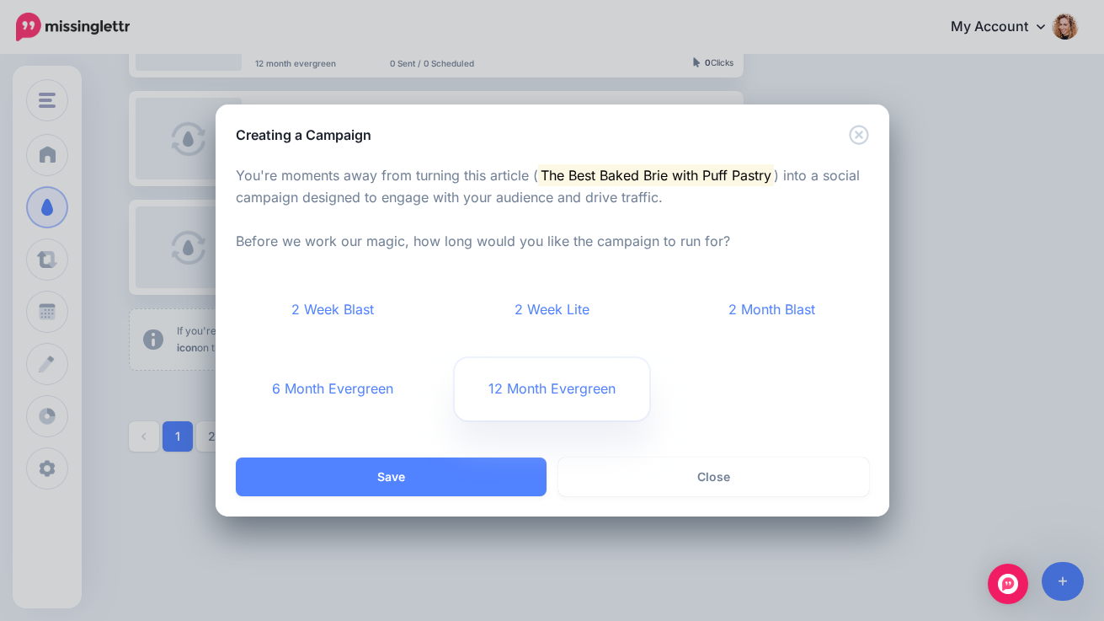
click at [562, 376] on link "12 Month Evergreen" at bounding box center [552, 389] width 195 height 62
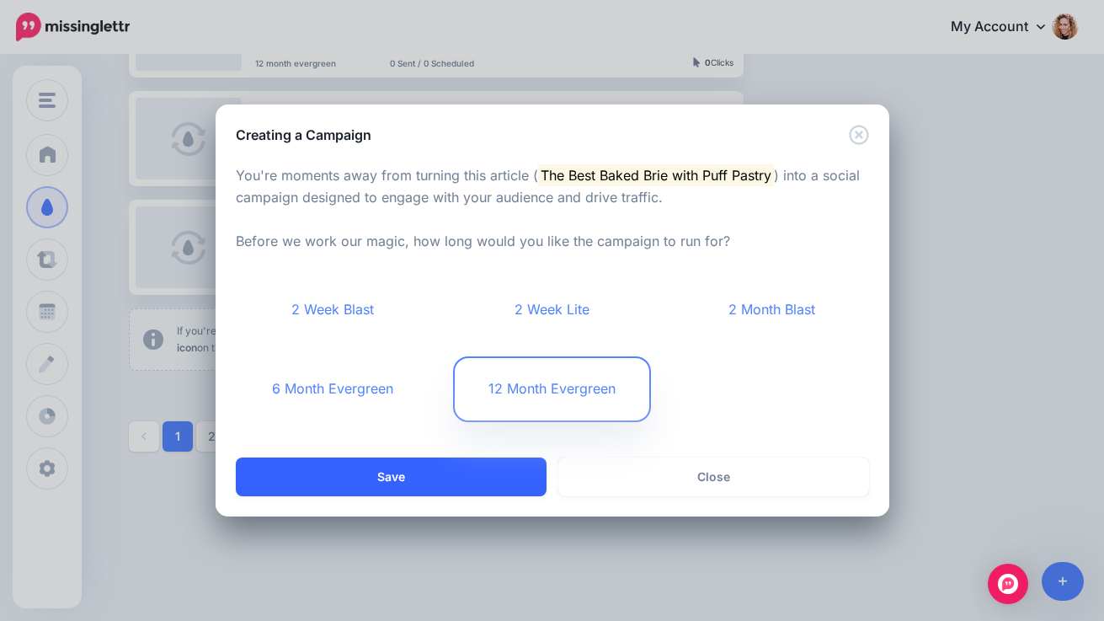
click at [421, 468] on button "Save" at bounding box center [391, 476] width 311 height 39
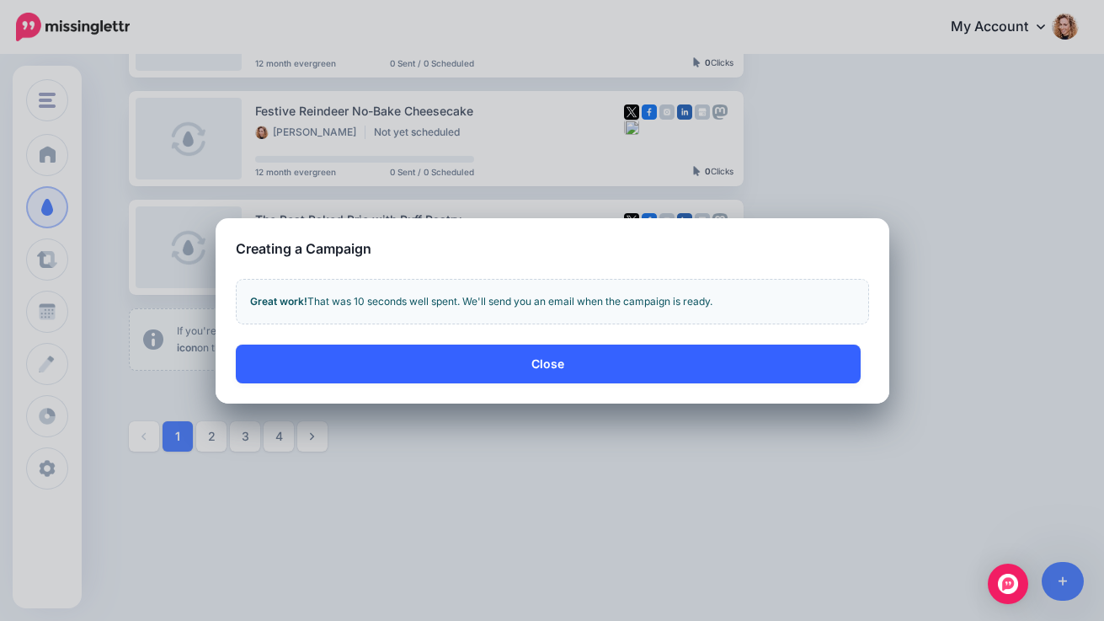
click at [551, 370] on button "Close" at bounding box center [548, 363] width 625 height 39
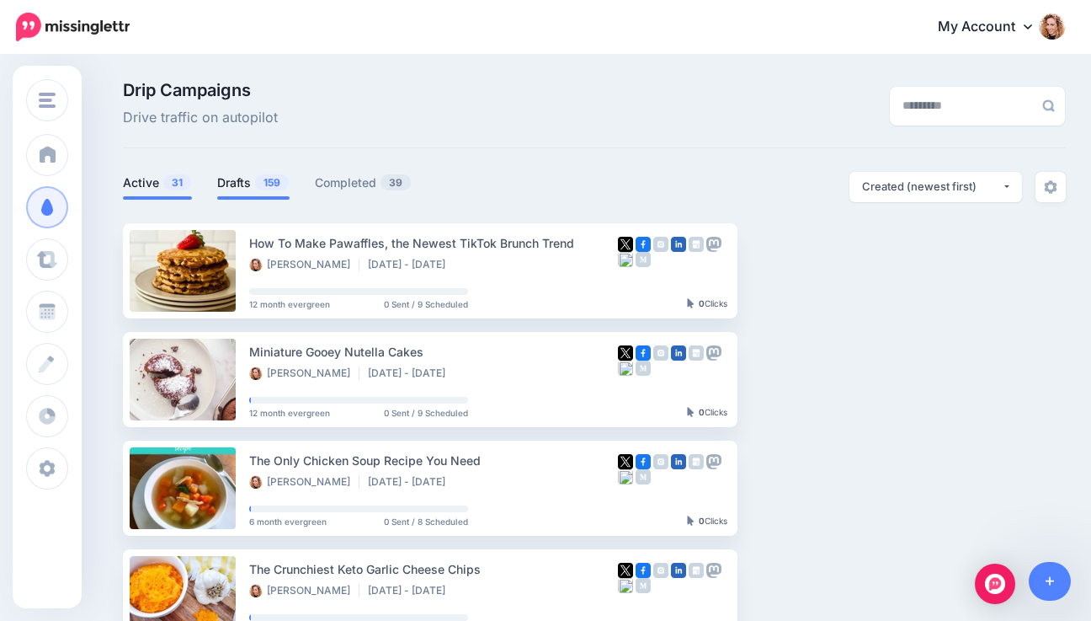
click at [253, 189] on link "Drafts 159" at bounding box center [253, 183] width 72 height 20
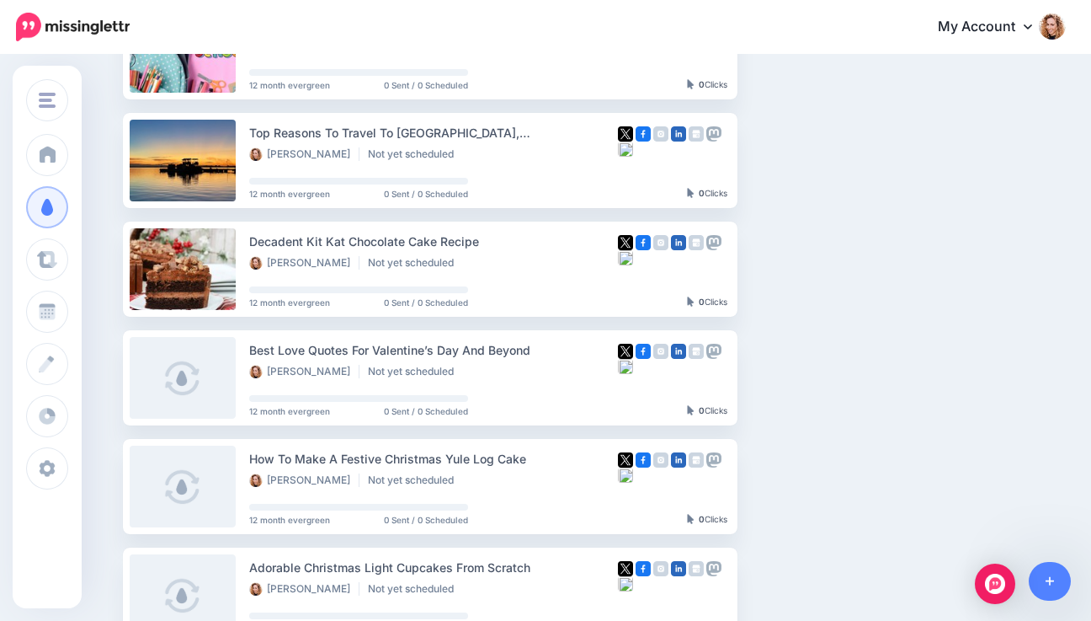
scroll to position [1001, 0]
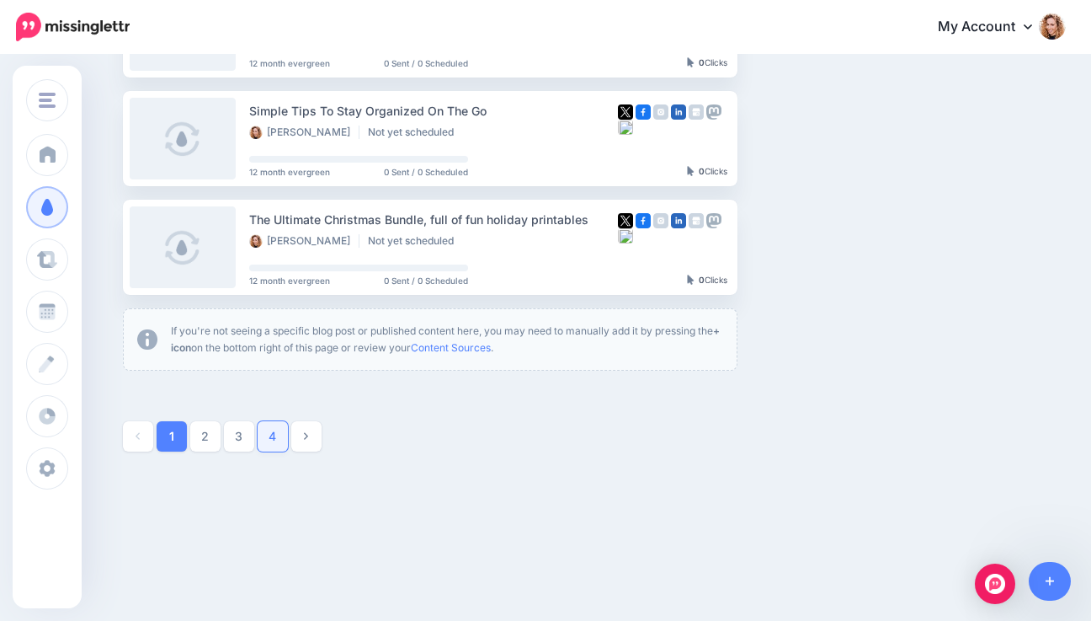
click at [275, 440] on link "4" at bounding box center [273, 436] width 30 height 30
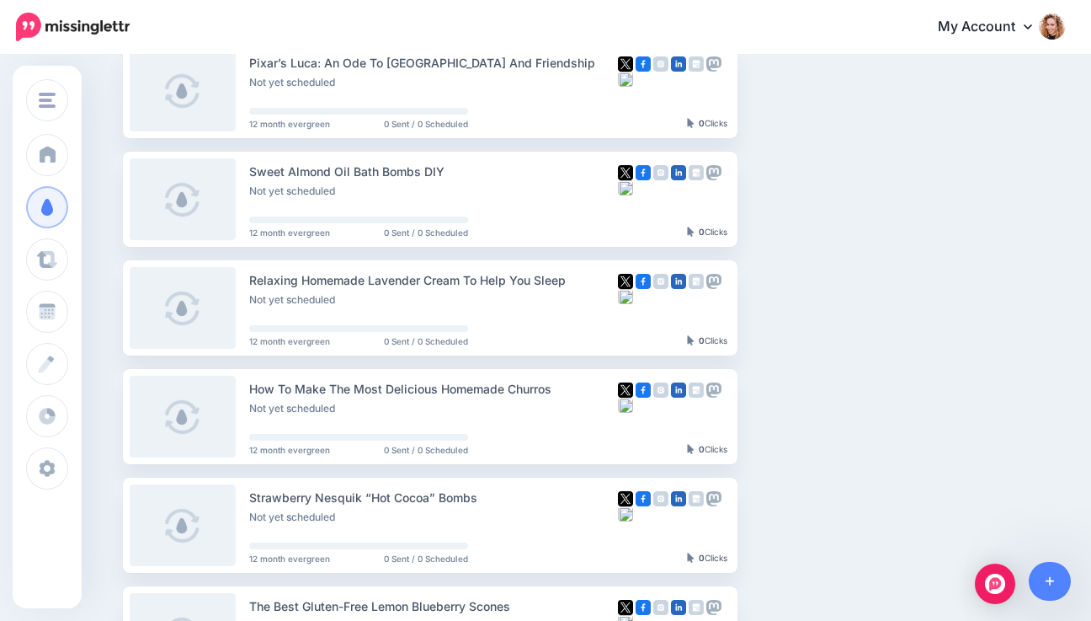
scroll to position [504, 0]
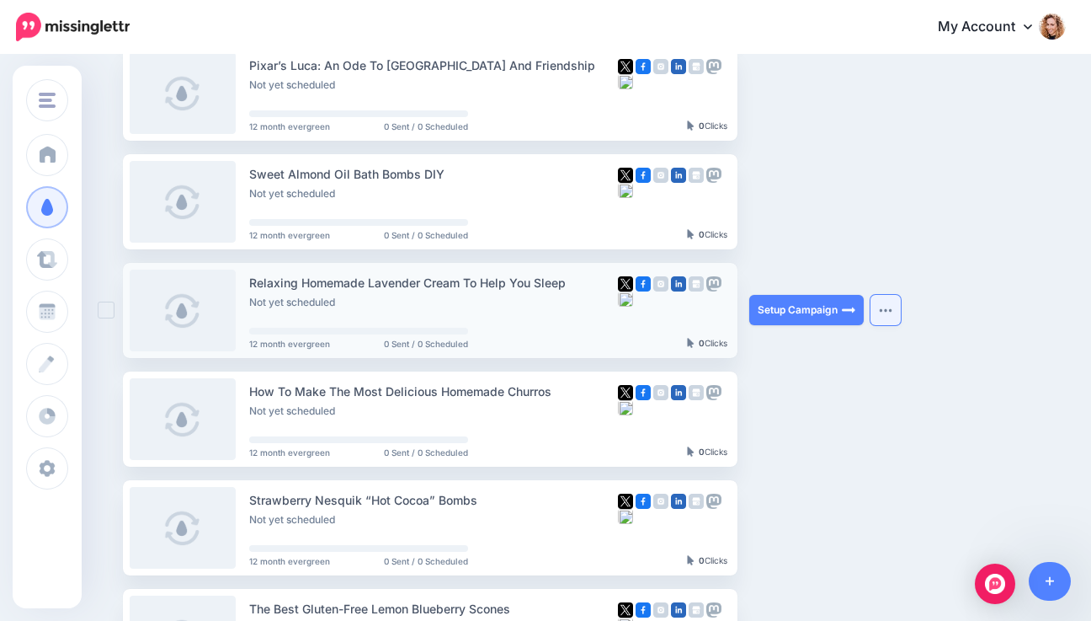
click at [890, 309] on img "button" at bounding box center [885, 309] width 13 height 5
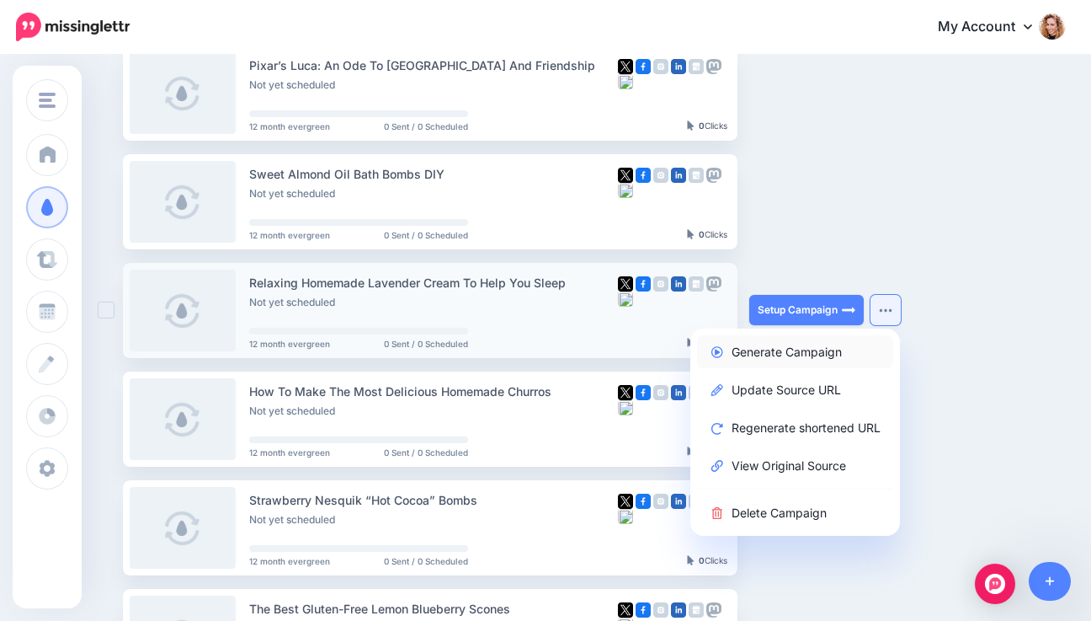
click at [799, 349] on link "Generate Campaign" at bounding box center [795, 351] width 196 height 33
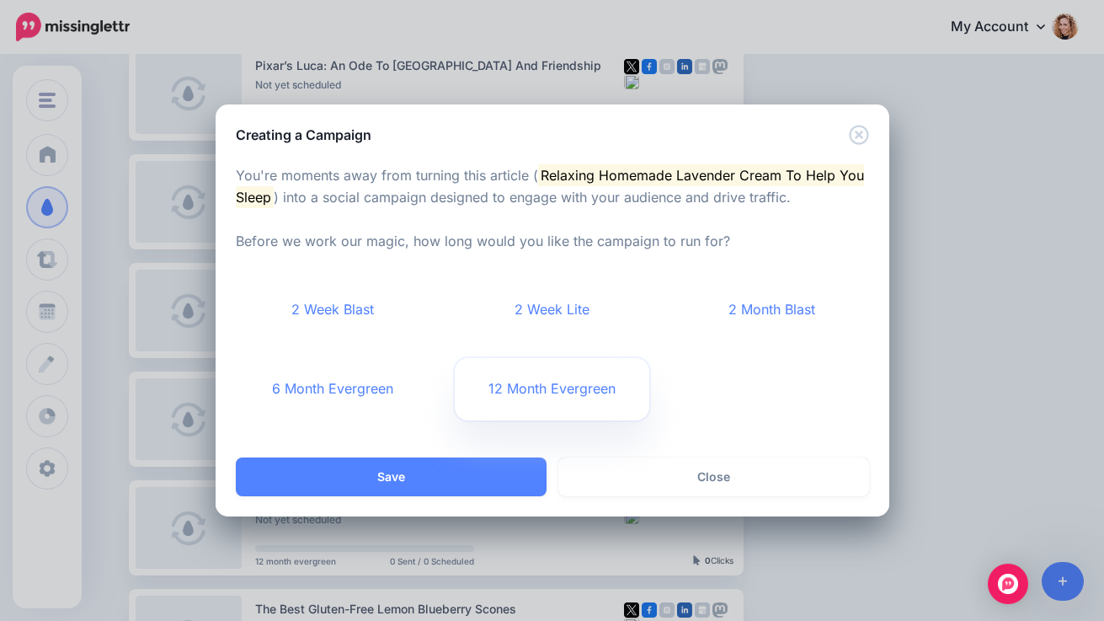
click at [564, 386] on link "12 Month Evergreen" at bounding box center [552, 389] width 195 height 62
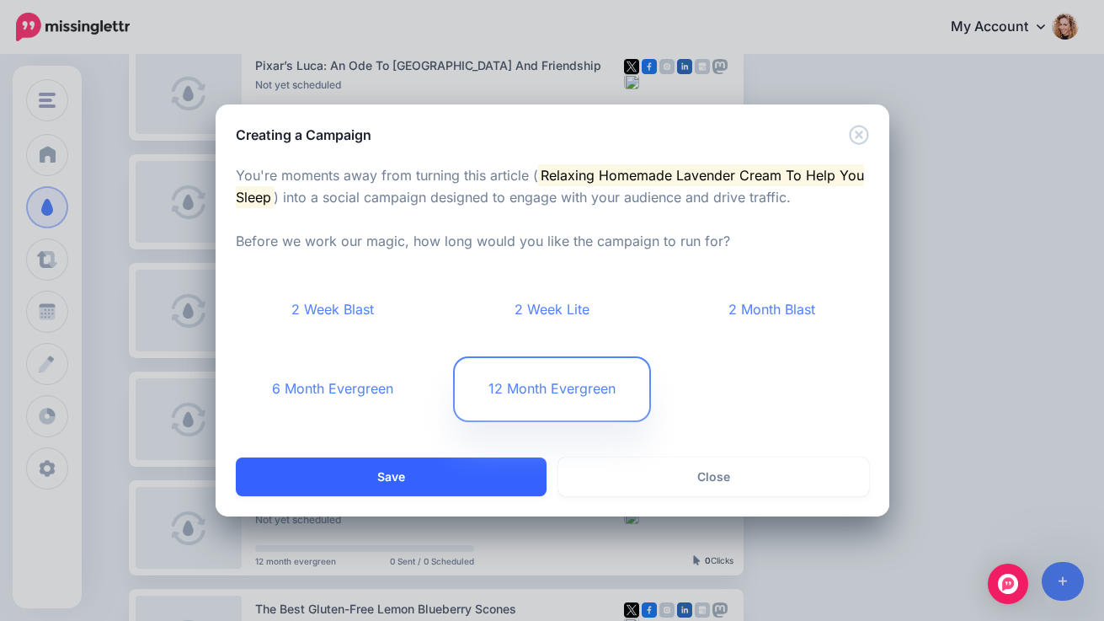
click at [443, 472] on button "Save" at bounding box center [391, 476] width 311 height 39
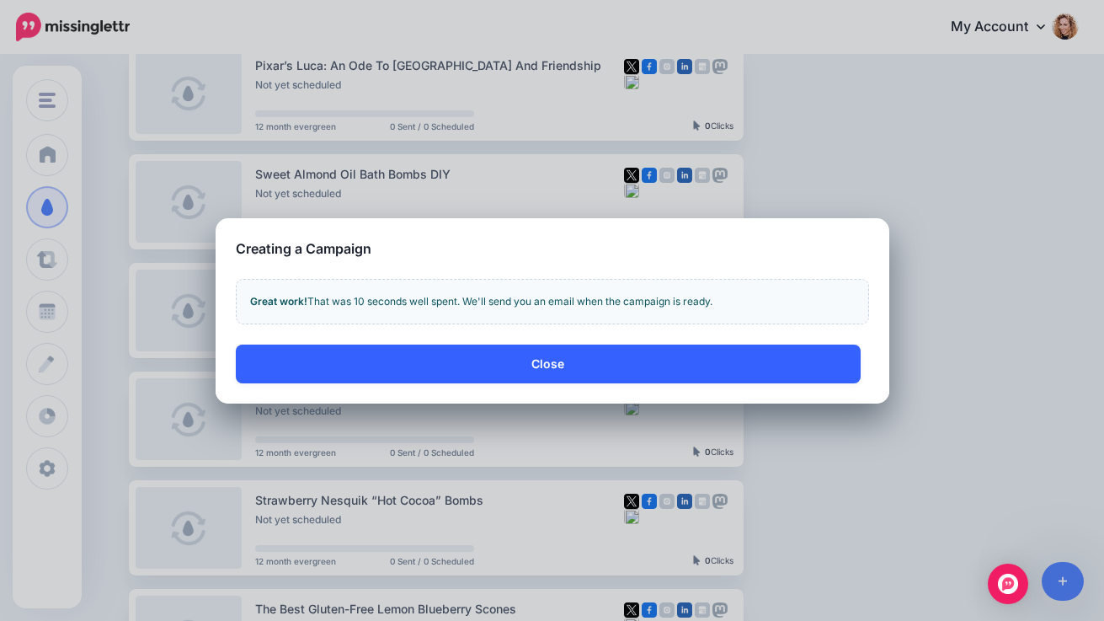
click at [531, 369] on button "Close" at bounding box center [548, 363] width 625 height 39
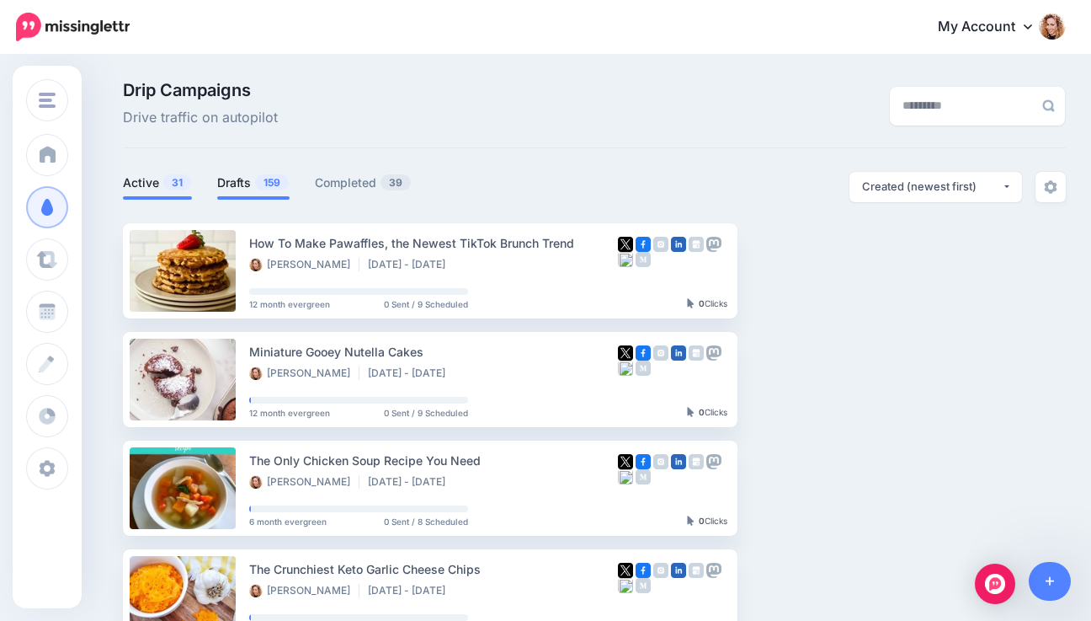
click at [237, 184] on link "Drafts 159" at bounding box center [253, 183] width 72 height 20
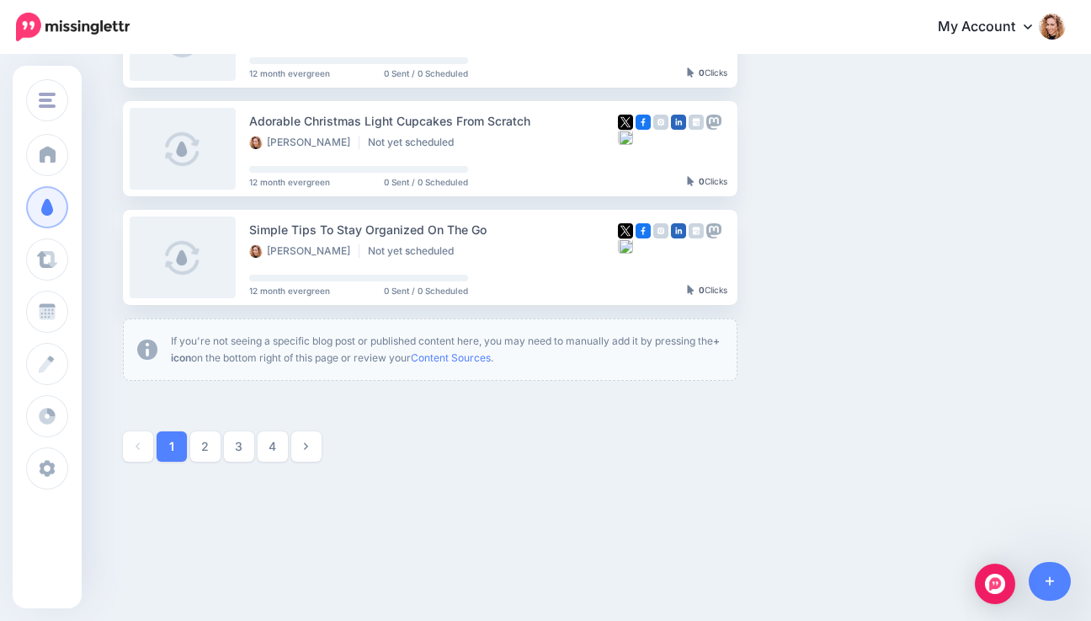
scroll to position [988, 0]
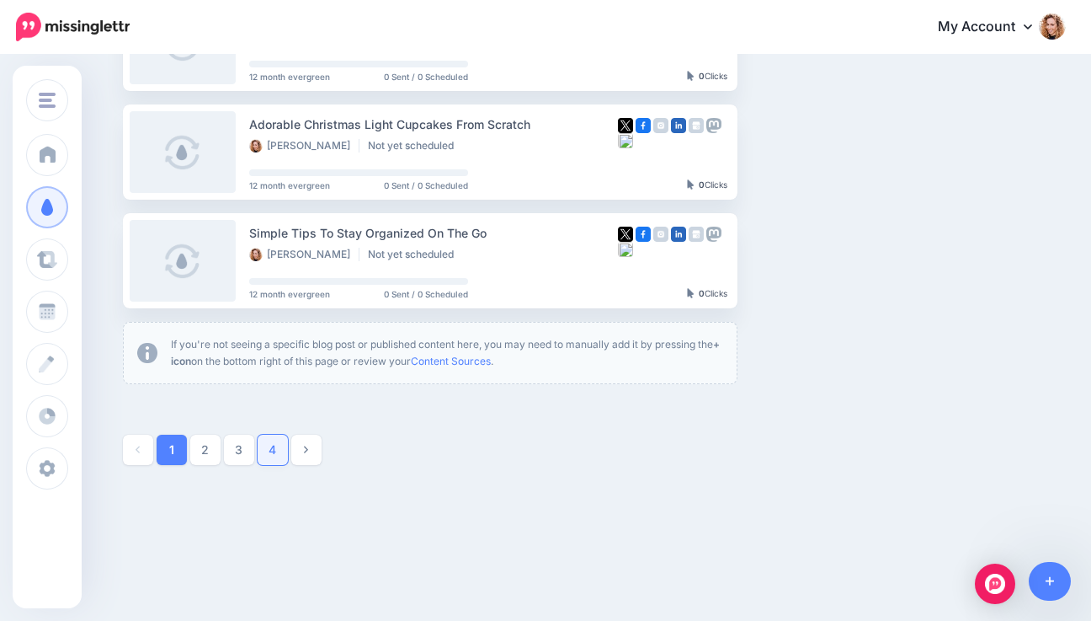
click at [282, 445] on link "4" at bounding box center [273, 449] width 30 height 30
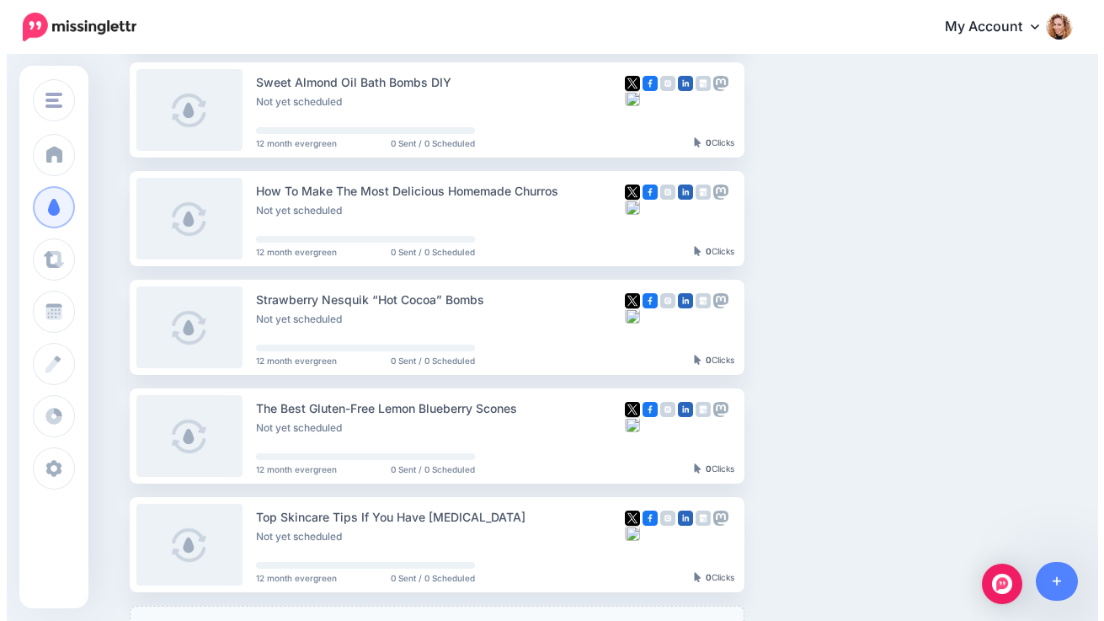
scroll to position [706, 0]
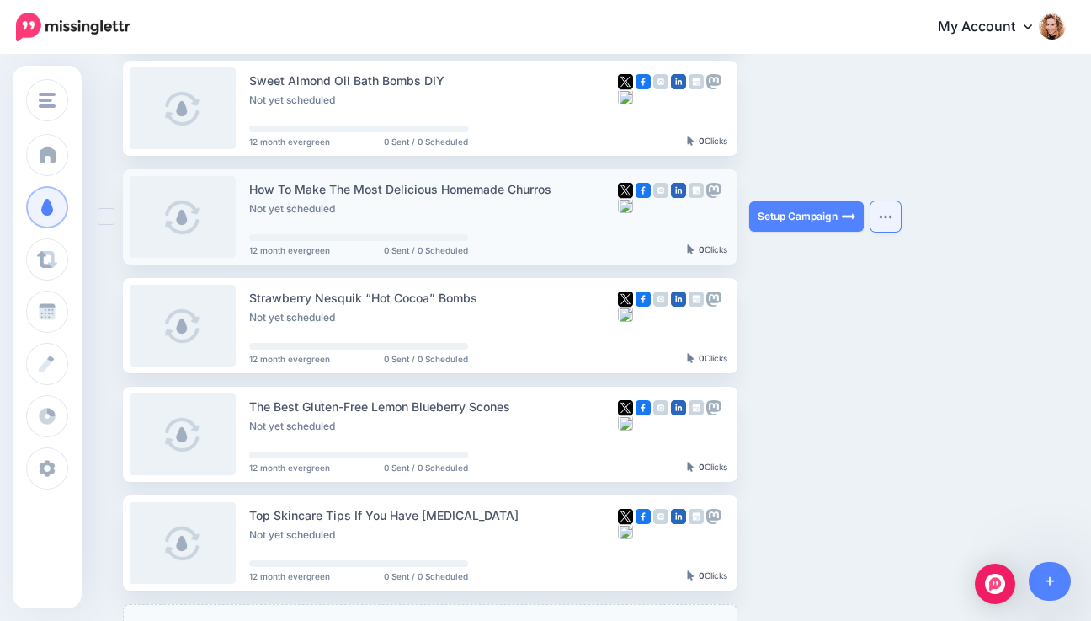
click at [889, 216] on img "button" at bounding box center [885, 216] width 13 height 5
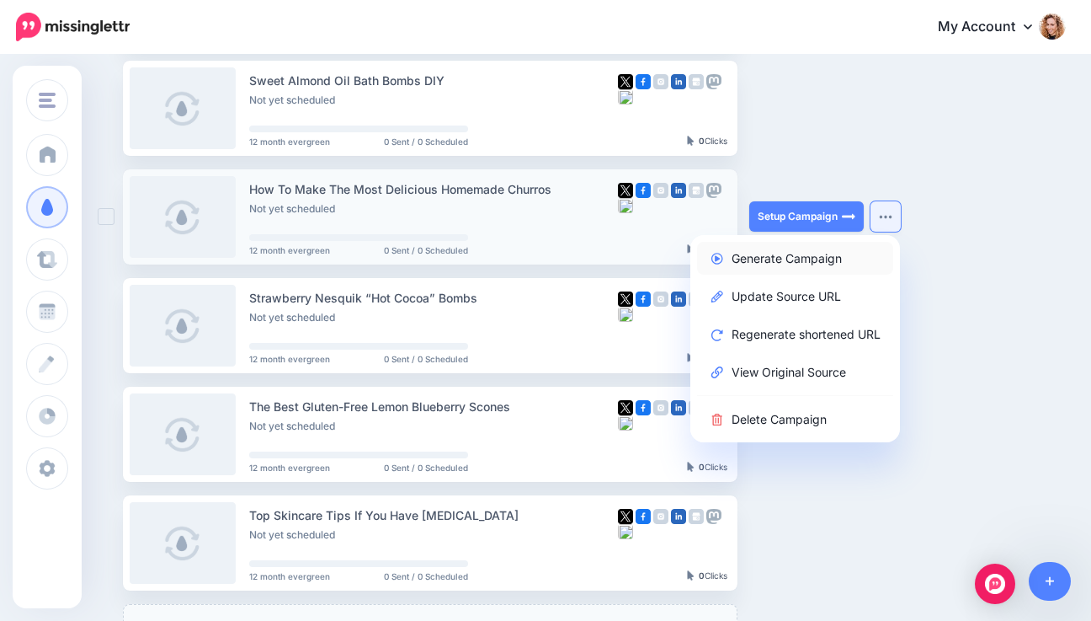
click at [798, 259] on link "Generate Campaign" at bounding box center [795, 258] width 196 height 33
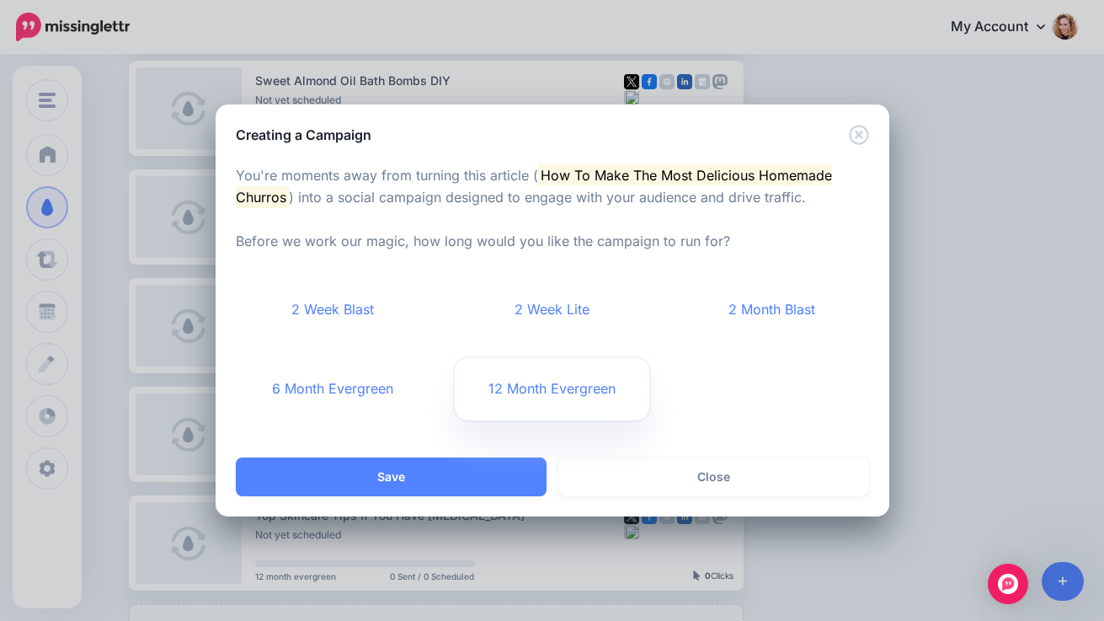
click at [615, 402] on link "12 Month Evergreen" at bounding box center [552, 389] width 195 height 62
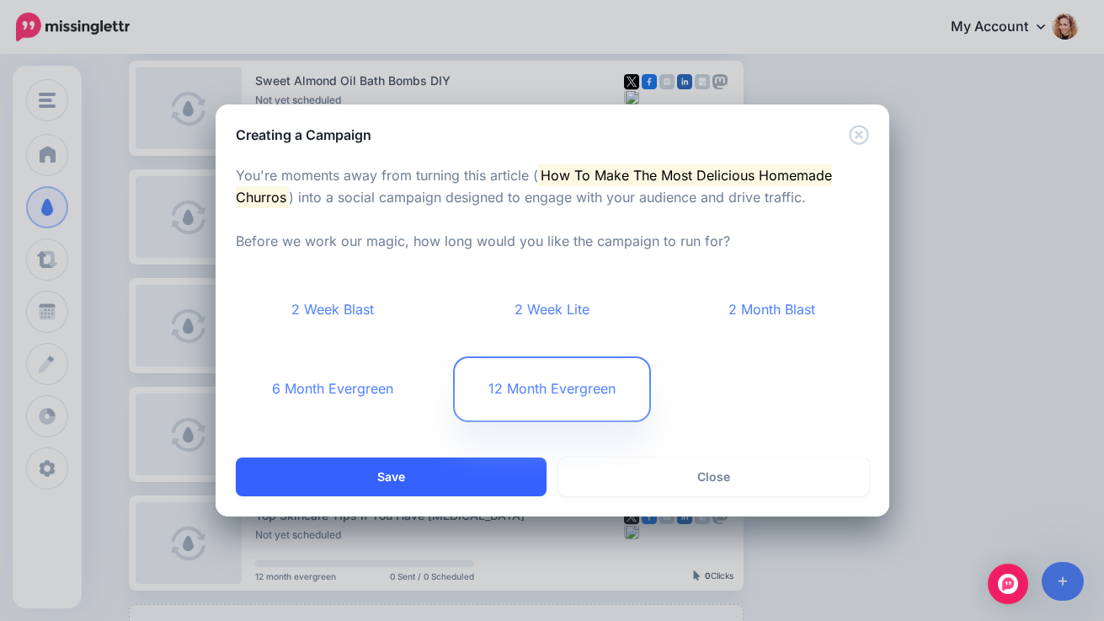
click at [385, 487] on button "Save" at bounding box center [391, 476] width 311 height 39
